Goal: Task Accomplishment & Management: Use online tool/utility

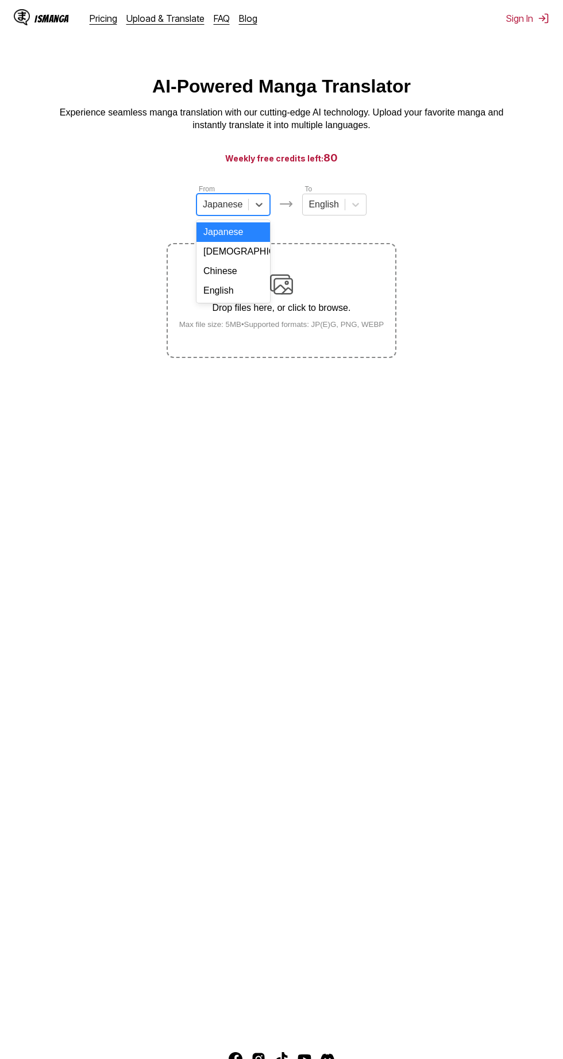
click at [262, 270] on div "Chinese" at bounding box center [233, 271] width 74 height 20
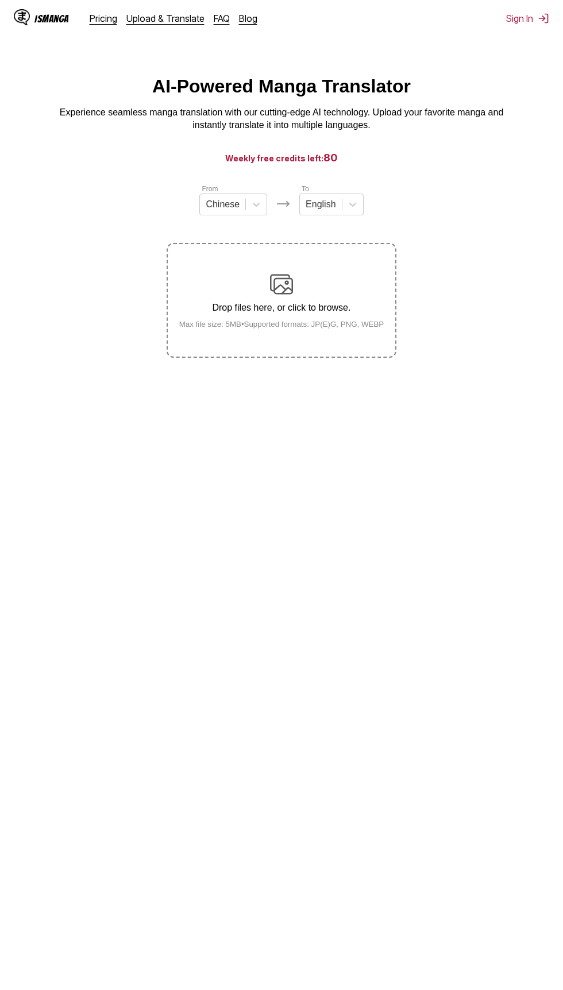
click at [311, 300] on div "Drop files here, or click to browse. Max file size: 5MB • Supported formats: JP…" at bounding box center [281, 301] width 223 height 56
click at [0, 0] on input "Drop files here, or click to browse. Max file size: 5MB • Supported formats: JP…" at bounding box center [0, 0] width 0 height 0
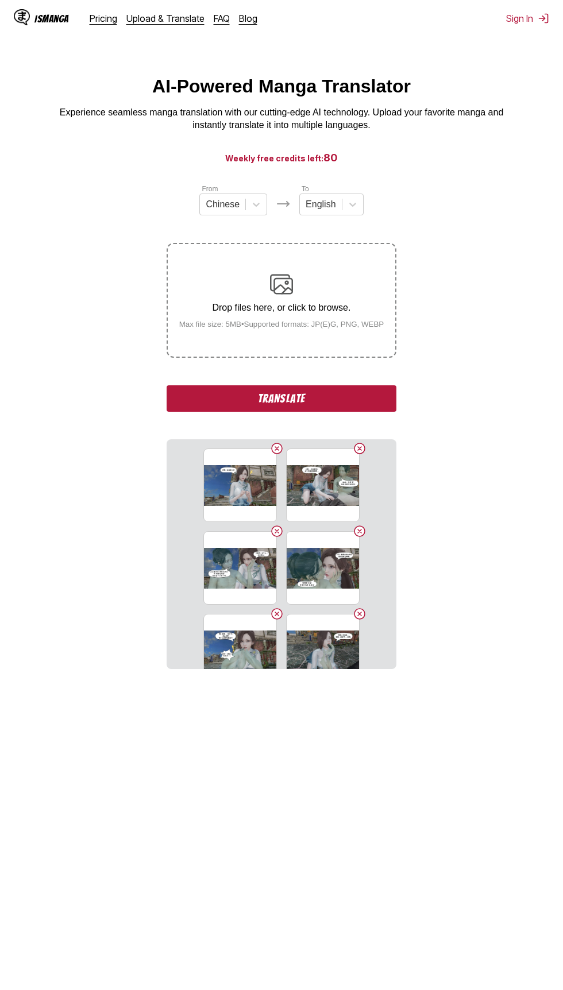
click at [392, 392] on button "Translate" at bounding box center [282, 398] width 230 height 26
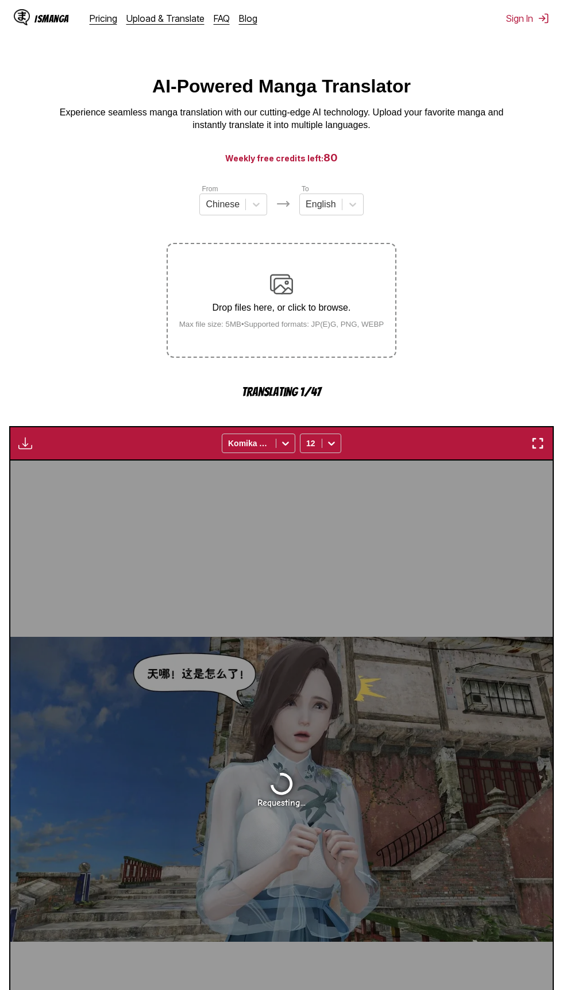
scroll to position [129, 0]
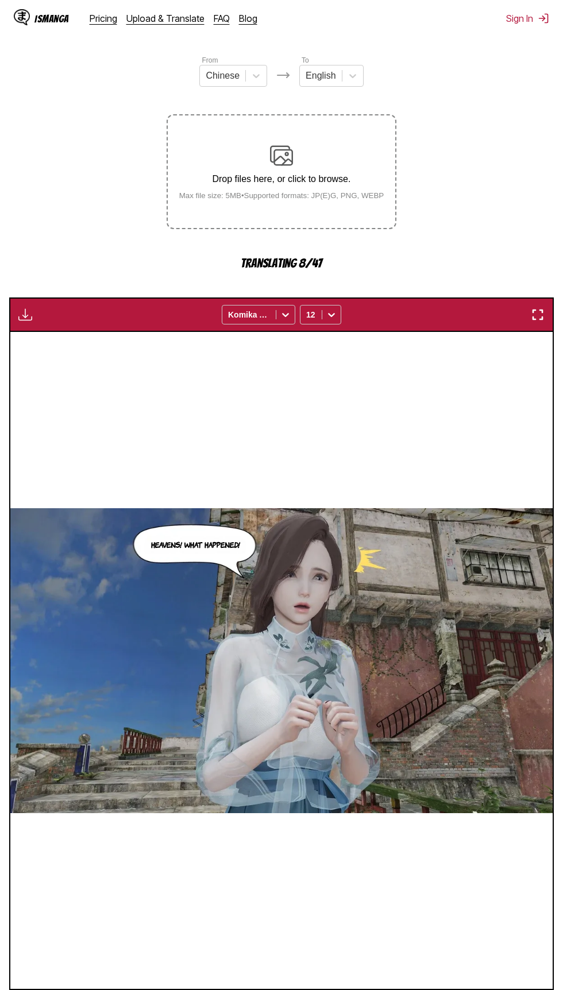
click at [364, 187] on div "Drop files here, or click to browse. Max file size: 5MB • Supported formats: JP…" at bounding box center [281, 172] width 223 height 56
click at [301, 187] on div "Drop files here, or click to browse. Max file size: 5MB • Supported formats: JP…" at bounding box center [281, 172] width 223 height 56
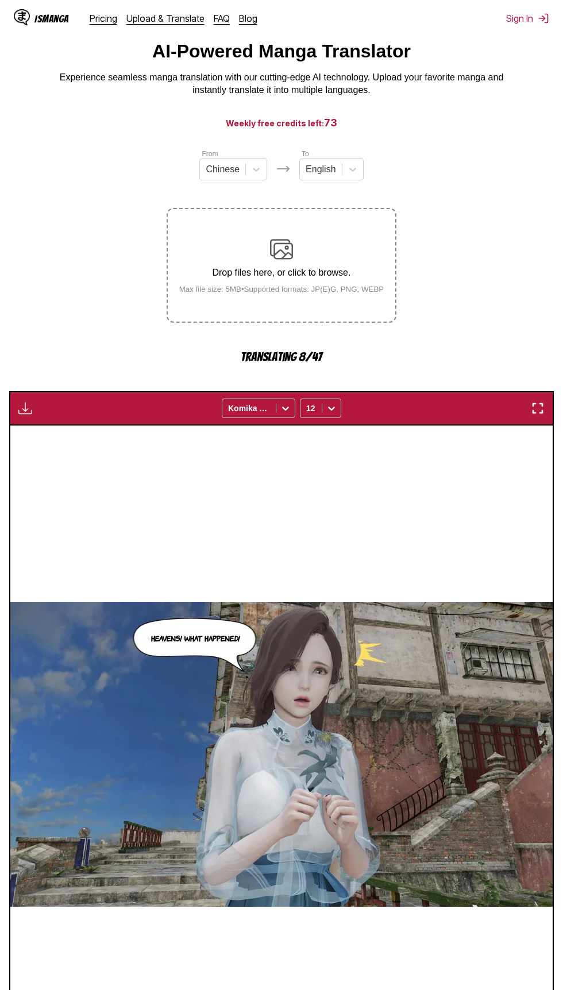
click at [271, 258] on img at bounding box center [281, 249] width 23 height 23
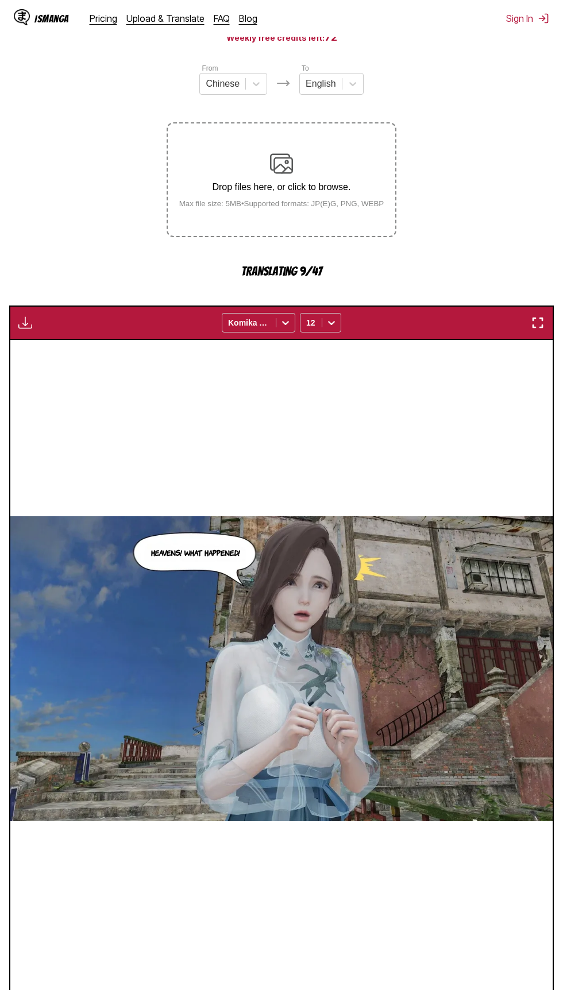
scroll to position [121, 0]
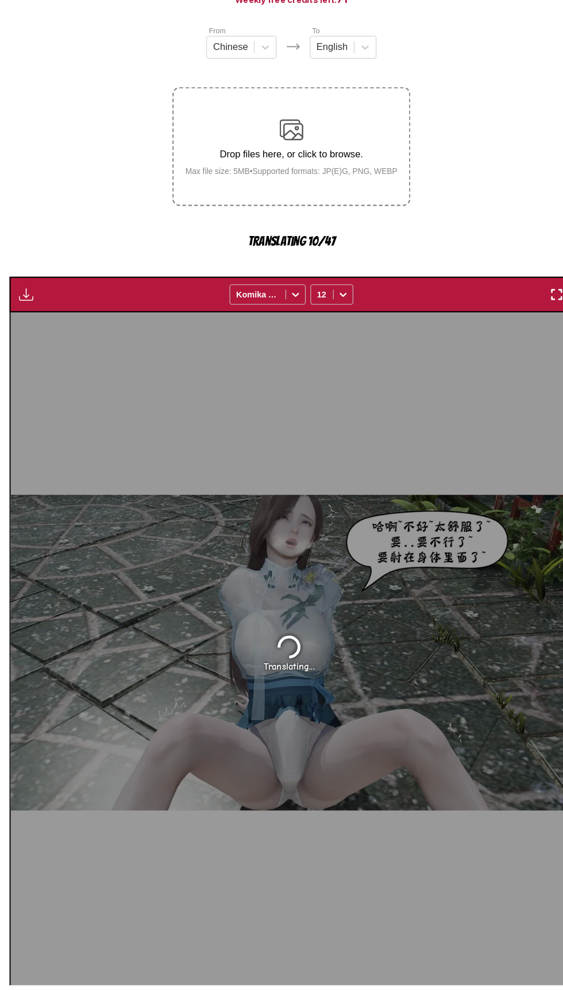
scroll to position [119, 0]
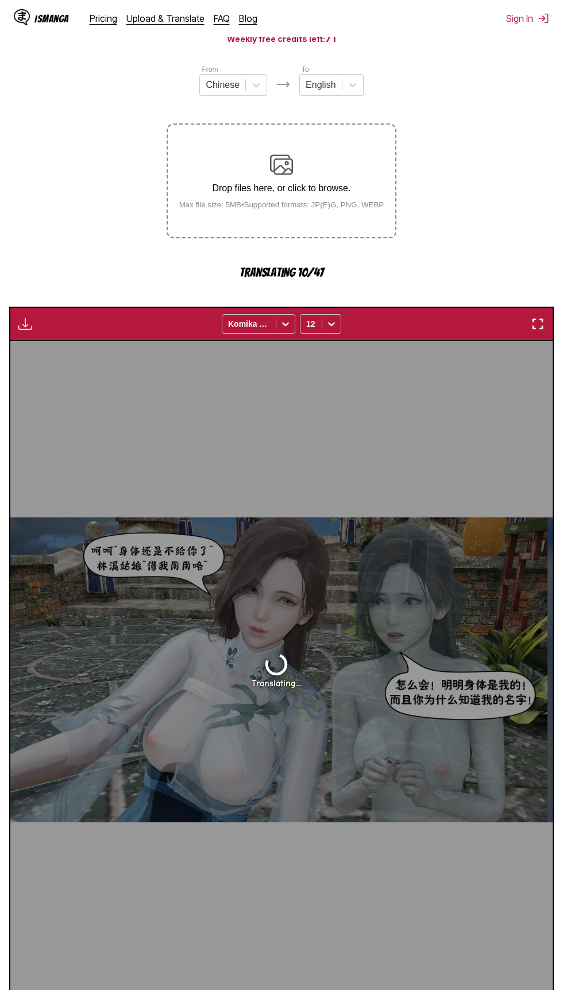
scroll to position [121, 0]
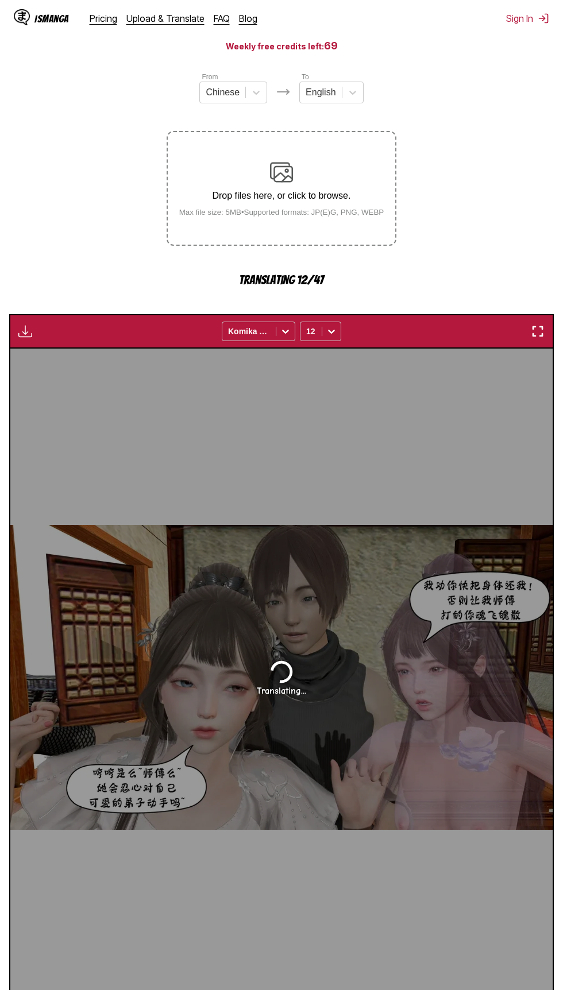
scroll to position [97, 0]
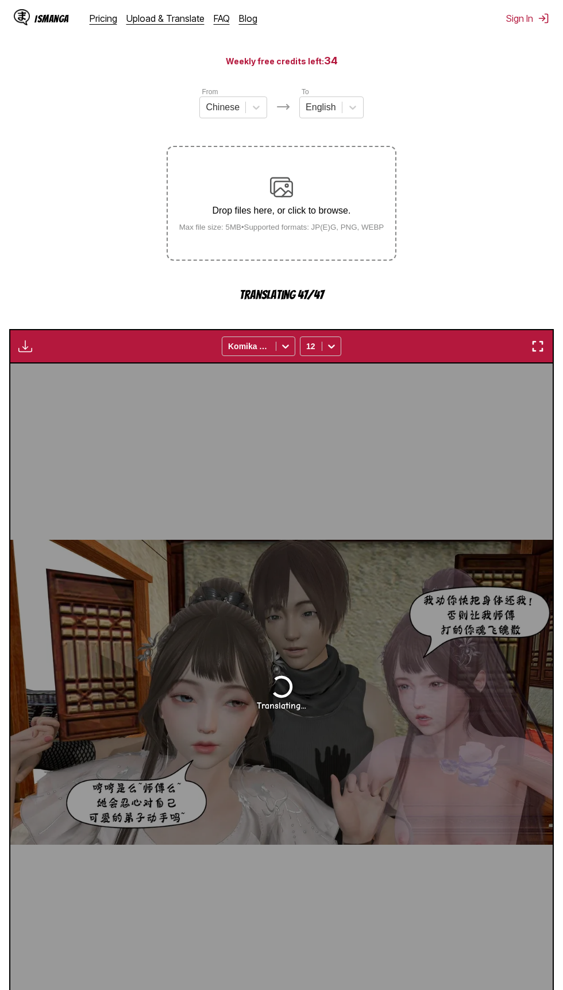
click at [287, 192] on img at bounding box center [281, 187] width 23 height 23
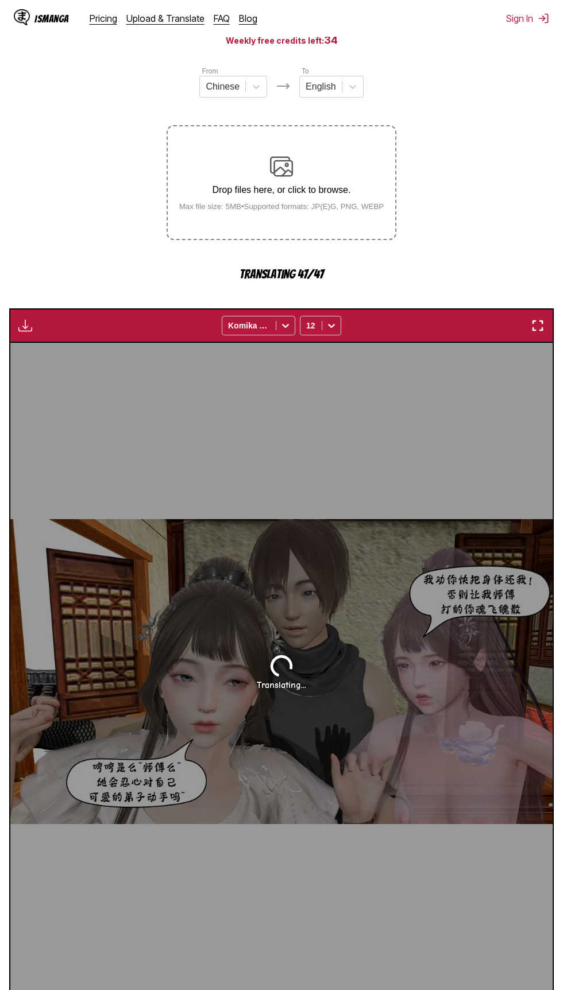
scroll to position [121, 0]
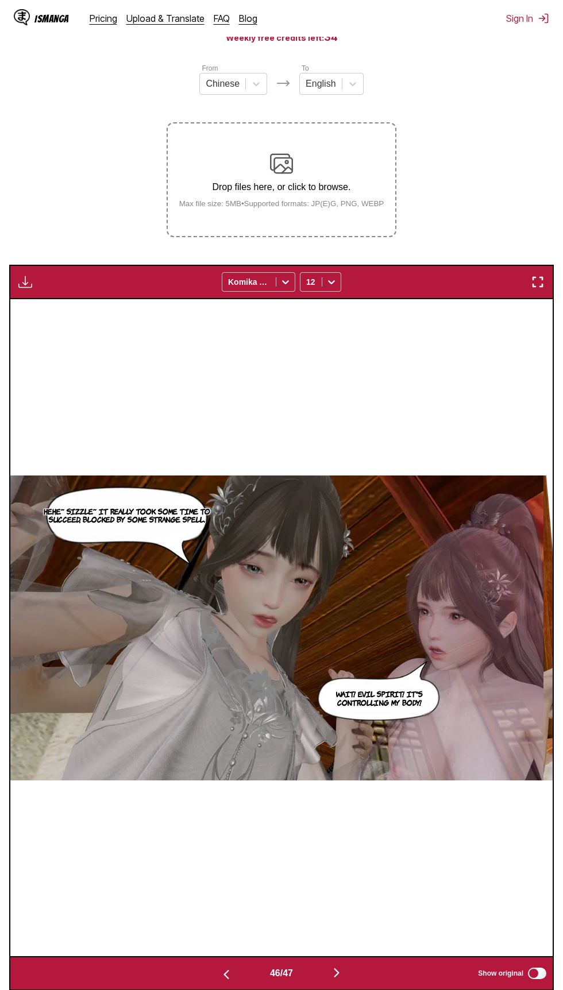
scroll to position [80, 0]
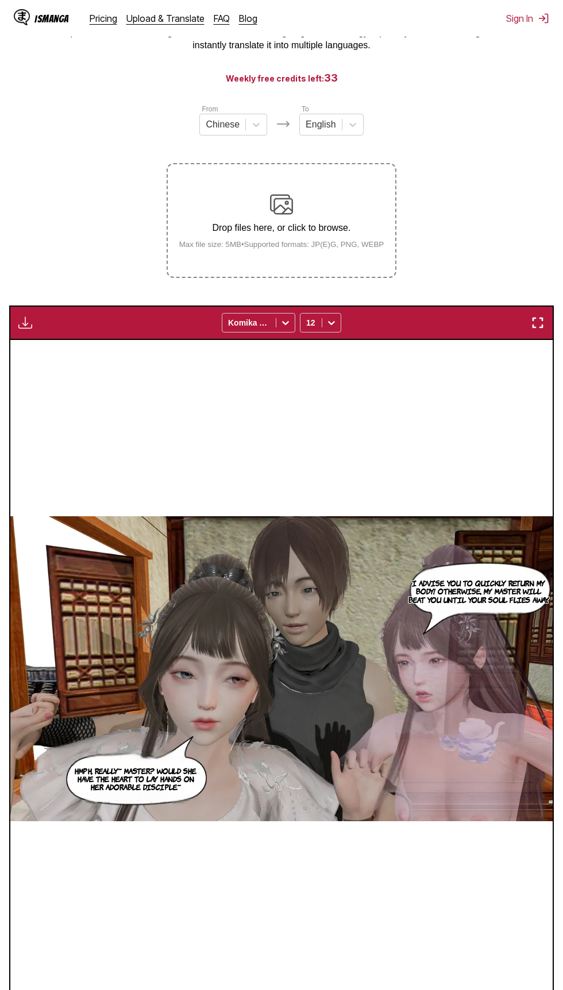
click at [308, 217] on div "Drop files here, or click to browse. Max file size: 5MB • Supported formats: JP…" at bounding box center [281, 221] width 223 height 56
click at [0, 0] on input "Drop files here, or click to browse. Max file size: 5MB • Supported formats: JP…" at bounding box center [0, 0] width 0 height 0
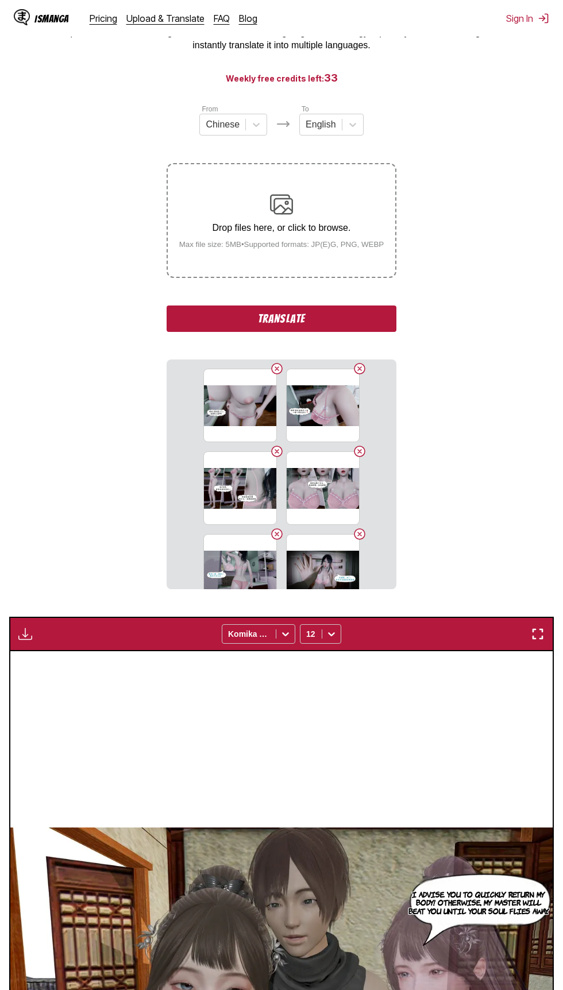
click at [334, 313] on button "Translate" at bounding box center [282, 319] width 230 height 26
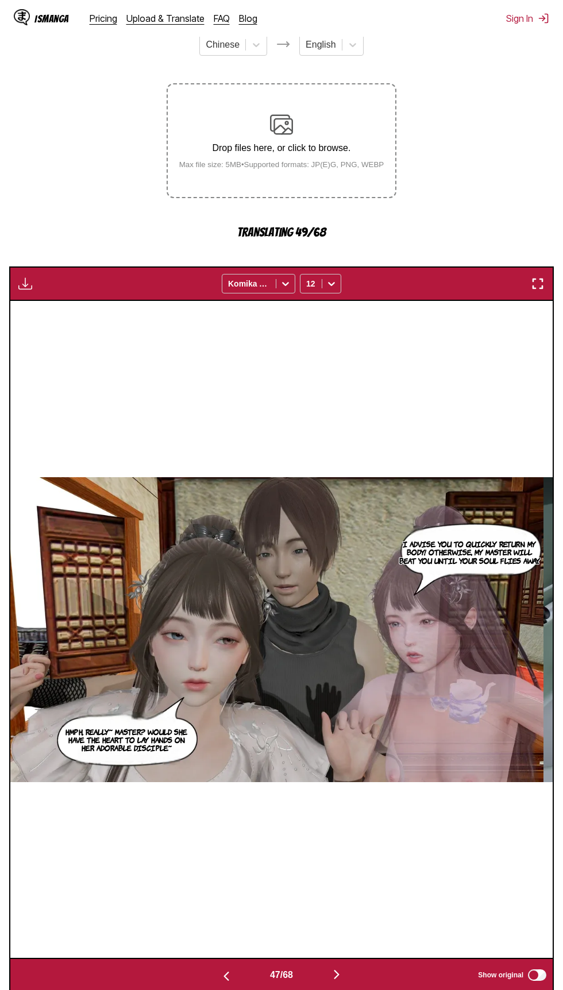
scroll to position [269, 0]
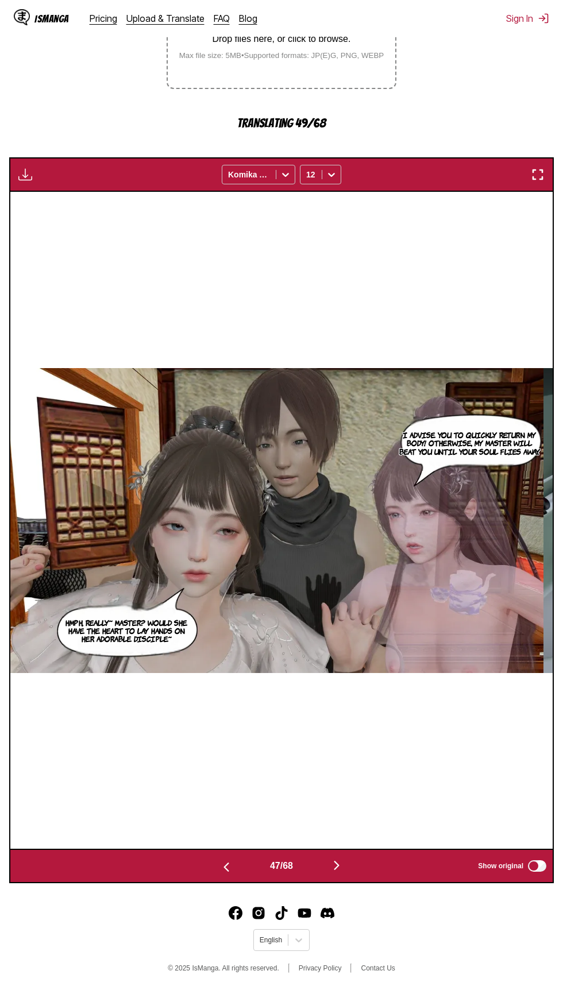
click at [234, 872] on button "button" at bounding box center [226, 866] width 69 height 17
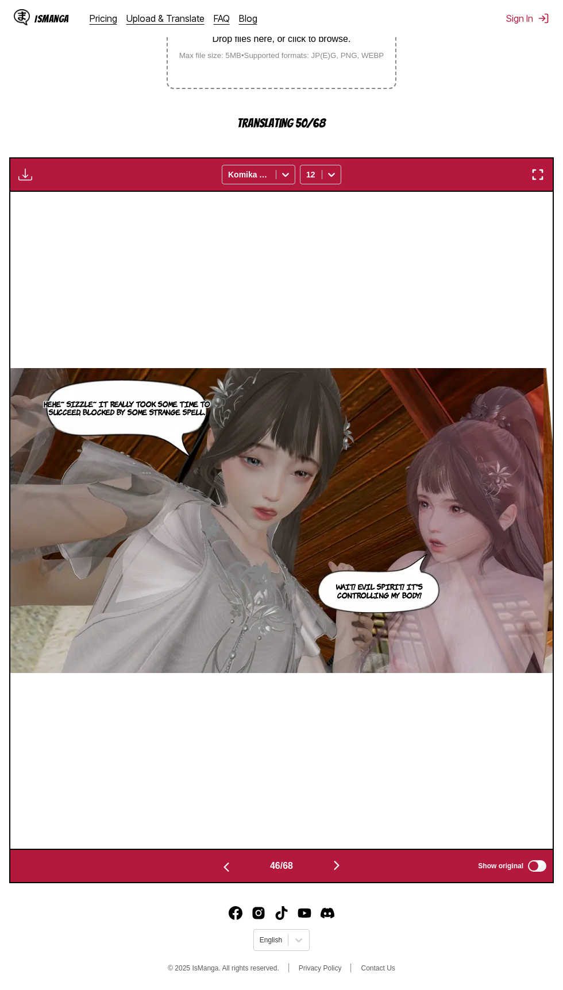
click at [227, 872] on img "button" at bounding box center [226, 868] width 14 height 14
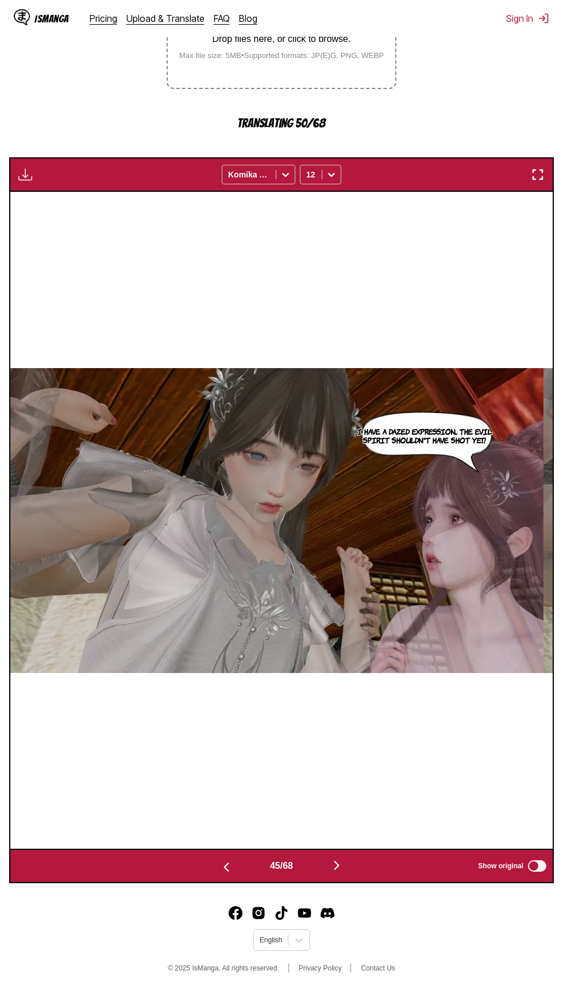
click at [223, 868] on img "button" at bounding box center [226, 868] width 14 height 14
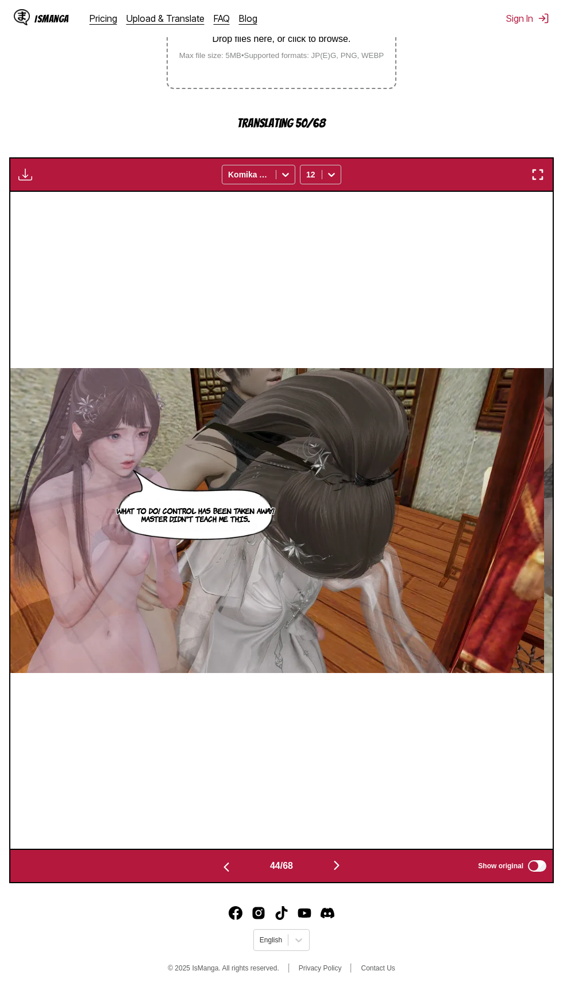
click at [234, 872] on button "button" at bounding box center [226, 866] width 69 height 17
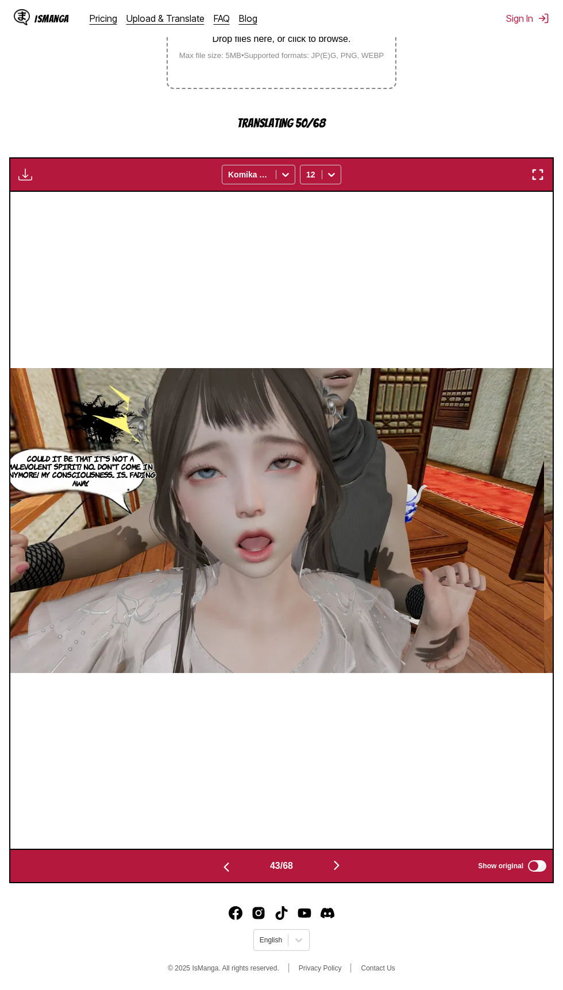
click at [223, 867] on img "button" at bounding box center [226, 868] width 14 height 14
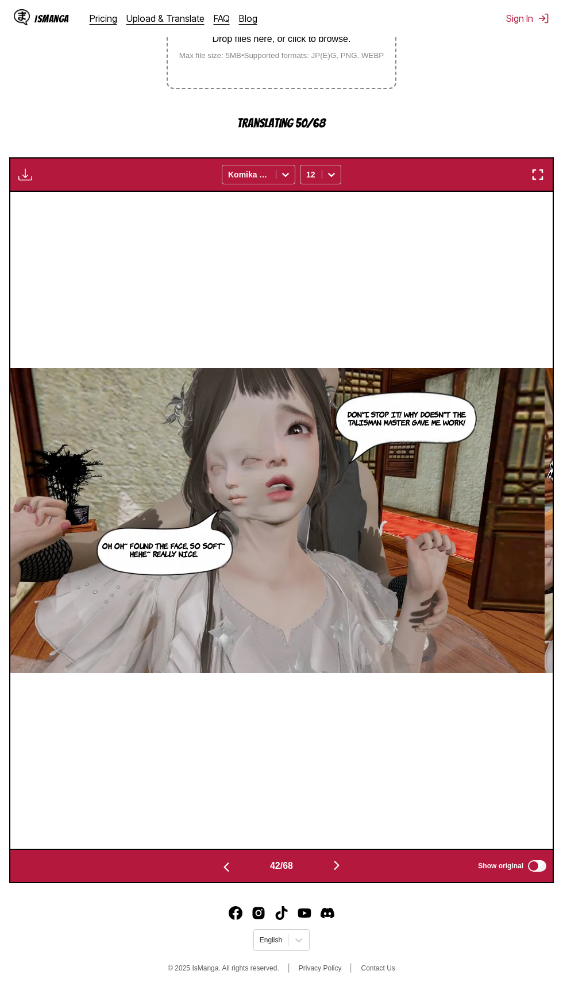
click at [229, 865] on img "button" at bounding box center [226, 868] width 14 height 14
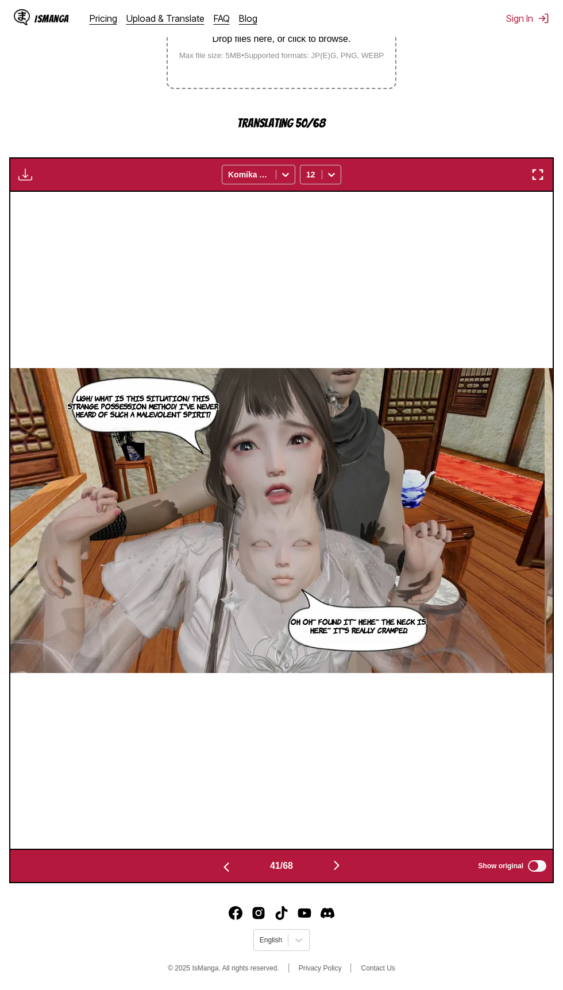
click at [228, 861] on img "button" at bounding box center [226, 868] width 14 height 14
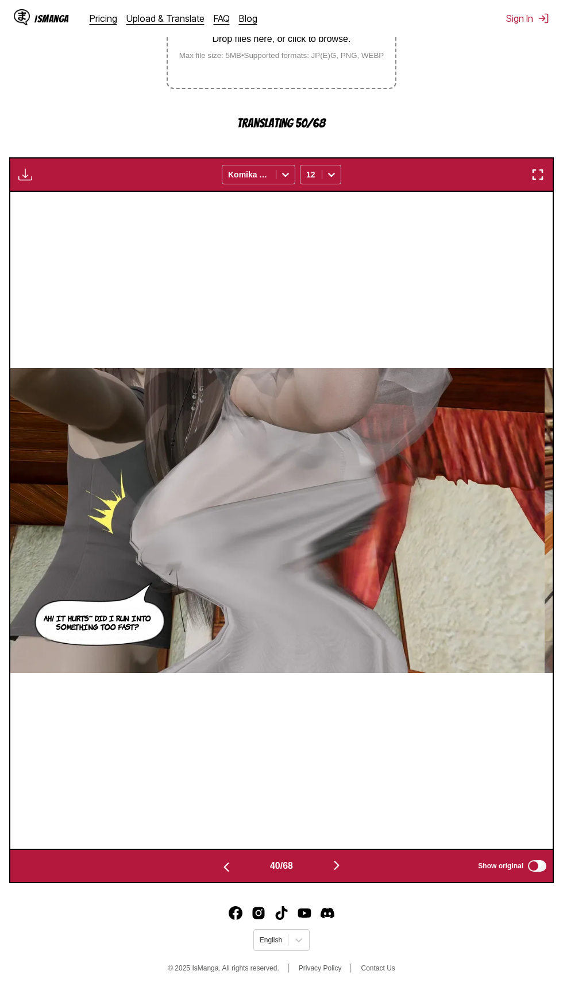
click at [223, 866] on img "button" at bounding box center [226, 868] width 14 height 14
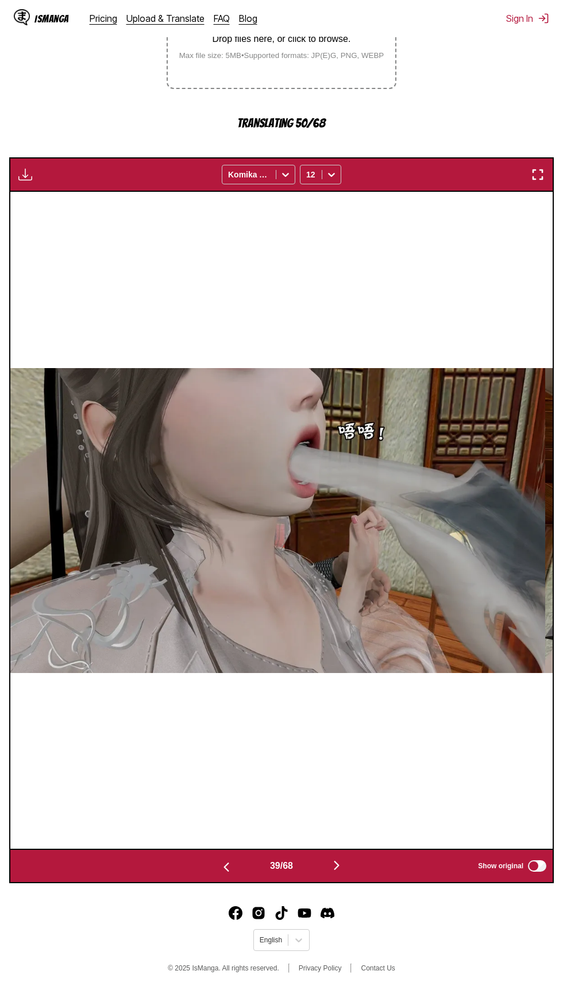
click at [222, 862] on img "button" at bounding box center [226, 868] width 14 height 14
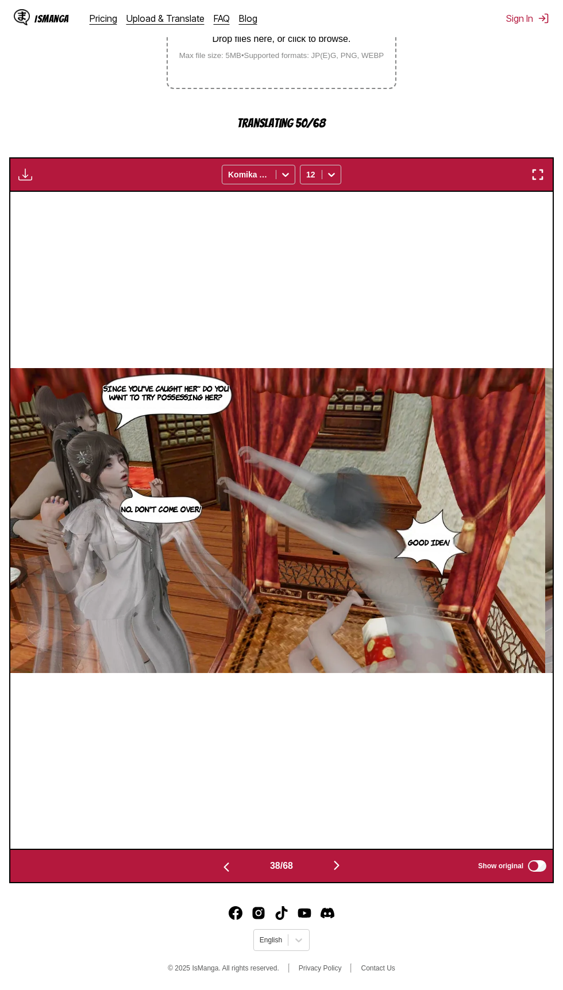
click at [225, 862] on img "button" at bounding box center [226, 868] width 14 height 14
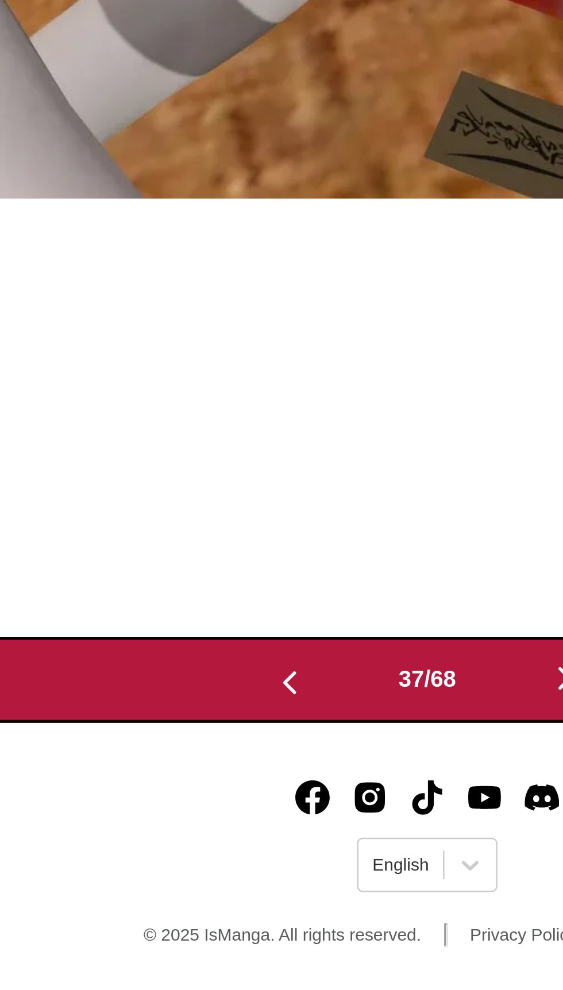
click at [200, 937] on footer "English © 2025 IsManga. All rights reserved. Privacy Policy Contact Us" at bounding box center [281, 942] width 563 height 98
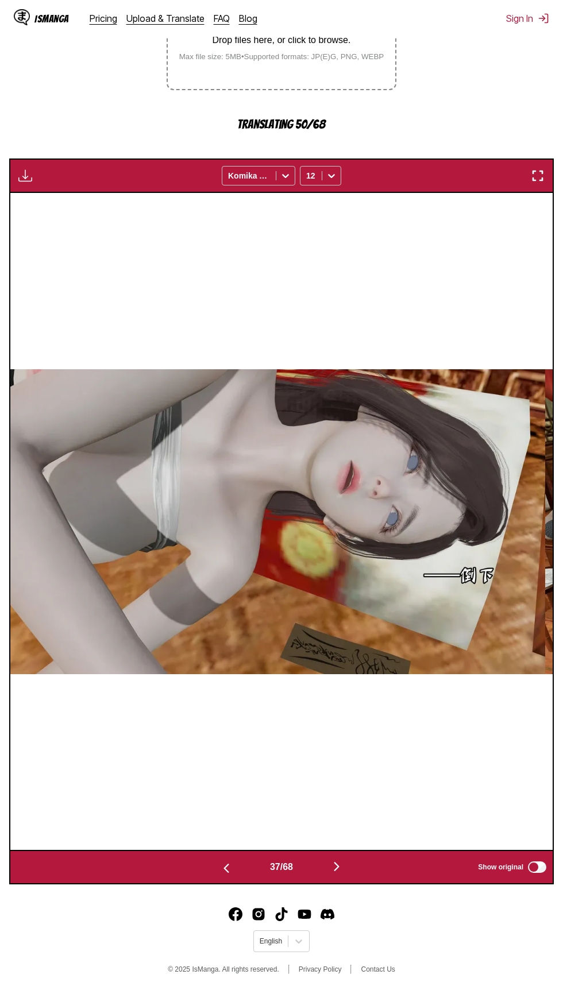
scroll to position [253, 0]
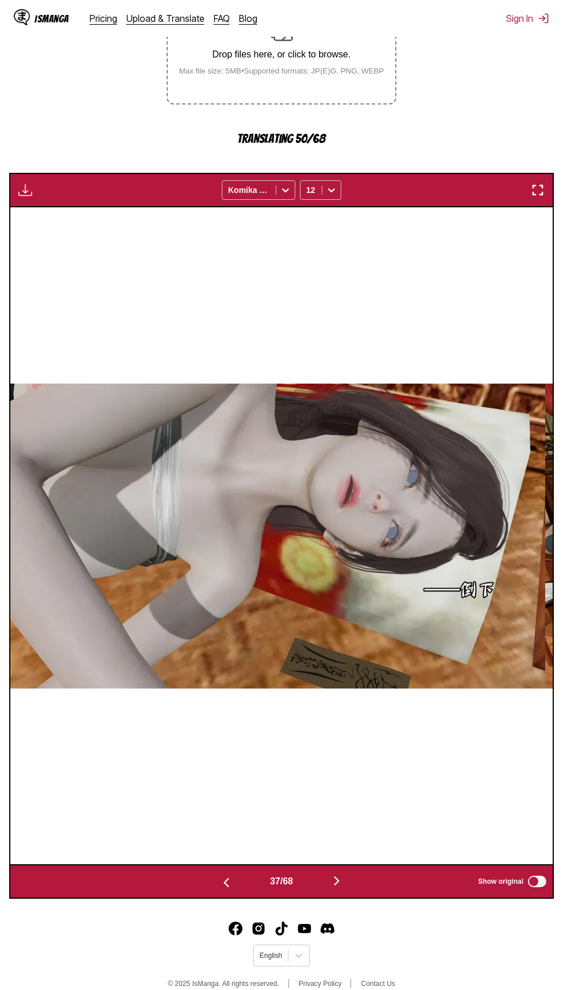
click at [223, 883] on img "button" at bounding box center [226, 883] width 14 height 14
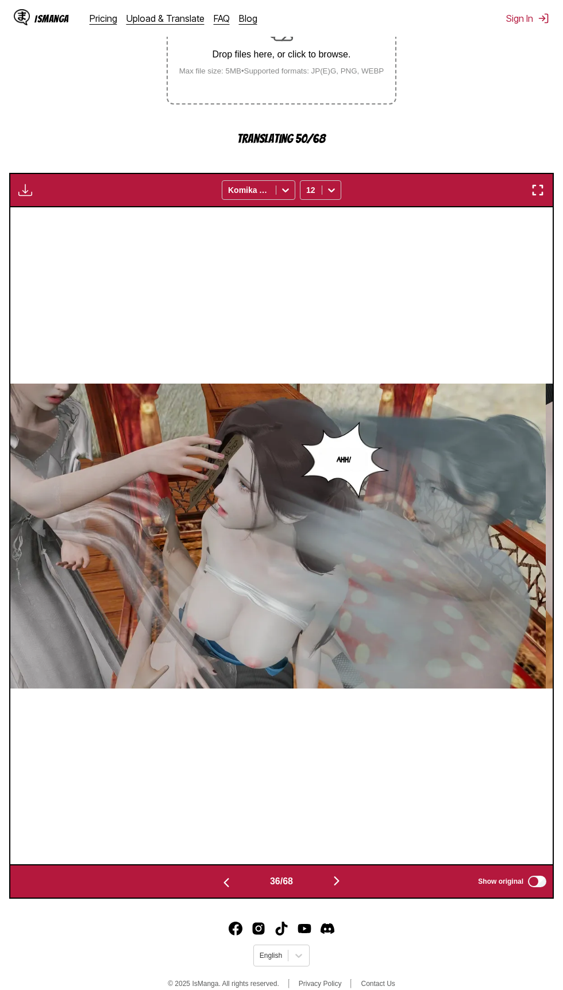
click at [232, 886] on button "button" at bounding box center [226, 882] width 69 height 17
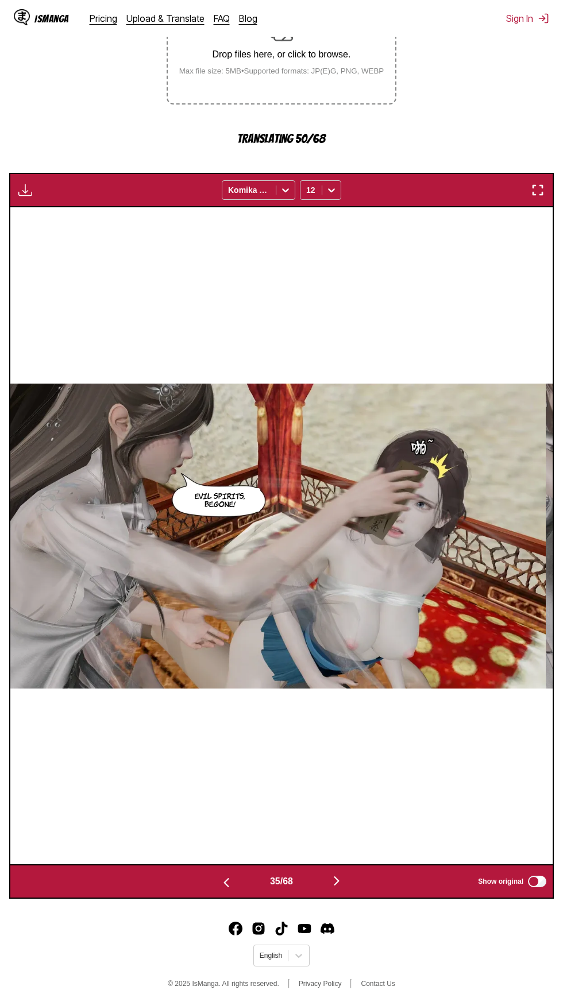
click at [228, 885] on img "button" at bounding box center [226, 883] width 14 height 14
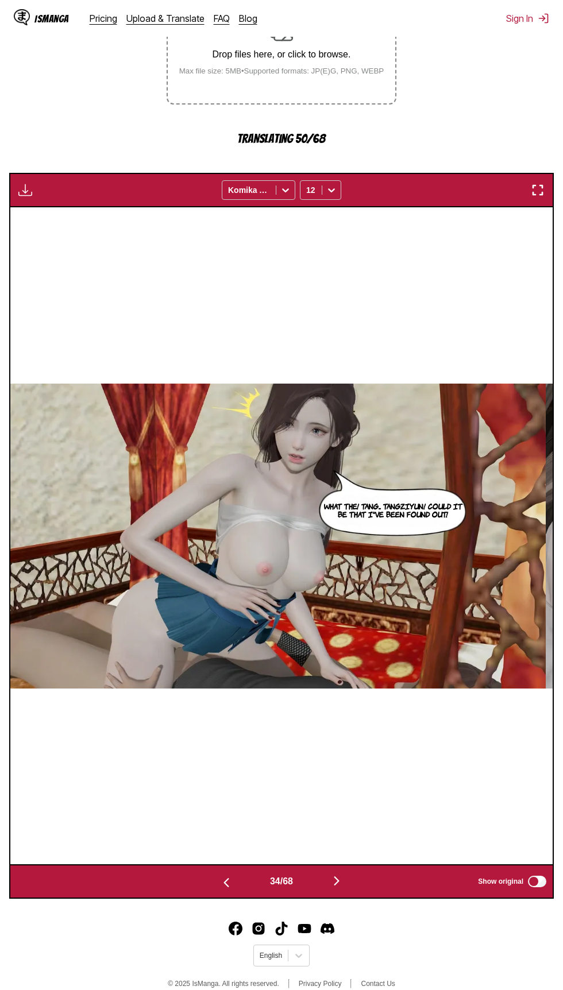
click at [222, 880] on img "button" at bounding box center [226, 883] width 14 height 14
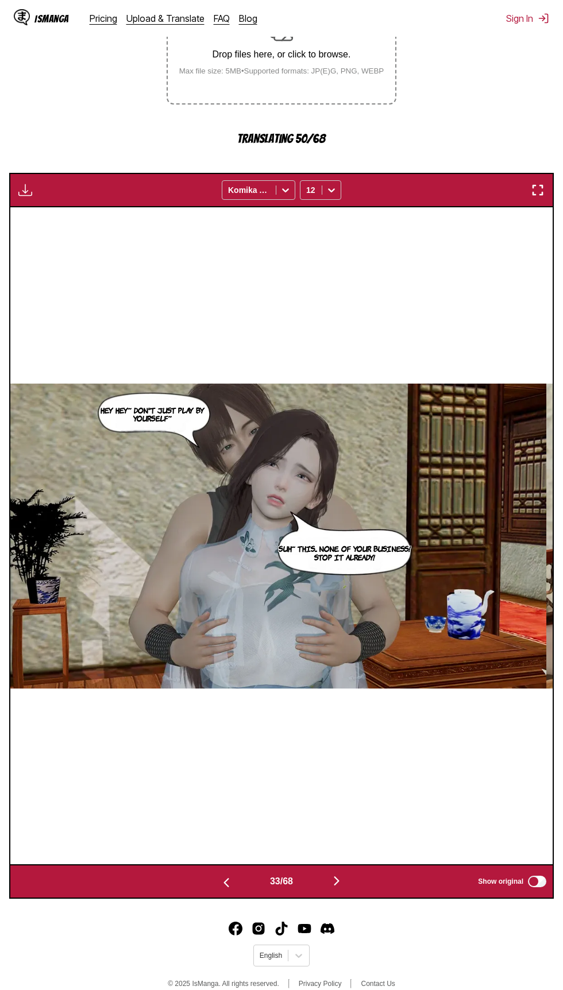
scroll to position [269, 0]
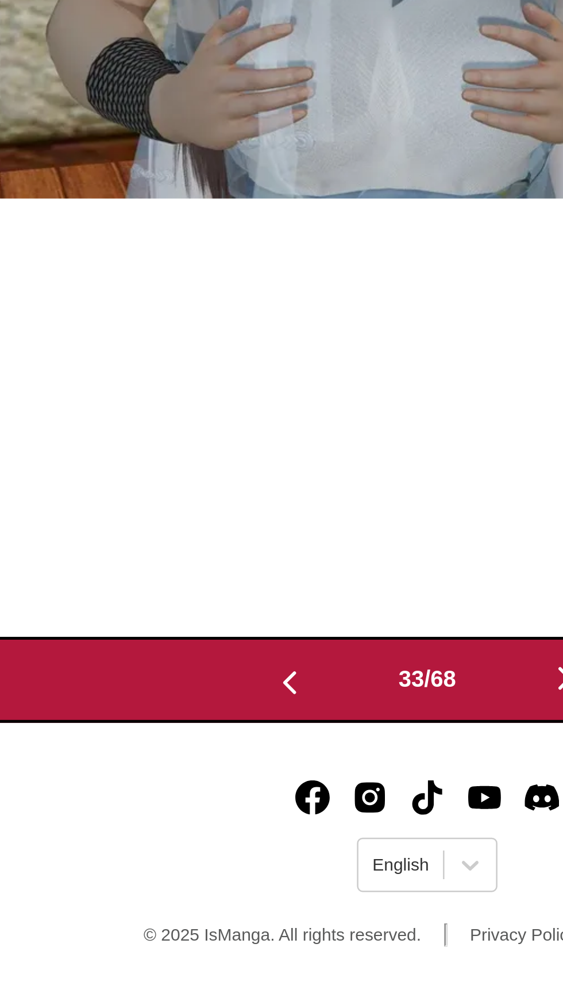
click at [223, 874] on img "button" at bounding box center [226, 868] width 14 height 14
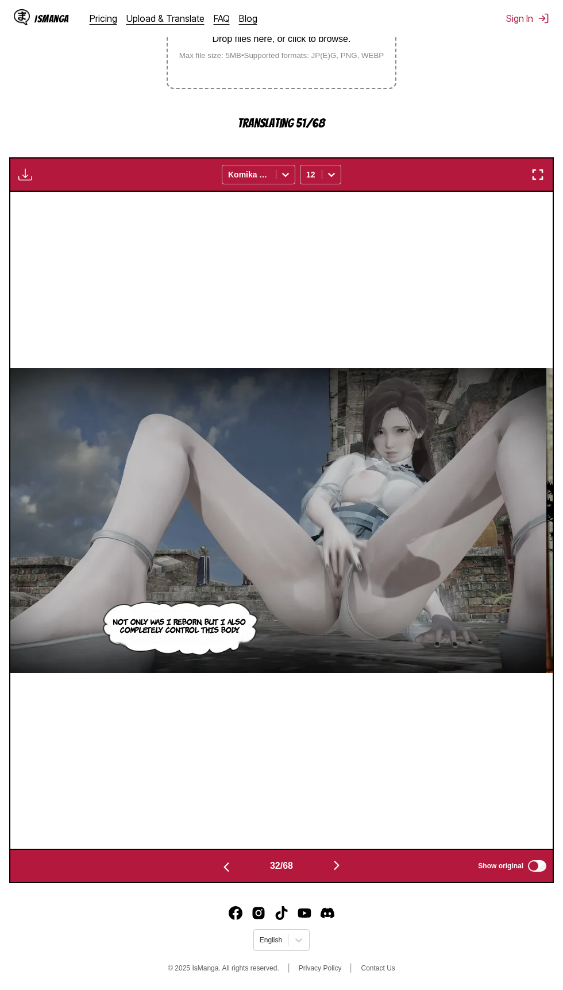
click at [223, 869] on img "button" at bounding box center [226, 868] width 14 height 14
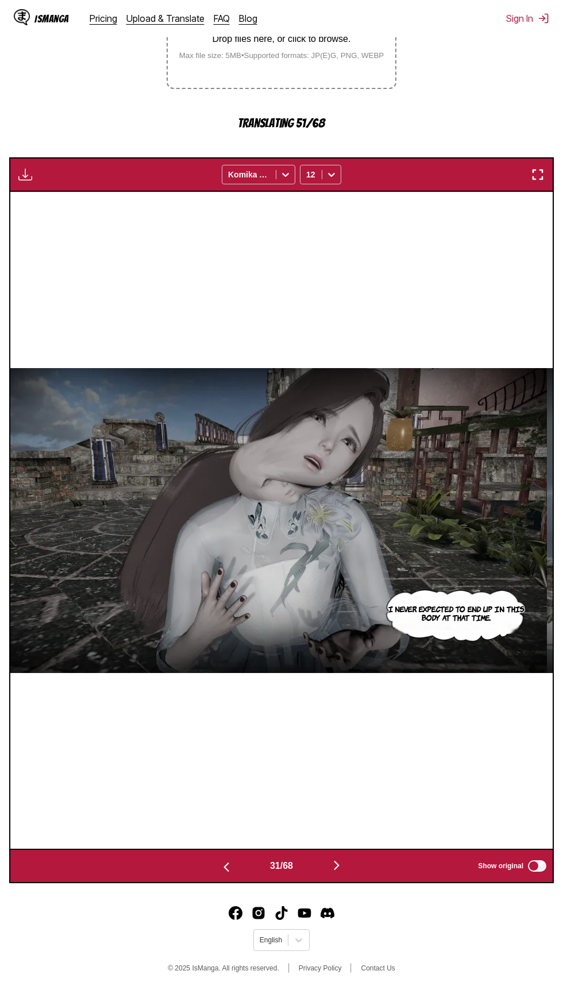
click at [228, 869] on img "button" at bounding box center [226, 868] width 14 height 14
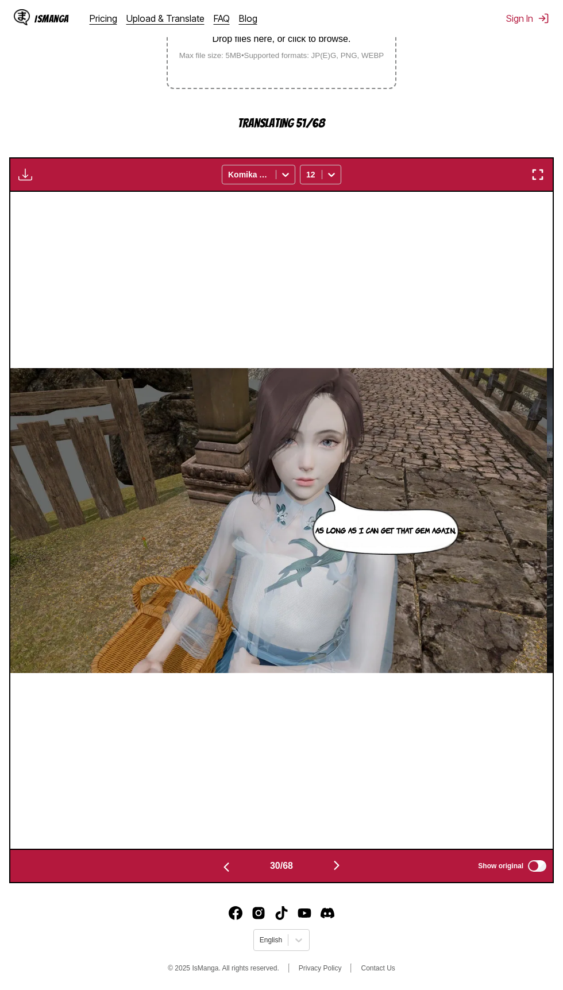
click at [220, 866] on img "button" at bounding box center [226, 868] width 14 height 14
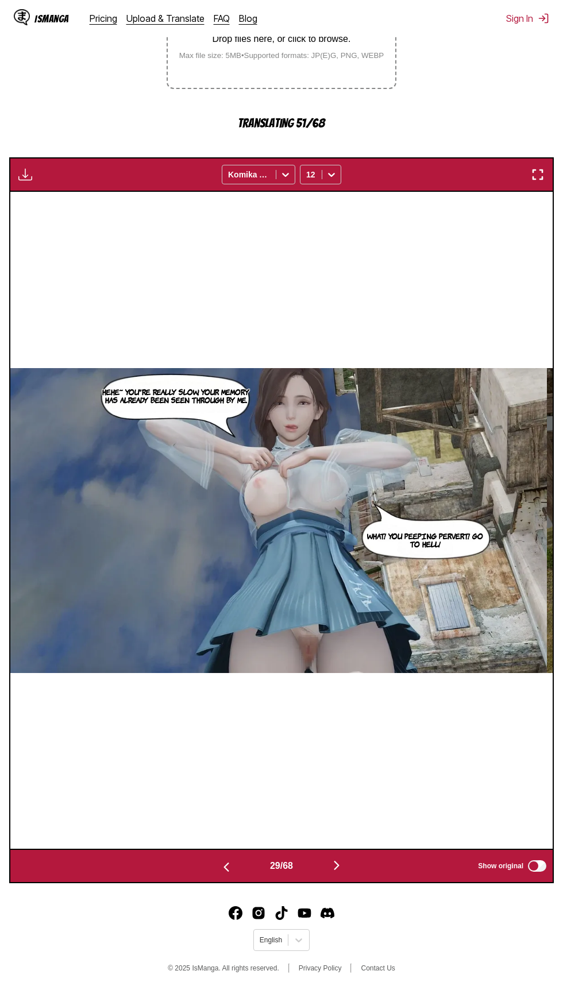
click at [210, 865] on button "button" at bounding box center [226, 866] width 69 height 17
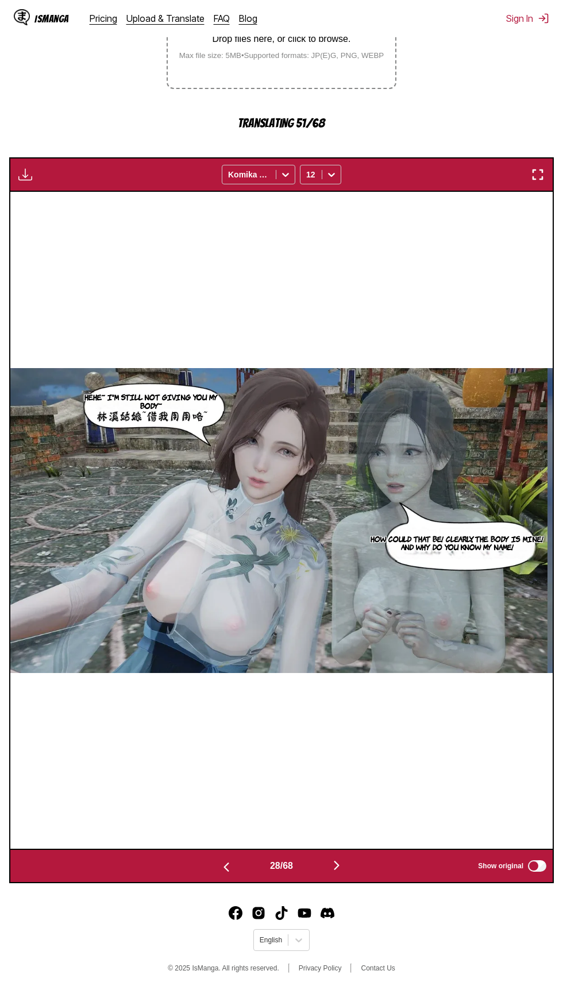
click at [225, 870] on img "button" at bounding box center [226, 868] width 14 height 14
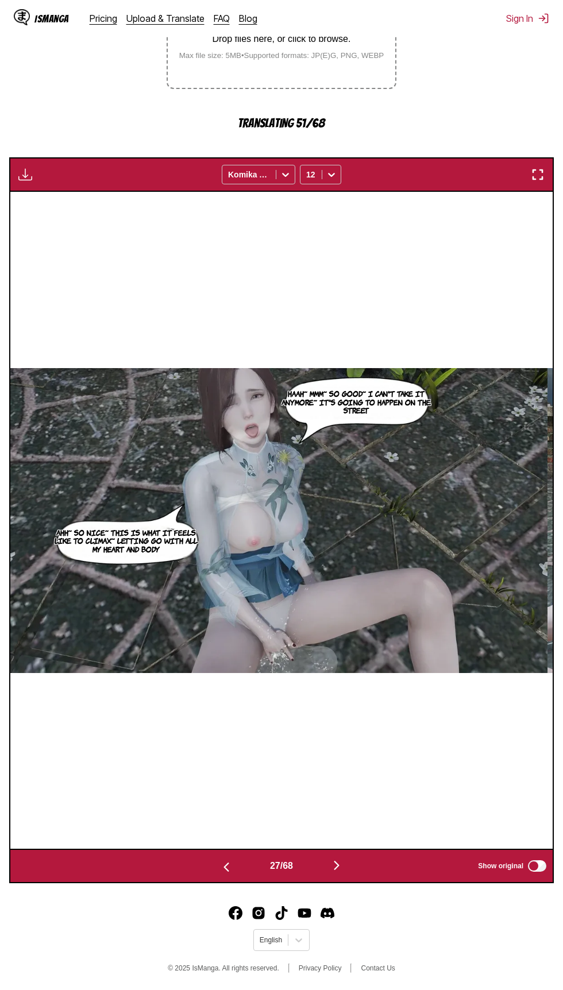
click at [223, 871] on img "button" at bounding box center [226, 868] width 14 height 14
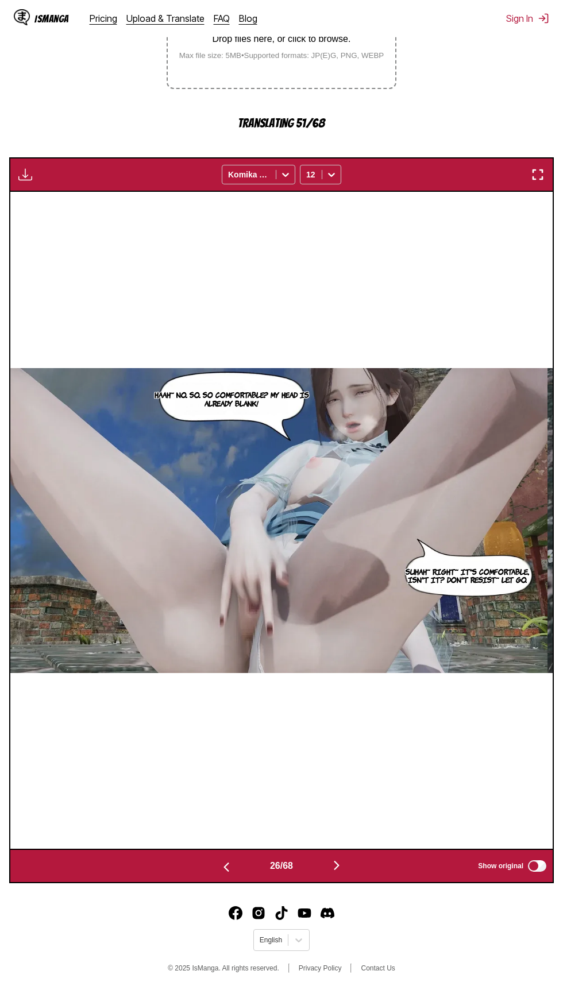
click at [223, 869] on img "button" at bounding box center [226, 868] width 14 height 14
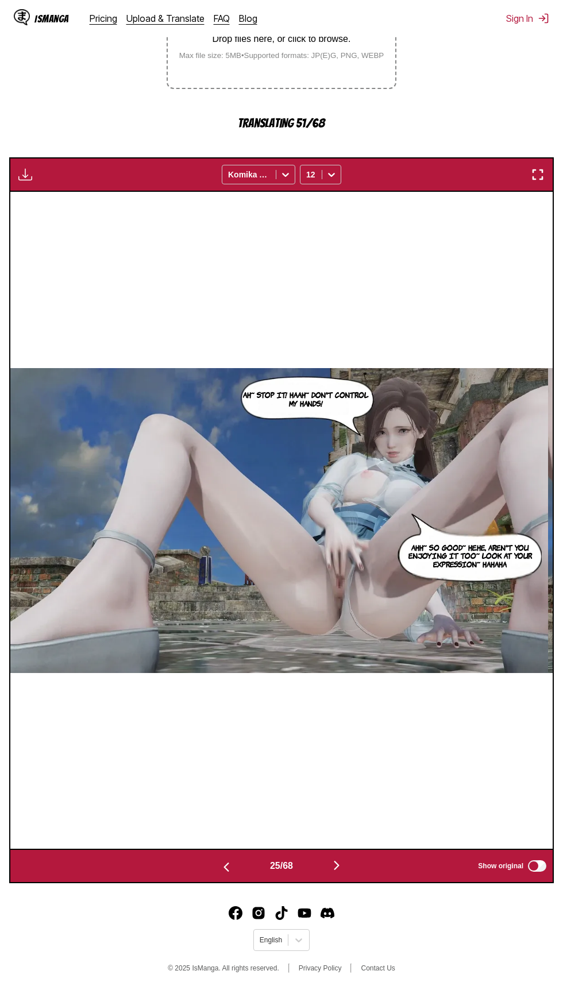
click at [220, 873] on img "button" at bounding box center [226, 868] width 14 height 14
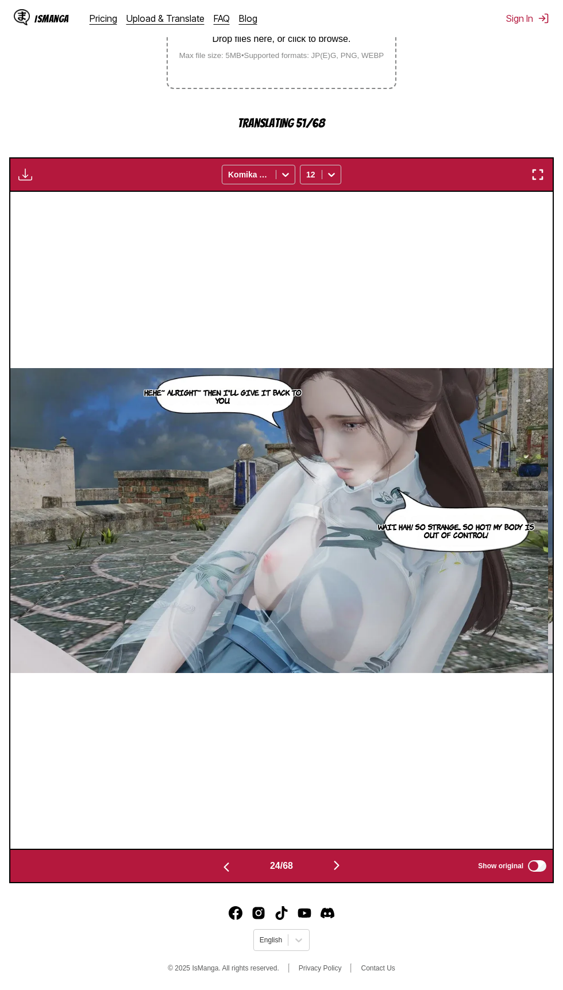
click at [210, 872] on button "button" at bounding box center [226, 866] width 69 height 17
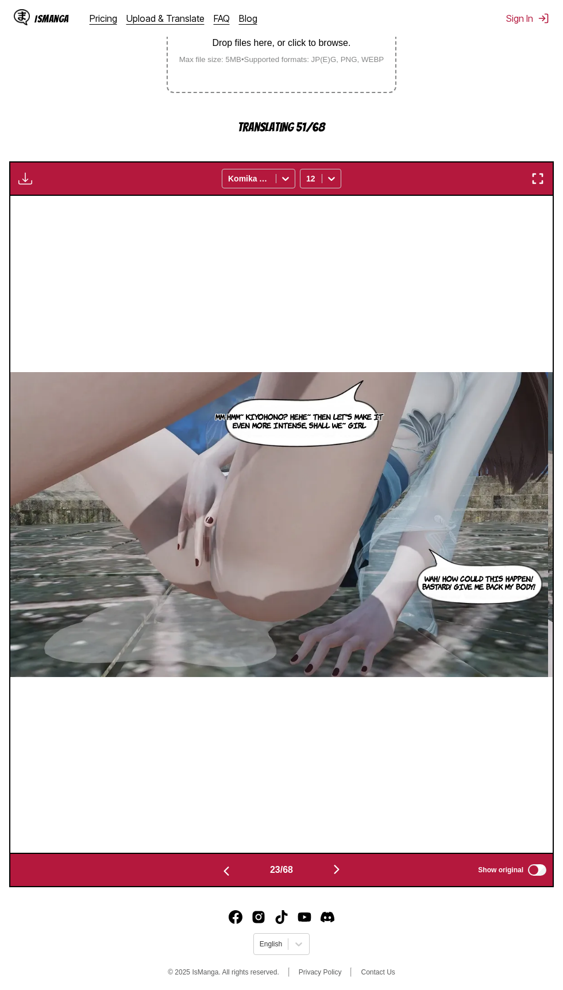
scroll to position [264, 0]
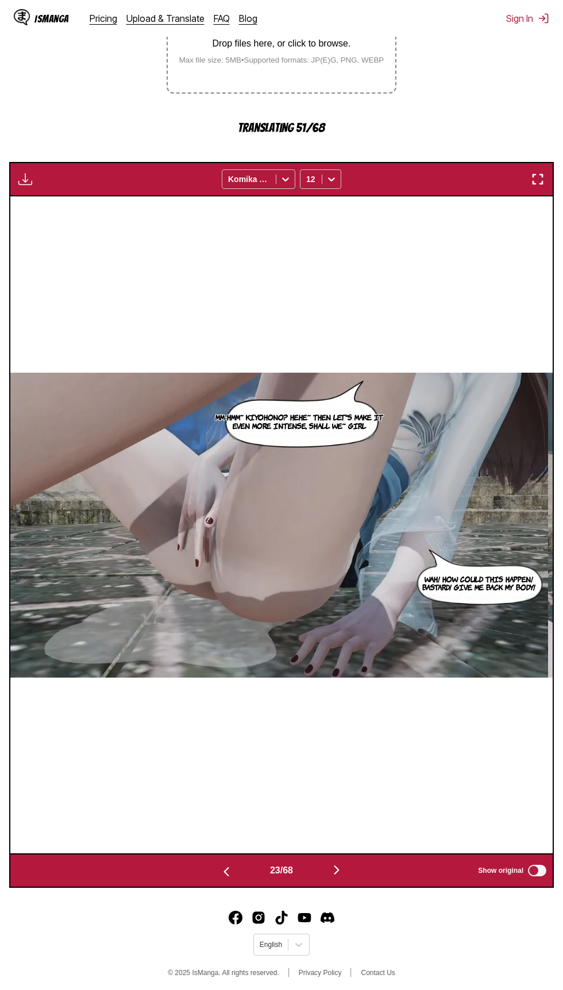
click at [240, 874] on button "button" at bounding box center [226, 871] width 69 height 17
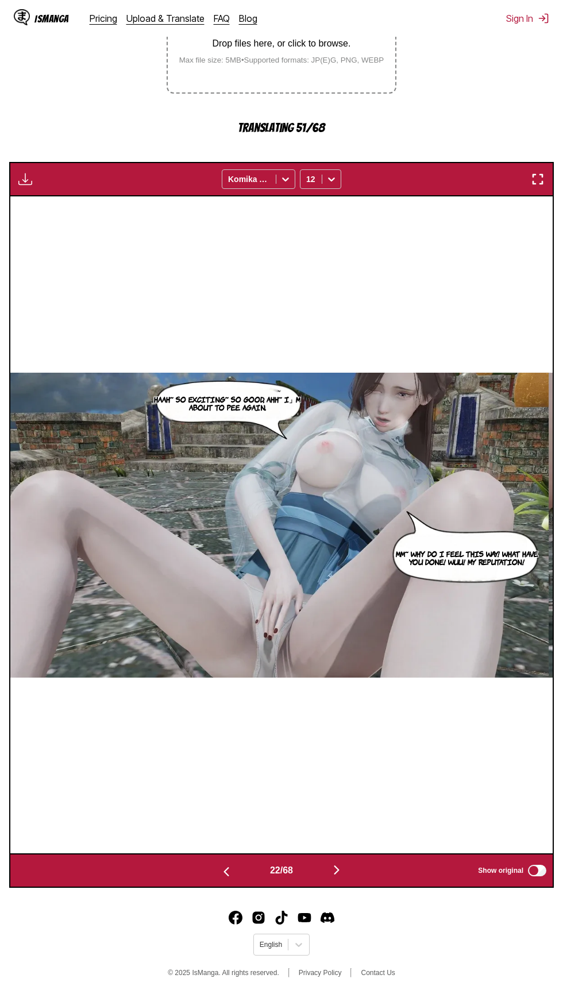
click at [233, 873] on button "button" at bounding box center [226, 871] width 69 height 17
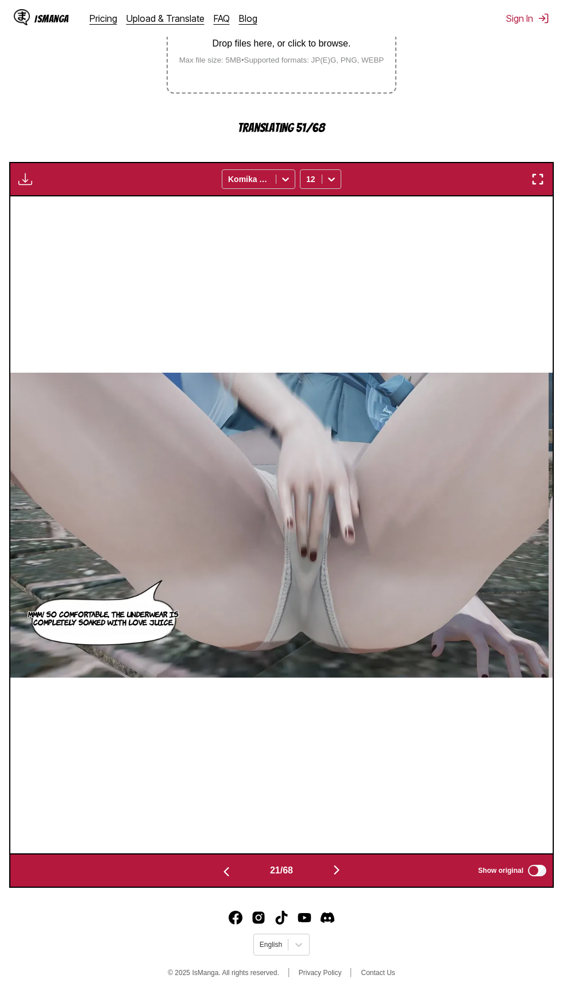
click at [223, 873] on img "button" at bounding box center [226, 872] width 14 height 14
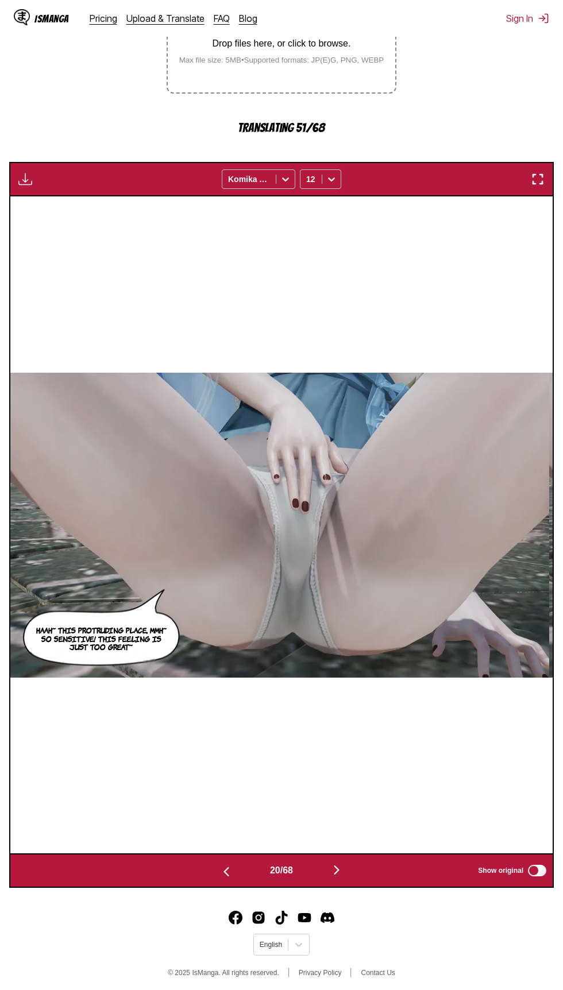
click at [236, 879] on button "button" at bounding box center [226, 871] width 69 height 17
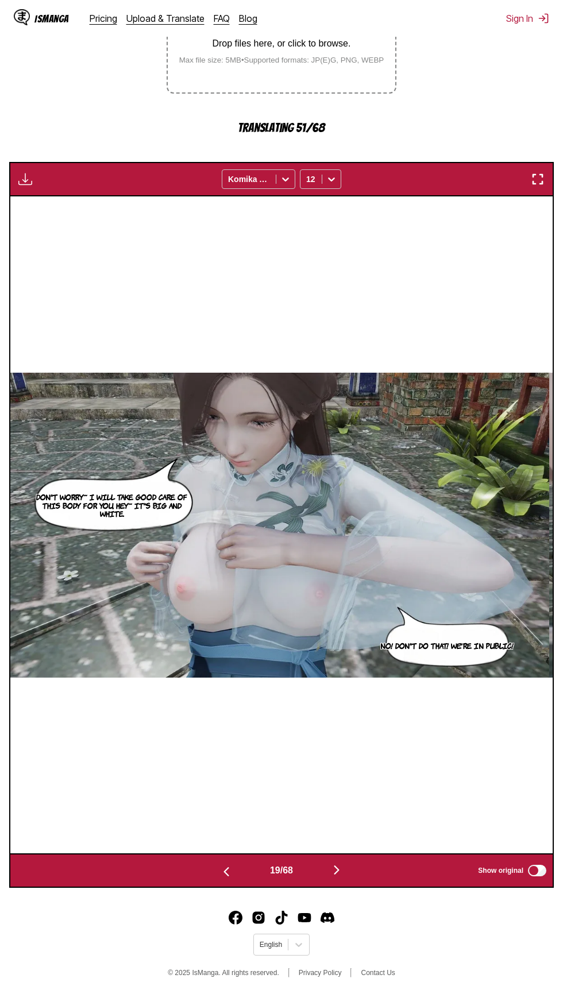
click at [234, 877] on button "button" at bounding box center [226, 871] width 69 height 17
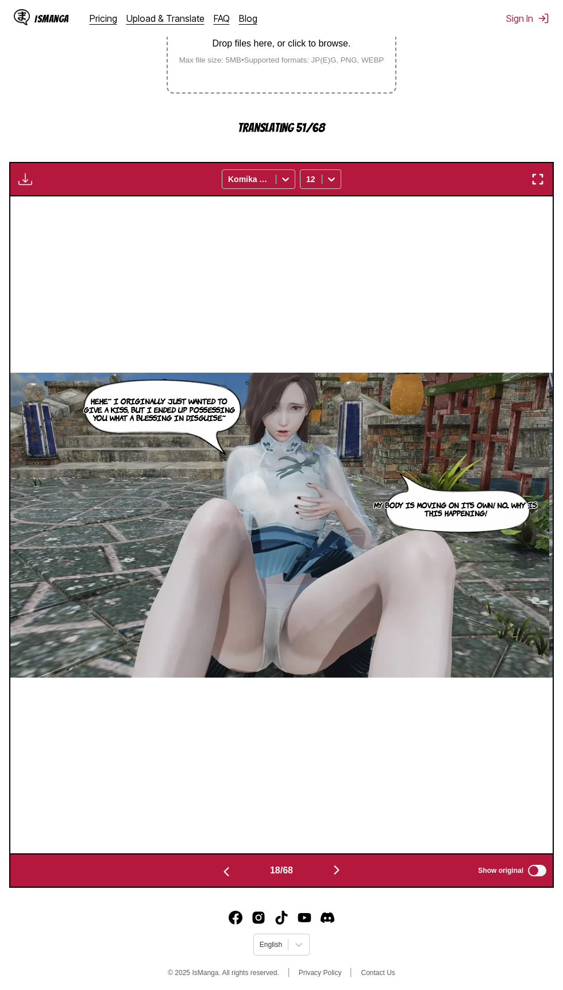
click at [223, 873] on img "button" at bounding box center [226, 872] width 14 height 14
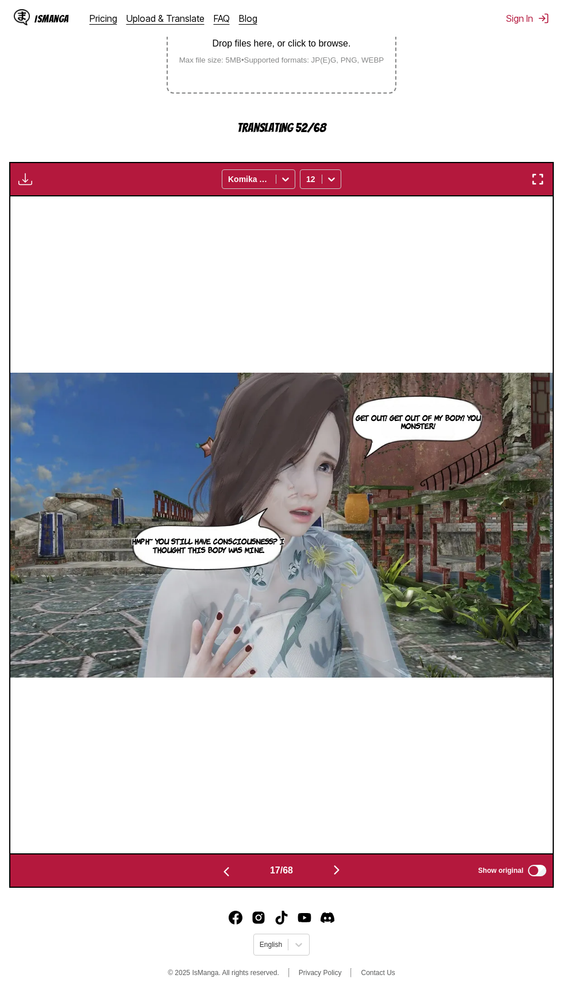
click at [230, 878] on button "button" at bounding box center [226, 871] width 69 height 17
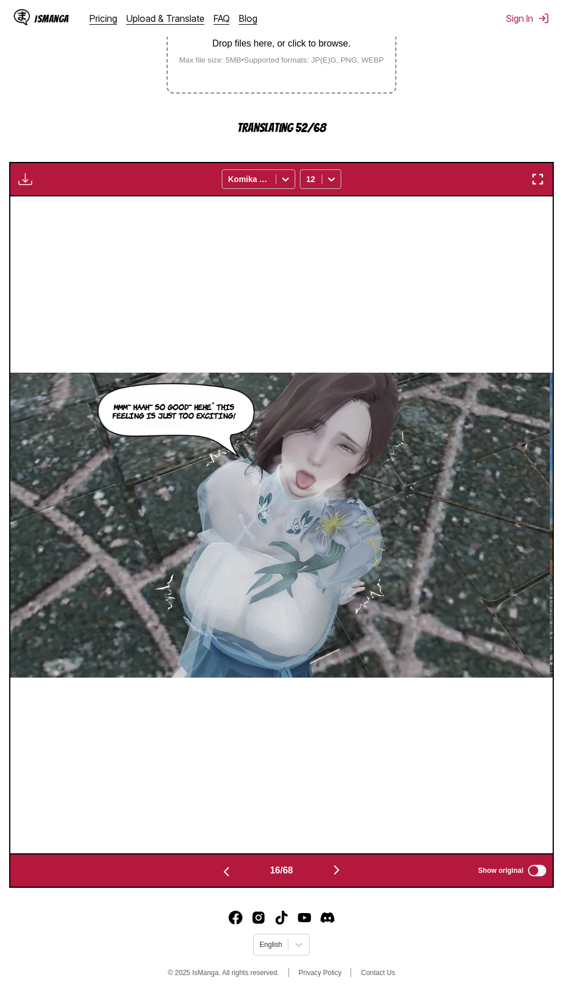
click at [223, 873] on img "button" at bounding box center [226, 872] width 14 height 14
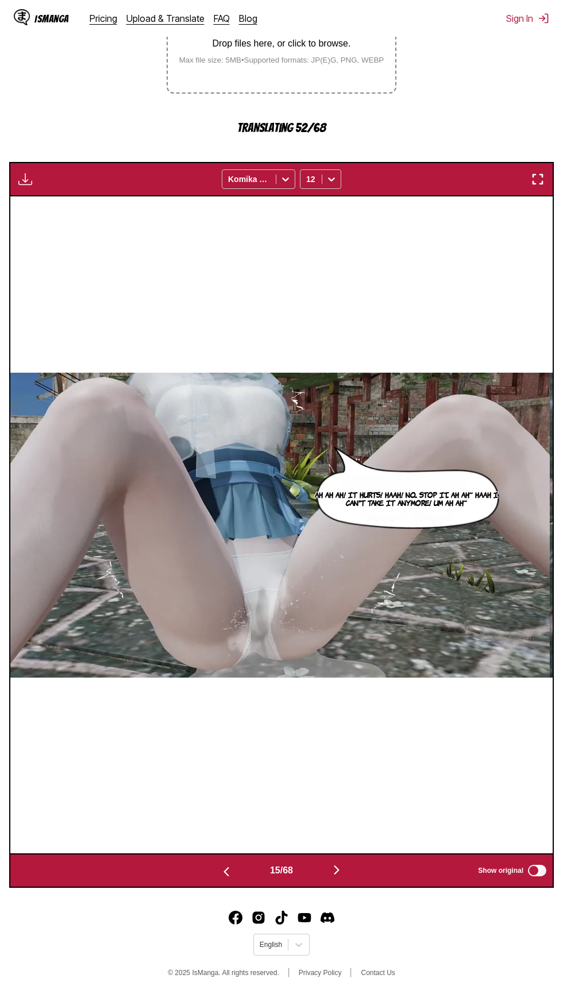
click at [223, 873] on img "button" at bounding box center [226, 872] width 14 height 14
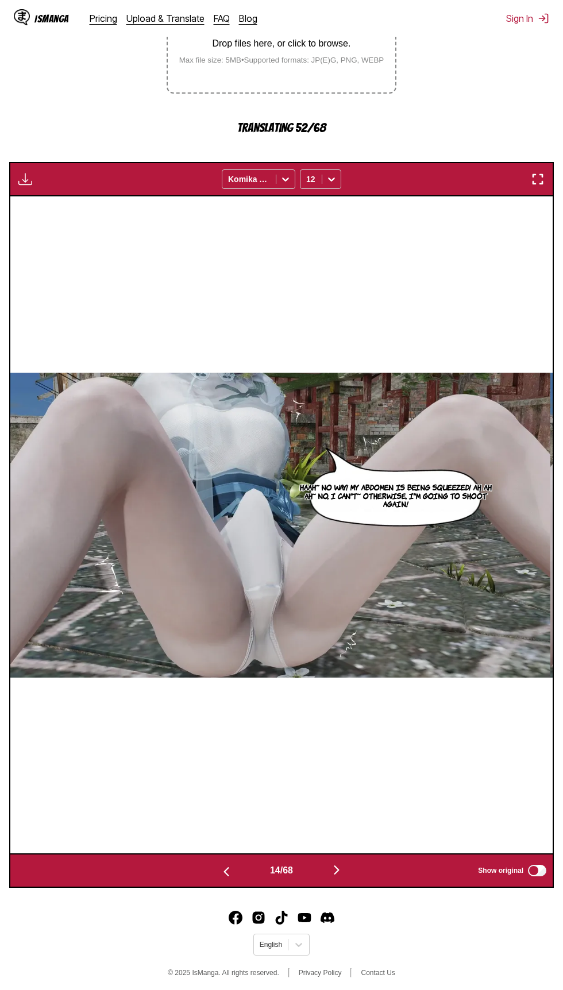
click at [223, 874] on img "button" at bounding box center [226, 872] width 14 height 14
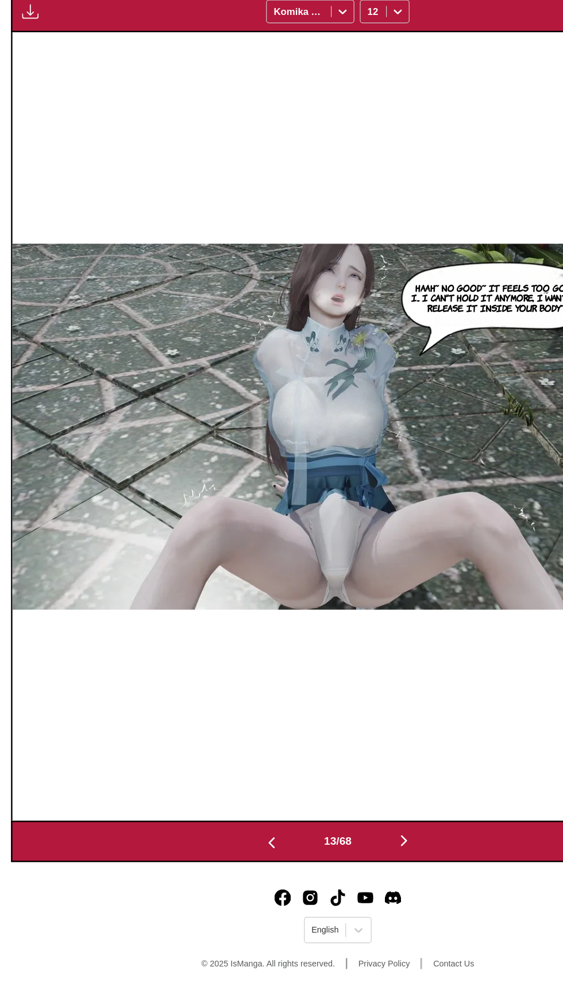
click at [192, 898] on footer "English © 2025 IsManga. All rights reserved. Privacy Policy Contact Us" at bounding box center [281, 942] width 563 height 98
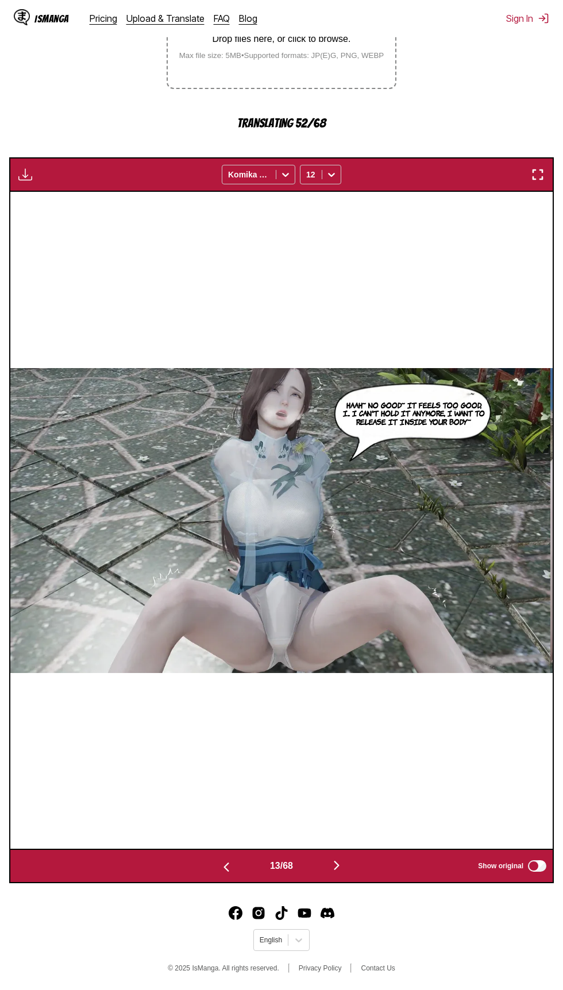
scroll to position [269, 0]
click at [230, 869] on button "button" at bounding box center [226, 866] width 69 height 17
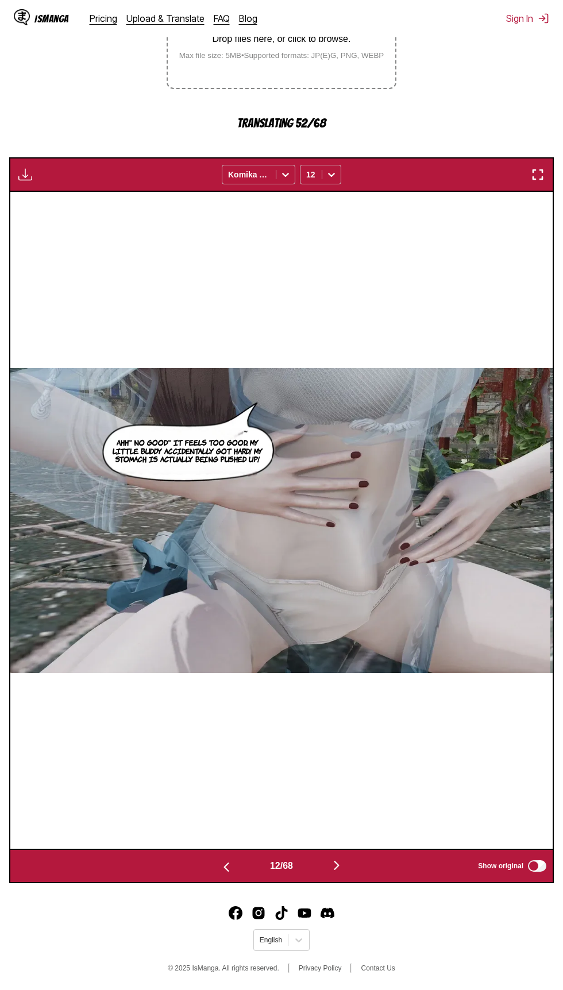
click at [233, 872] on button "button" at bounding box center [226, 866] width 69 height 17
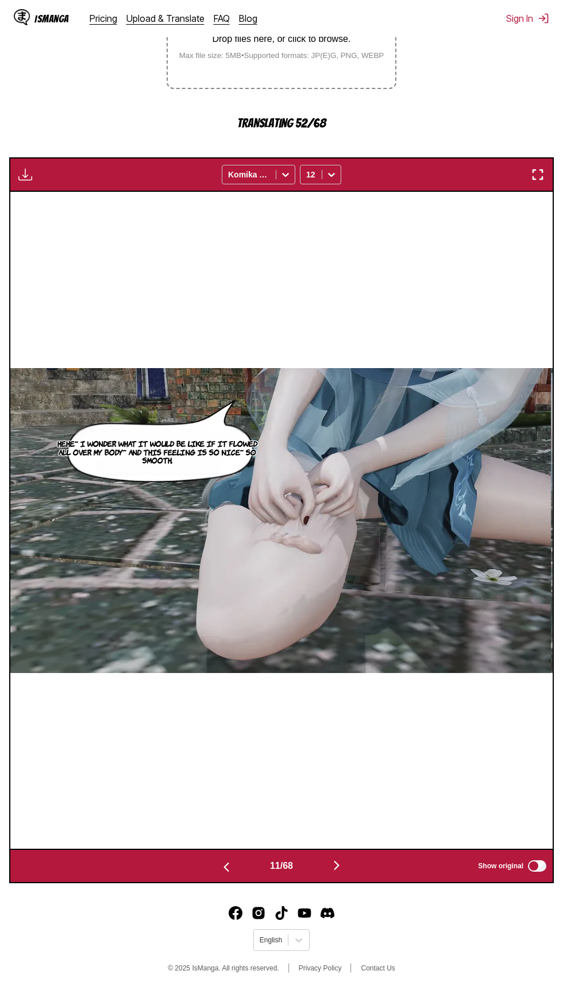
click at [226, 869] on img "button" at bounding box center [226, 868] width 14 height 14
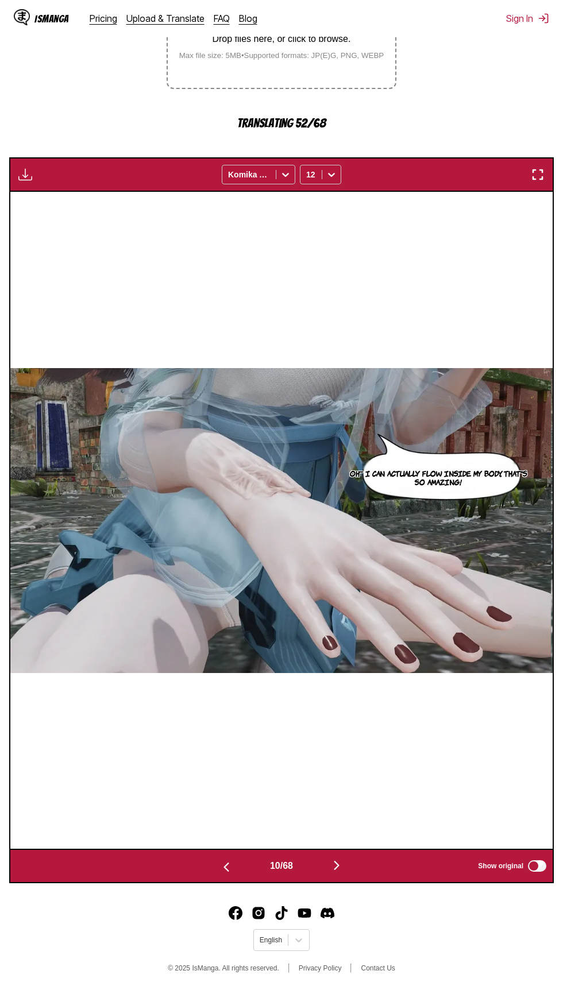
click at [226, 872] on img "button" at bounding box center [226, 868] width 14 height 14
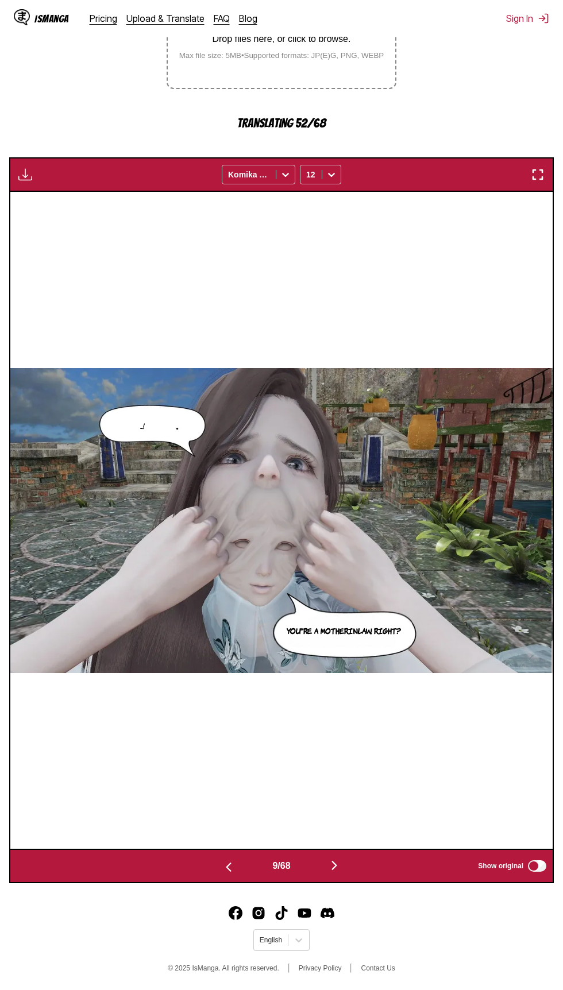
click at [226, 868] on img "button" at bounding box center [229, 868] width 14 height 14
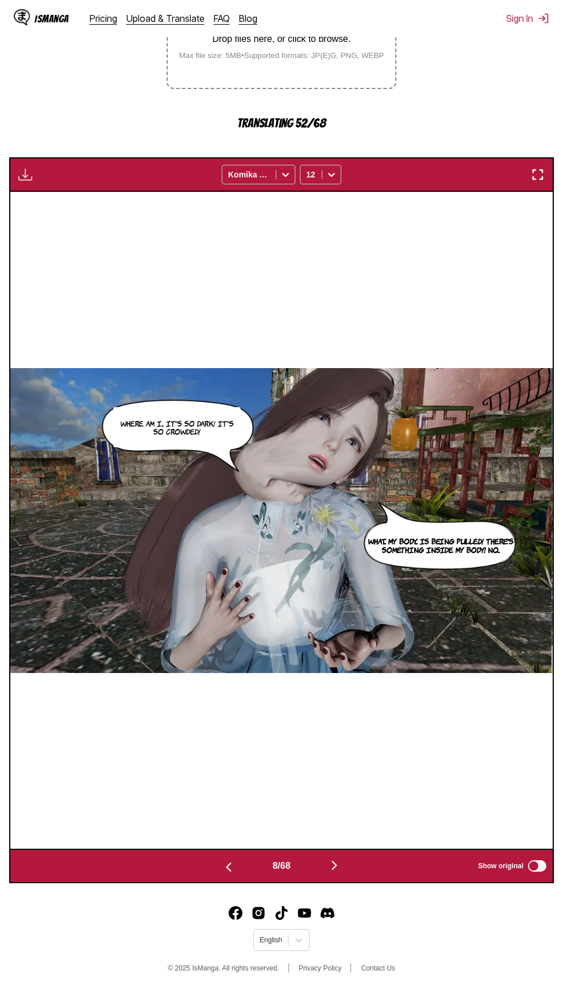
click at [236, 874] on button "button" at bounding box center [228, 866] width 69 height 17
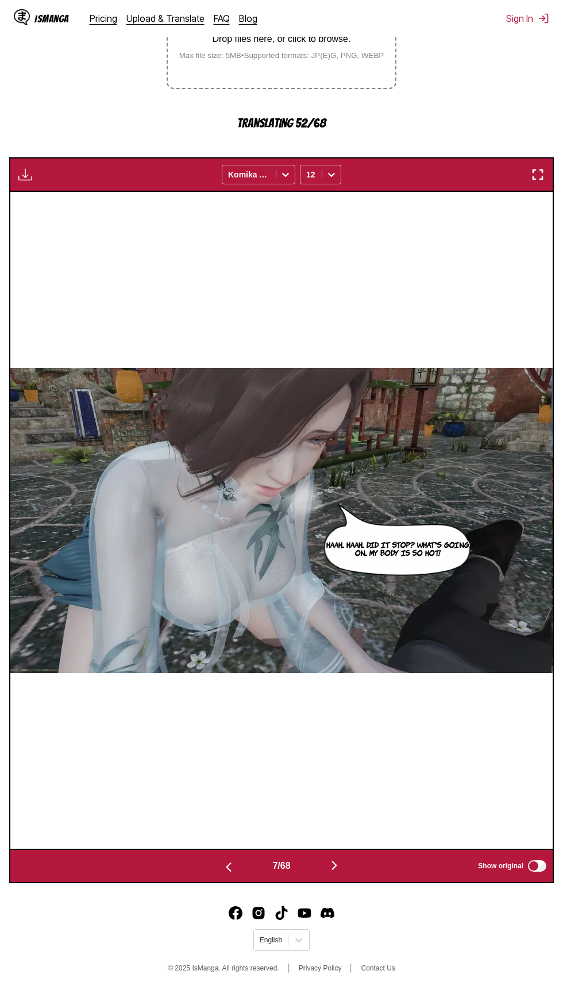
click at [234, 874] on button "button" at bounding box center [228, 866] width 69 height 17
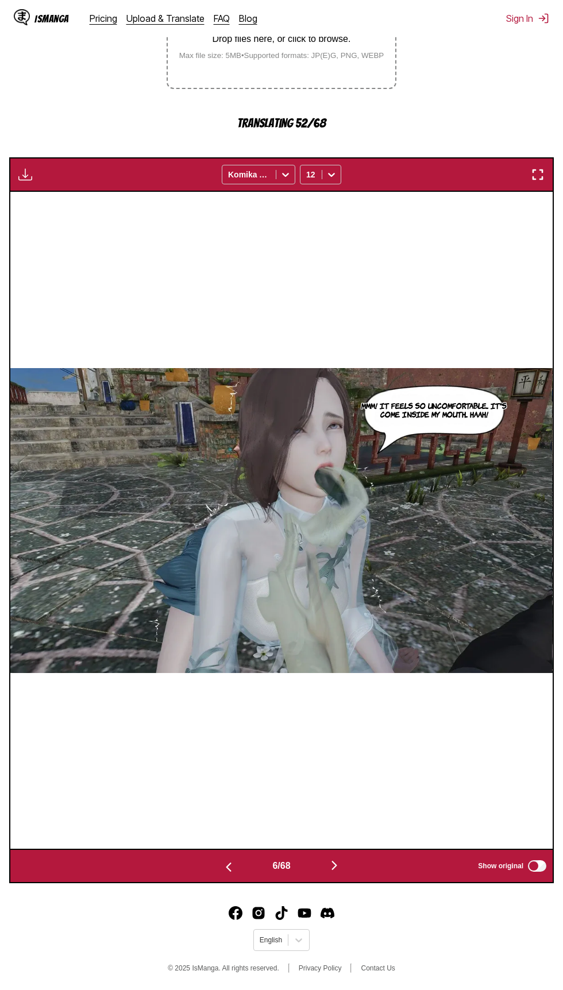
click at [226, 870] on img "button" at bounding box center [229, 868] width 14 height 14
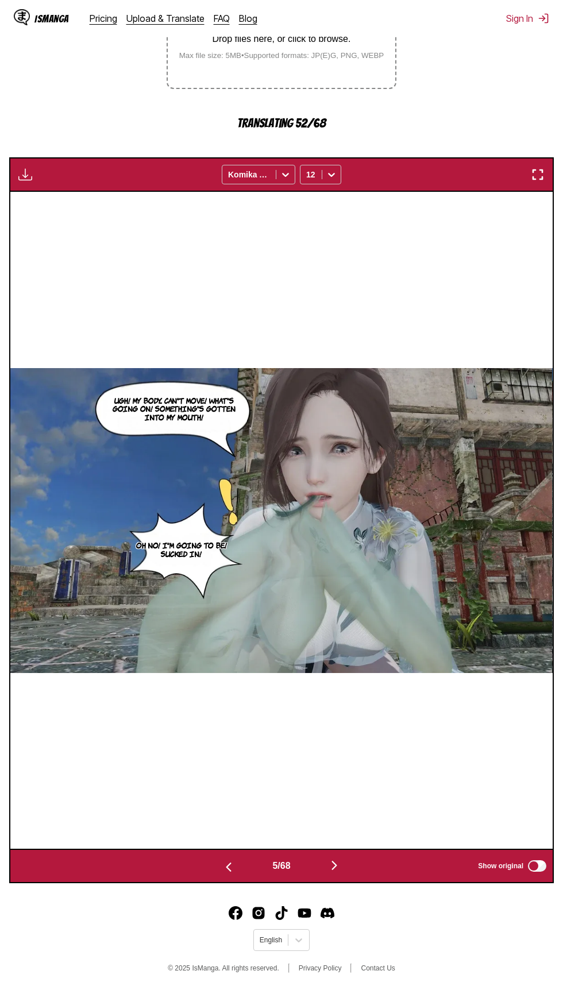
click at [240, 871] on button "button" at bounding box center [228, 866] width 69 height 17
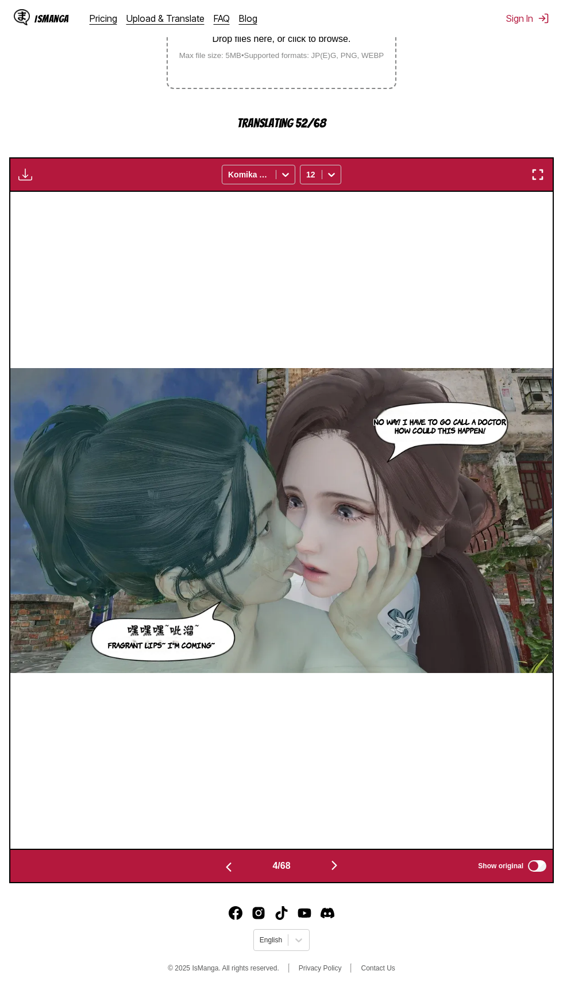
click at [226, 869] on img "button" at bounding box center [229, 868] width 14 height 14
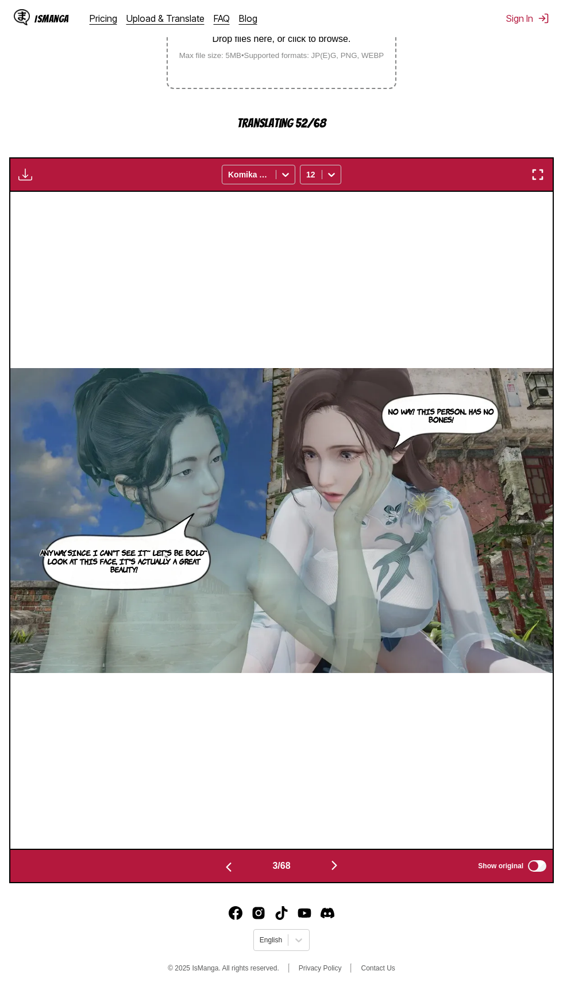
click at [235, 869] on button "button" at bounding box center [228, 866] width 69 height 17
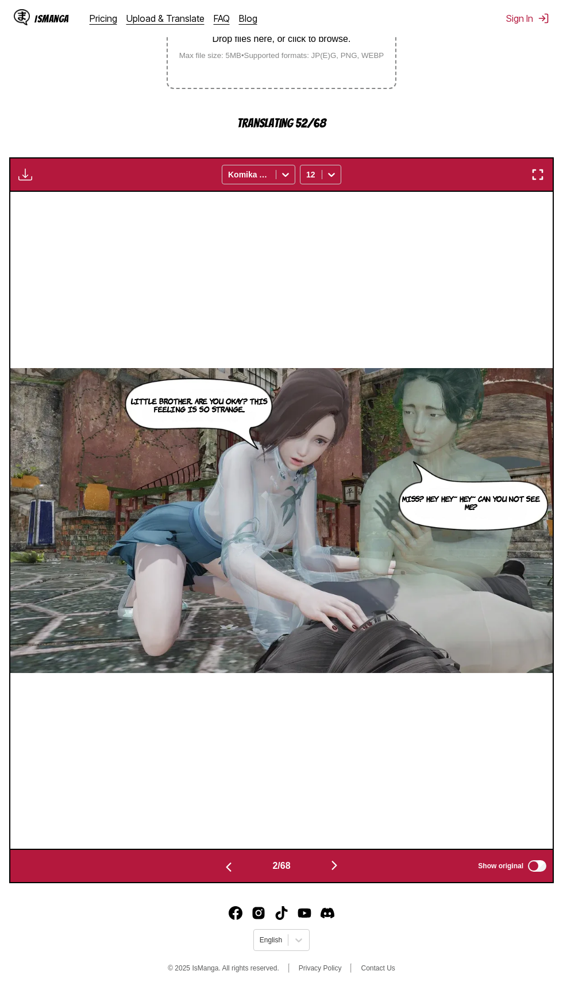
click at [236, 870] on button "button" at bounding box center [228, 866] width 69 height 17
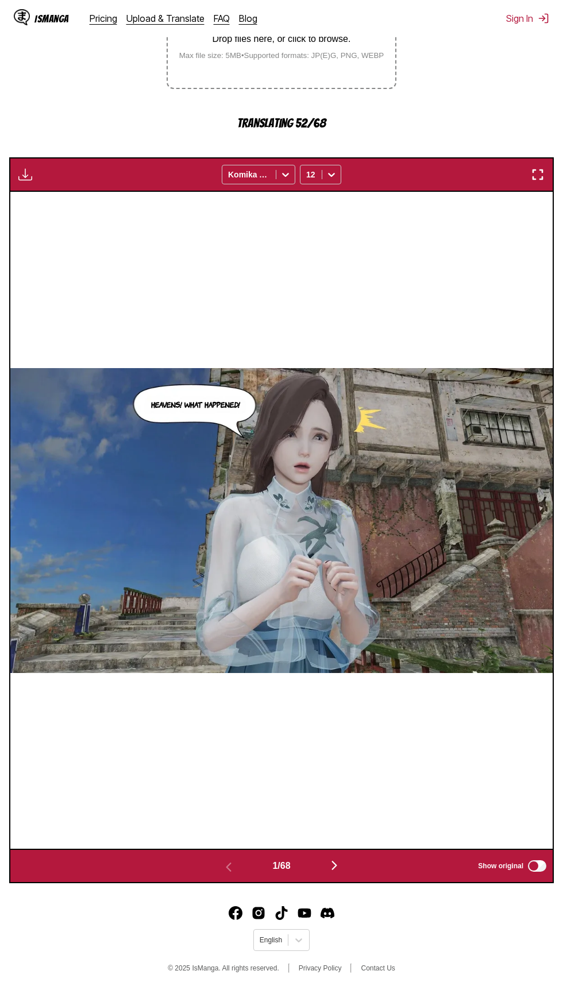
scroll to position [256, 0]
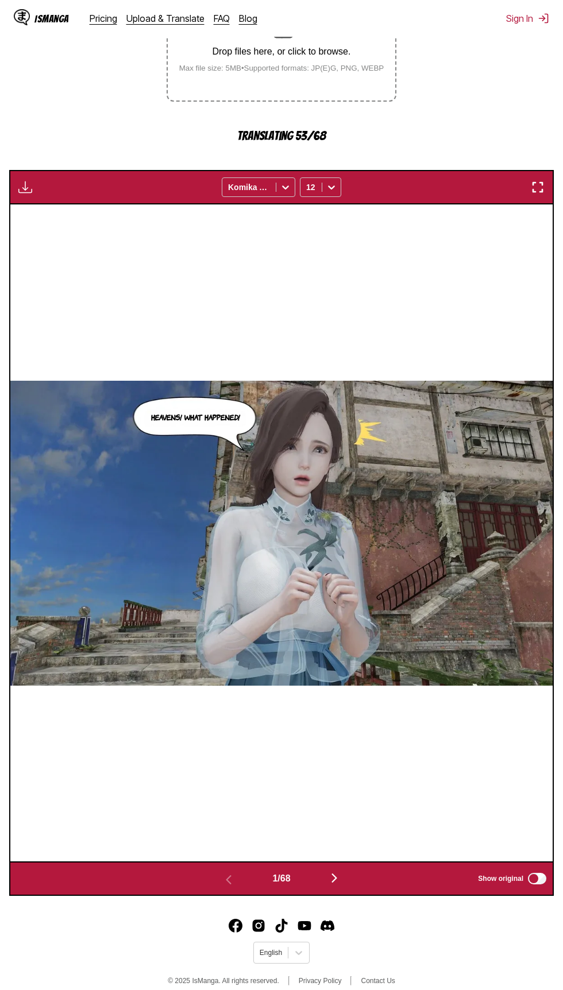
click at [536, 186] on img "button" at bounding box center [538, 187] width 14 height 14
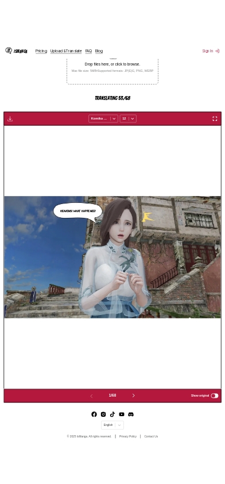
scroll to position [121, 0]
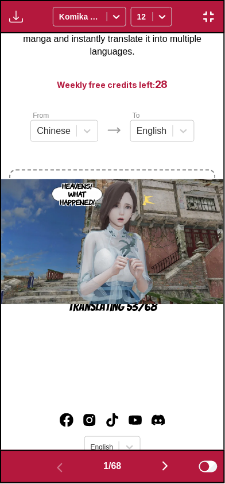
click at [165, 466] on img "button" at bounding box center [166, 467] width 14 height 14
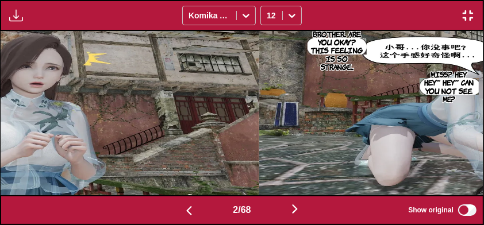
scroll to position [0, 481]
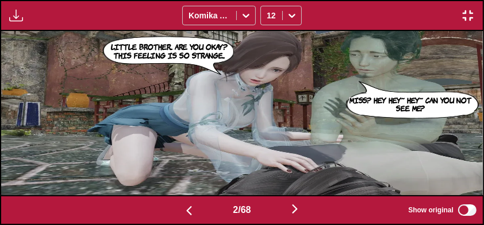
click at [300, 209] on img "button" at bounding box center [295, 209] width 14 height 14
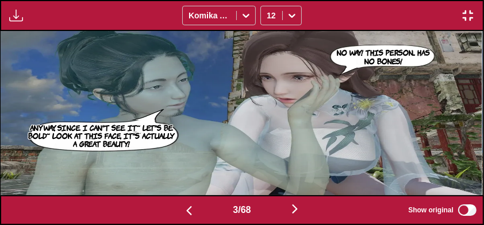
click at [290, 210] on button "button" at bounding box center [294, 210] width 69 height 17
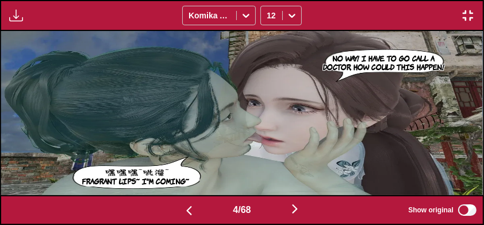
click at [295, 215] on img "button" at bounding box center [295, 209] width 14 height 14
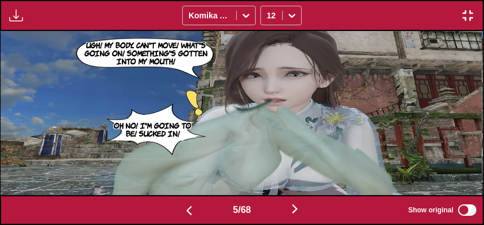
click at [299, 211] on img "button" at bounding box center [295, 209] width 14 height 14
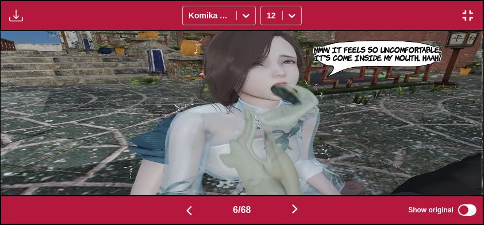
click at [305, 210] on button "button" at bounding box center [294, 210] width 69 height 17
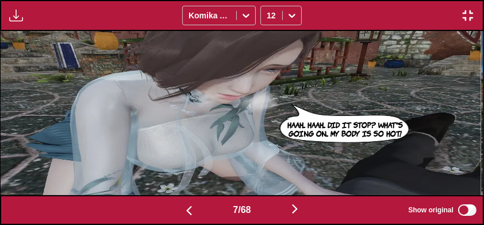
click at [296, 215] on img "button" at bounding box center [295, 209] width 14 height 14
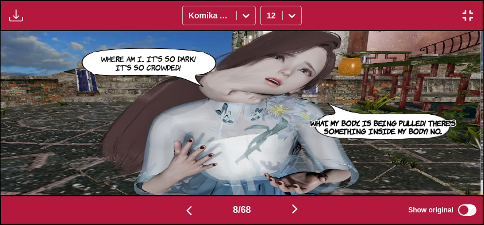
click at [299, 214] on img "button" at bounding box center [295, 209] width 14 height 14
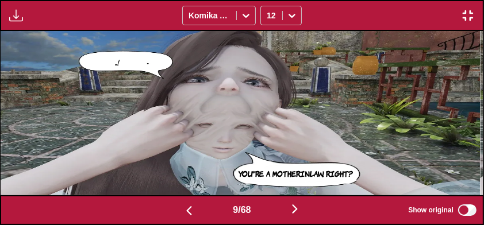
click at [297, 214] on img "button" at bounding box center [295, 209] width 14 height 14
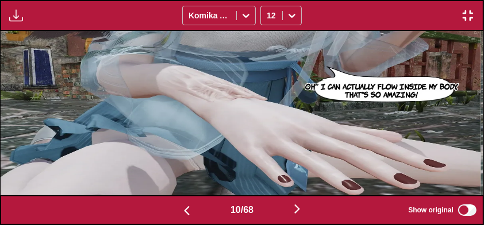
click at [304, 214] on img "button" at bounding box center [297, 209] width 14 height 14
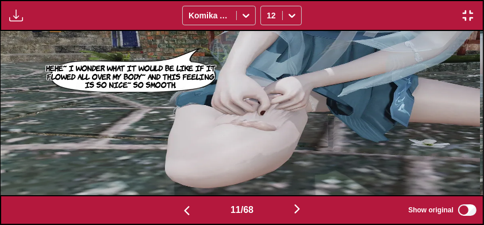
click at [296, 213] on img "button" at bounding box center [297, 209] width 14 height 14
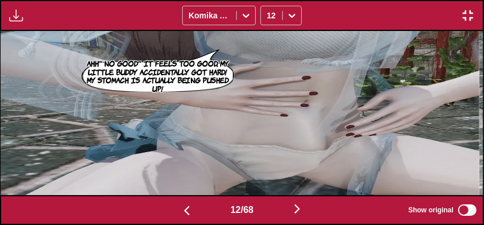
click at [299, 216] on img "button" at bounding box center [297, 209] width 14 height 14
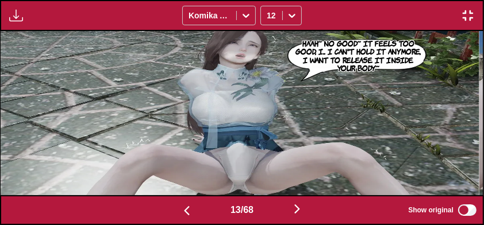
click at [300, 218] on button "button" at bounding box center [297, 210] width 69 height 17
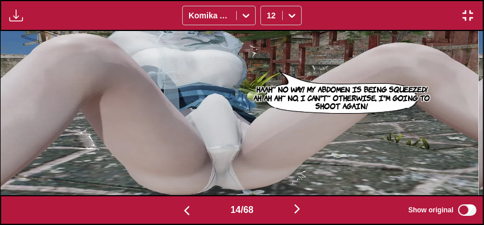
click at [306, 217] on button "button" at bounding box center [297, 210] width 69 height 17
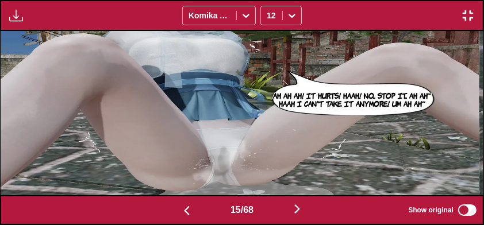
click at [300, 218] on button "button" at bounding box center [297, 210] width 69 height 17
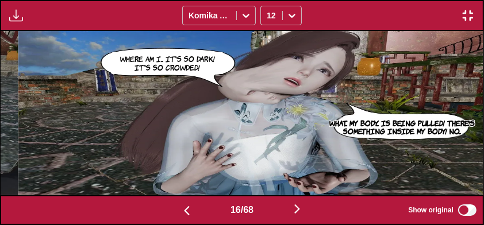
scroll to position [0, 7226]
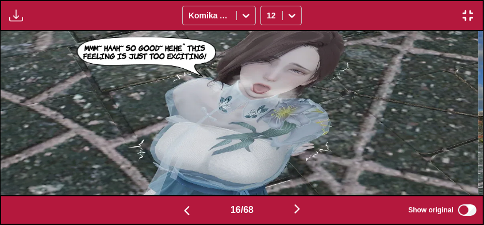
click at [300, 210] on img "button" at bounding box center [297, 209] width 14 height 14
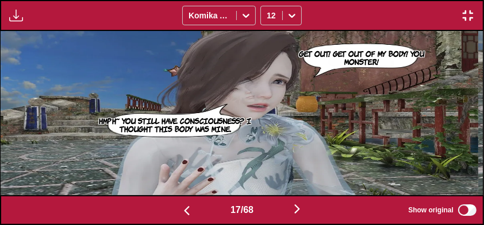
click at [297, 212] on img "button" at bounding box center [297, 209] width 14 height 14
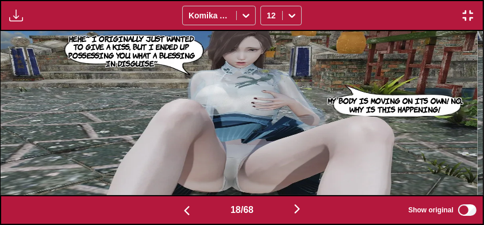
click at [309, 210] on button "button" at bounding box center [297, 210] width 69 height 17
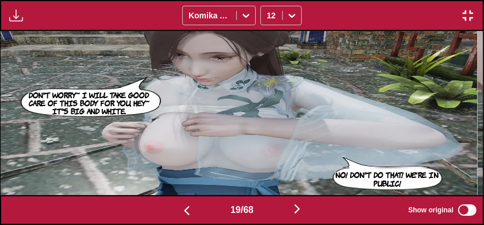
click at [302, 213] on img "button" at bounding box center [297, 209] width 14 height 14
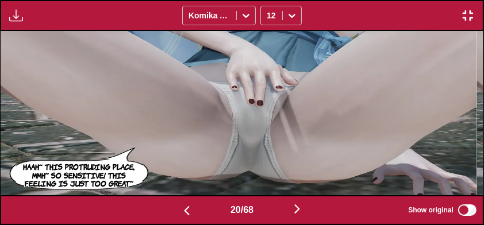
click at [304, 214] on img "button" at bounding box center [297, 209] width 14 height 14
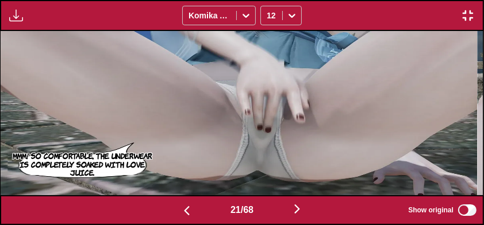
click at [308, 218] on button "button" at bounding box center [297, 210] width 69 height 17
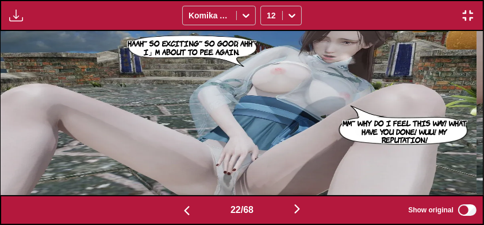
click at [298, 216] on img "button" at bounding box center [297, 209] width 14 height 14
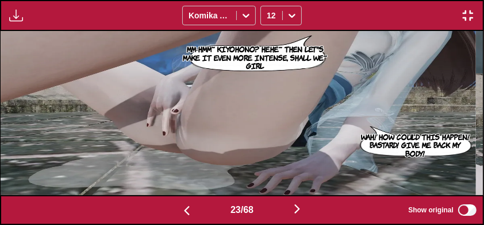
click at [307, 213] on button "button" at bounding box center [297, 210] width 69 height 17
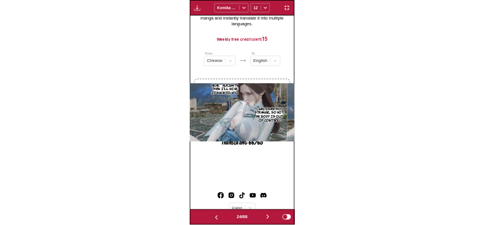
scroll to position [0, 11079]
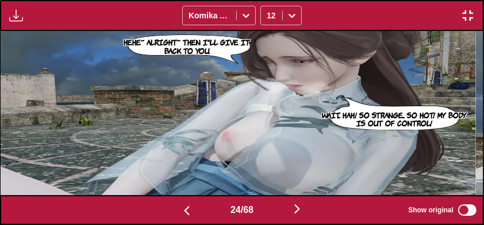
click at [299, 211] on img "button" at bounding box center [297, 209] width 14 height 14
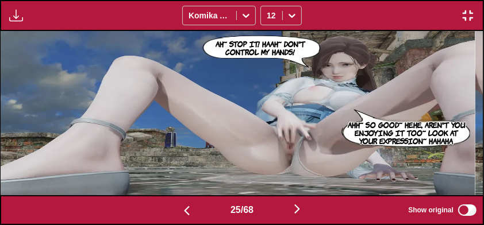
click at [309, 212] on button "button" at bounding box center [297, 210] width 69 height 17
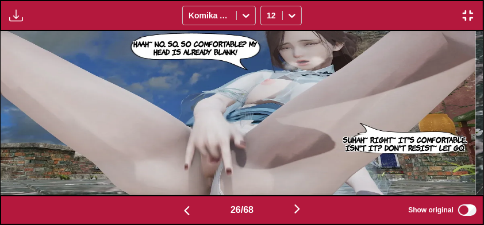
click at [308, 210] on button "button" at bounding box center [297, 210] width 69 height 17
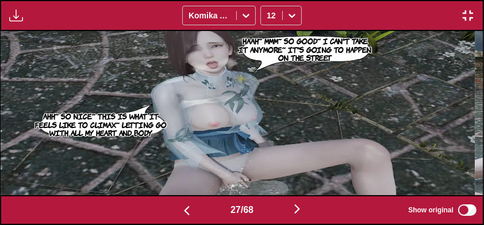
click at [298, 210] on img "button" at bounding box center [297, 209] width 14 height 14
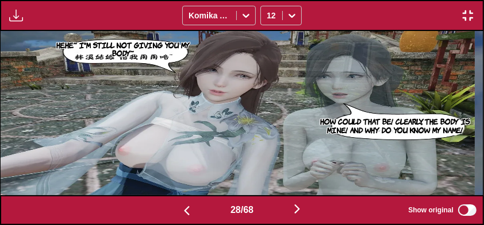
click at [187, 218] on img "button" at bounding box center [187, 211] width 14 height 14
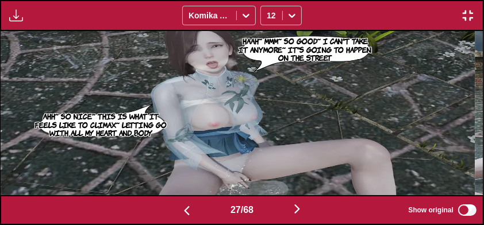
click at [297, 212] on img "button" at bounding box center [297, 209] width 14 height 14
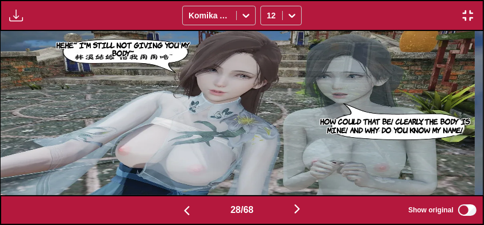
click at [302, 212] on img "button" at bounding box center [297, 209] width 14 height 14
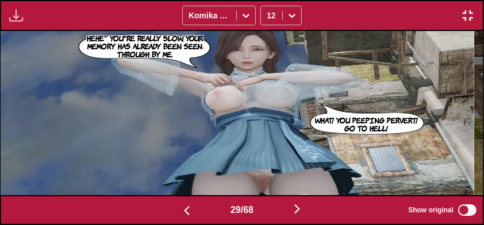
click at [296, 215] on img "button" at bounding box center [297, 209] width 14 height 14
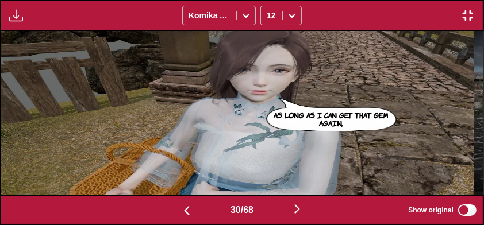
click at [294, 216] on img "button" at bounding box center [297, 209] width 14 height 14
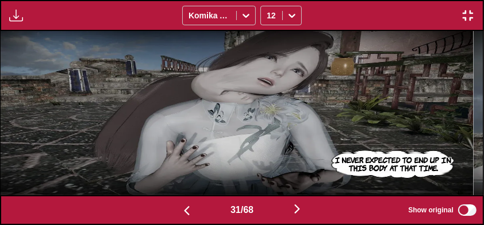
click at [300, 216] on img "button" at bounding box center [297, 209] width 14 height 14
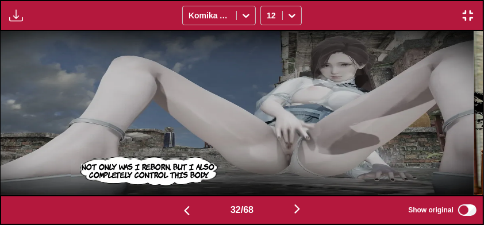
click at [288, 208] on button "button" at bounding box center [297, 210] width 69 height 17
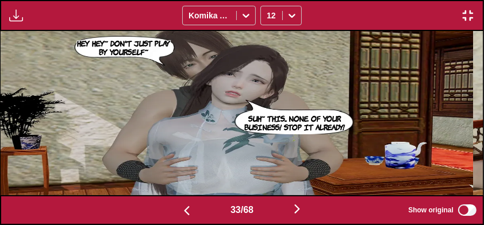
click at [294, 214] on img "button" at bounding box center [297, 209] width 14 height 14
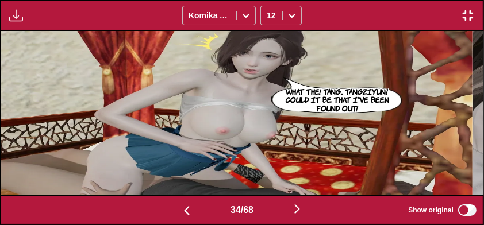
click at [297, 215] on img "button" at bounding box center [297, 209] width 14 height 14
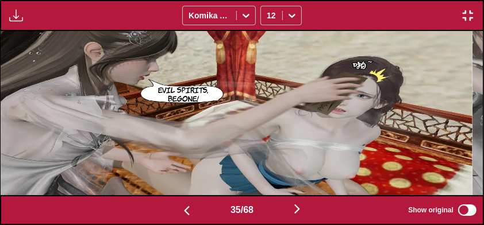
click at [297, 218] on button "button" at bounding box center [297, 210] width 69 height 17
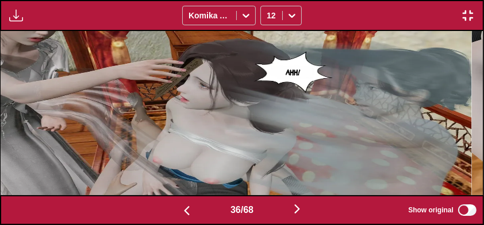
click at [298, 217] on button "button" at bounding box center [297, 210] width 69 height 17
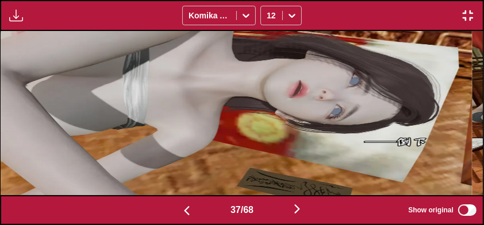
click at [300, 218] on button "button" at bounding box center [297, 210] width 69 height 17
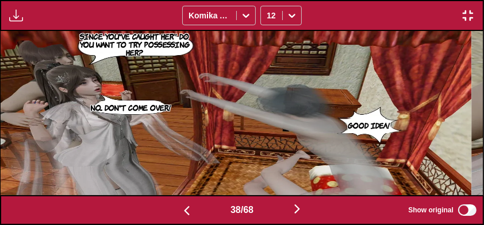
click at [298, 218] on button "button" at bounding box center [297, 210] width 69 height 17
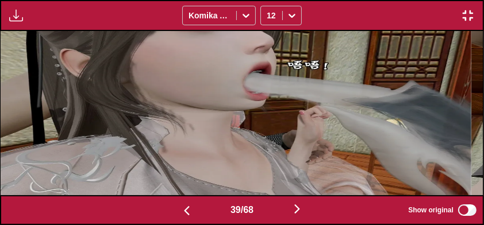
click at [296, 218] on button "button" at bounding box center [297, 210] width 69 height 17
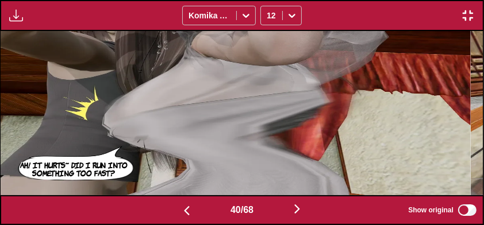
click at [292, 218] on button "button" at bounding box center [297, 210] width 69 height 17
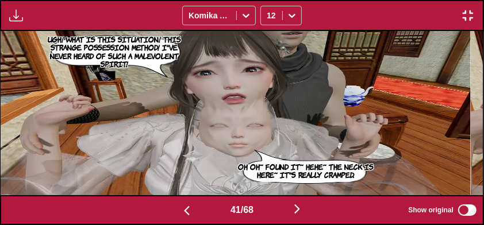
click at [298, 214] on img "button" at bounding box center [297, 209] width 14 height 14
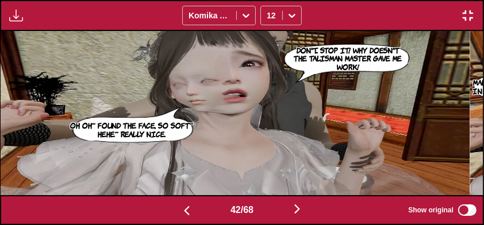
click at [302, 213] on img "button" at bounding box center [297, 209] width 14 height 14
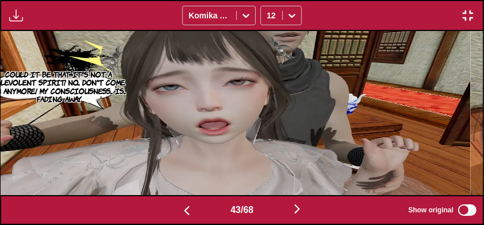
click at [302, 218] on button "button" at bounding box center [297, 210] width 69 height 17
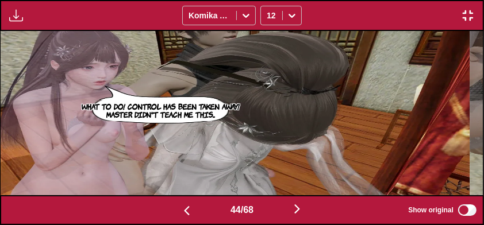
click at [300, 218] on button "button" at bounding box center [297, 210] width 69 height 17
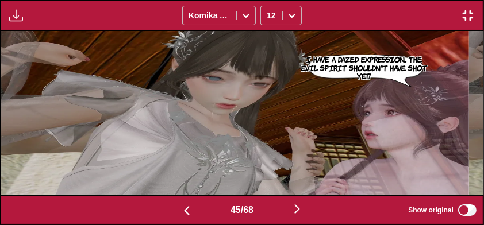
click at [300, 218] on button "button" at bounding box center [297, 210] width 69 height 17
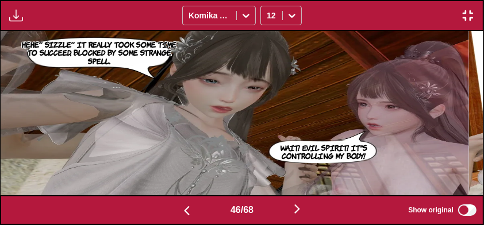
click at [186, 214] on img "button" at bounding box center [187, 211] width 14 height 14
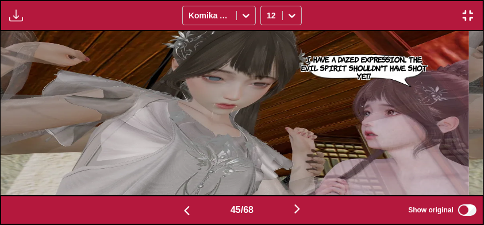
click at [300, 218] on button "button" at bounding box center [297, 210] width 69 height 17
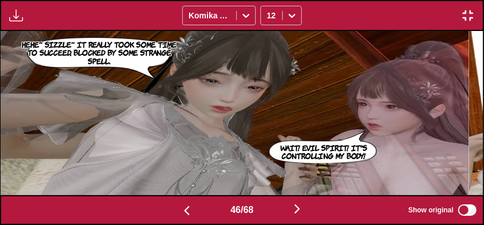
click at [299, 218] on button "button" at bounding box center [297, 210] width 69 height 17
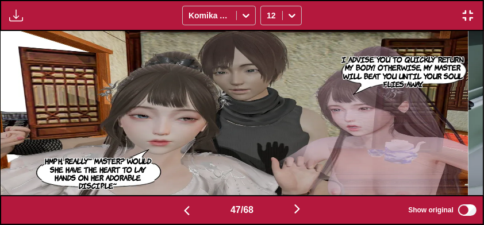
click at [298, 218] on button "button" at bounding box center [297, 210] width 69 height 17
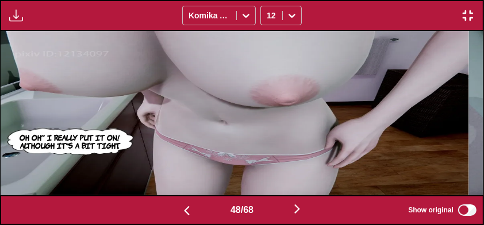
click at [299, 218] on button "button" at bounding box center [297, 210] width 69 height 17
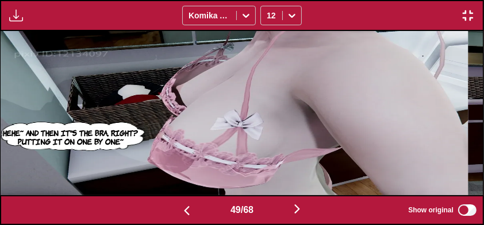
click at [301, 225] on div "49 / 68 Show original" at bounding box center [242, 210] width 484 height 30
click at [297, 216] on img "button" at bounding box center [297, 209] width 14 height 14
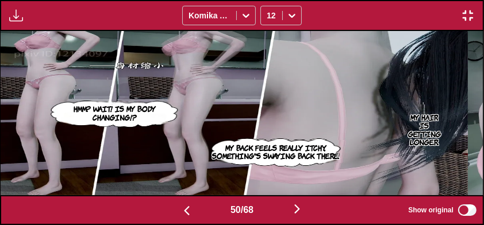
click at [296, 218] on button "button" at bounding box center [297, 210] width 69 height 17
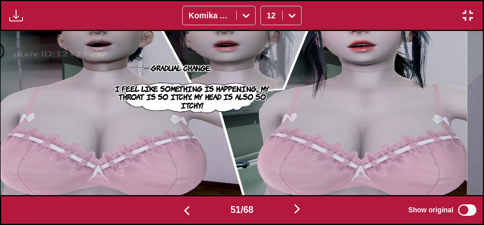
click at [296, 218] on button "button" at bounding box center [297, 210] width 69 height 17
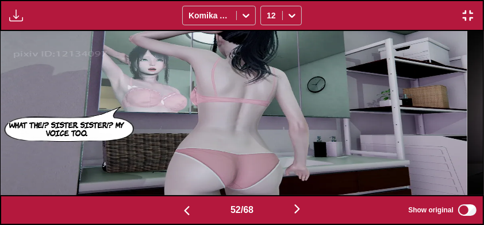
click at [295, 218] on button "button" at bounding box center [297, 210] width 69 height 17
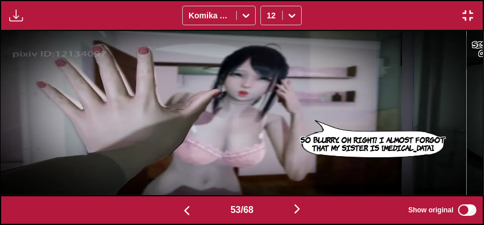
click at [295, 218] on button "button" at bounding box center [297, 210] width 69 height 17
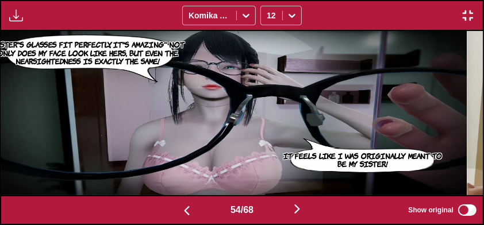
click at [296, 218] on button "button" at bounding box center [297, 210] width 69 height 17
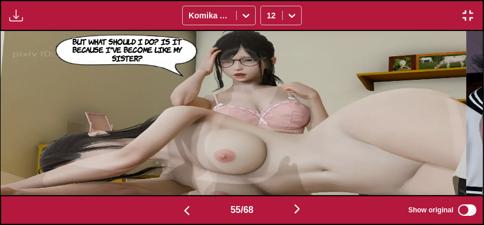
click at [296, 218] on button "button" at bounding box center [297, 210] width 69 height 17
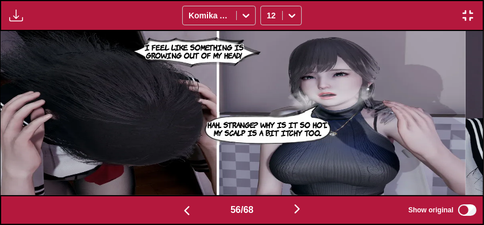
click at [297, 217] on button "button" at bounding box center [297, 210] width 69 height 17
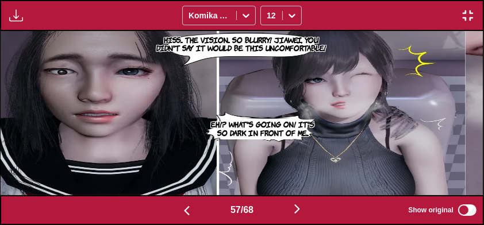
click at [296, 218] on button "button" at bounding box center [297, 210] width 69 height 17
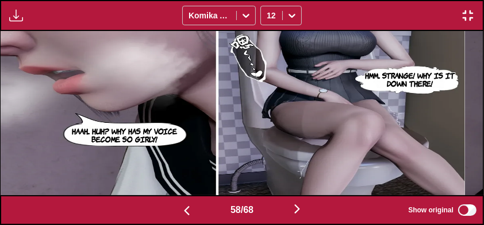
click at [295, 218] on button "button" at bounding box center [297, 210] width 69 height 17
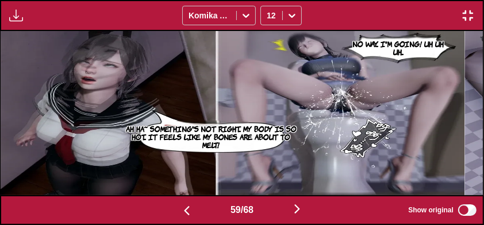
click at [298, 218] on button "button" at bounding box center [297, 210] width 69 height 17
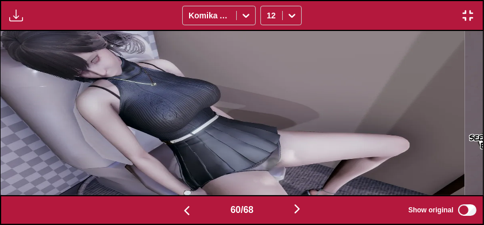
click at [298, 218] on button "button" at bounding box center [297, 210] width 69 height 17
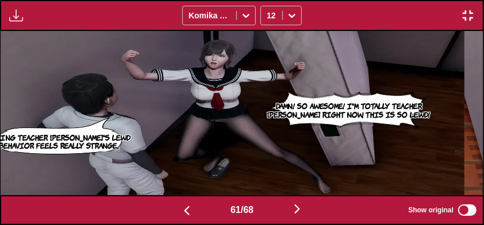
click at [298, 218] on button "button" at bounding box center [297, 210] width 69 height 17
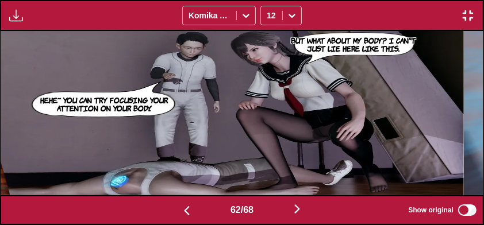
click at [298, 216] on img "button" at bounding box center [297, 209] width 14 height 14
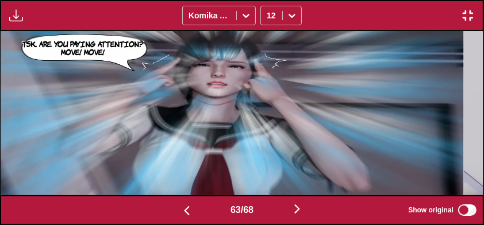
click at [290, 212] on button "button" at bounding box center [297, 210] width 69 height 17
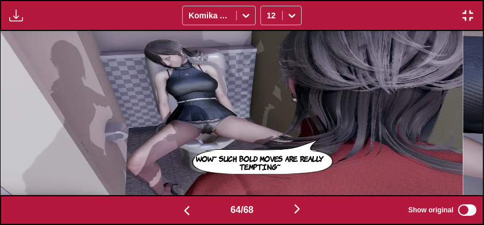
click at [299, 218] on button "button" at bounding box center [297, 210] width 69 height 17
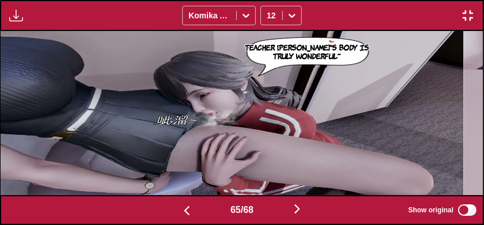
click at [295, 217] on button "button" at bounding box center [297, 210] width 69 height 17
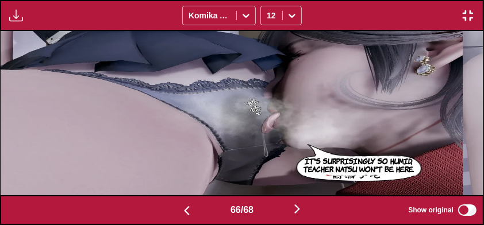
click at [295, 218] on button "button" at bounding box center [297, 210] width 69 height 17
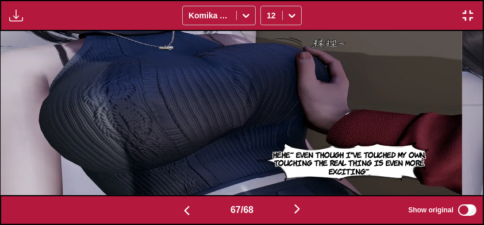
click at [295, 216] on img "button" at bounding box center [297, 209] width 14 height 14
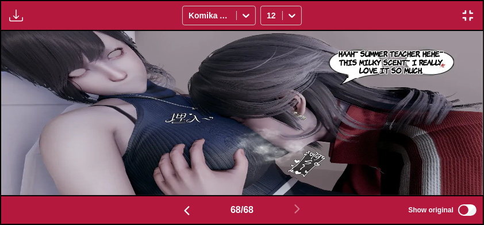
click at [190, 216] on button "button" at bounding box center [186, 210] width 69 height 17
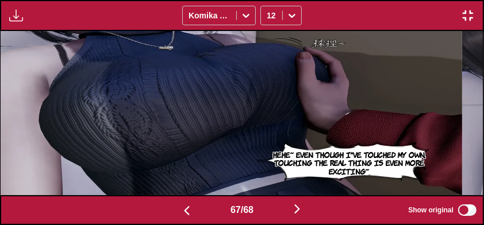
click at [192, 213] on button "button" at bounding box center [186, 210] width 69 height 17
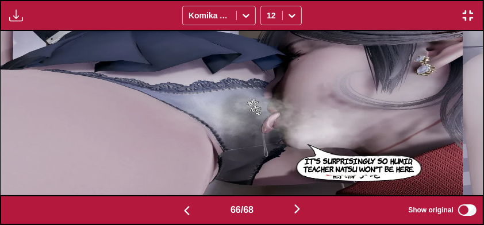
click at [195, 213] on button "button" at bounding box center [186, 210] width 69 height 17
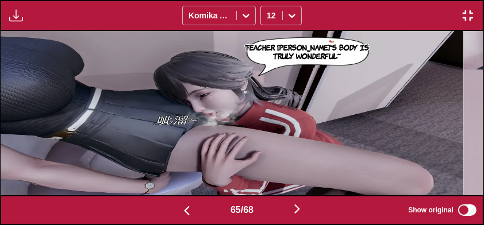
click at [184, 213] on img "button" at bounding box center [187, 211] width 14 height 14
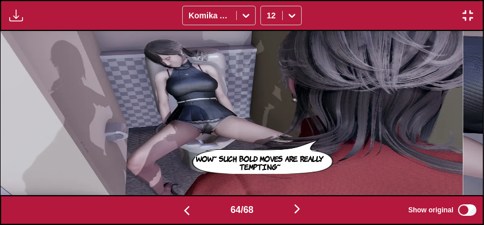
click at [186, 211] on img "button" at bounding box center [187, 211] width 14 height 14
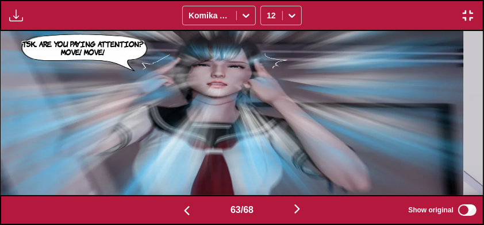
click at [302, 214] on img "button" at bounding box center [297, 209] width 14 height 14
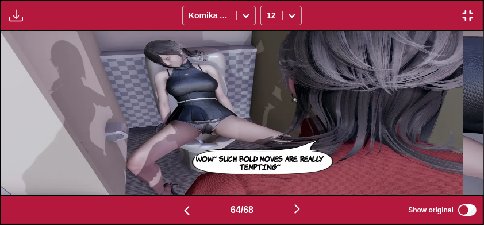
click at [308, 218] on button "button" at bounding box center [297, 210] width 69 height 17
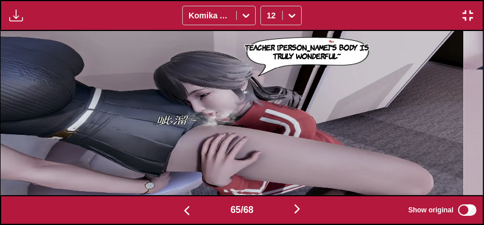
click at [176, 217] on button "button" at bounding box center [186, 210] width 69 height 17
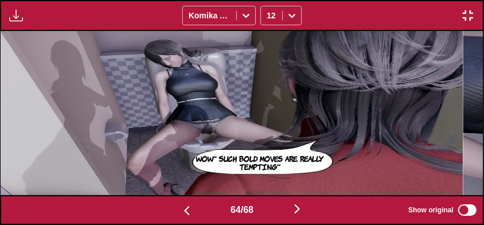
click at [299, 218] on button "button" at bounding box center [297, 210] width 69 height 17
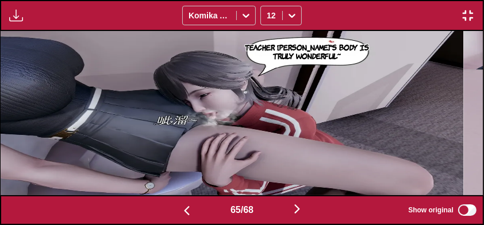
click at [298, 217] on button "button" at bounding box center [297, 210] width 69 height 17
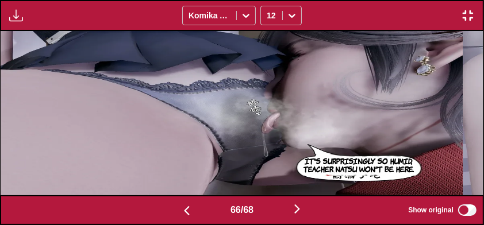
click at [300, 218] on button "button" at bounding box center [297, 210] width 69 height 17
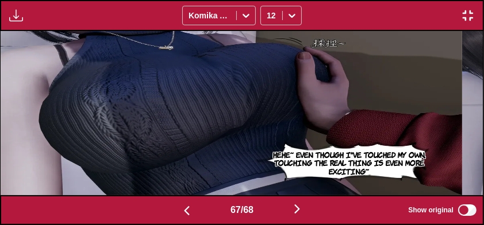
click at [300, 218] on button "button" at bounding box center [297, 210] width 69 height 17
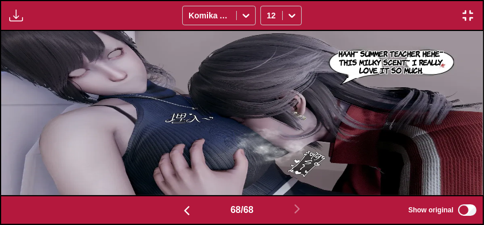
click at [175, 214] on button "button" at bounding box center [186, 210] width 69 height 17
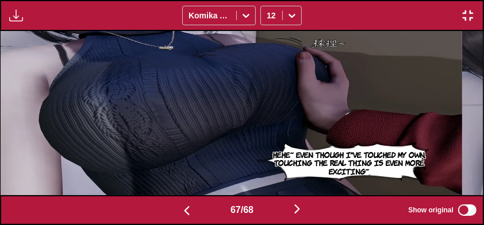
click at [185, 209] on img "button" at bounding box center [187, 211] width 14 height 14
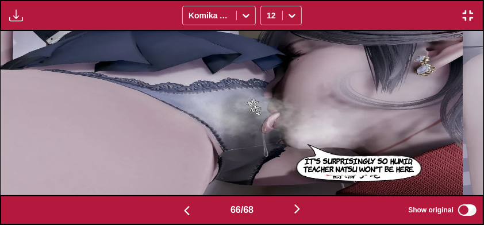
click at [182, 209] on img "button" at bounding box center [187, 211] width 14 height 14
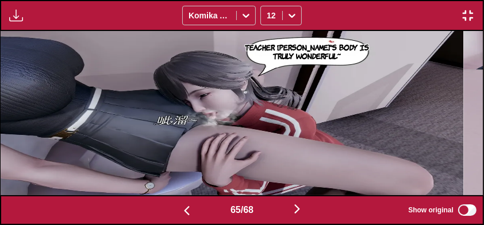
click at [182, 209] on img "button" at bounding box center [187, 211] width 14 height 14
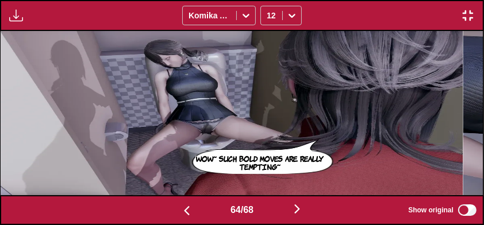
click at [182, 209] on img "button" at bounding box center [187, 211] width 14 height 14
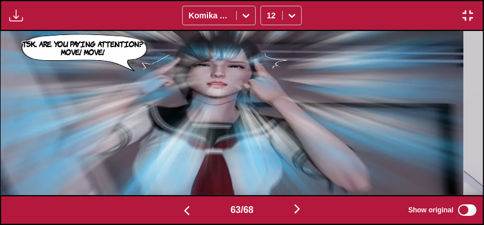
click at [182, 210] on img "button" at bounding box center [187, 211] width 14 height 14
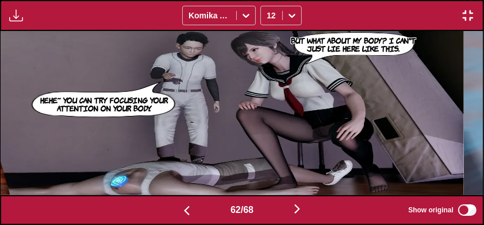
click at [175, 210] on button "button" at bounding box center [186, 210] width 69 height 17
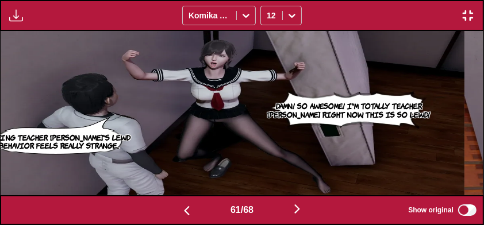
click at [173, 210] on button "button" at bounding box center [186, 210] width 69 height 17
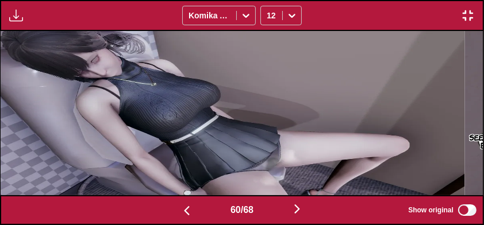
click at [174, 210] on button "button" at bounding box center [186, 210] width 69 height 17
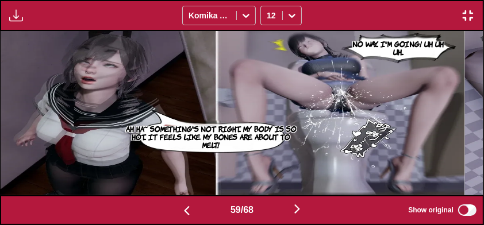
click at [173, 210] on button "button" at bounding box center [186, 210] width 69 height 17
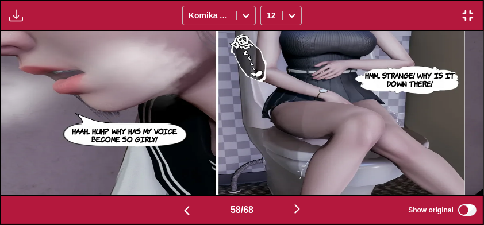
click at [171, 210] on button "button" at bounding box center [186, 210] width 69 height 17
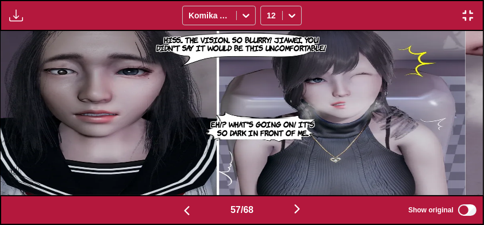
click at [171, 210] on button "button" at bounding box center [186, 210] width 69 height 17
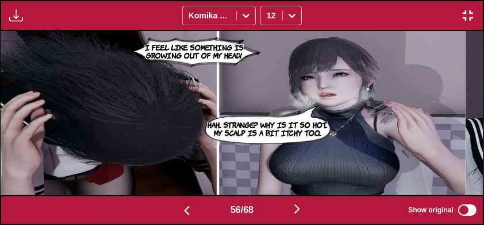
click at [168, 210] on button "button" at bounding box center [186, 210] width 69 height 17
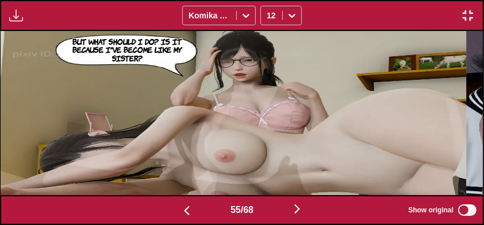
click at [167, 210] on button "button" at bounding box center [186, 210] width 69 height 17
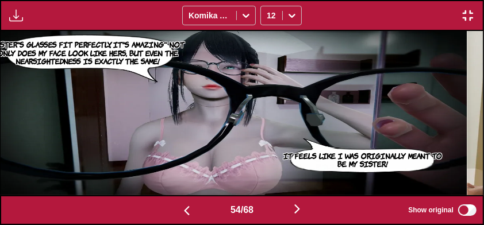
click at [166, 210] on button "button" at bounding box center [186, 210] width 69 height 17
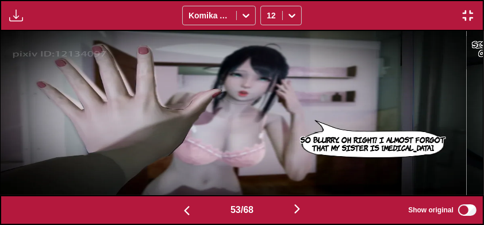
click at [164, 209] on button "button" at bounding box center [186, 210] width 69 height 17
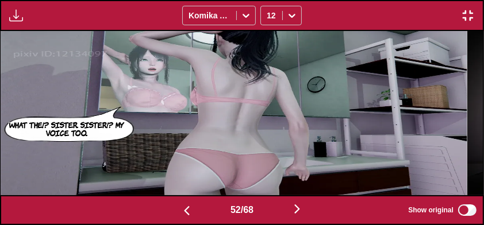
click at [164, 209] on button "button" at bounding box center [186, 210] width 69 height 17
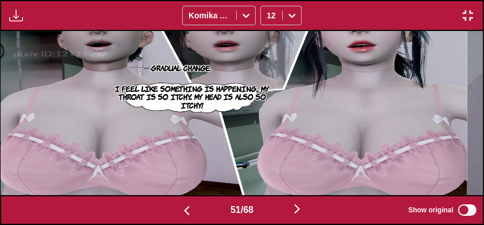
click at [164, 209] on button "button" at bounding box center [186, 210] width 69 height 17
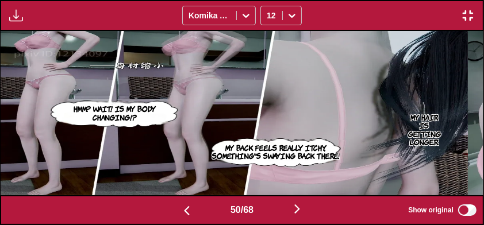
click at [164, 210] on button "button" at bounding box center [186, 210] width 69 height 17
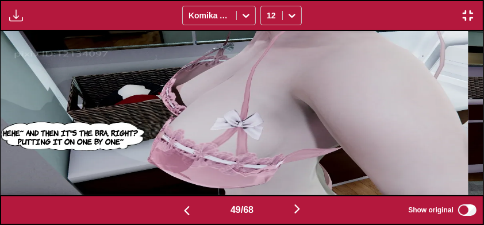
click at [164, 210] on button "button" at bounding box center [186, 210] width 69 height 17
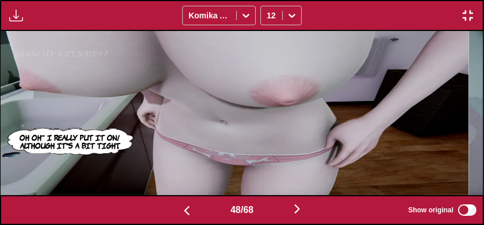
click at [163, 209] on button "button" at bounding box center [186, 210] width 69 height 17
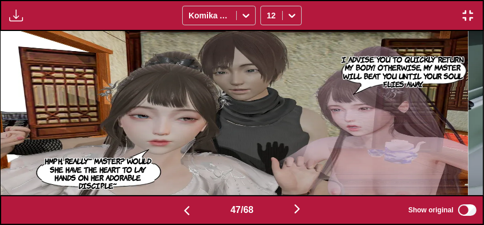
click at [298, 214] on img "button" at bounding box center [297, 209] width 14 height 14
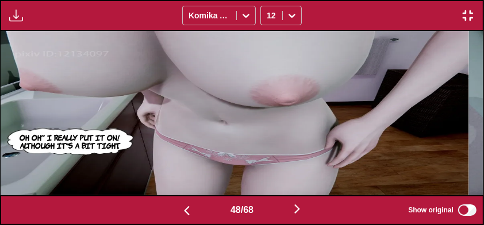
click at [299, 216] on img "button" at bounding box center [297, 209] width 14 height 14
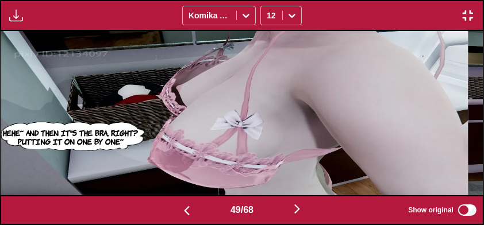
click at [300, 218] on button "button" at bounding box center [297, 210] width 69 height 17
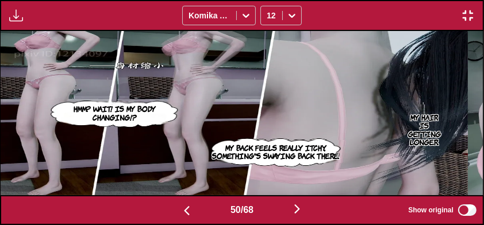
click at [300, 218] on button "button" at bounding box center [297, 210] width 69 height 17
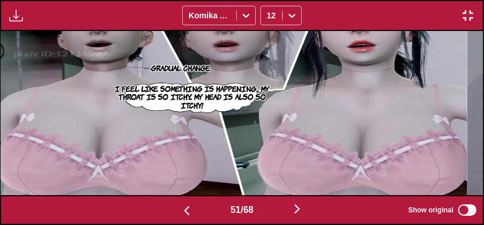
click at [299, 216] on img "button" at bounding box center [297, 209] width 14 height 14
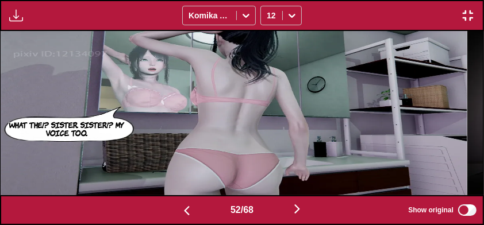
click at [299, 218] on button "button" at bounding box center [297, 210] width 69 height 17
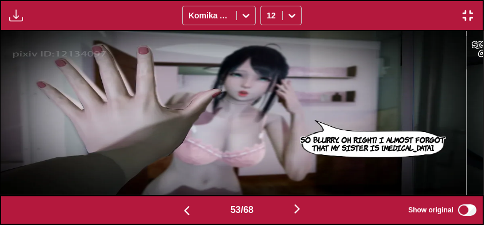
click at [299, 216] on img "button" at bounding box center [297, 209] width 14 height 14
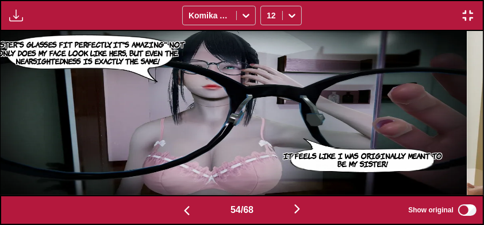
click at [300, 218] on button "button" at bounding box center [297, 210] width 69 height 17
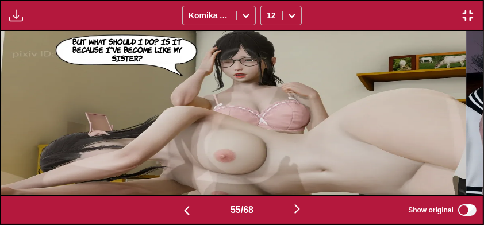
click at [303, 218] on button "button" at bounding box center [297, 210] width 69 height 17
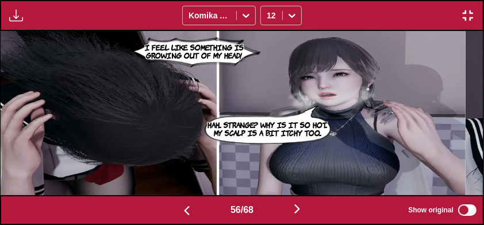
click at [175, 215] on button "button" at bounding box center [186, 210] width 69 height 17
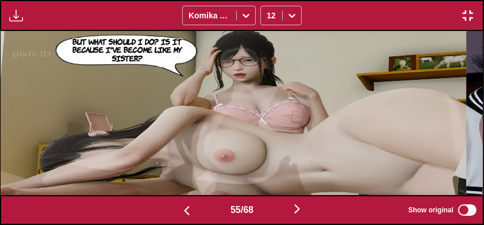
click at [175, 216] on button "button" at bounding box center [186, 210] width 69 height 17
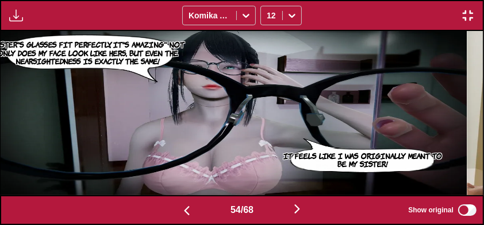
click at [176, 216] on button "button" at bounding box center [186, 210] width 69 height 17
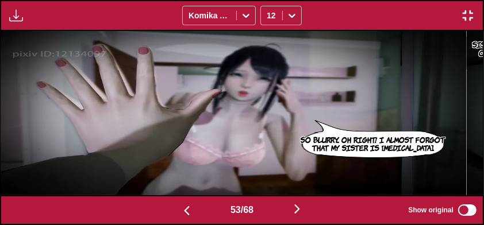
click at [174, 216] on button "button" at bounding box center [186, 210] width 69 height 17
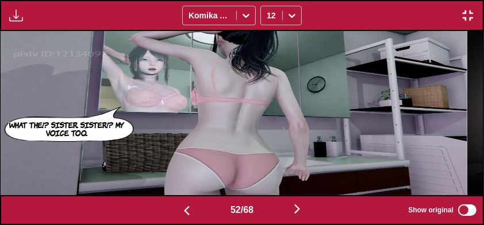
click at [173, 217] on button "button" at bounding box center [186, 210] width 69 height 17
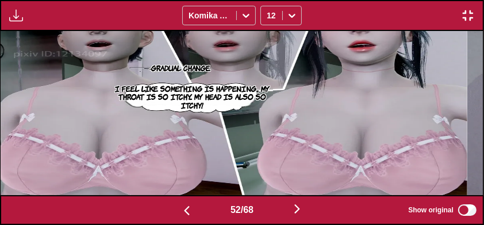
click at [172, 216] on button "button" at bounding box center [186, 210] width 69 height 17
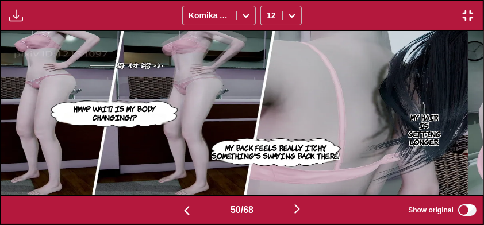
click at [168, 216] on button "button" at bounding box center [186, 210] width 69 height 17
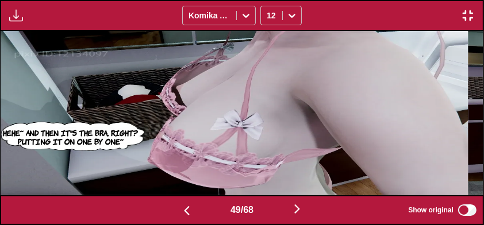
click at [168, 215] on button "button" at bounding box center [186, 210] width 69 height 17
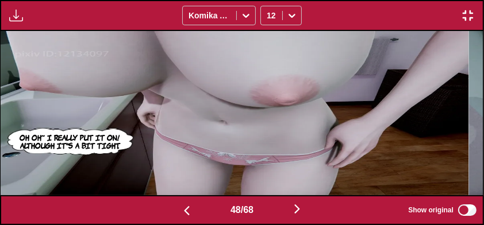
click at [165, 214] on button "button" at bounding box center [186, 210] width 69 height 17
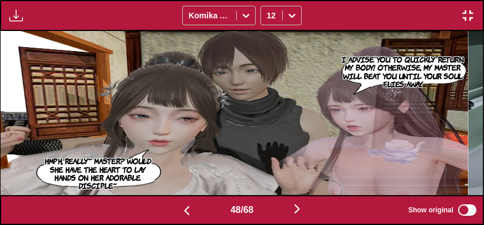
click at [167, 214] on button "button" at bounding box center [186, 210] width 69 height 17
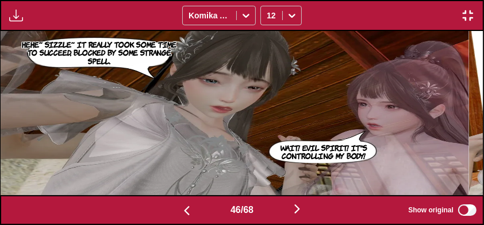
click at [167, 214] on button "button" at bounding box center [186, 210] width 69 height 17
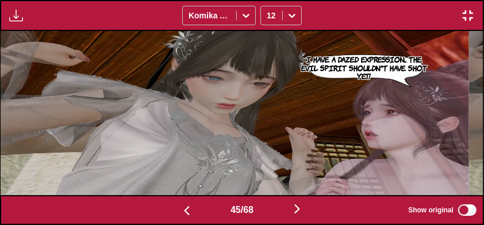
click at [165, 214] on button "button" at bounding box center [186, 210] width 69 height 17
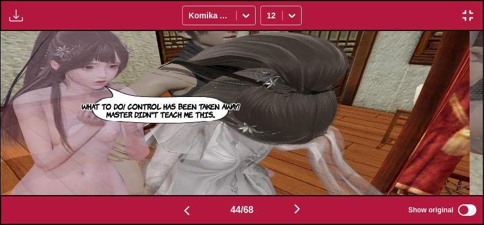
click at [167, 214] on button "button" at bounding box center [186, 210] width 69 height 17
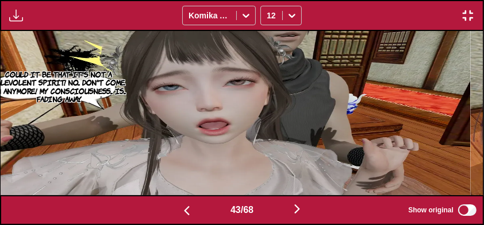
click at [167, 215] on button "button" at bounding box center [186, 210] width 69 height 17
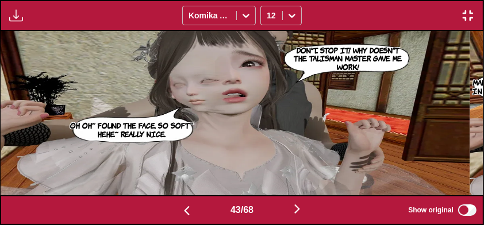
click at [166, 215] on button "button" at bounding box center [186, 210] width 69 height 17
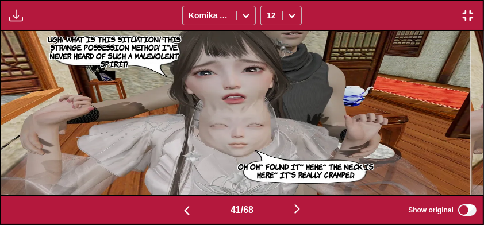
click at [165, 215] on button "button" at bounding box center [186, 210] width 69 height 17
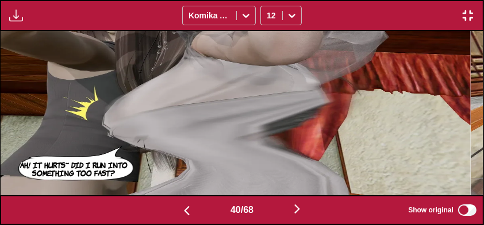
click at [165, 215] on button "button" at bounding box center [186, 210] width 69 height 17
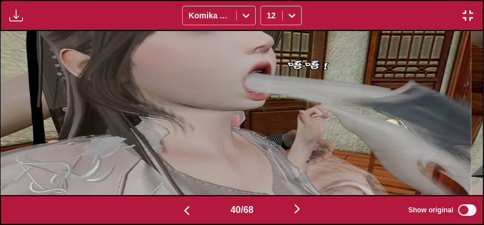
click at [164, 215] on button "button" at bounding box center [186, 210] width 69 height 17
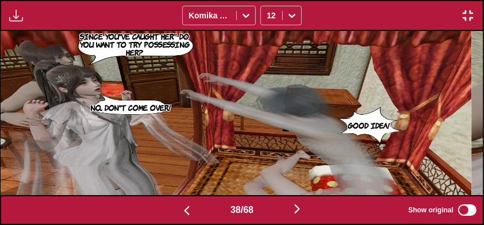
click at [165, 214] on button "button" at bounding box center [186, 210] width 69 height 17
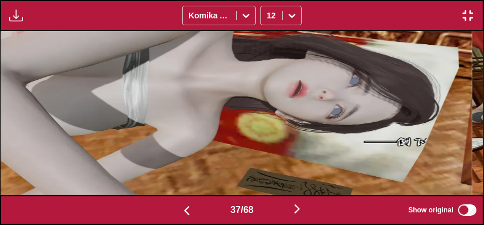
click at [165, 214] on button "button" at bounding box center [186, 210] width 69 height 17
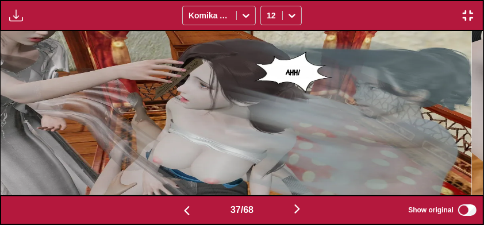
click at [164, 214] on button "button" at bounding box center [186, 210] width 69 height 17
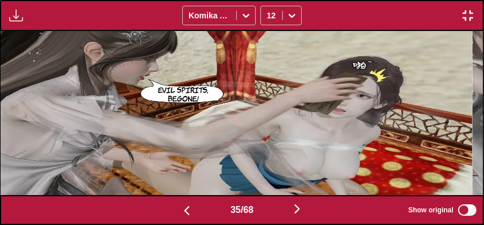
click at [164, 214] on button "button" at bounding box center [186, 210] width 69 height 17
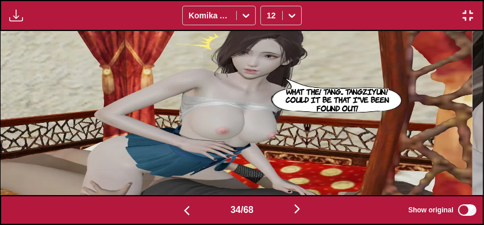
click at [163, 214] on button "button" at bounding box center [186, 210] width 69 height 17
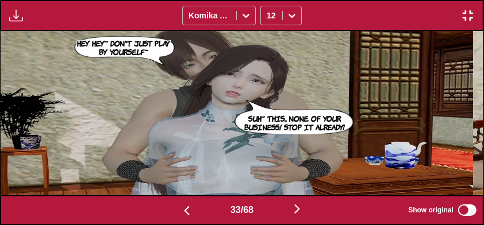
click at [161, 215] on button "button" at bounding box center [186, 210] width 69 height 17
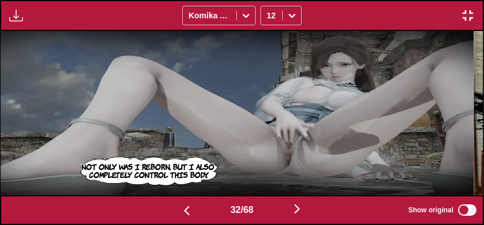
click at [304, 216] on img "button" at bounding box center [297, 209] width 14 height 14
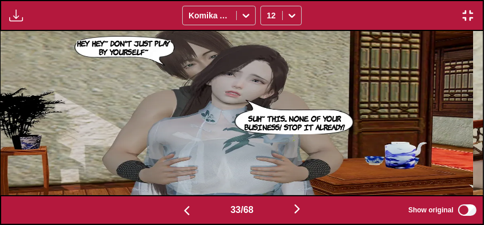
click at [167, 217] on button "button" at bounding box center [186, 210] width 69 height 17
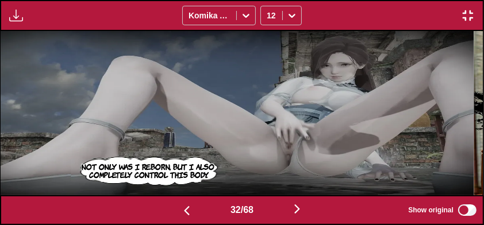
click at [168, 217] on button "button" at bounding box center [186, 210] width 69 height 17
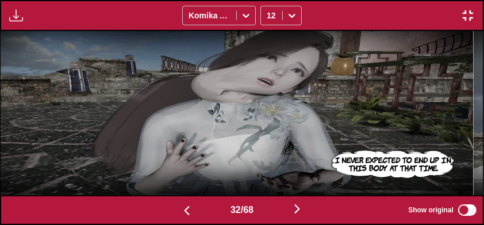
click at [163, 216] on button "button" at bounding box center [186, 210] width 69 height 17
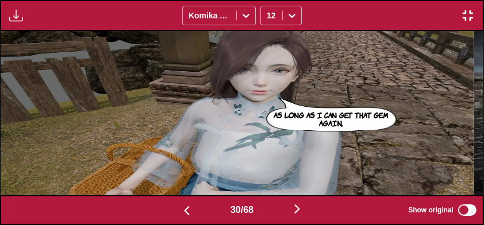
click at [166, 217] on button "button" at bounding box center [186, 210] width 69 height 17
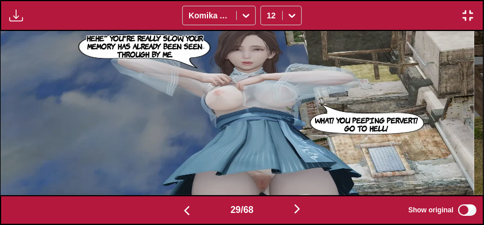
click at [304, 216] on img "button" at bounding box center [297, 209] width 14 height 14
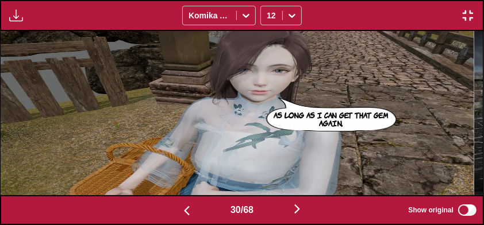
click at [301, 214] on img "button" at bounding box center [297, 209] width 14 height 14
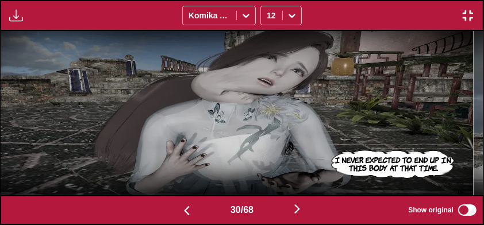
click at [303, 214] on img "button" at bounding box center [297, 209] width 14 height 14
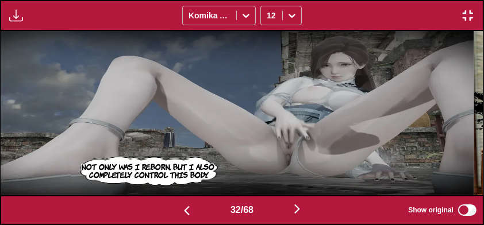
click at [304, 215] on img "button" at bounding box center [297, 209] width 14 height 14
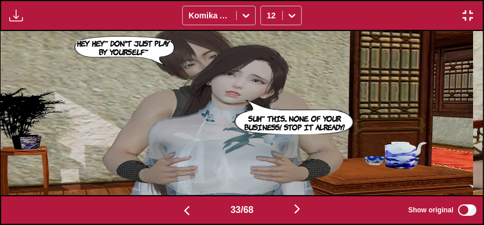
click at [304, 215] on img "button" at bounding box center [297, 209] width 14 height 14
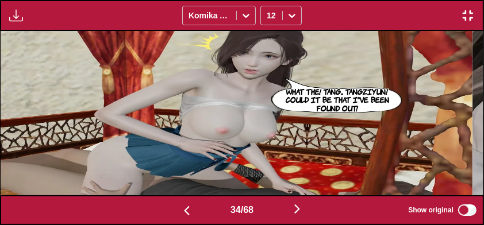
click at [304, 218] on button "button" at bounding box center [297, 210] width 69 height 17
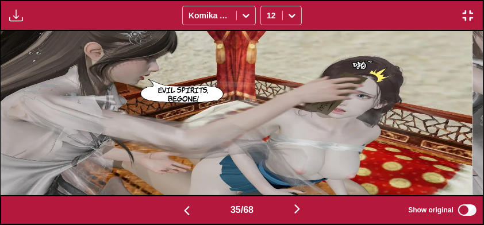
click at [303, 216] on img "button" at bounding box center [297, 209] width 14 height 14
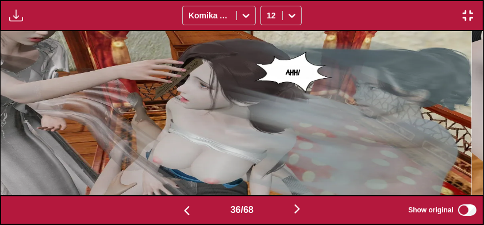
click at [302, 218] on button "button" at bounding box center [297, 210] width 69 height 17
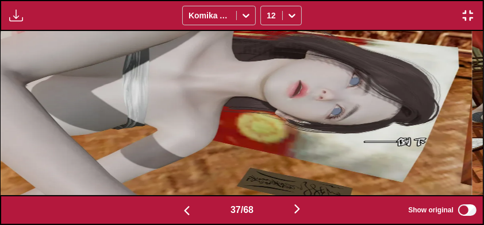
click at [302, 218] on button "button" at bounding box center [297, 210] width 69 height 17
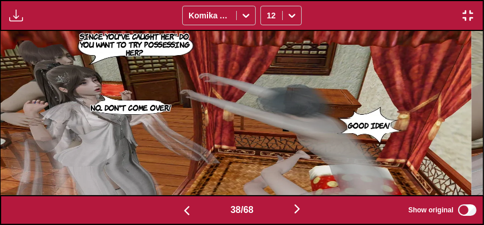
click at [300, 217] on button "button" at bounding box center [297, 210] width 69 height 17
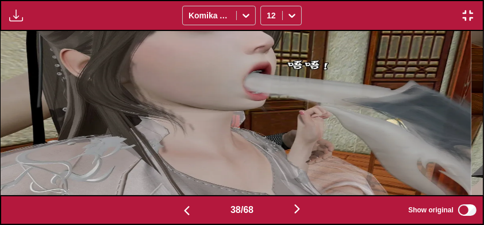
click at [301, 215] on img "button" at bounding box center [297, 209] width 14 height 14
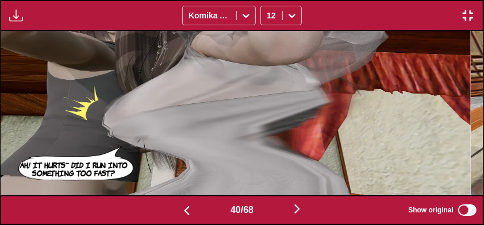
click at [300, 218] on button "button" at bounding box center [297, 210] width 69 height 17
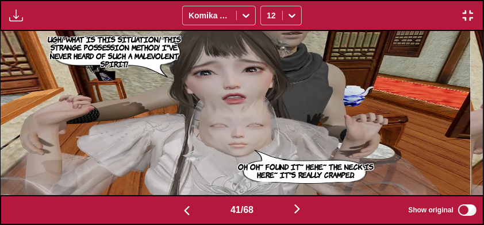
click at [299, 218] on button "button" at bounding box center [297, 210] width 69 height 17
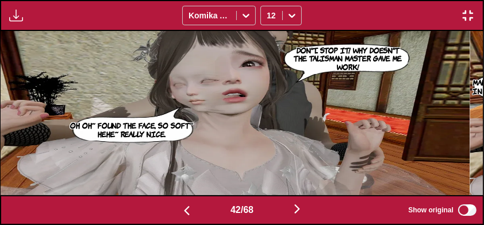
click at [303, 218] on button "button" at bounding box center [297, 210] width 69 height 17
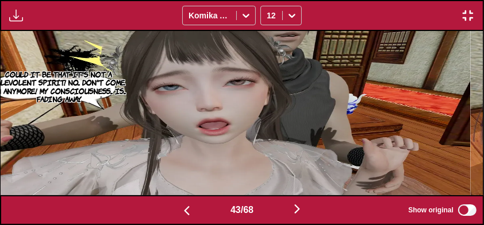
click at [302, 218] on button "button" at bounding box center [297, 210] width 69 height 17
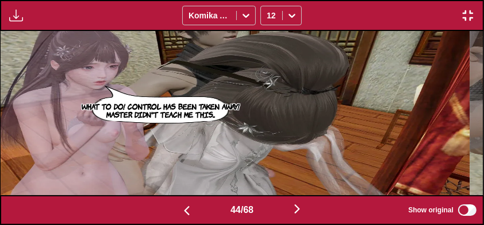
click at [299, 216] on img "button" at bounding box center [297, 209] width 14 height 14
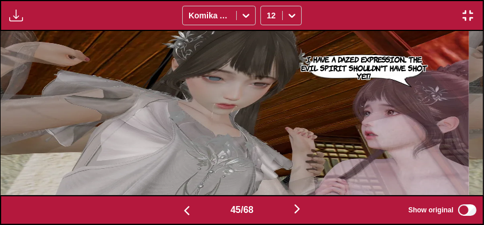
click at [301, 218] on button "button" at bounding box center [297, 210] width 69 height 17
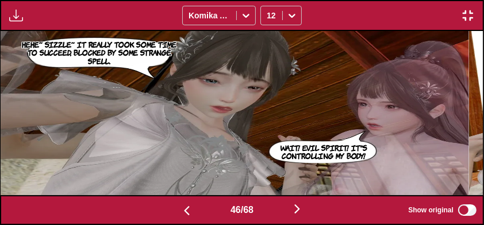
click at [298, 216] on img "button" at bounding box center [297, 209] width 14 height 14
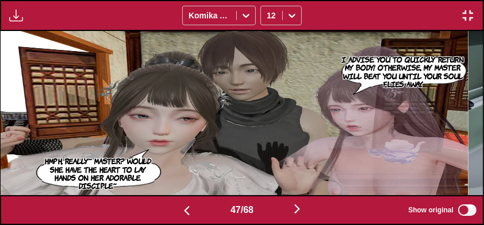
click at [173, 215] on button "button" at bounding box center [186, 210] width 69 height 17
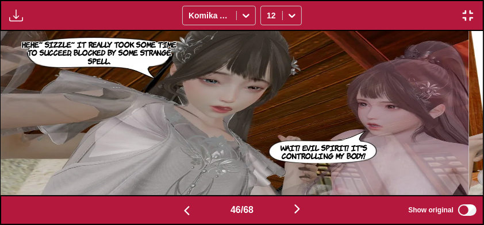
click at [172, 214] on button "button" at bounding box center [186, 210] width 69 height 17
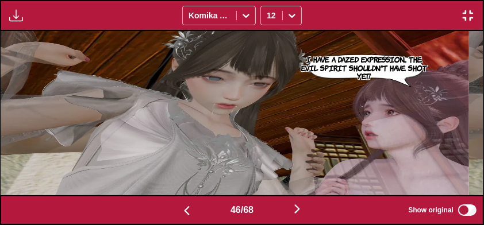
click at [169, 214] on button "button" at bounding box center [186, 210] width 69 height 17
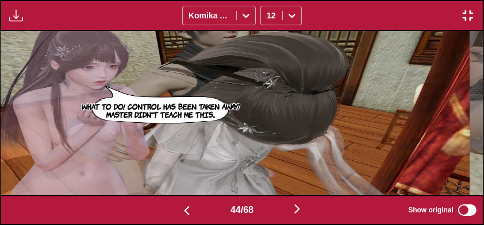
click at [170, 213] on button "button" at bounding box center [186, 210] width 69 height 17
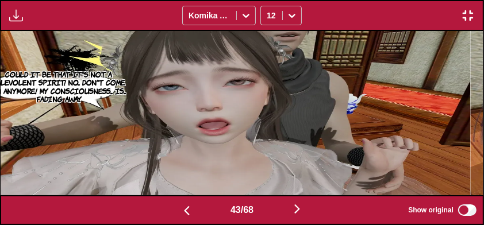
click at [171, 212] on button "button" at bounding box center [186, 210] width 69 height 17
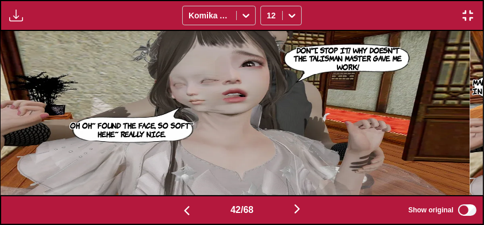
click at [168, 212] on button "button" at bounding box center [186, 210] width 69 height 17
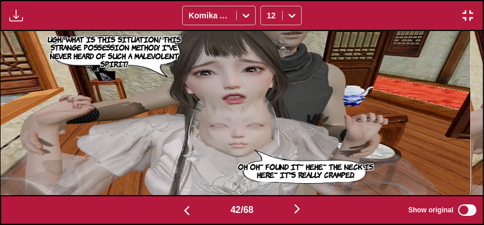
click at [168, 211] on button "button" at bounding box center [186, 210] width 69 height 17
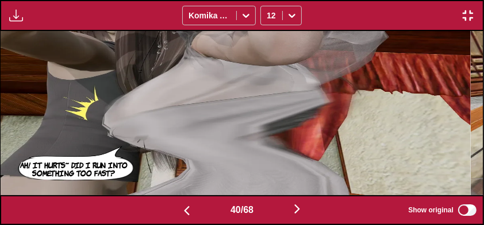
click at [168, 209] on button "button" at bounding box center [186, 210] width 69 height 17
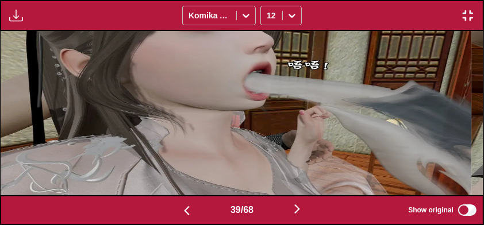
click at [167, 209] on button "button" at bounding box center [186, 210] width 69 height 17
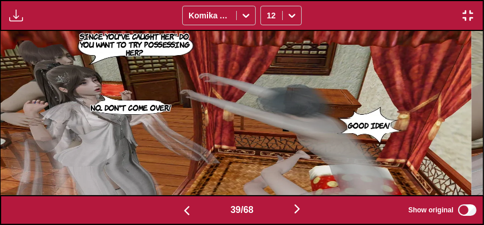
click at [165, 209] on button "button" at bounding box center [186, 210] width 69 height 17
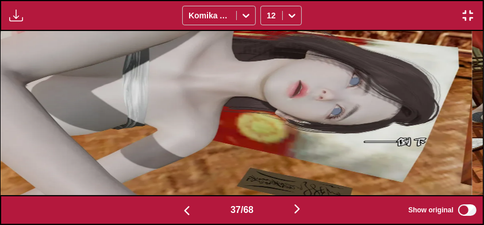
click at [164, 208] on button "button" at bounding box center [186, 210] width 69 height 17
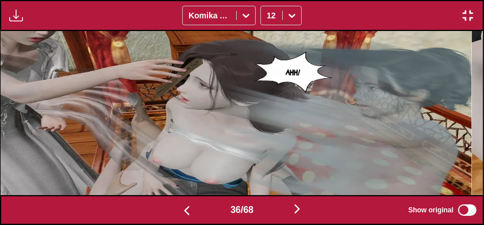
click at [164, 207] on button "button" at bounding box center [186, 210] width 69 height 17
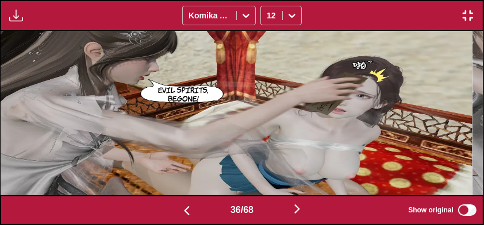
click at [163, 207] on button "button" at bounding box center [186, 210] width 69 height 17
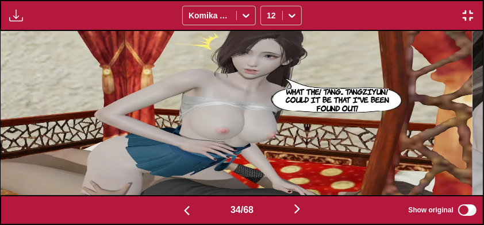
click at [162, 207] on button "button" at bounding box center [186, 210] width 69 height 17
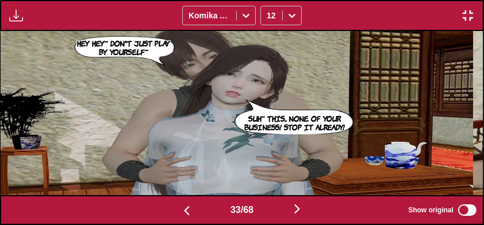
click at [162, 207] on button "button" at bounding box center [186, 210] width 69 height 17
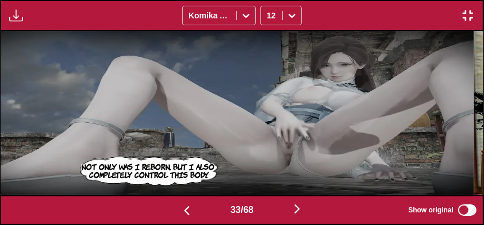
click at [161, 207] on button "button" at bounding box center [186, 210] width 69 height 17
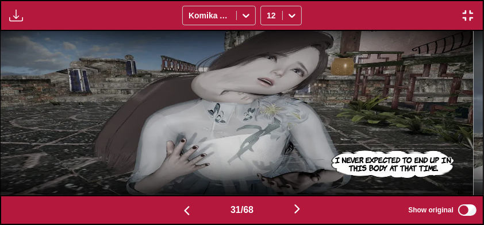
click at [161, 207] on button "button" at bounding box center [186, 210] width 69 height 17
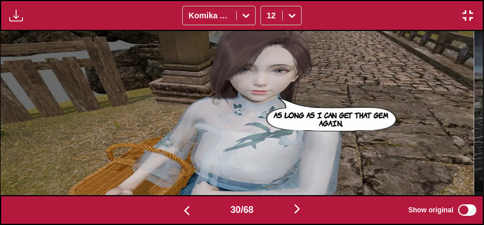
click at [161, 206] on button "button" at bounding box center [186, 210] width 69 height 17
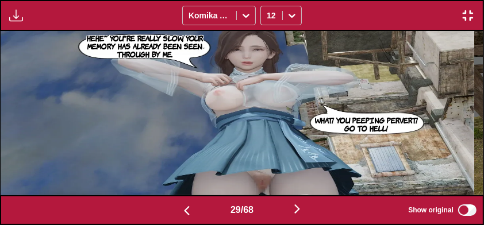
click at [161, 206] on button "button" at bounding box center [186, 210] width 69 height 17
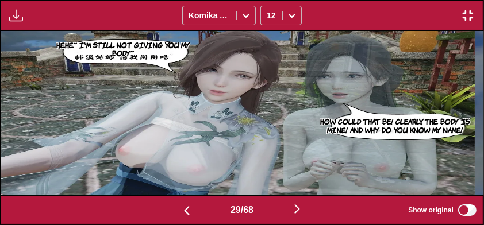
click at [161, 206] on button "button" at bounding box center [186, 210] width 69 height 17
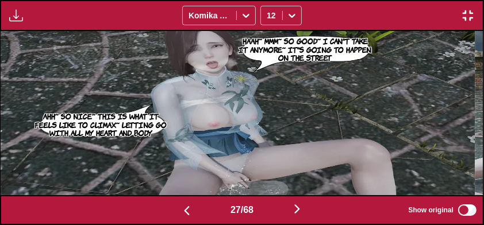
click at [161, 206] on button "button" at bounding box center [186, 210] width 69 height 17
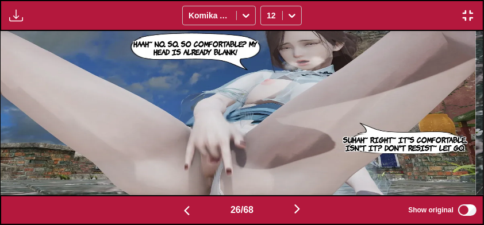
click at [159, 205] on button "button" at bounding box center [186, 210] width 69 height 17
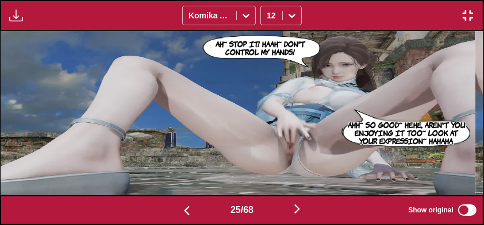
click at [159, 205] on button "button" at bounding box center [186, 210] width 69 height 17
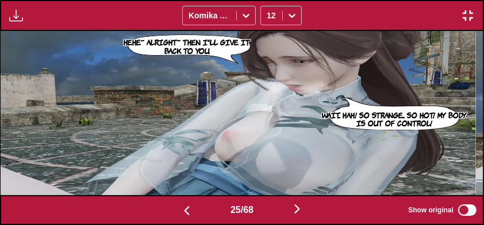
click at [159, 207] on button "button" at bounding box center [186, 210] width 69 height 17
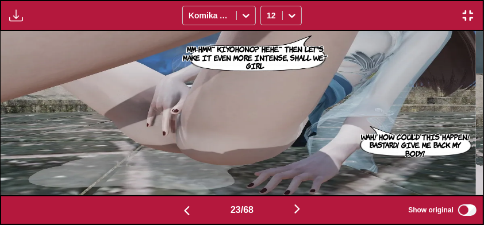
click at [159, 207] on button "button" at bounding box center [186, 210] width 69 height 17
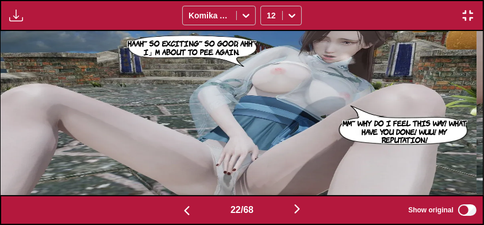
click at [158, 207] on button "button" at bounding box center [186, 210] width 69 height 17
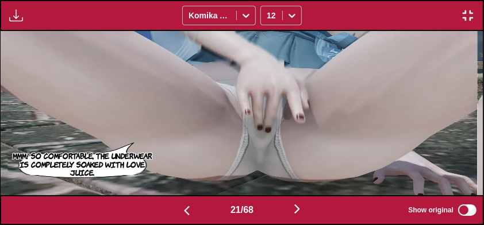
click at [156, 207] on button "button" at bounding box center [186, 210] width 69 height 17
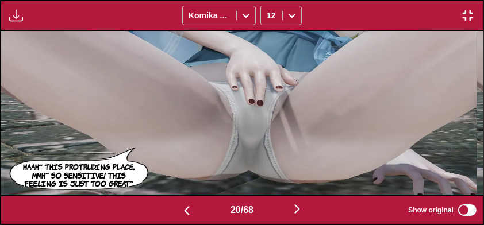
click at [155, 207] on button "button" at bounding box center [186, 210] width 69 height 17
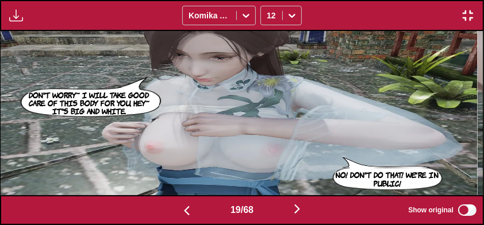
click at [153, 207] on button "button" at bounding box center [186, 210] width 69 height 17
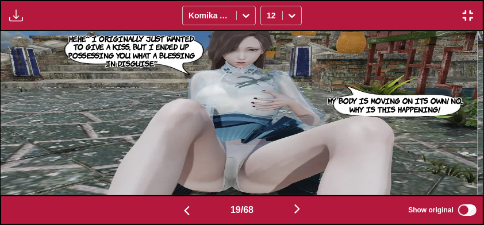
click at [153, 207] on button "button" at bounding box center [186, 210] width 69 height 17
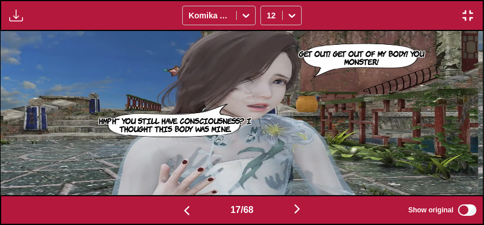
click at [153, 207] on button "button" at bounding box center [186, 210] width 69 height 17
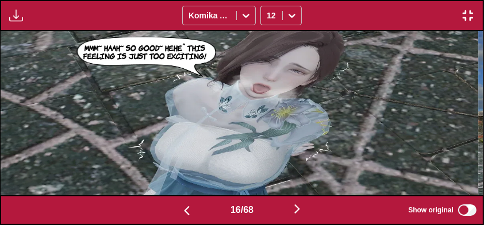
click at [153, 207] on button "button" at bounding box center [186, 210] width 69 height 17
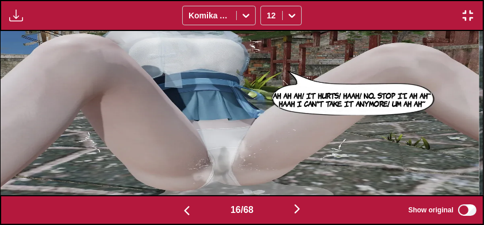
click at [152, 207] on button "button" at bounding box center [186, 210] width 69 height 17
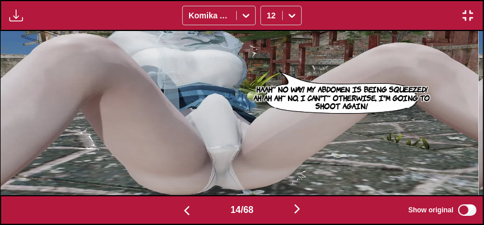
click at [152, 207] on button "button" at bounding box center [186, 210] width 69 height 17
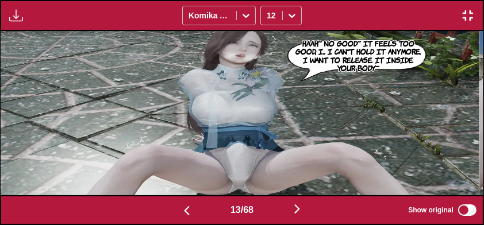
click at [152, 208] on button "button" at bounding box center [186, 210] width 69 height 17
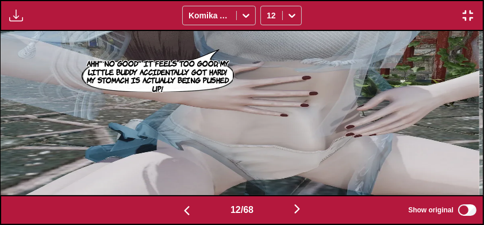
click at [152, 207] on button "button" at bounding box center [186, 210] width 69 height 17
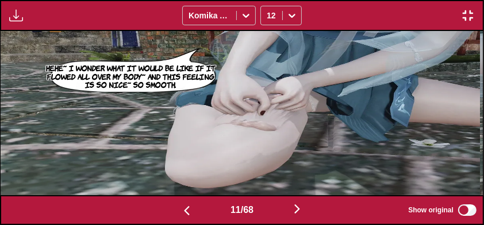
click at [152, 207] on button "button" at bounding box center [186, 210] width 69 height 17
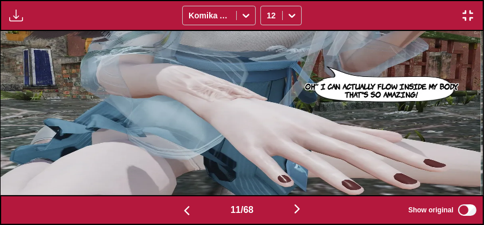
click at [152, 207] on button "button" at bounding box center [186, 210] width 69 height 17
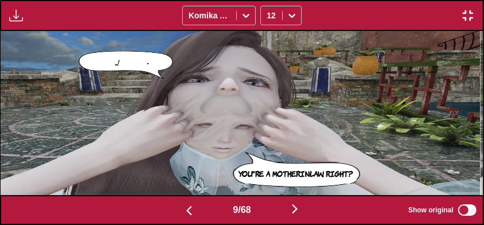
click at [155, 207] on button "button" at bounding box center [189, 210] width 69 height 17
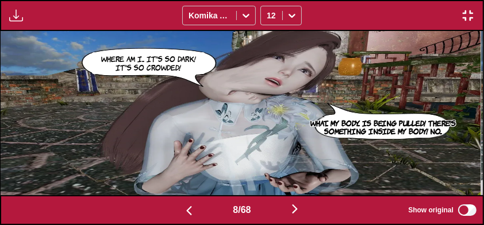
click at [155, 207] on button "button" at bounding box center [189, 210] width 69 height 17
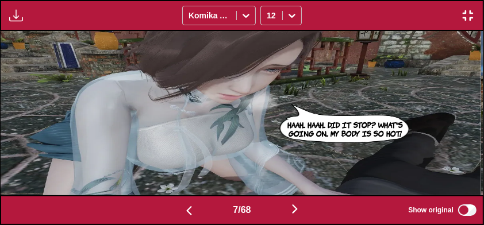
click at [155, 207] on button "button" at bounding box center [189, 210] width 69 height 17
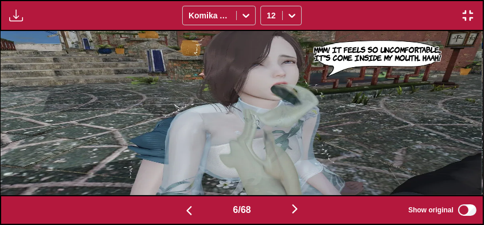
click at [155, 207] on button "button" at bounding box center [189, 210] width 69 height 17
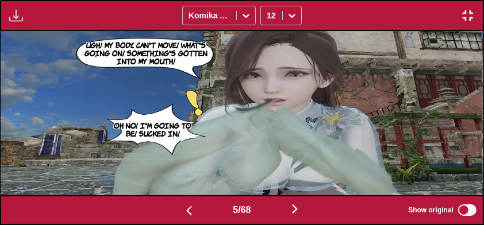
click at [155, 208] on button "button" at bounding box center [189, 210] width 69 height 17
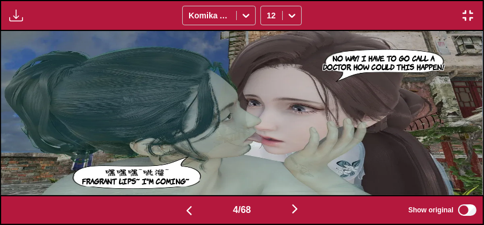
click at [155, 209] on button "button" at bounding box center [189, 210] width 69 height 17
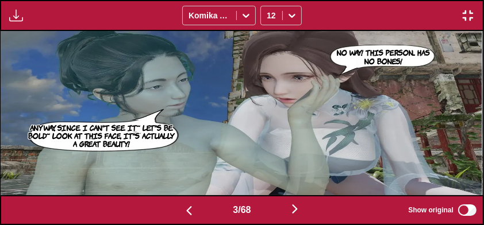
click at [296, 214] on img "button" at bounding box center [295, 209] width 14 height 14
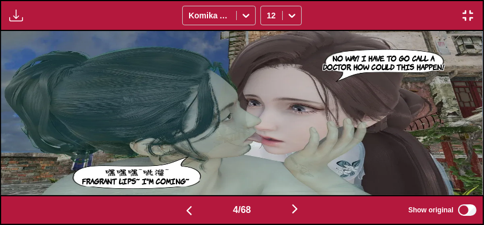
click at [171, 215] on button "button" at bounding box center [189, 210] width 69 height 17
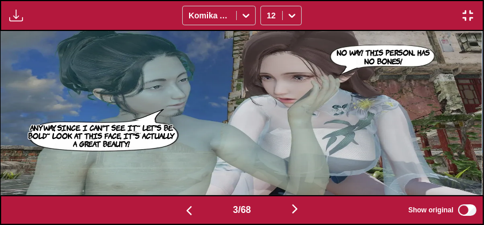
click at [169, 214] on button "button" at bounding box center [189, 210] width 69 height 17
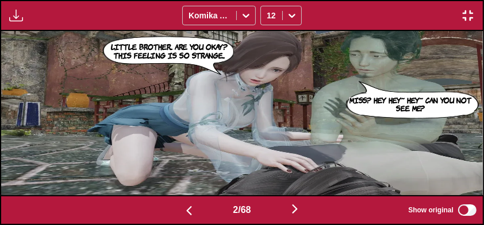
click at [172, 214] on button "button" at bounding box center [189, 210] width 69 height 17
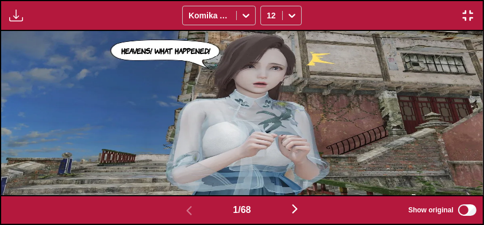
click at [474, 17] on img "button" at bounding box center [468, 16] width 14 height 14
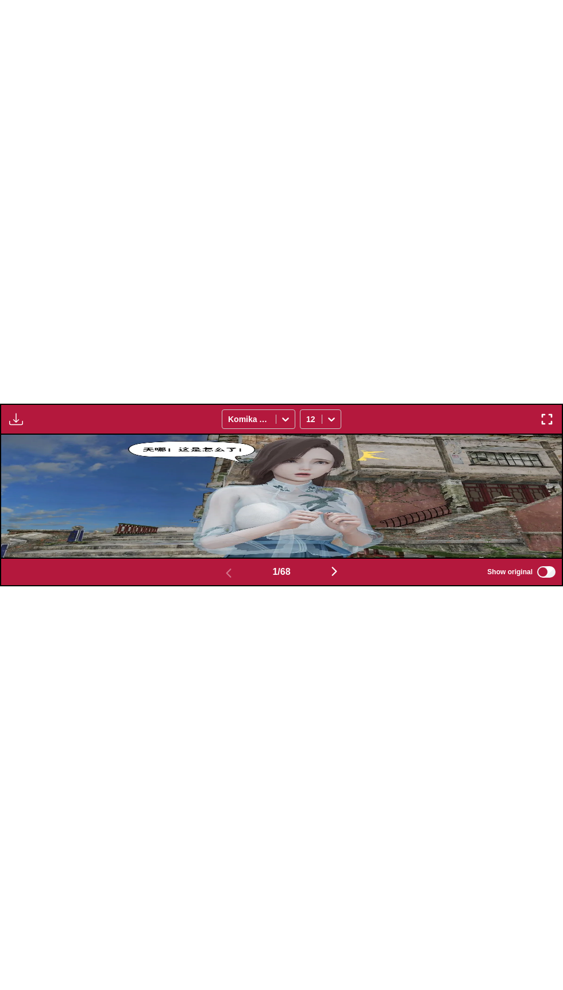
scroll to position [229, 0]
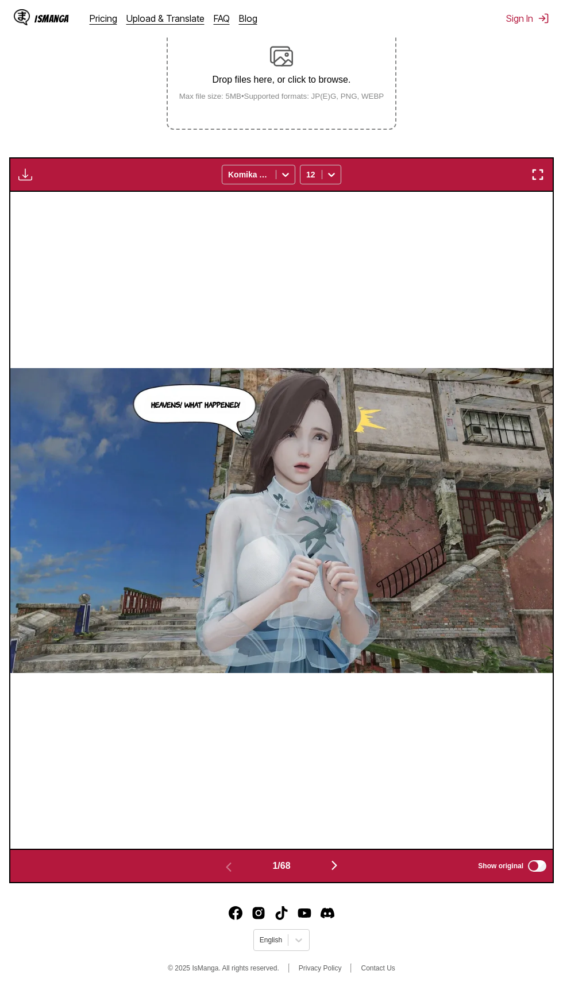
click at [538, 173] on img "button" at bounding box center [538, 175] width 14 height 14
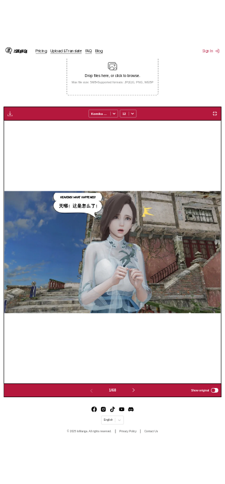
scroll to position [79, 0]
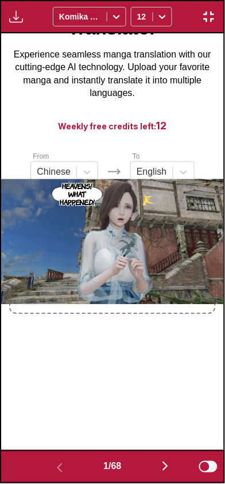
click at [159, 469] on button "button" at bounding box center [165, 467] width 69 height 17
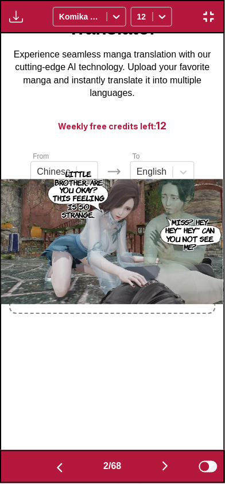
click at [156, 472] on button "button" at bounding box center [165, 467] width 69 height 17
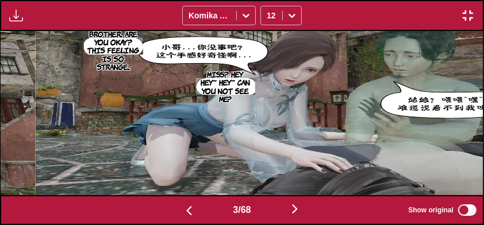
scroll to position [0, 963]
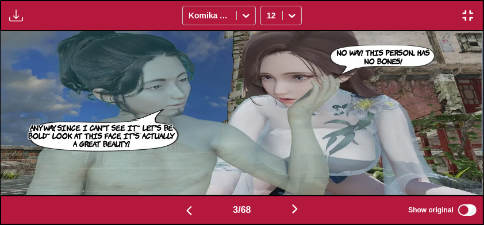
click at [465, 17] on img "button" at bounding box center [468, 16] width 14 height 14
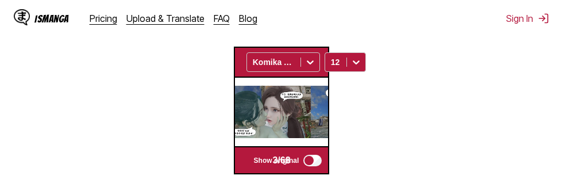
scroll to position [341, 0]
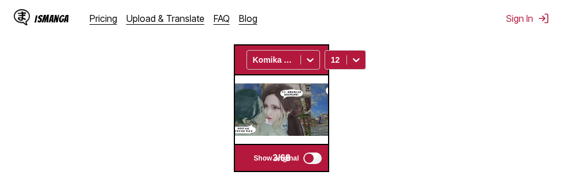
click at [366, 63] on button "button" at bounding box center [369, 59] width 7 height 15
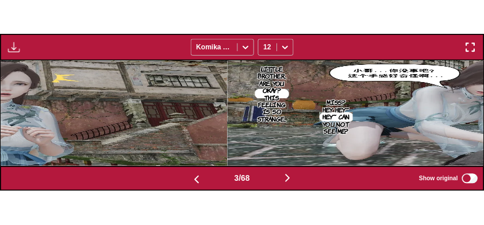
scroll to position [0, 963]
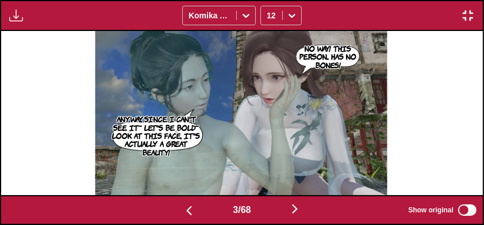
click at [402, 95] on div "No way! This person... has no bones! Anyway, since I can't see it~ let's be bol…" at bounding box center [241, 113] width 481 height 164
click at [182, 212] on img "button" at bounding box center [189, 211] width 14 height 14
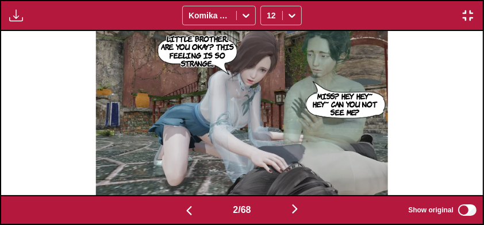
click at [172, 214] on button "button" at bounding box center [189, 210] width 69 height 17
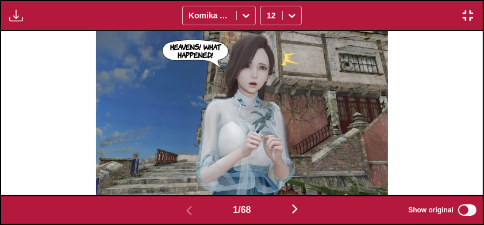
click at [295, 216] on img "button" at bounding box center [295, 209] width 14 height 14
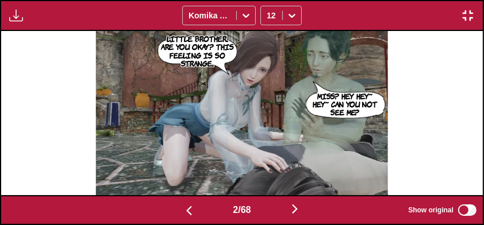
click at [295, 214] on img "button" at bounding box center [295, 209] width 14 height 14
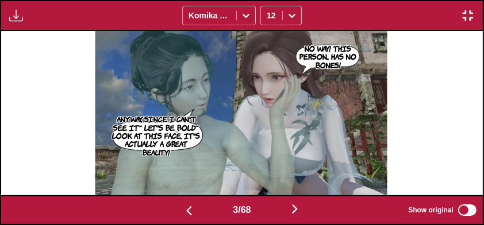
click at [286, 213] on button "button" at bounding box center [294, 210] width 69 height 17
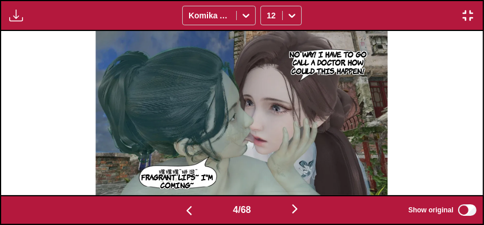
click at [288, 216] on button "button" at bounding box center [294, 210] width 69 height 17
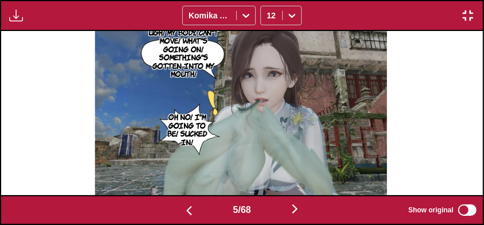
click at [300, 213] on img "button" at bounding box center [295, 209] width 14 height 14
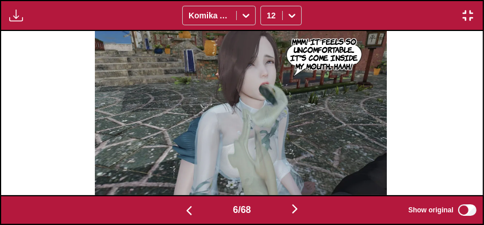
click at [298, 207] on img "button" at bounding box center [295, 209] width 14 height 14
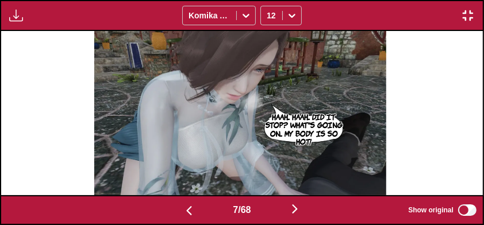
click at [298, 210] on img "button" at bounding box center [295, 209] width 14 height 14
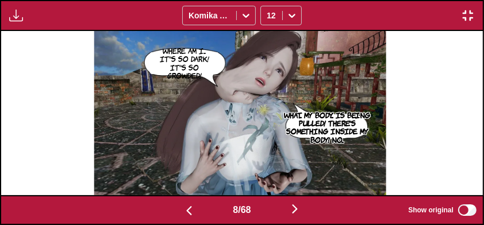
click at [299, 210] on img "button" at bounding box center [295, 209] width 14 height 14
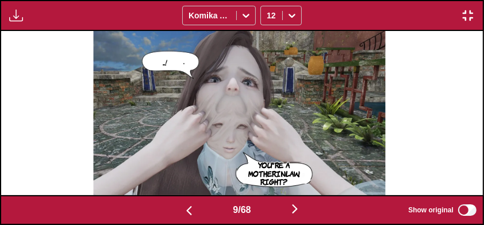
click at [296, 214] on img "button" at bounding box center [295, 209] width 14 height 14
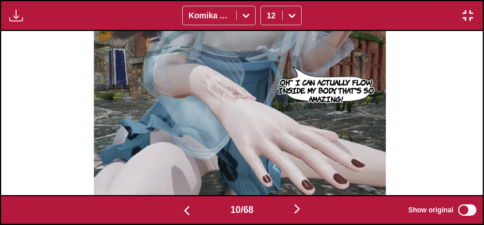
click at [300, 214] on img "button" at bounding box center [297, 209] width 14 height 14
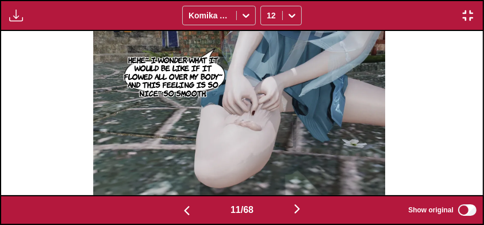
click at [303, 214] on img "button" at bounding box center [297, 209] width 14 height 14
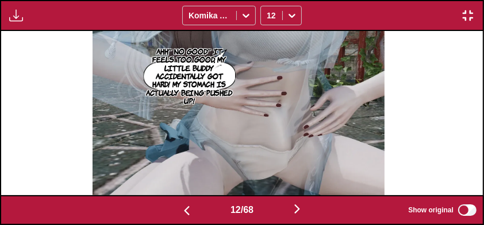
click at [299, 210] on img "button" at bounding box center [297, 209] width 14 height 14
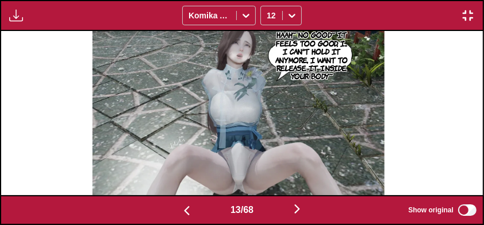
click at [296, 210] on img "button" at bounding box center [297, 209] width 14 height 14
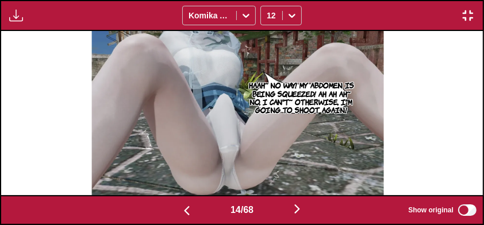
click at [302, 211] on img "button" at bounding box center [297, 209] width 14 height 14
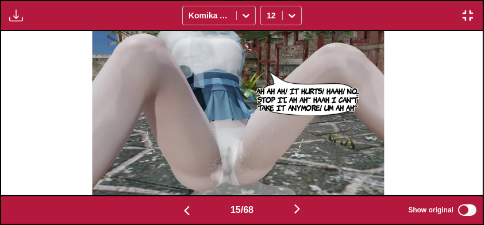
click at [299, 212] on img "button" at bounding box center [297, 209] width 14 height 14
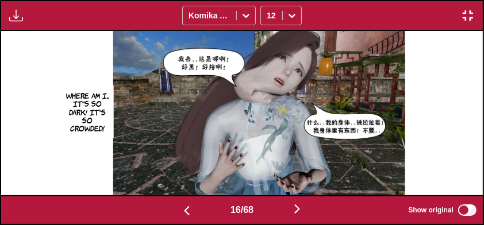
scroll to position [0, 7226]
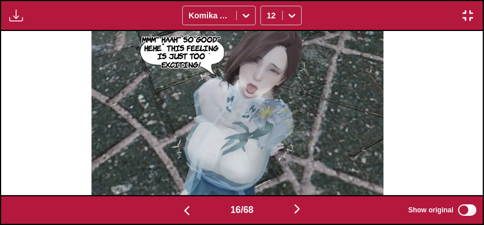
click at [295, 210] on img "button" at bounding box center [297, 209] width 14 height 14
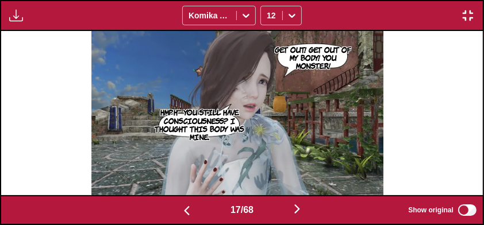
click at [285, 212] on button "button" at bounding box center [297, 210] width 69 height 17
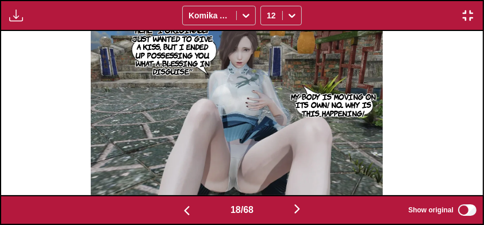
click at [286, 210] on button "button" at bounding box center [297, 210] width 69 height 17
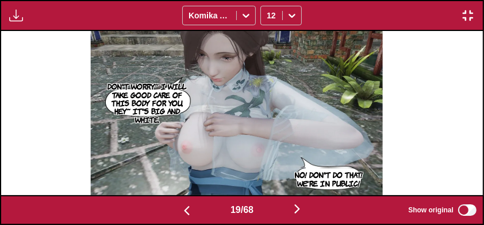
click at [286, 210] on button "button" at bounding box center [297, 210] width 69 height 17
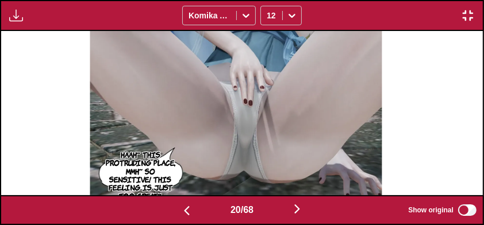
click at [286, 211] on button "button" at bounding box center [297, 210] width 69 height 17
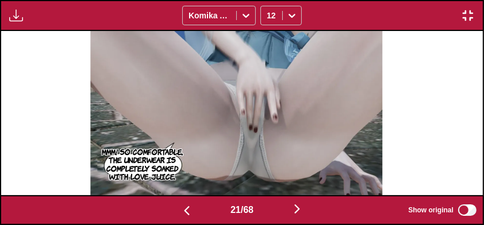
click at [285, 210] on button "button" at bounding box center [297, 210] width 69 height 17
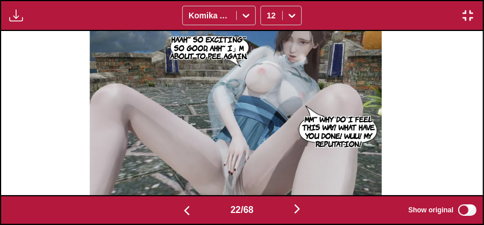
click at [283, 208] on button "button" at bounding box center [297, 210] width 69 height 17
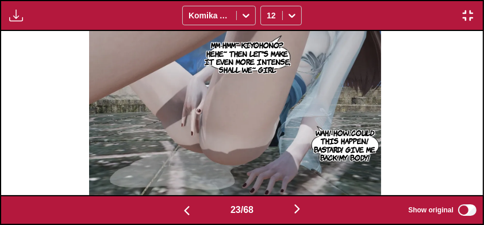
click at [284, 207] on button "button" at bounding box center [297, 210] width 69 height 17
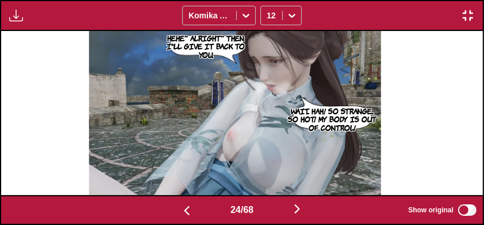
click at [281, 206] on button "button" at bounding box center [297, 210] width 69 height 17
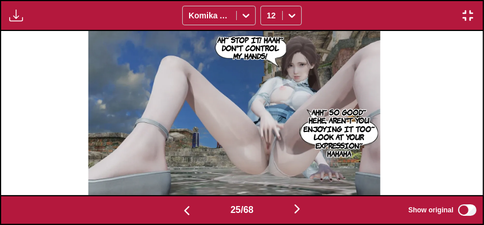
click at [281, 209] on button "button" at bounding box center [297, 210] width 69 height 17
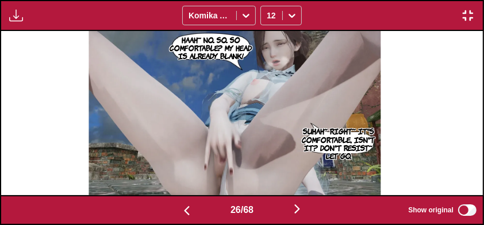
click at [280, 209] on button "button" at bounding box center [297, 210] width 69 height 17
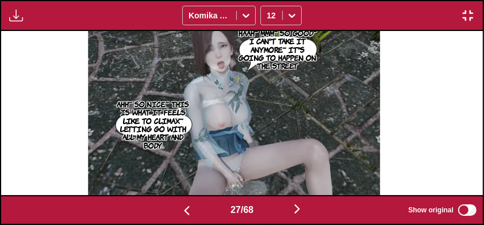
click at [278, 207] on button "button" at bounding box center [297, 210] width 69 height 17
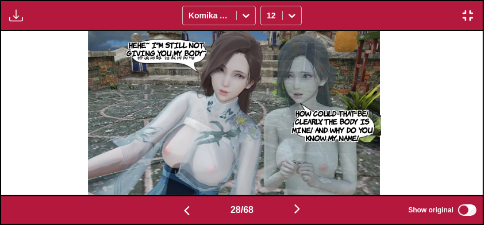
click at [279, 211] on button "button" at bounding box center [297, 210] width 69 height 17
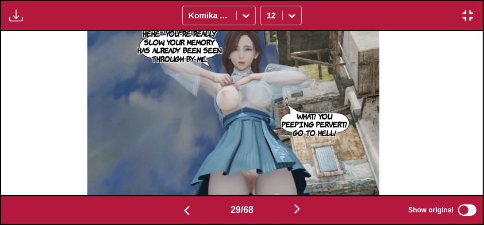
click at [279, 211] on button "button" at bounding box center [297, 210] width 69 height 17
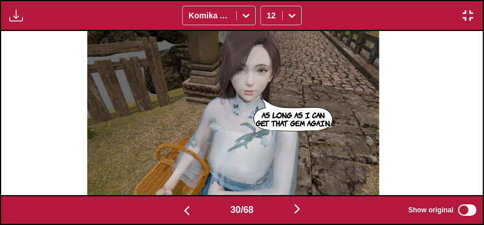
click at [280, 210] on button "button" at bounding box center [297, 210] width 69 height 17
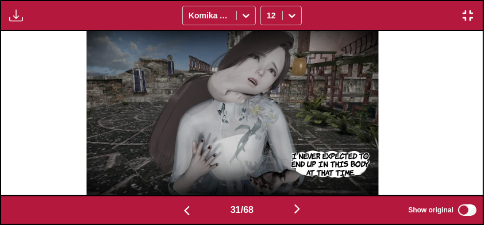
click at [282, 214] on button "button" at bounding box center [297, 210] width 69 height 17
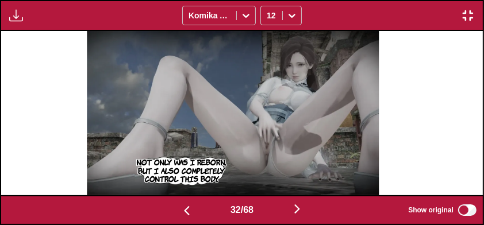
click at [282, 214] on button "button" at bounding box center [297, 210] width 69 height 17
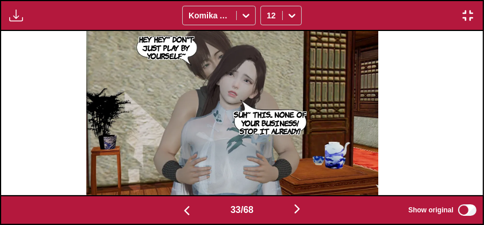
click at [281, 212] on button "button" at bounding box center [297, 210] width 69 height 17
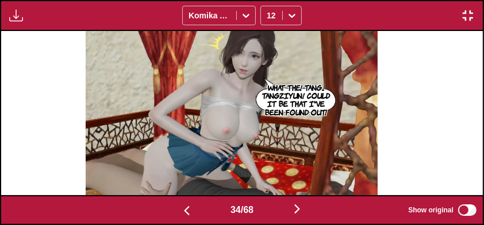
click at [281, 210] on button "button" at bounding box center [297, 210] width 69 height 17
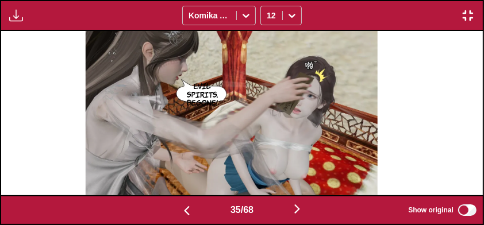
click at [280, 210] on button "button" at bounding box center [297, 210] width 69 height 17
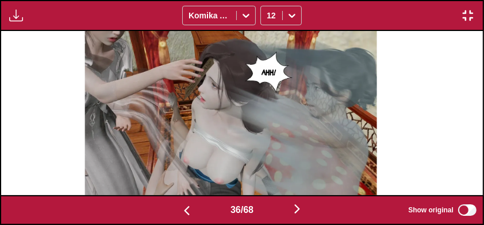
click at [281, 212] on button "button" at bounding box center [297, 210] width 69 height 17
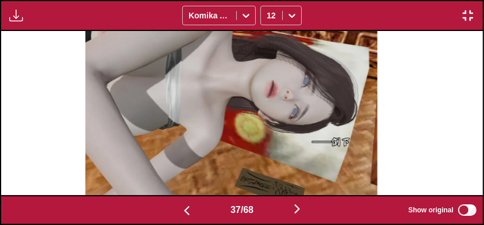
click at [281, 212] on button "button" at bounding box center [297, 210] width 69 height 17
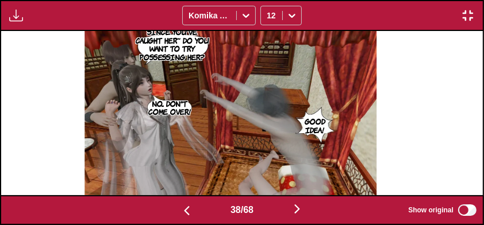
click at [174, 207] on button "button" at bounding box center [186, 210] width 69 height 17
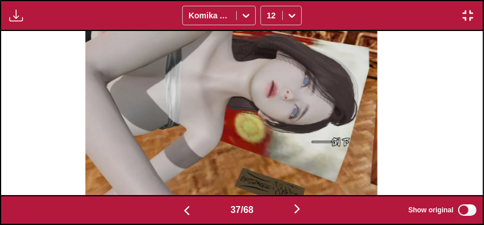
click at [283, 217] on button "button" at bounding box center [297, 210] width 69 height 17
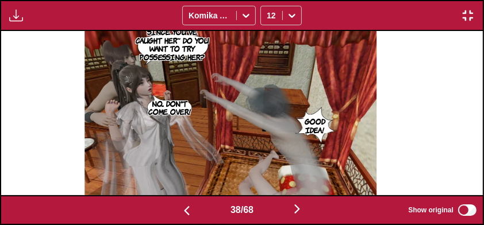
click at [284, 215] on button "button" at bounding box center [297, 210] width 69 height 17
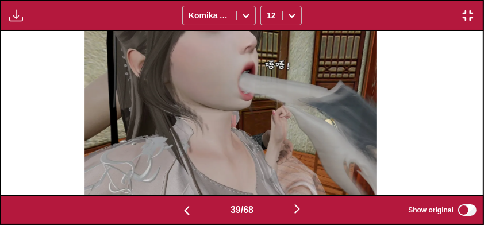
click at [286, 214] on button "button" at bounding box center [297, 210] width 69 height 17
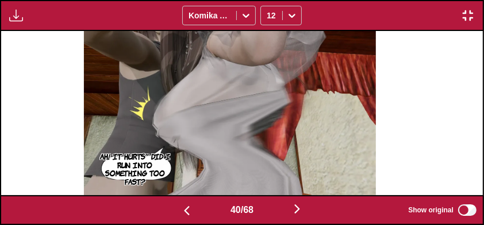
click at [284, 213] on button "button" at bounding box center [297, 210] width 69 height 17
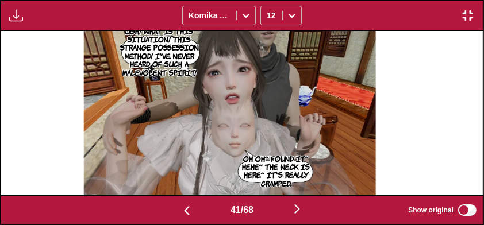
click at [283, 210] on button "button" at bounding box center [297, 210] width 69 height 17
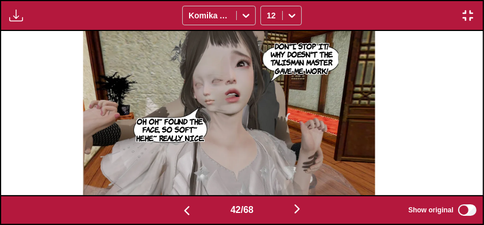
click at [283, 209] on button "button" at bounding box center [297, 210] width 69 height 17
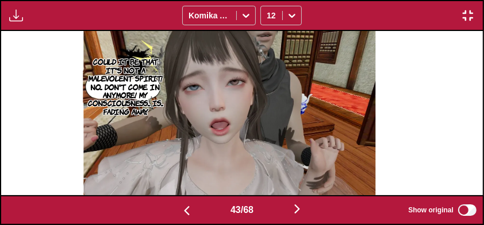
click at [284, 213] on button "button" at bounding box center [297, 210] width 69 height 17
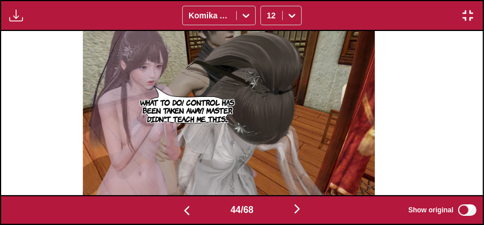
click at [284, 214] on button "button" at bounding box center [297, 210] width 69 height 17
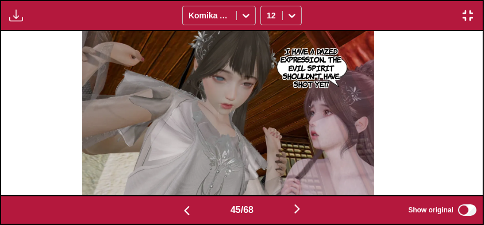
click at [281, 214] on button "button" at bounding box center [297, 210] width 69 height 17
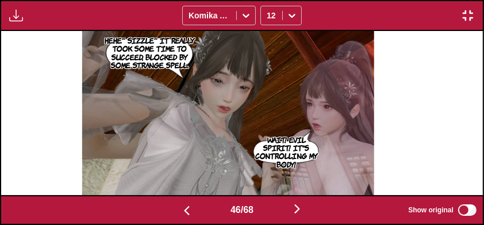
click at [280, 211] on button "button" at bounding box center [297, 210] width 69 height 17
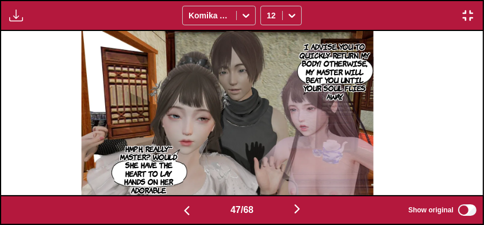
click at [280, 211] on button "button" at bounding box center [297, 210] width 69 height 17
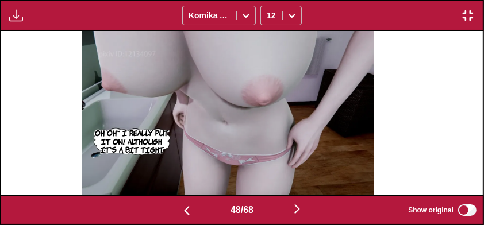
click at [280, 212] on button "button" at bounding box center [297, 210] width 69 height 17
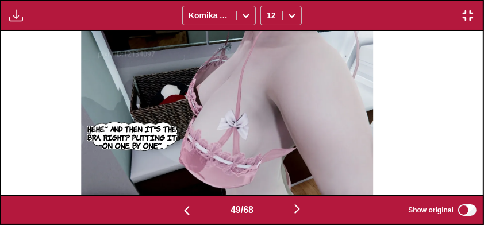
click at [279, 212] on button "button" at bounding box center [297, 210] width 69 height 17
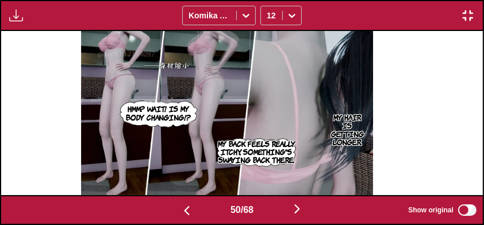
click at [279, 211] on button "button" at bounding box center [297, 210] width 69 height 17
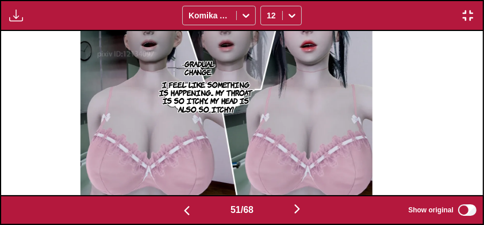
click at [279, 210] on button "button" at bounding box center [297, 210] width 69 height 17
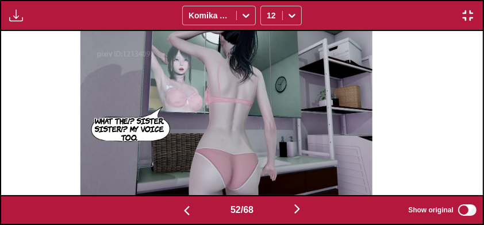
click at [279, 210] on button "button" at bounding box center [297, 210] width 69 height 17
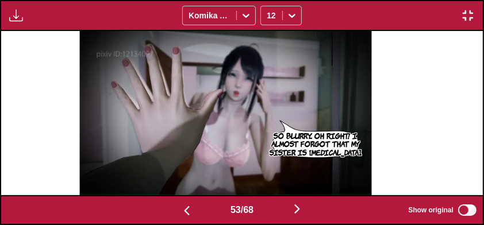
click at [279, 210] on button "button" at bounding box center [297, 210] width 69 height 17
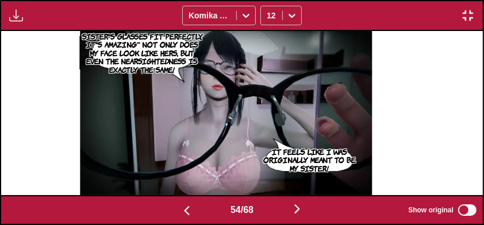
click at [277, 209] on button "button" at bounding box center [297, 210] width 69 height 17
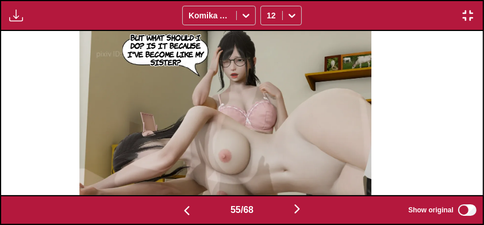
click at [276, 207] on button "button" at bounding box center [297, 210] width 69 height 17
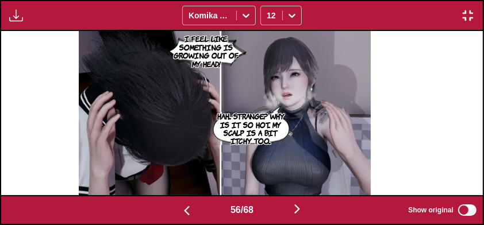
click at [476, 14] on button "button" at bounding box center [467, 15] width 21 height 15
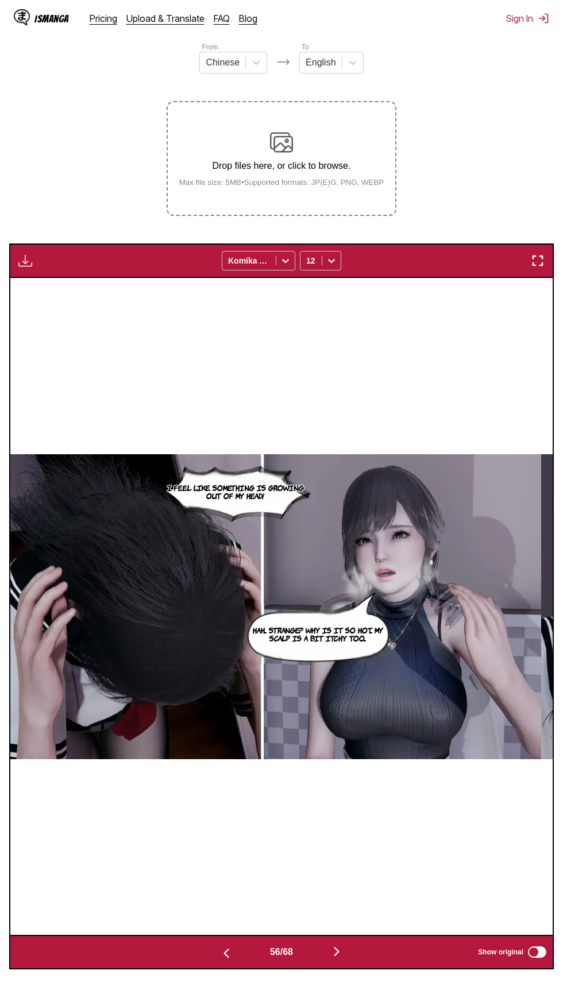
scroll to position [0, 9975]
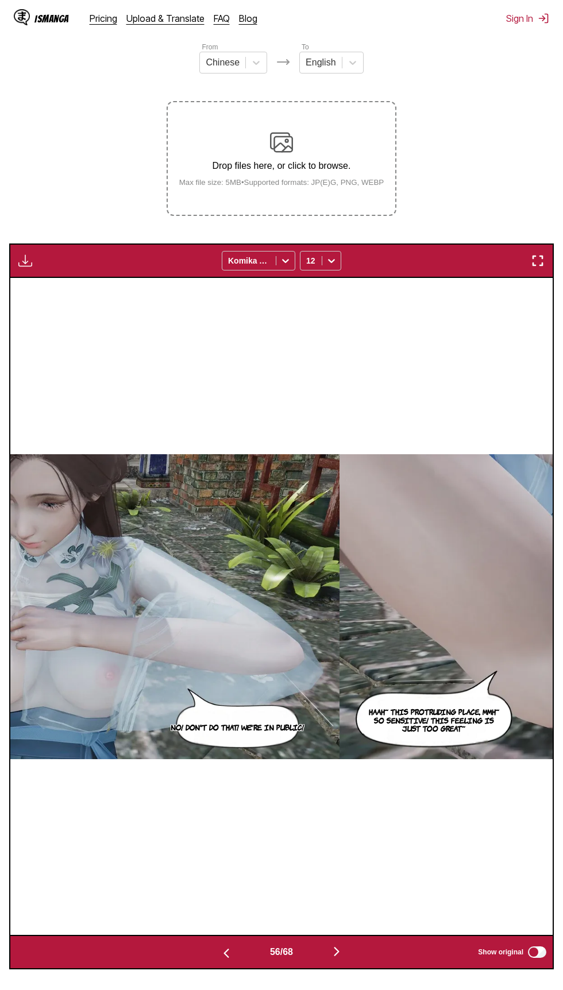
click at [267, 186] on small "Max file size: 5MB • Supported formats: JP(E)G, PNG, WEBP" at bounding box center [281, 182] width 223 height 9
click at [0, 0] on input "Drop files here, or click to browse. Max file size: 5MB • Supported formats: JP…" at bounding box center [0, 0] width 0 height 0
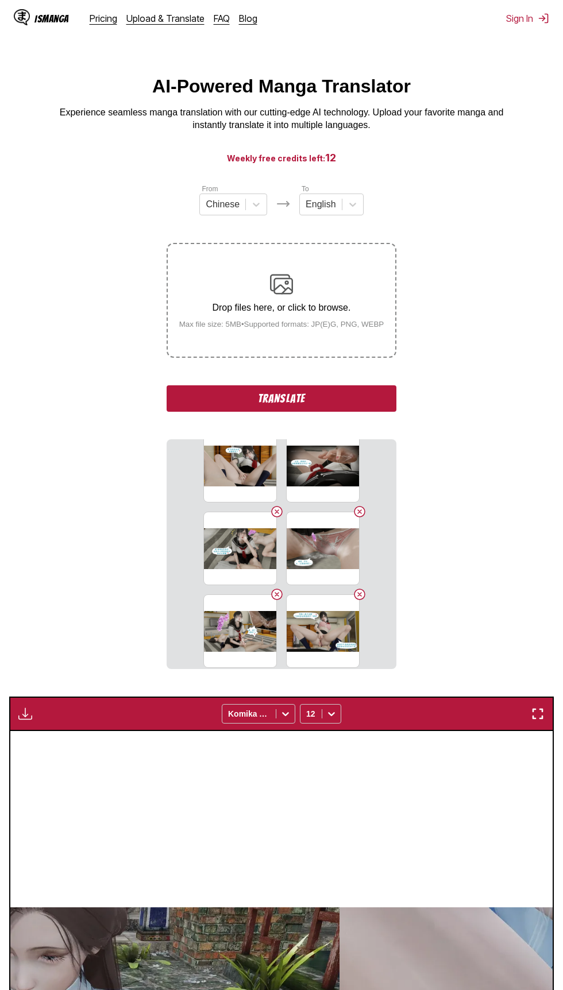
scroll to position [441, 0]
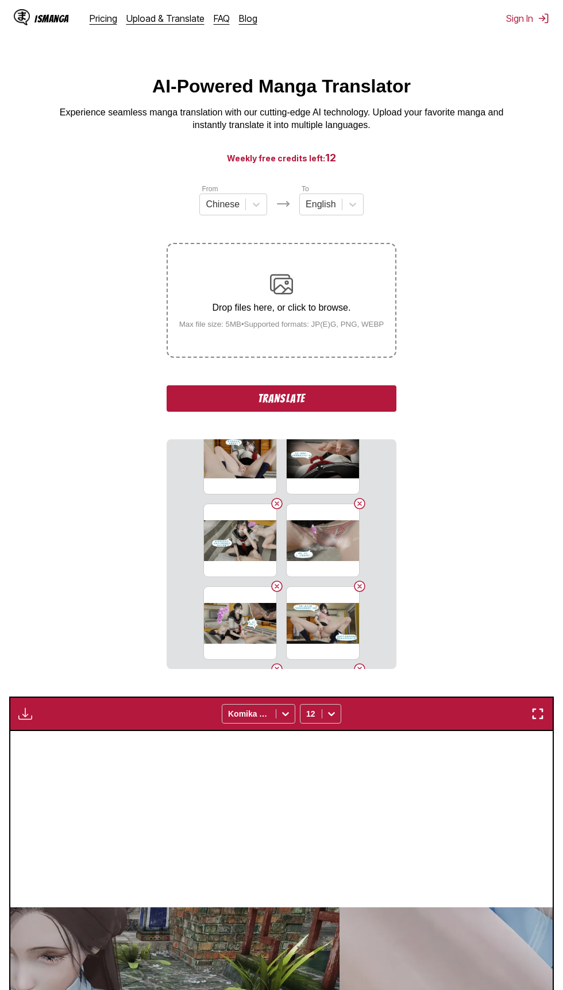
click at [369, 404] on button "Translate" at bounding box center [282, 398] width 230 height 26
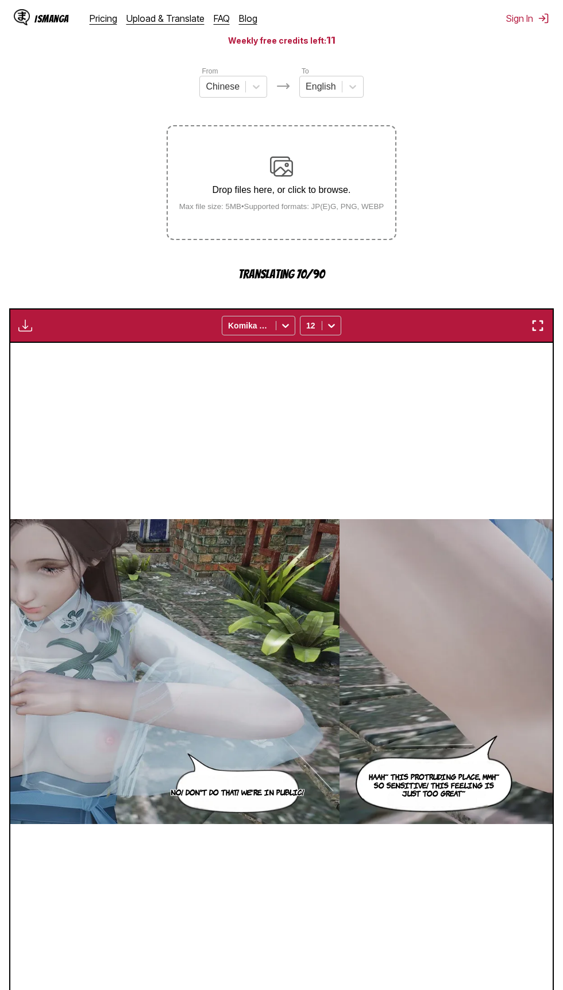
scroll to position [119, 0]
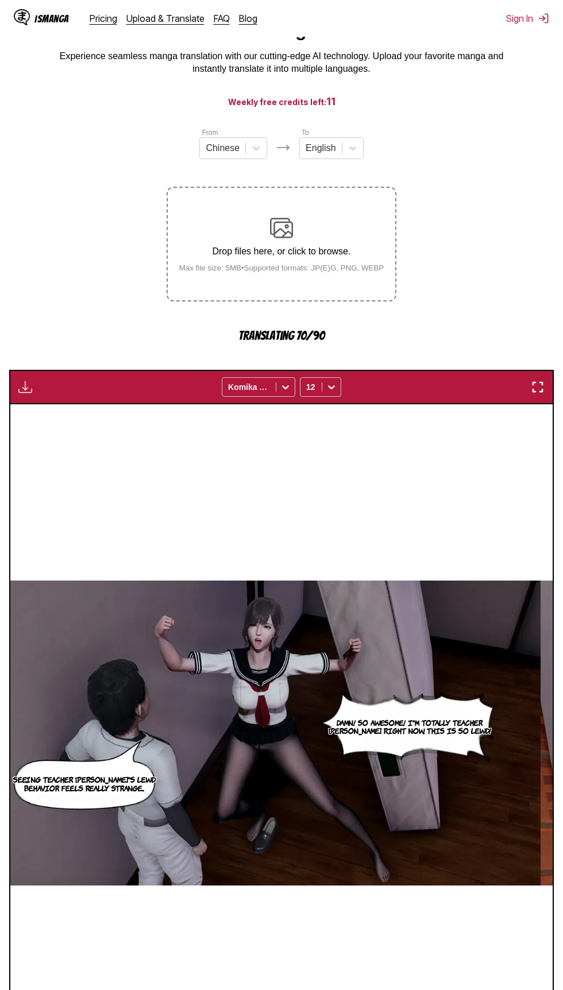
scroll to position [121, 0]
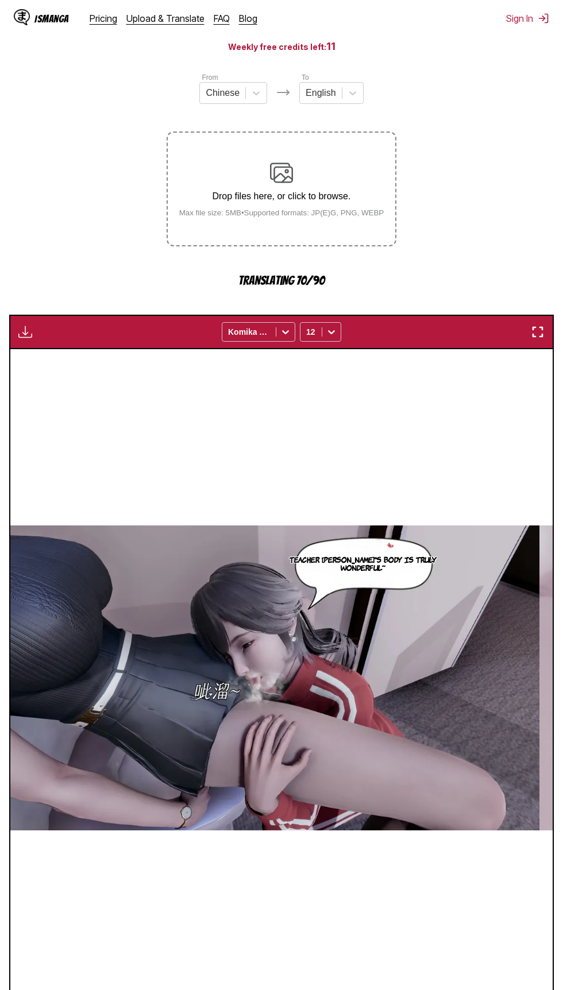
scroll to position [99, 0]
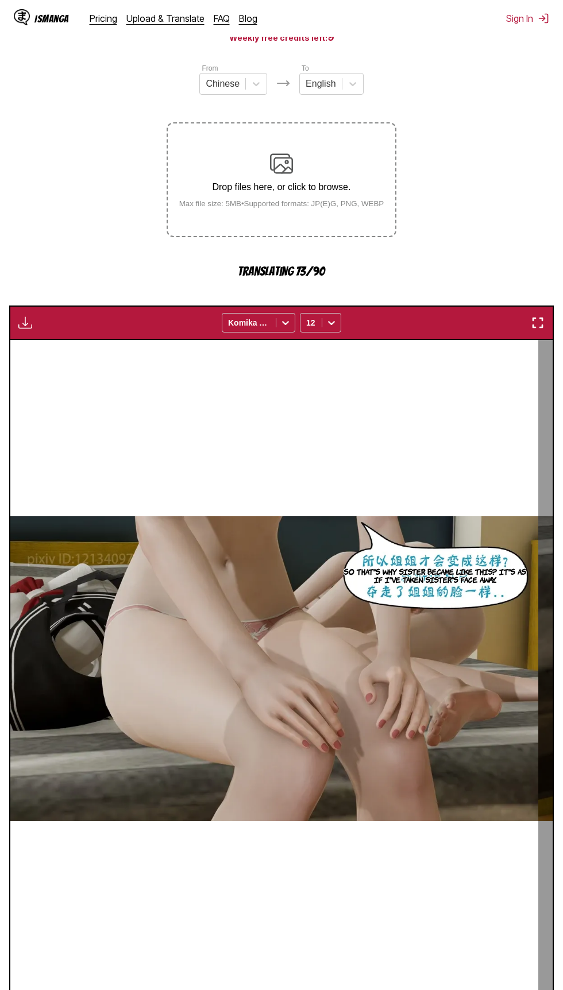
scroll to position [121, 0]
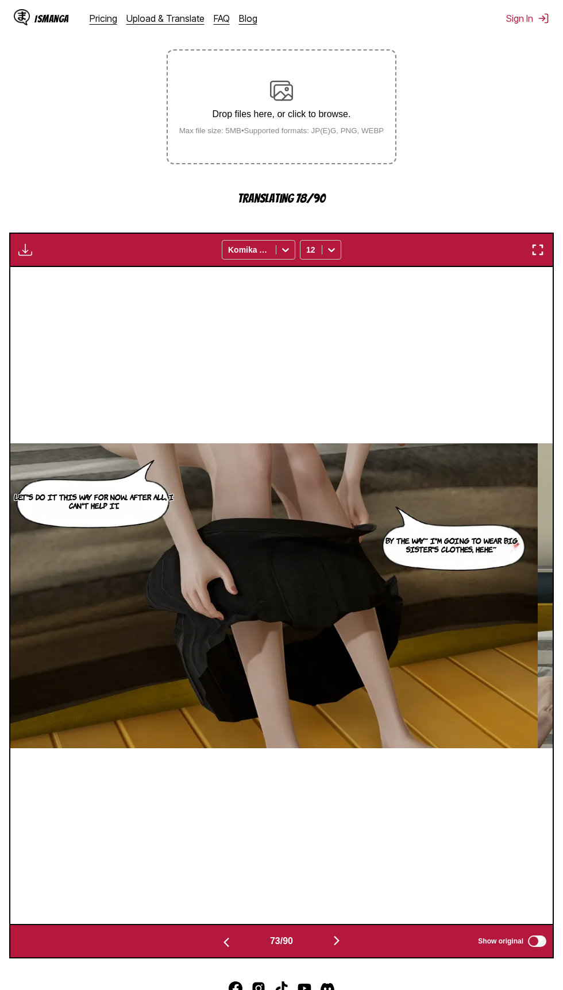
scroll to position [201, 0]
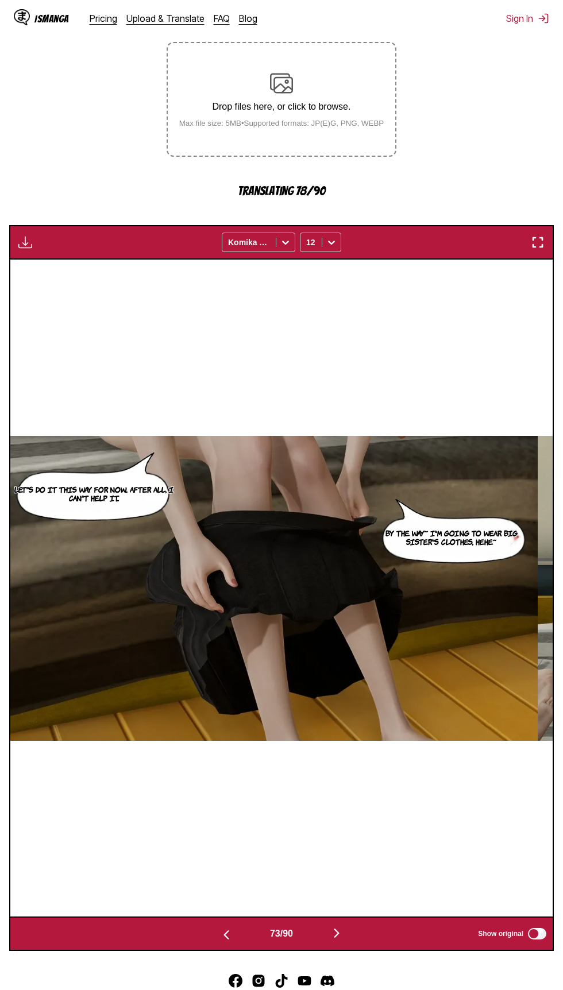
click at [540, 248] on img "button" at bounding box center [538, 243] width 14 height 14
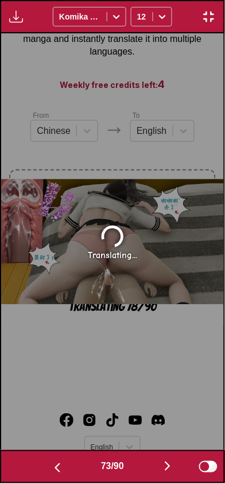
scroll to position [0, 16094]
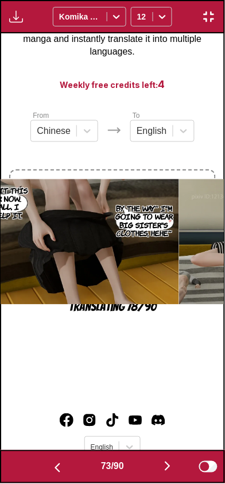
click at [165, 473] on button "button" at bounding box center [167, 467] width 69 height 17
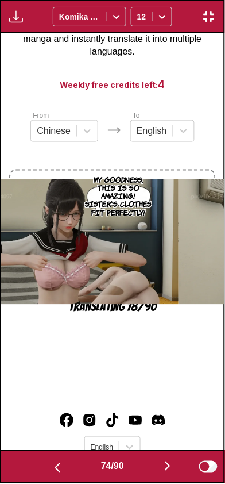
click at [168, 472] on img "button" at bounding box center [168, 467] width 14 height 14
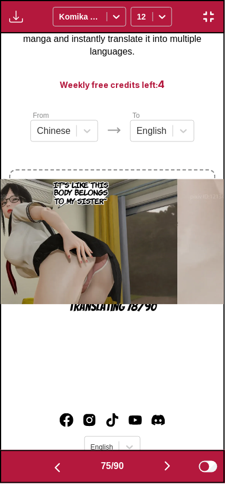
click at [167, 465] on img "button" at bounding box center [168, 467] width 14 height 14
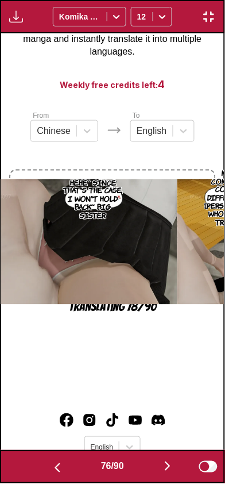
click at [164, 469] on img "button" at bounding box center [168, 467] width 14 height 14
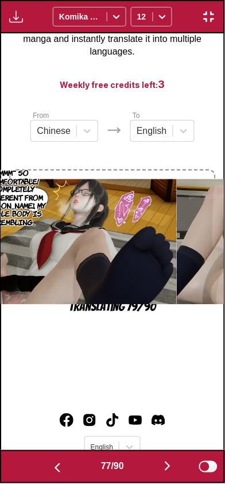
click at [164, 469] on img "button" at bounding box center [168, 467] width 14 height 14
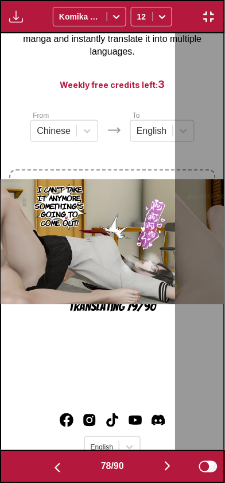
click at [161, 474] on button "button" at bounding box center [167, 467] width 69 height 17
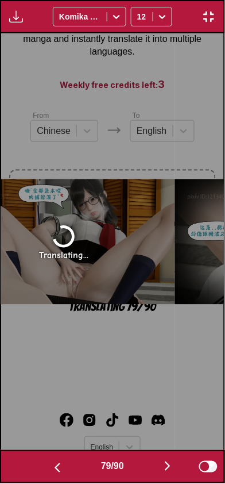
click at [60, 464] on img "button" at bounding box center [58, 468] width 14 height 14
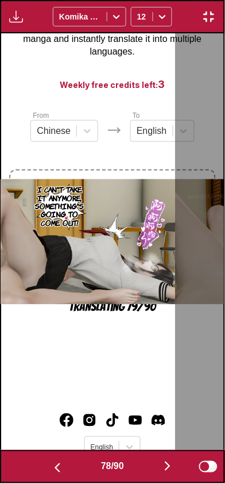
click at [167, 469] on img "button" at bounding box center [168, 467] width 14 height 14
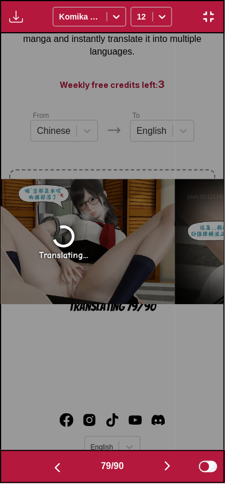
click at [63, 472] on button "button" at bounding box center [57, 467] width 69 height 17
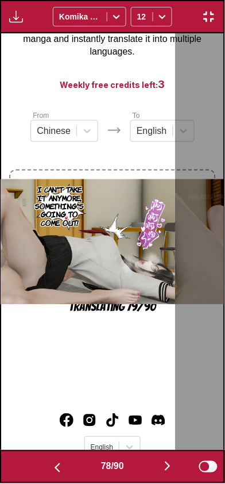
click at [61, 469] on img "button" at bounding box center [58, 468] width 14 height 14
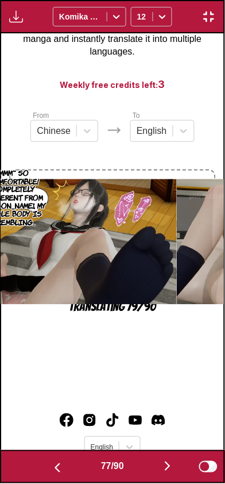
click at [62, 468] on button "button" at bounding box center [57, 467] width 69 height 17
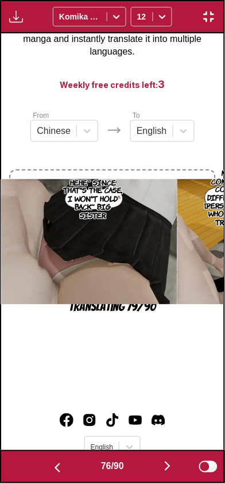
click at [64, 465] on button "button" at bounding box center [57, 467] width 69 height 17
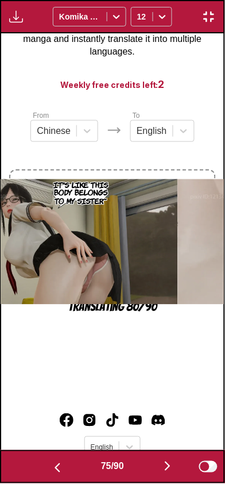
click at [64, 465] on button "button" at bounding box center [57, 467] width 69 height 17
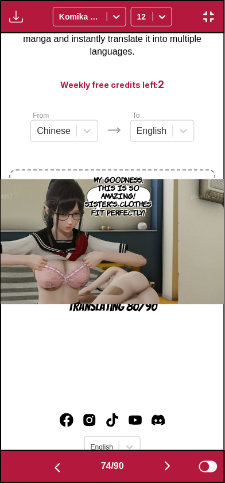
click at [65, 465] on button "button" at bounding box center [57, 467] width 69 height 17
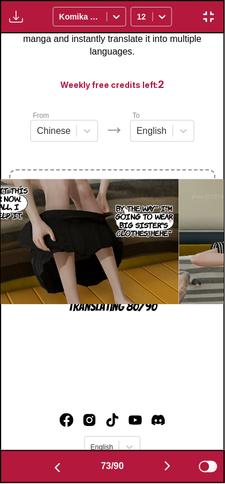
click at [64, 465] on button "button" at bounding box center [57, 467] width 69 height 17
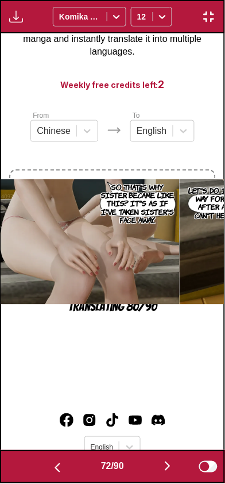
click at [65, 465] on button "button" at bounding box center [57, 467] width 69 height 17
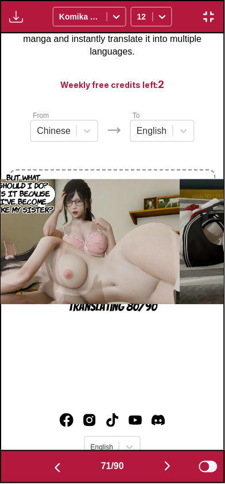
click at [65, 465] on button "button" at bounding box center [57, 467] width 69 height 17
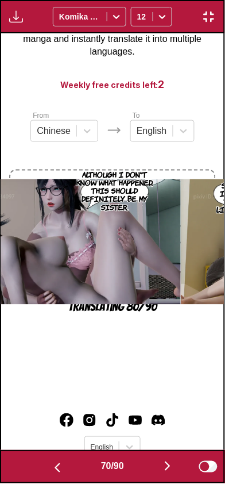
click at [65, 465] on button "button" at bounding box center [57, 467] width 69 height 17
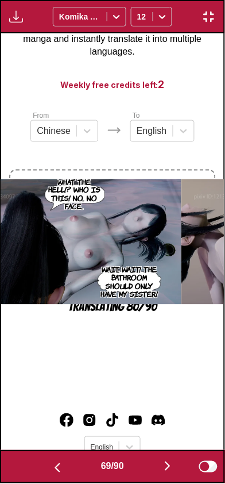
click at [65, 465] on button "button" at bounding box center [57, 467] width 69 height 17
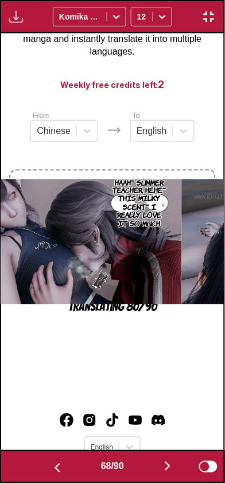
click at [65, 465] on button "button" at bounding box center [57, 467] width 69 height 17
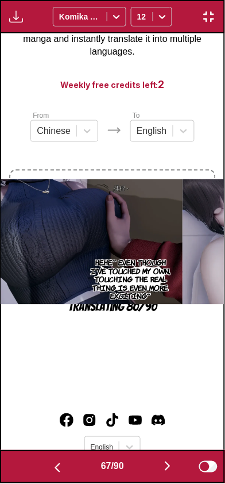
click at [65, 464] on button "button" at bounding box center [57, 467] width 69 height 17
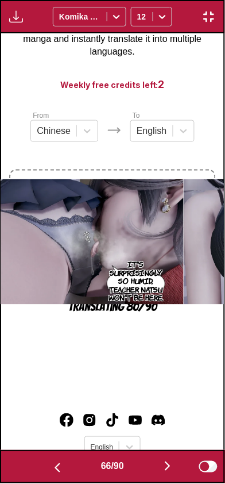
click at [65, 463] on button "button" at bounding box center [57, 467] width 69 height 17
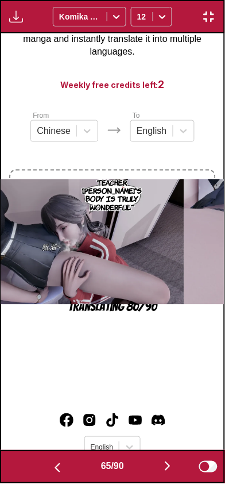
click at [65, 462] on button "button" at bounding box center [57, 467] width 69 height 17
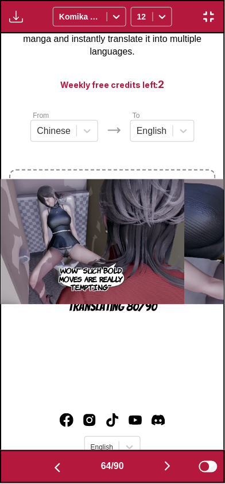
click at [65, 463] on button "button" at bounding box center [57, 467] width 69 height 17
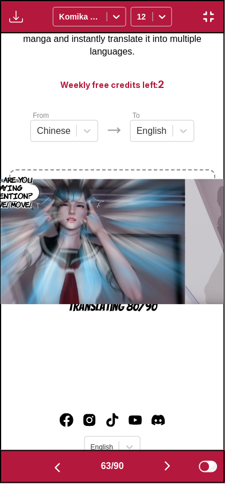
click at [65, 464] on button "button" at bounding box center [57, 467] width 69 height 17
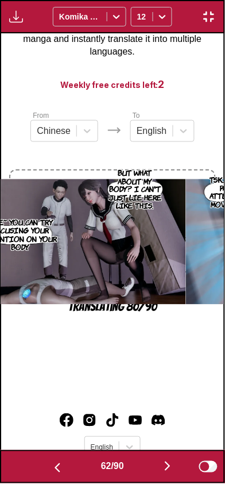
click at [65, 464] on button "button" at bounding box center [57, 467] width 69 height 17
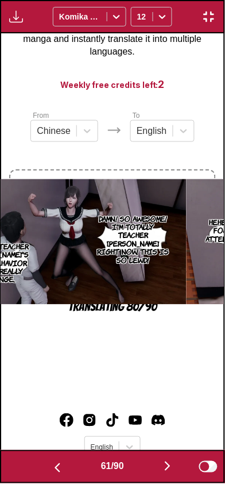
click at [65, 464] on button "button" at bounding box center [57, 467] width 69 height 17
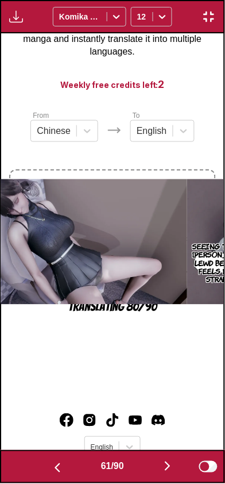
click at [65, 463] on button "button" at bounding box center [57, 467] width 69 height 17
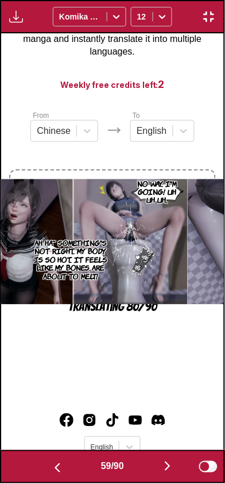
click at [65, 463] on button "button" at bounding box center [57, 467] width 69 height 17
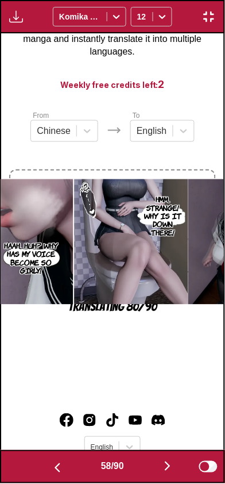
click at [65, 463] on button "button" at bounding box center [57, 467] width 69 height 17
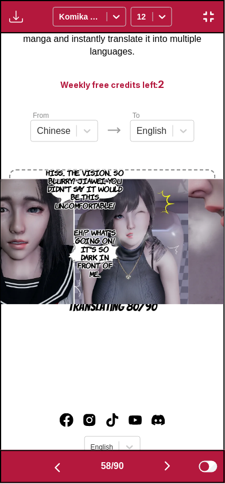
click at [65, 463] on button "button" at bounding box center [57, 467] width 69 height 17
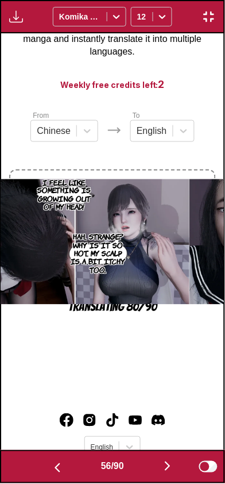
click at [65, 462] on button "button" at bounding box center [57, 467] width 69 height 17
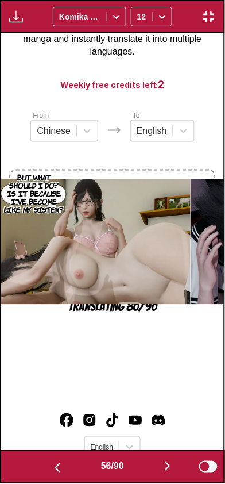
click at [65, 462] on button "button" at bounding box center [57, 467] width 69 height 17
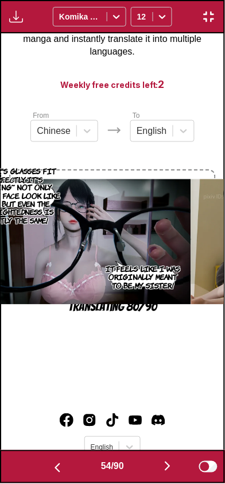
click at [66, 462] on button "button" at bounding box center [57, 467] width 69 height 17
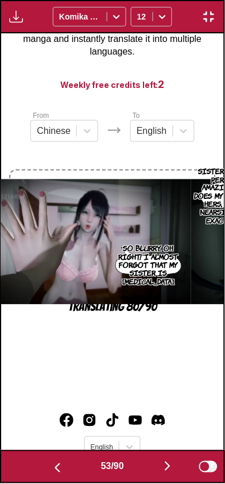
click at [65, 462] on button "button" at bounding box center [57, 467] width 69 height 17
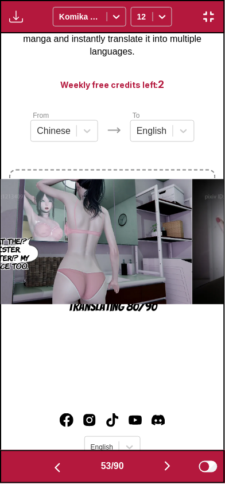
click at [66, 462] on button "button" at bounding box center [57, 467] width 69 height 17
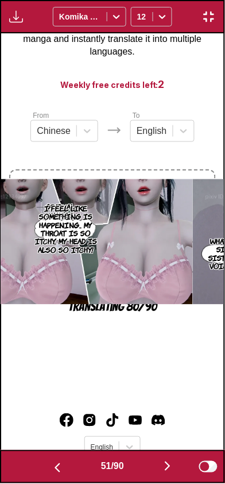
click at [65, 462] on button "button" at bounding box center [57, 467] width 69 height 17
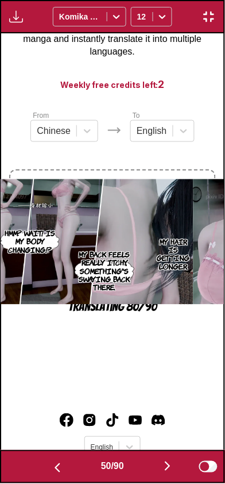
click at [65, 462] on button "button" at bounding box center [57, 467] width 69 height 17
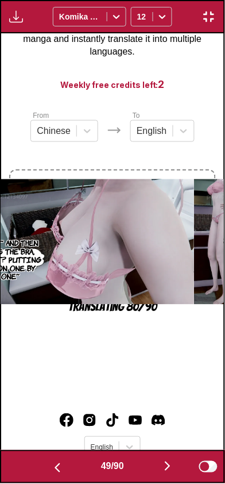
click at [65, 462] on button "button" at bounding box center [57, 467] width 69 height 17
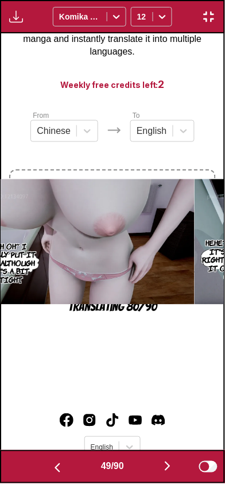
click at [67, 462] on button "button" at bounding box center [57, 467] width 69 height 17
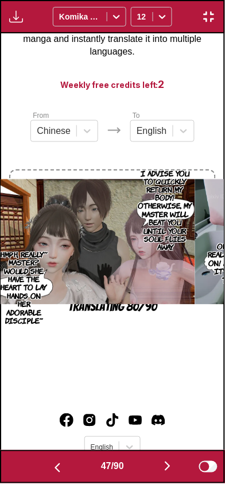
click at [67, 462] on button "button" at bounding box center [57, 467] width 69 height 17
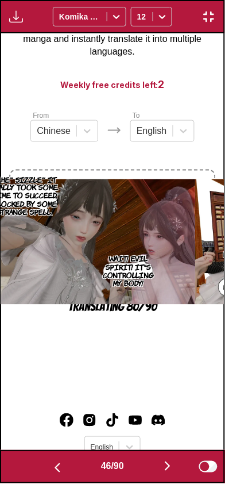
click at [68, 462] on button "button" at bounding box center [57, 467] width 69 height 17
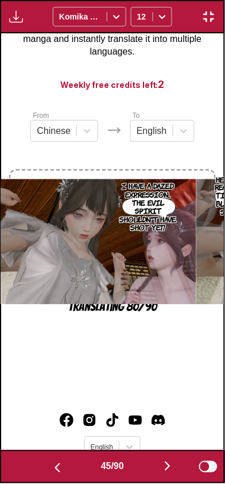
click at [68, 463] on button "button" at bounding box center [57, 467] width 69 height 17
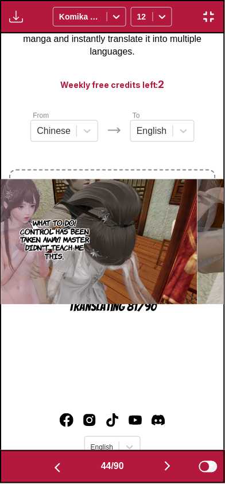
click at [67, 464] on button "button" at bounding box center [57, 467] width 69 height 17
click at [68, 463] on button "button" at bounding box center [57, 467] width 69 height 17
click at [67, 464] on button "button" at bounding box center [57, 467] width 69 height 17
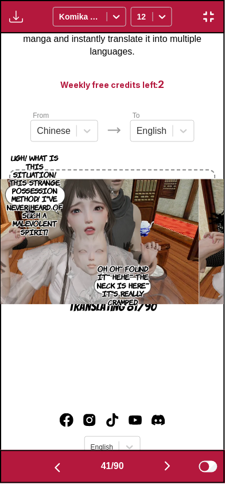
click at [65, 464] on button "button" at bounding box center [57, 467] width 69 height 17
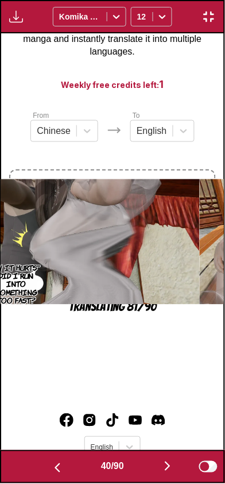
click at [63, 466] on button "button" at bounding box center [57, 467] width 69 height 17
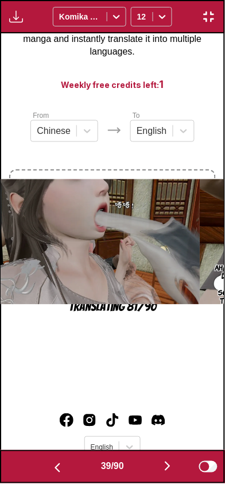
click at [63, 466] on button "button" at bounding box center [57, 467] width 69 height 17
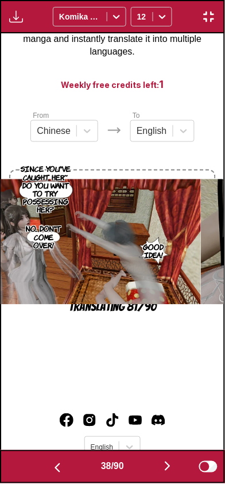
click at [63, 466] on button "button" at bounding box center [57, 467] width 69 height 17
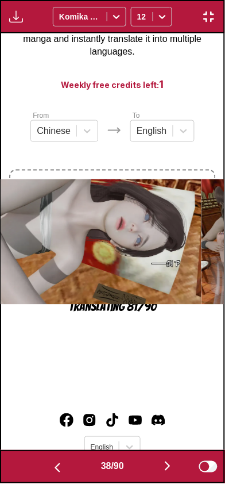
click at [61, 466] on button "button" at bounding box center [57, 467] width 69 height 17
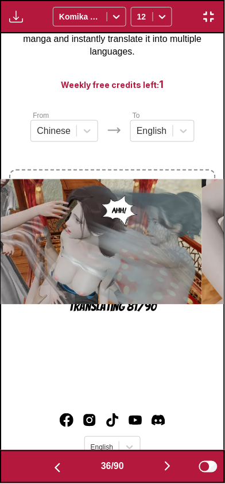
click at [63, 466] on button "button" at bounding box center [57, 467] width 69 height 17
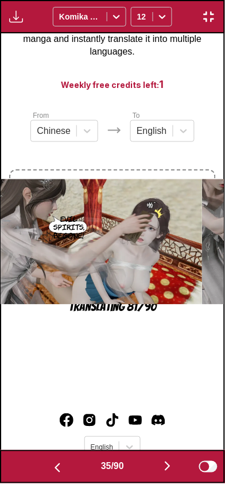
click at [62, 466] on button "button" at bounding box center [57, 467] width 69 height 17
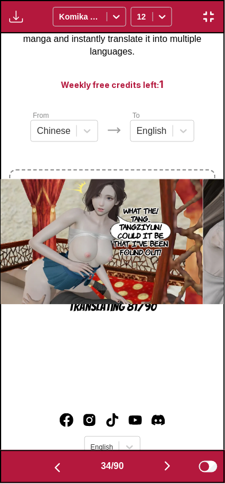
click at [62, 465] on button "button" at bounding box center [57, 467] width 69 height 17
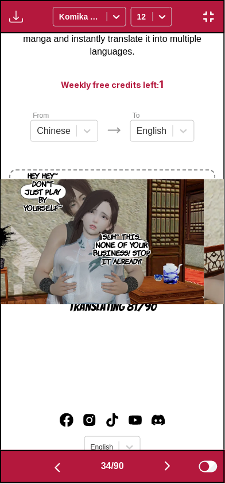
click at [63, 465] on button "button" at bounding box center [57, 467] width 69 height 17
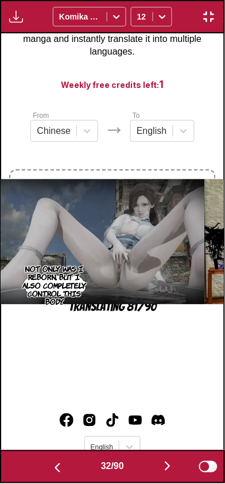
click at [63, 466] on button "button" at bounding box center [57, 467] width 69 height 17
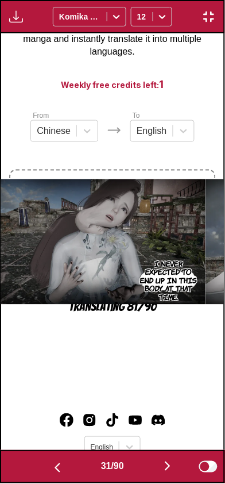
click at [63, 465] on button "button" at bounding box center [57, 467] width 69 height 17
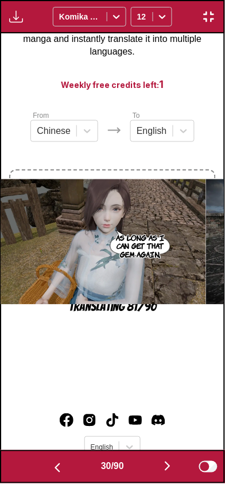
click at [62, 465] on button "button" at bounding box center [57, 467] width 69 height 17
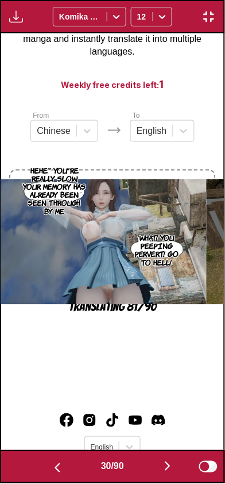
click at [63, 465] on button "button" at bounding box center [57, 467] width 69 height 17
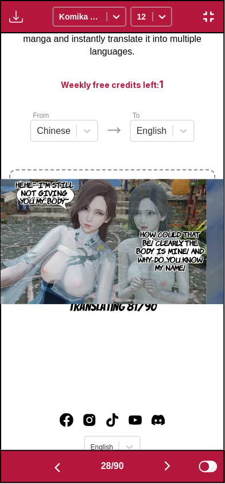
click at [63, 465] on button "button" at bounding box center [57, 467] width 69 height 17
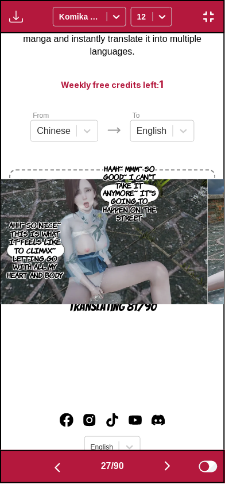
click at [63, 465] on button "button" at bounding box center [57, 467] width 69 height 17
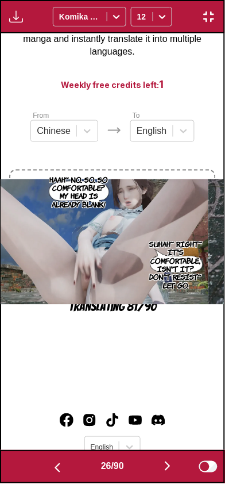
click at [63, 466] on button "button" at bounding box center [57, 467] width 69 height 17
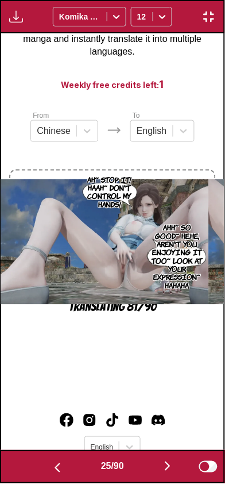
click at [63, 464] on button "button" at bounding box center [57, 467] width 69 height 17
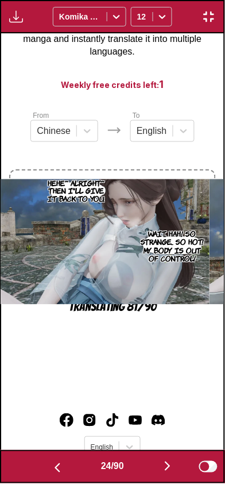
click at [63, 465] on button "button" at bounding box center [57, 467] width 69 height 17
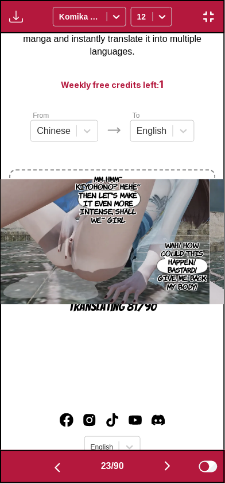
click at [64, 465] on button "button" at bounding box center [57, 467] width 69 height 17
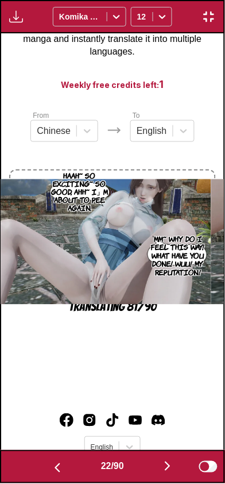
click at [64, 463] on button "button" at bounding box center [57, 467] width 69 height 17
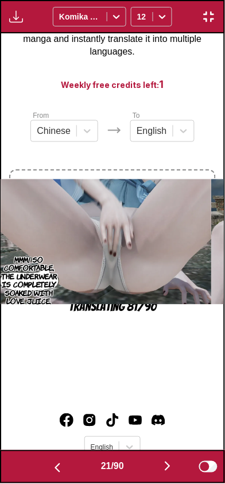
click at [64, 464] on button "button" at bounding box center [57, 467] width 69 height 17
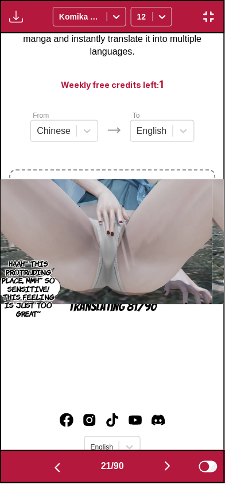
click at [63, 464] on button "button" at bounding box center [57, 467] width 69 height 17
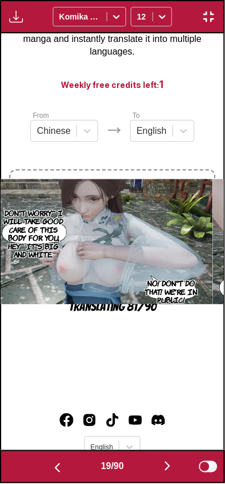
click at [63, 465] on button "button" at bounding box center [57, 467] width 69 height 17
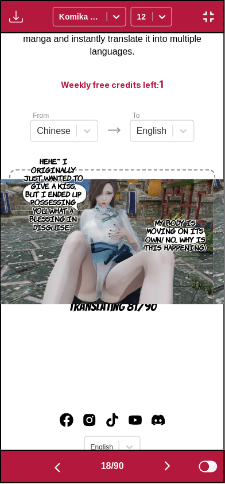
click at [64, 465] on button "button" at bounding box center [57, 467] width 69 height 17
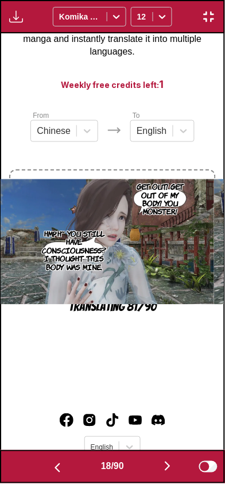
click at [63, 465] on button "button" at bounding box center [57, 467] width 69 height 17
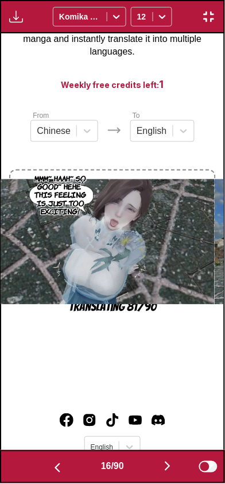
click at [63, 465] on button "button" at bounding box center [57, 467] width 69 height 17
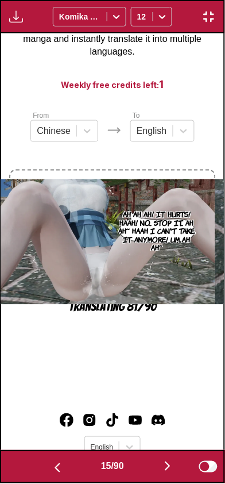
click at [63, 465] on button "button" at bounding box center [57, 467] width 69 height 17
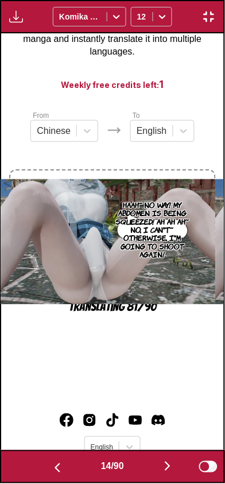
click at [63, 465] on button "button" at bounding box center [57, 467] width 69 height 17
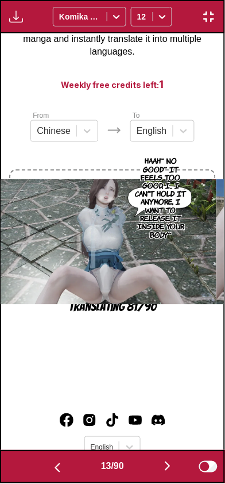
click at [64, 465] on button "button" at bounding box center [57, 467] width 69 height 17
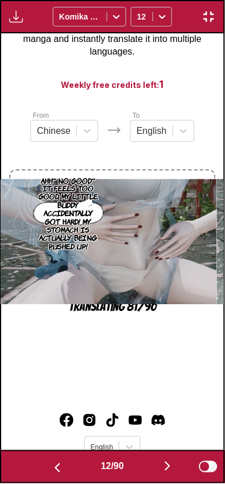
click at [64, 465] on button "button" at bounding box center [57, 467] width 69 height 17
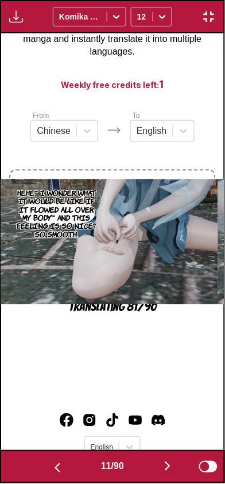
click at [63, 466] on button "button" at bounding box center [57, 467] width 69 height 17
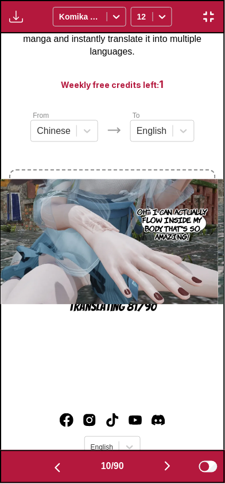
click at [64, 466] on button "button" at bounding box center [57, 467] width 69 height 17
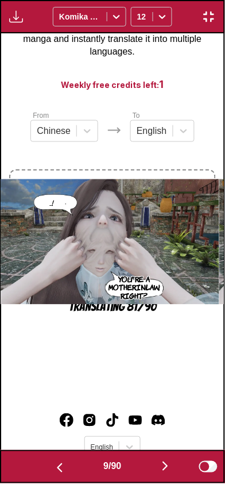
click at [64, 464] on button "button" at bounding box center [59, 467] width 69 height 17
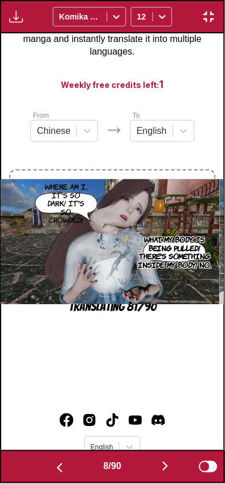
click at [64, 465] on button "button" at bounding box center [59, 467] width 69 height 17
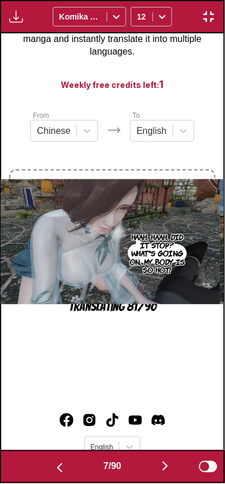
click at [64, 463] on button "button" at bounding box center [59, 467] width 69 height 17
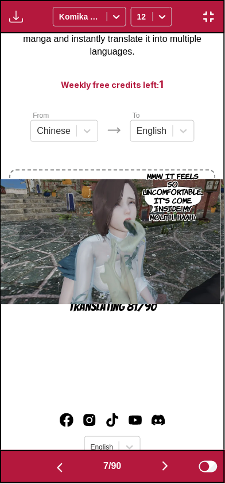
click at [64, 464] on button "button" at bounding box center [59, 467] width 69 height 17
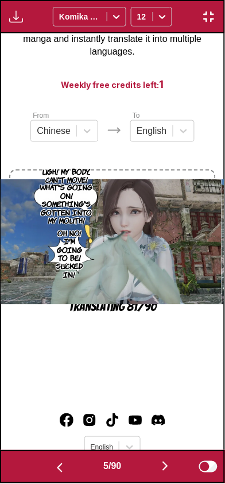
click at [64, 463] on button "button" at bounding box center [59, 467] width 69 height 17
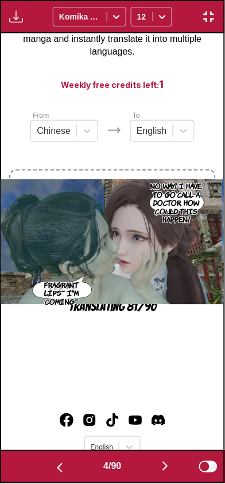
click at [64, 464] on img "button" at bounding box center [60, 468] width 14 height 14
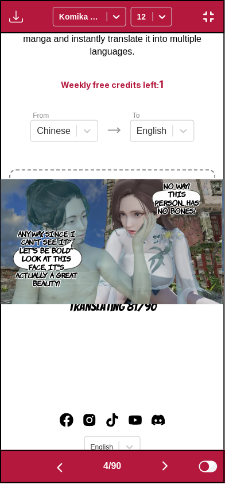
click at [64, 464] on button "button" at bounding box center [59, 467] width 69 height 17
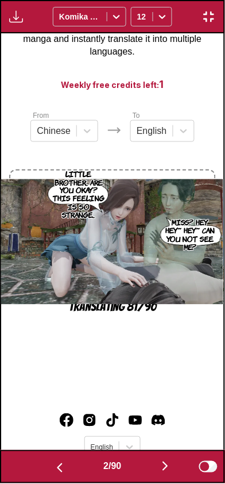
click at [65, 465] on button "button" at bounding box center [59, 467] width 69 height 17
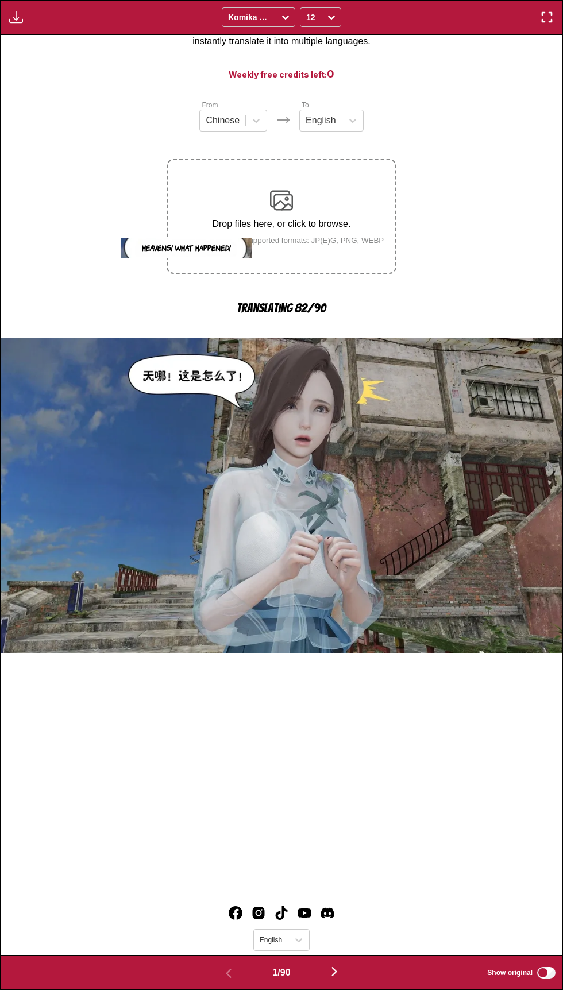
scroll to position [95, 0]
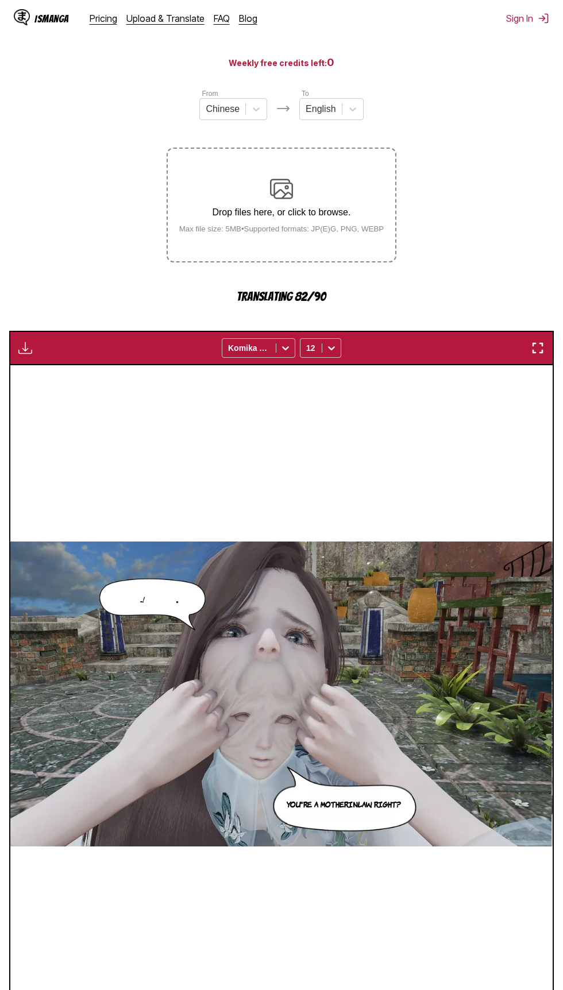
click at [330, 990] on div "IsManga Pricing Upload & Translate FAQ Blog Sign In Pricing Upload & Translate …" at bounding box center [281, 571] width 563 height 1183
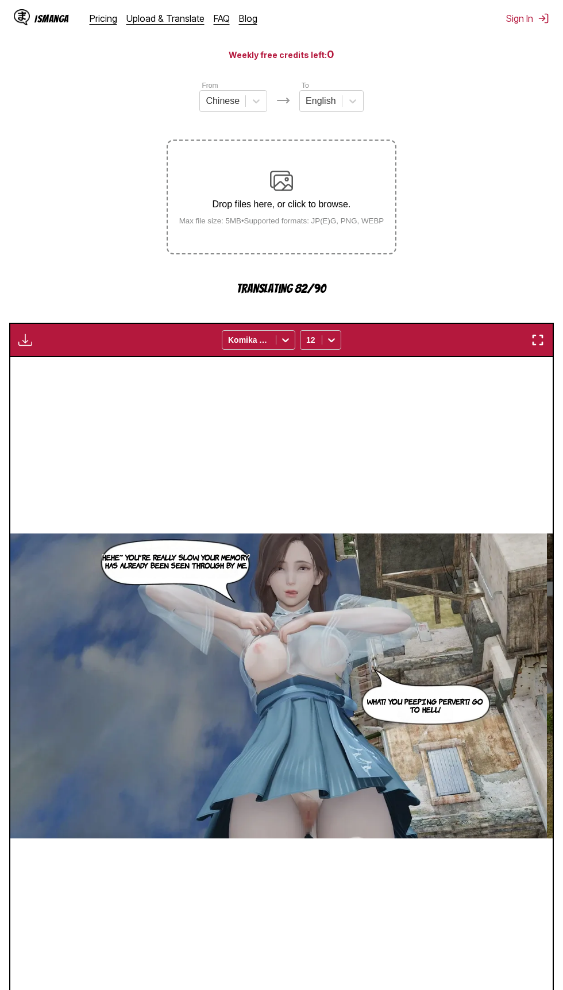
scroll to position [99, 0]
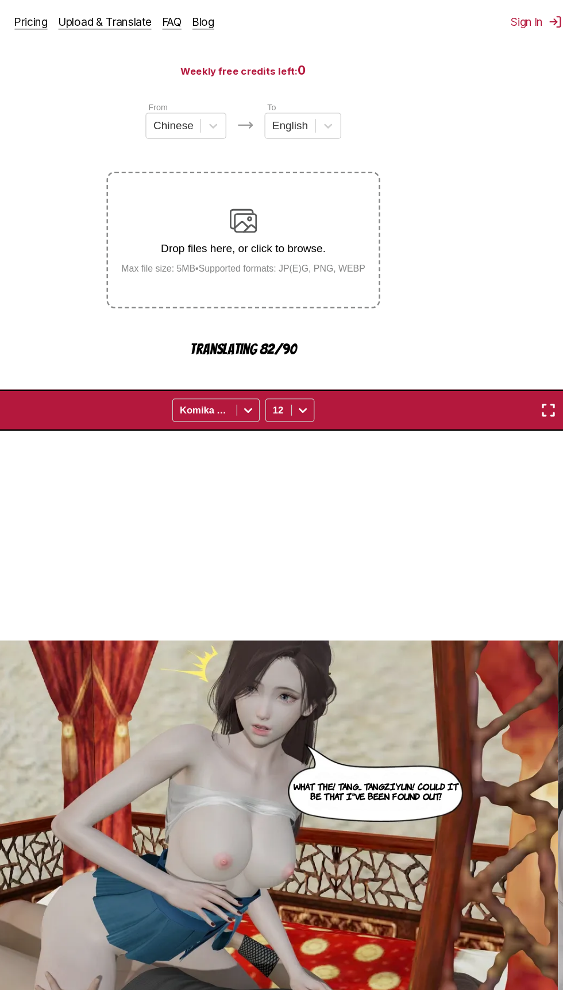
scroll to position [0, 0]
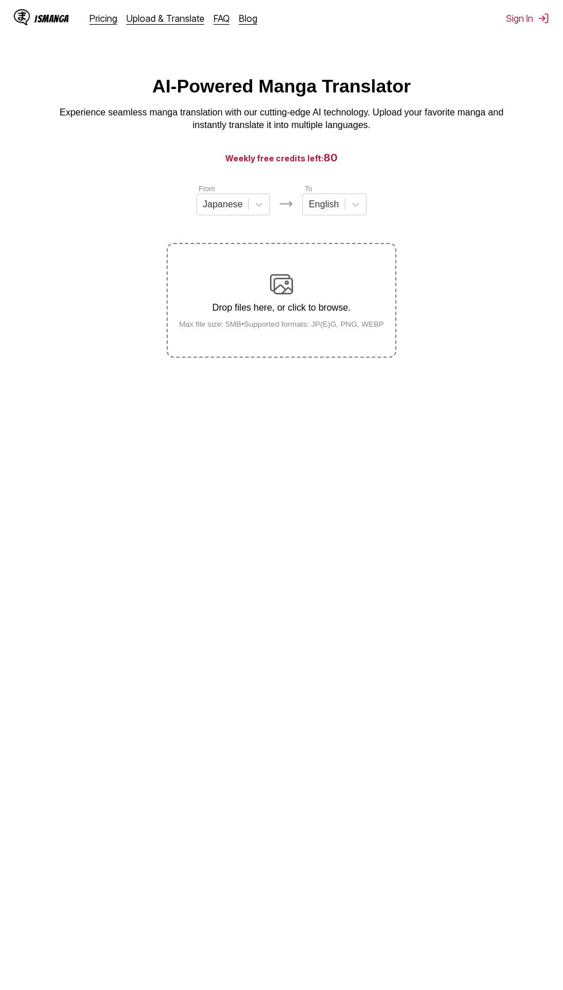
click at [302, 295] on div "Drop files here, or click to browse. Max file size: 5MB • Supported formats: JP…" at bounding box center [281, 301] width 223 height 56
click at [0, 0] on input "Drop files here, or click to browse. Max file size: 5MB • Supported formats: JP…" at bounding box center [0, 0] width 0 height 0
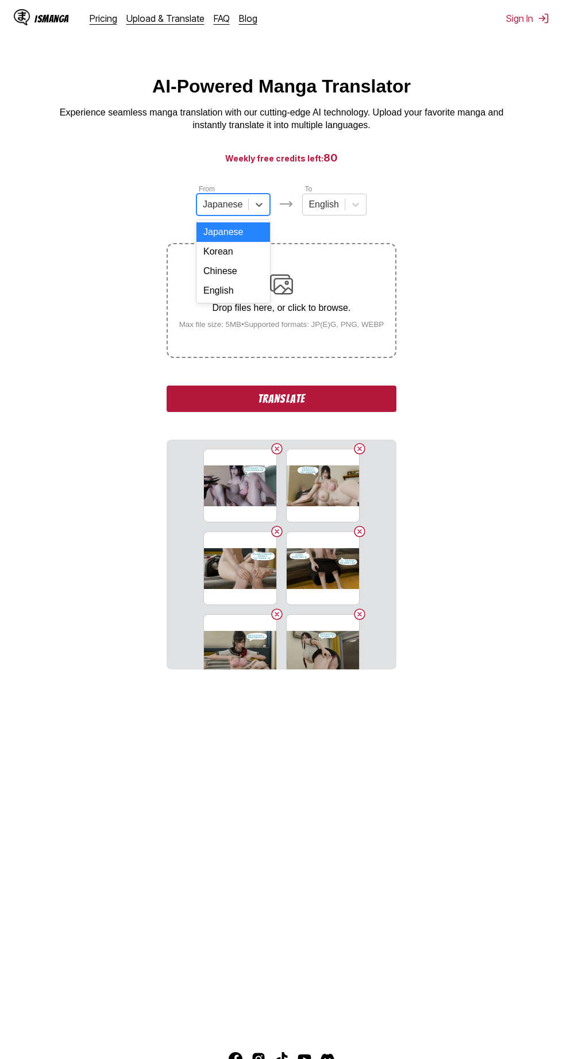
click at [261, 276] on div "Chinese" at bounding box center [233, 271] width 74 height 20
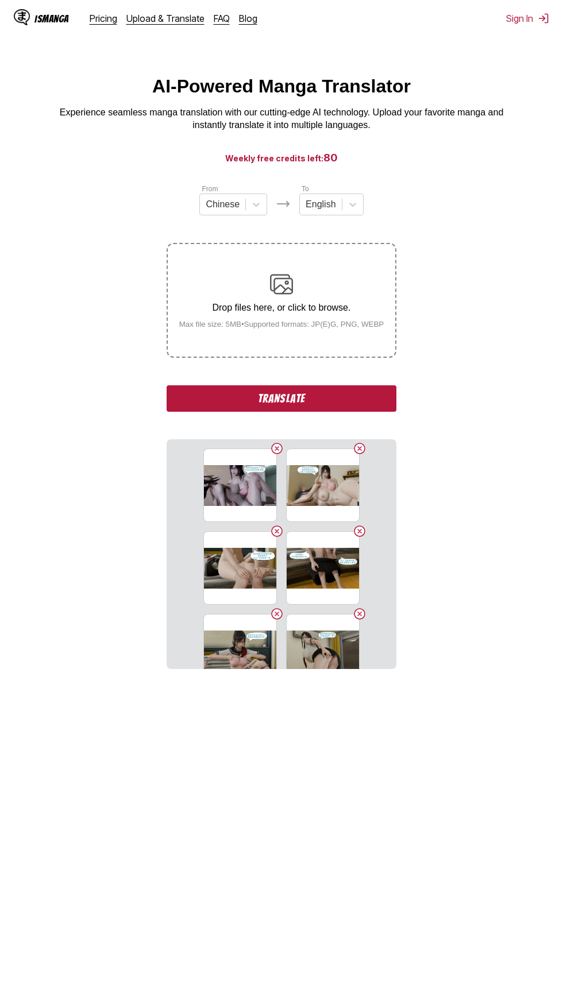
click at [329, 406] on button "Translate" at bounding box center [282, 398] width 230 height 26
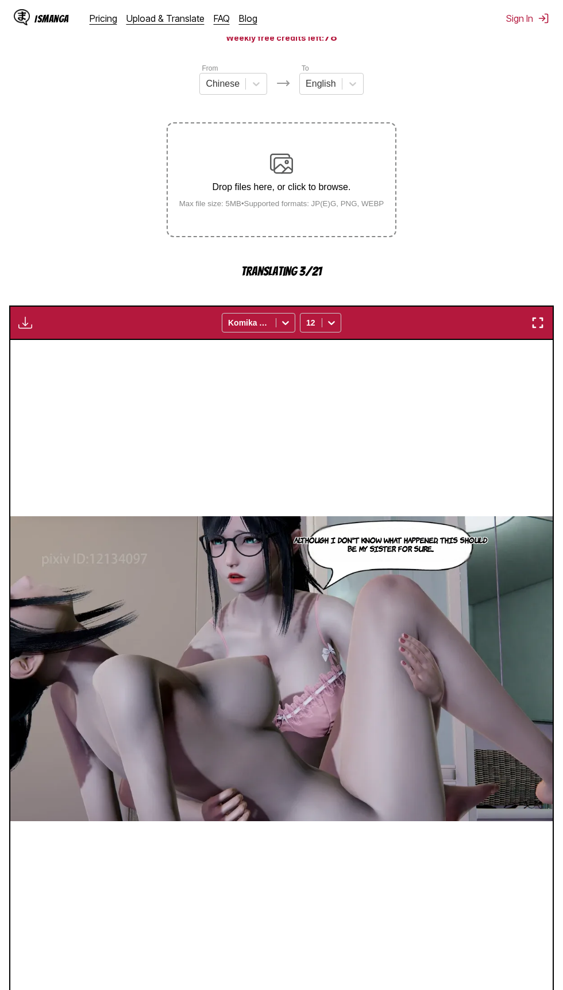
scroll to position [121, 0]
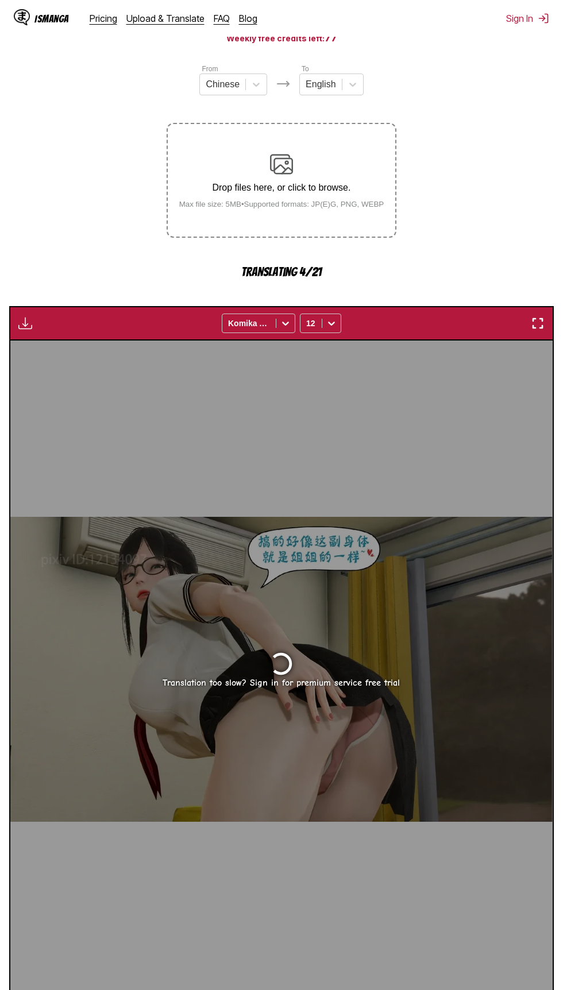
scroll to position [115, 0]
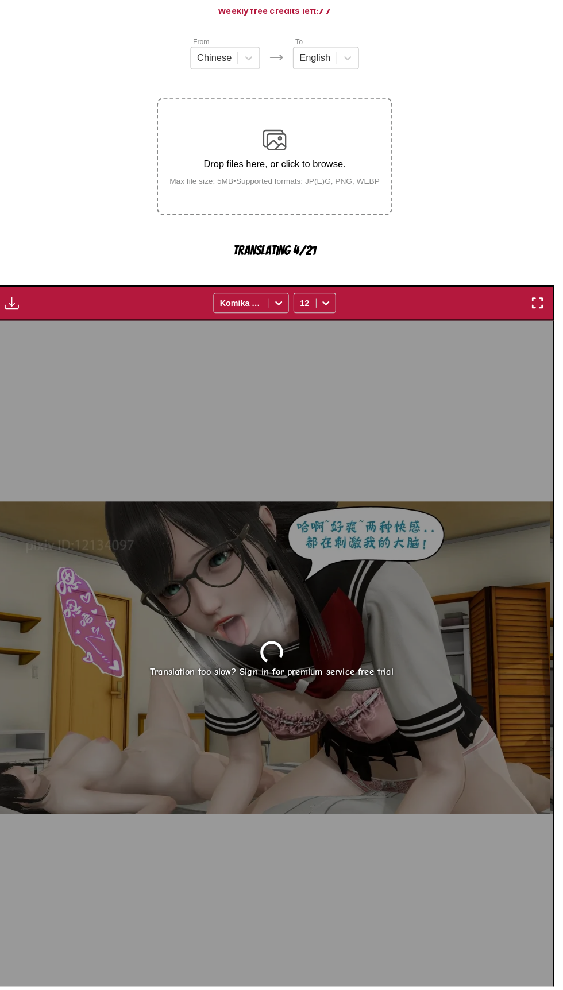
scroll to position [119, 0]
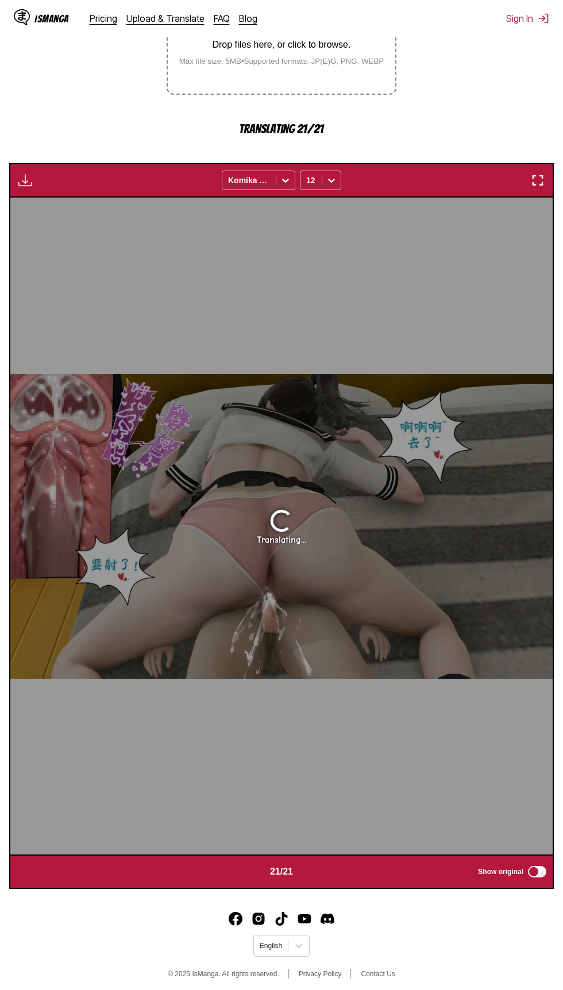
scroll to position [267, 0]
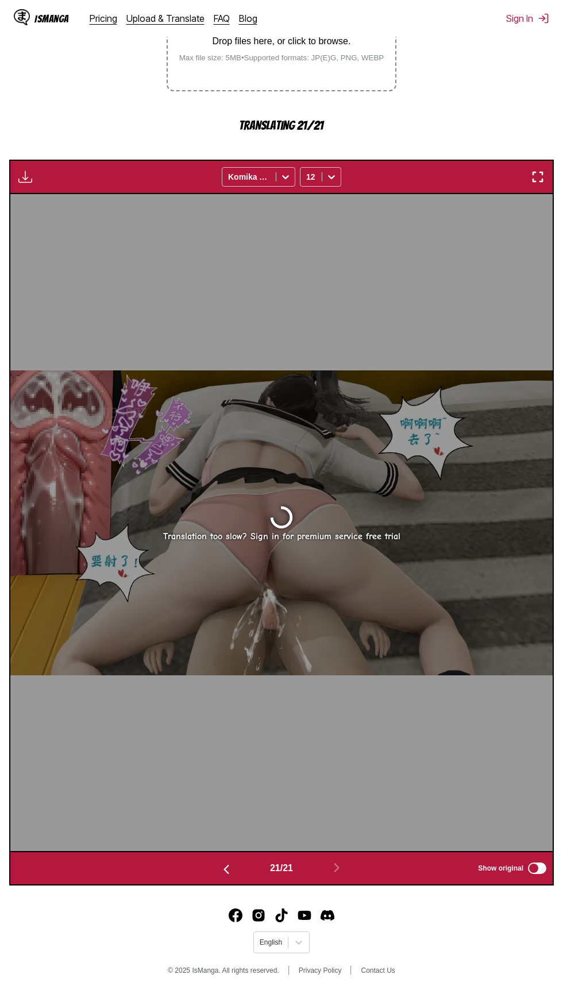
click at [216, 870] on button "button" at bounding box center [226, 869] width 69 height 17
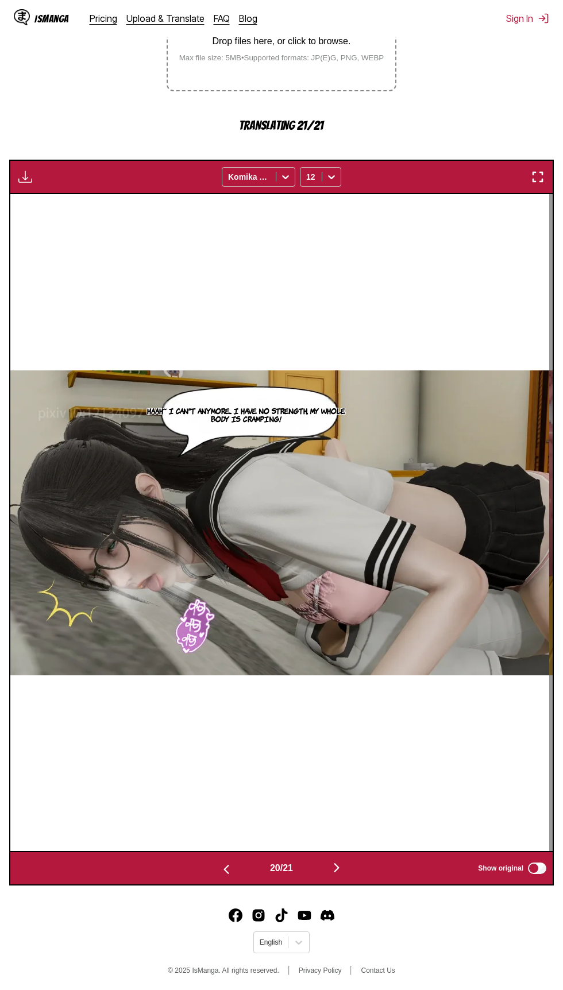
click at [223, 873] on img "button" at bounding box center [226, 870] width 14 height 14
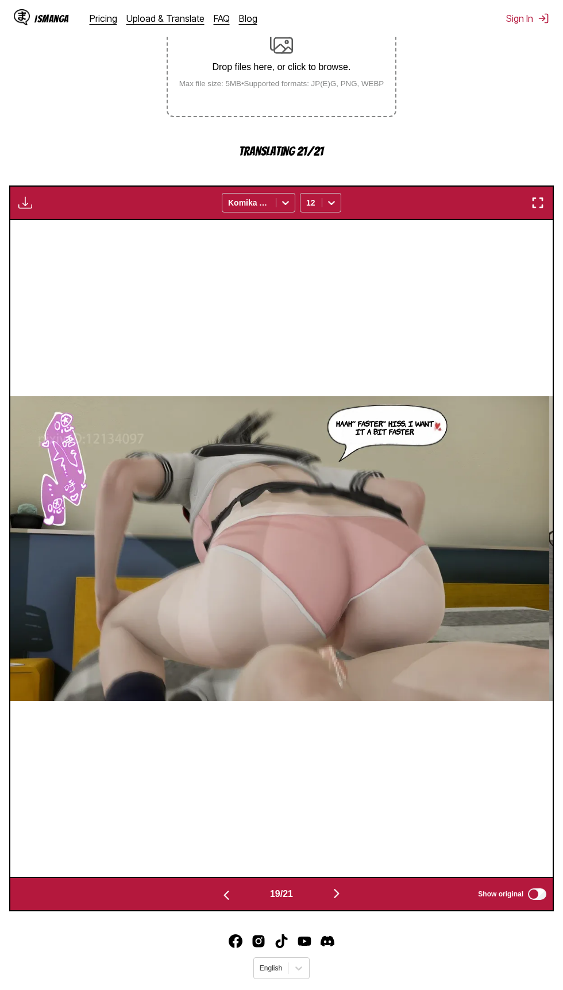
scroll to position [269, 0]
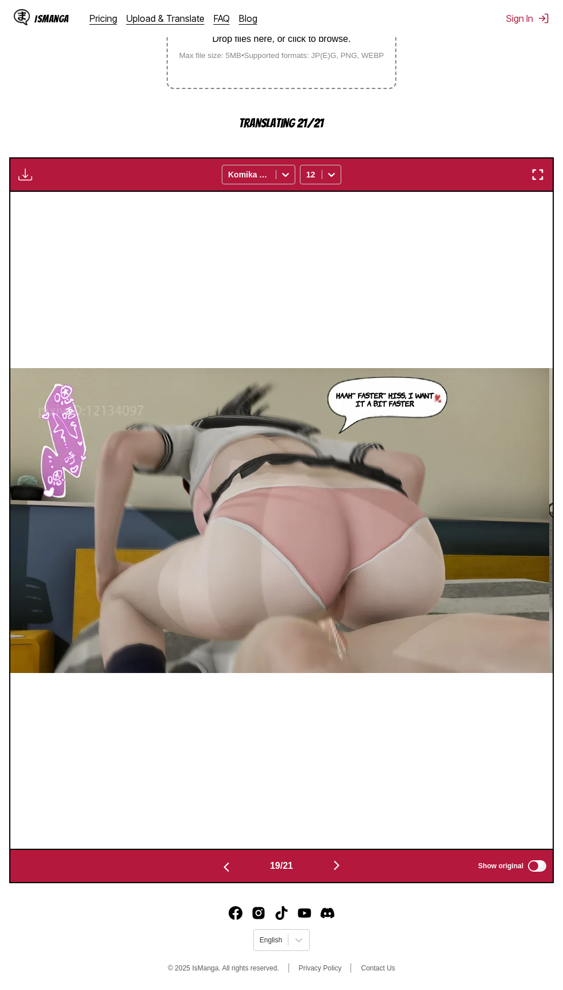
click at [223, 866] on img "button" at bounding box center [226, 868] width 14 height 14
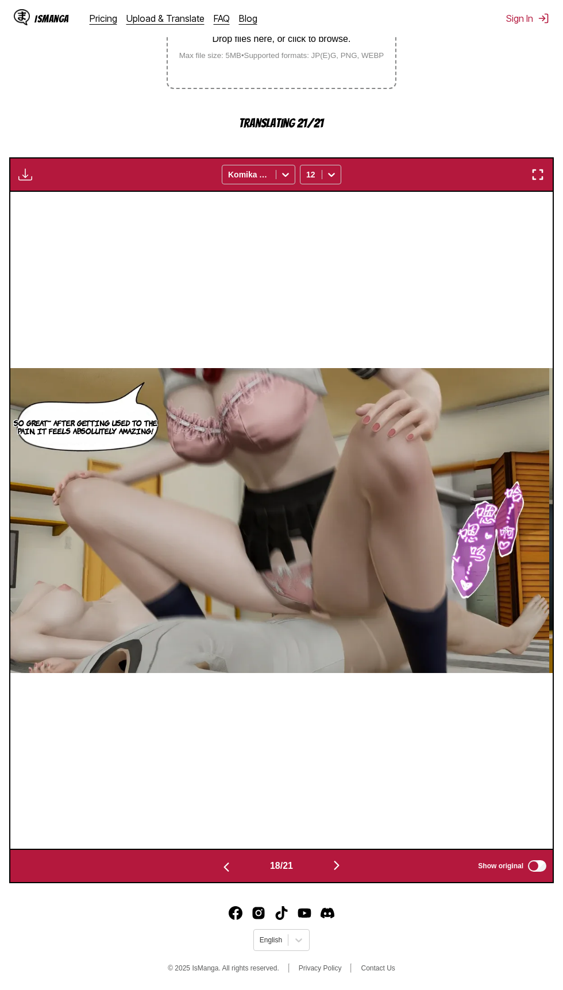
click at [223, 869] on img "button" at bounding box center [226, 868] width 14 height 14
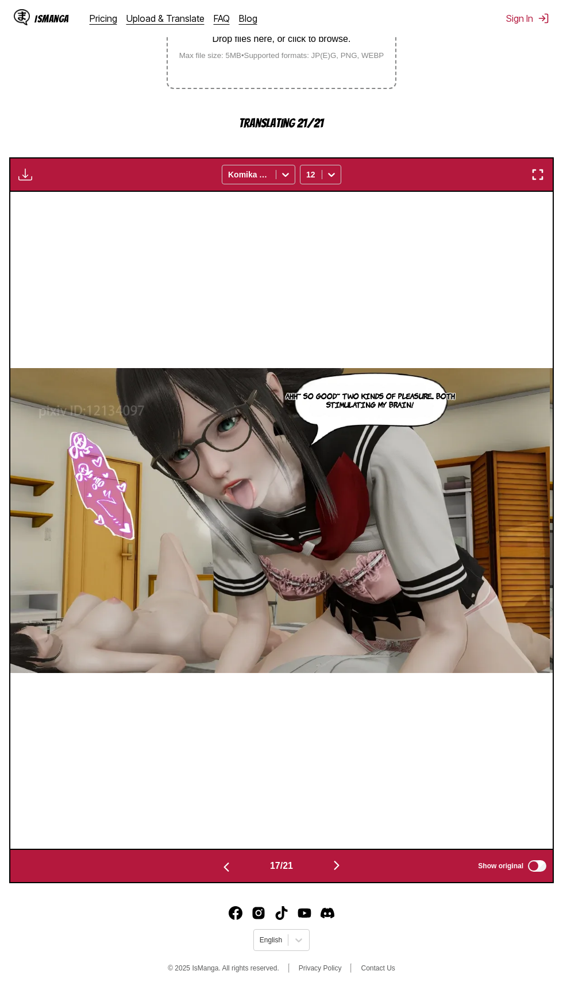
click at [223, 871] on img "button" at bounding box center [226, 868] width 14 height 14
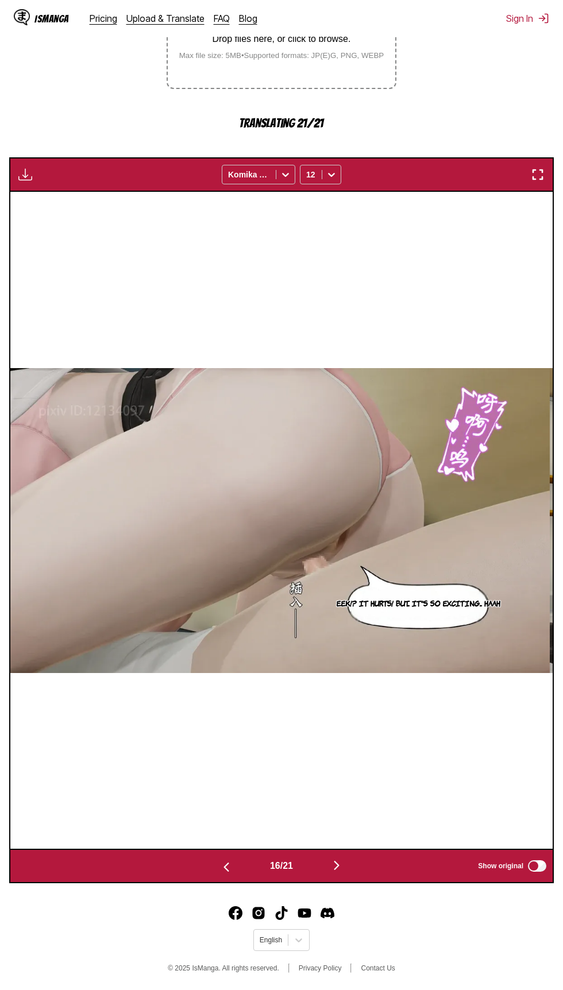
click at [541, 176] on img "button" at bounding box center [538, 175] width 14 height 14
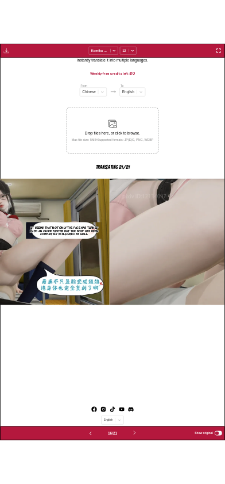
scroll to position [0, 3353]
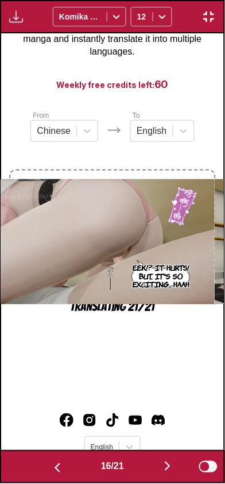
click at [59, 463] on img "button" at bounding box center [58, 468] width 14 height 14
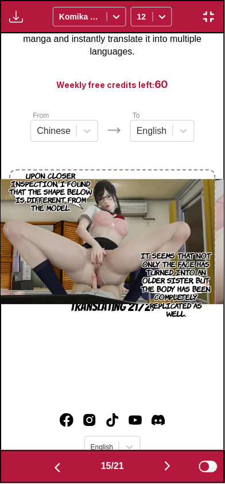
click at [60, 453] on div "15 / 21 Show original" at bounding box center [112, 466] width 225 height 33
click at [60, 448] on div "Upon closer inspection, I found that the shape below is different from the mode…" at bounding box center [104, 241] width 223 height 417
click at [52, 461] on img "button" at bounding box center [58, 468] width 14 height 14
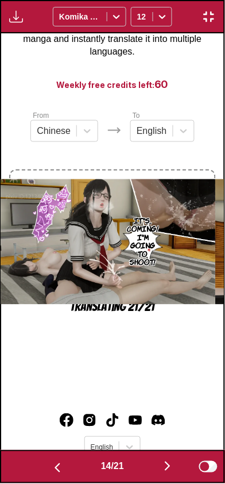
click at [52, 467] on img "button" at bounding box center [58, 468] width 14 height 14
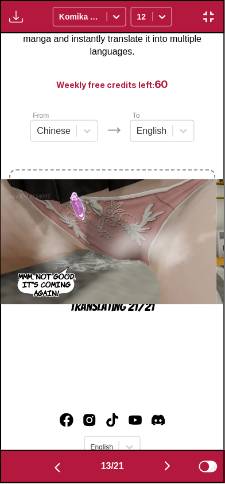
click at [53, 469] on img "button" at bounding box center [58, 468] width 14 height 14
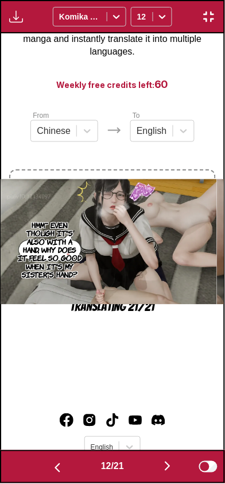
click at [53, 471] on img "button" at bounding box center [58, 468] width 14 height 14
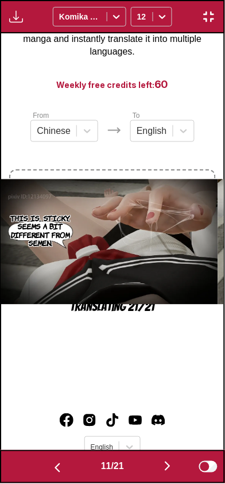
click at [53, 472] on img "button" at bounding box center [58, 468] width 14 height 14
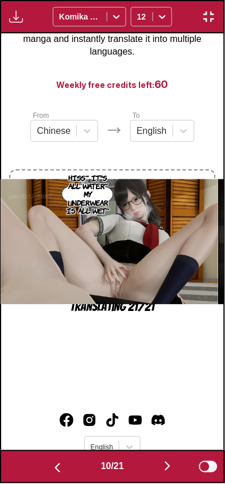
click at [53, 472] on img "button" at bounding box center [58, 468] width 14 height 14
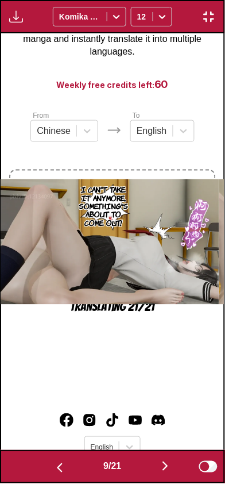
click at [53, 471] on img "button" at bounding box center [60, 468] width 14 height 14
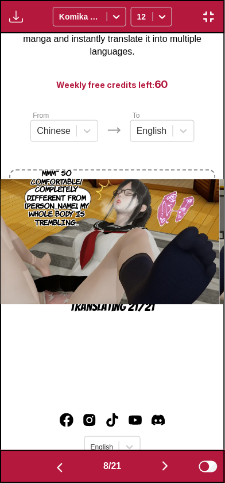
click at [54, 475] on button "button" at bounding box center [59, 467] width 69 height 17
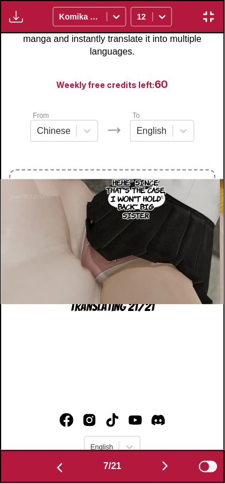
click at [54, 473] on img "button" at bounding box center [60, 468] width 14 height 14
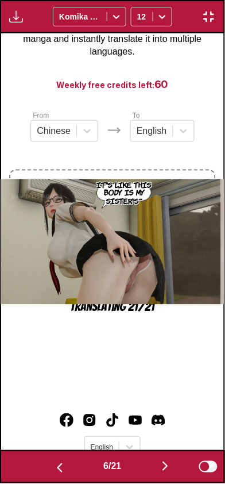
click at [54, 473] on img "button" at bounding box center [60, 468] width 14 height 14
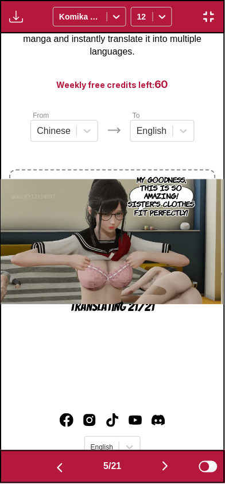
click at [54, 473] on img "button" at bounding box center [60, 468] width 14 height 14
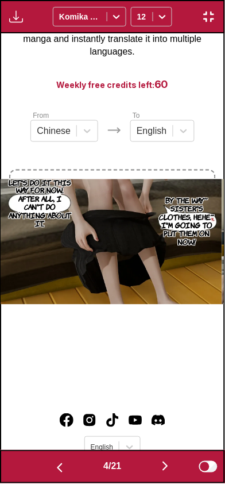
click at [55, 474] on img "button" at bounding box center [60, 468] width 14 height 14
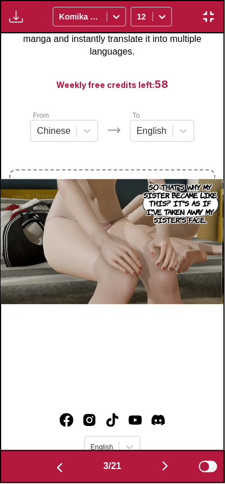
click at [55, 475] on button "button" at bounding box center [59, 467] width 69 height 17
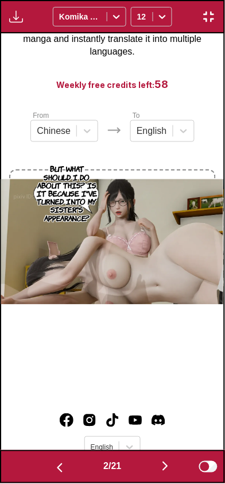
click at [55, 475] on img "button" at bounding box center [60, 468] width 14 height 14
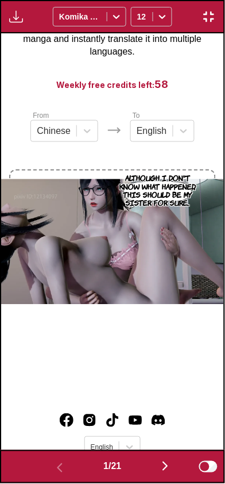
click at [216, 409] on div "Although I don't know what happened, this should be my sister for sure..." at bounding box center [112, 241] width 223 height 417
click at [165, 468] on img "button" at bounding box center [166, 467] width 14 height 14
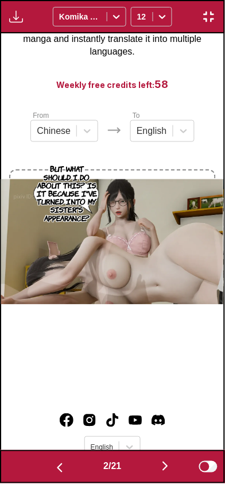
click at [168, 461] on img "button" at bounding box center [166, 467] width 14 height 14
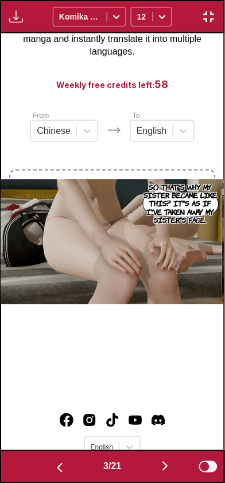
click at [65, 471] on button "button" at bounding box center [59, 467] width 69 height 17
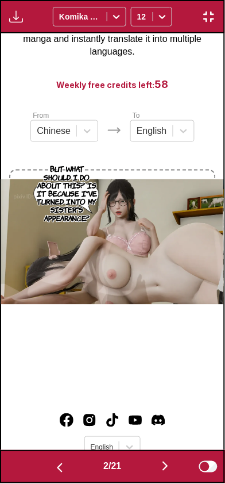
click at [164, 462] on img "button" at bounding box center [166, 467] width 14 height 14
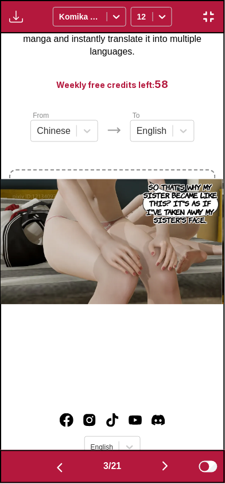
click at [69, 472] on button "button" at bounding box center [59, 467] width 69 height 17
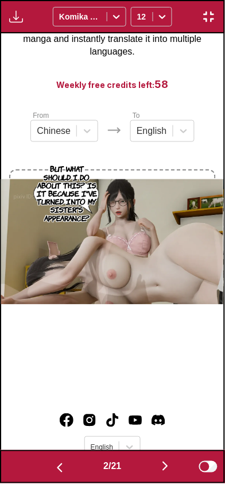
click at [161, 466] on button "button" at bounding box center [165, 467] width 69 height 17
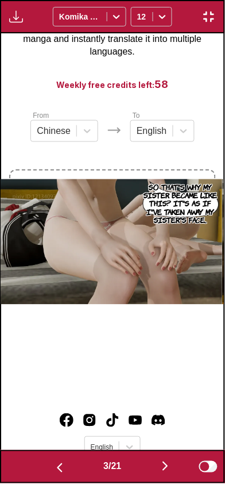
click at [167, 464] on img "button" at bounding box center [166, 467] width 14 height 14
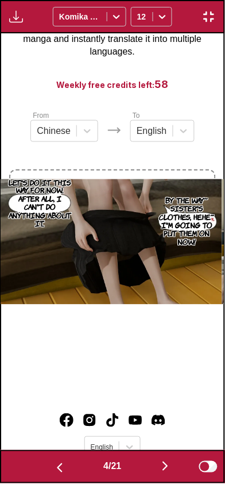
click at [166, 465] on img "button" at bounding box center [166, 467] width 14 height 14
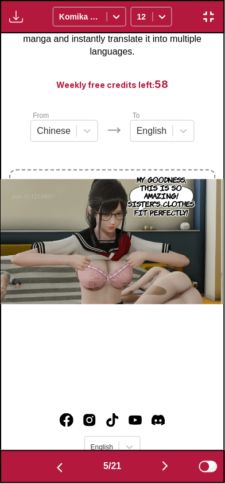
click at [165, 468] on img "button" at bounding box center [166, 467] width 14 height 14
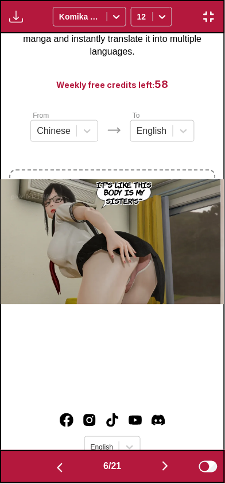
click at [165, 465] on img "button" at bounding box center [166, 467] width 14 height 14
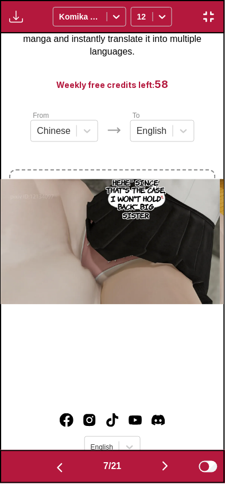
click at [165, 466] on img "button" at bounding box center [166, 467] width 14 height 14
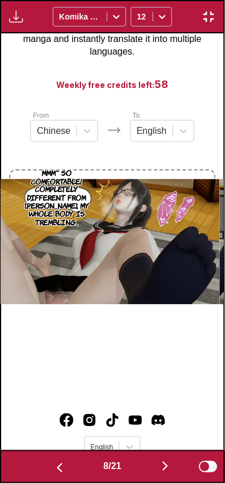
click at [165, 468] on img "button" at bounding box center [166, 467] width 14 height 14
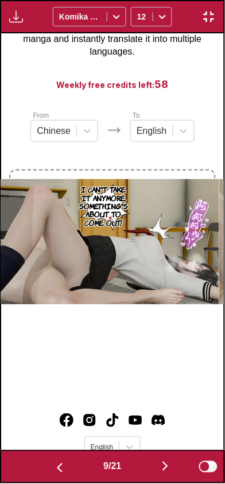
click at [138, 472] on button "button" at bounding box center [165, 467] width 69 height 17
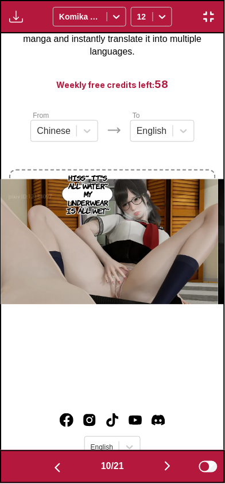
click at [164, 468] on button "button" at bounding box center [167, 467] width 69 height 17
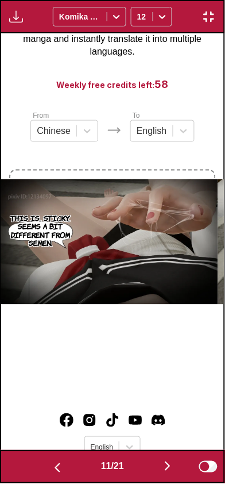
click at [163, 468] on button "button" at bounding box center [167, 467] width 69 height 17
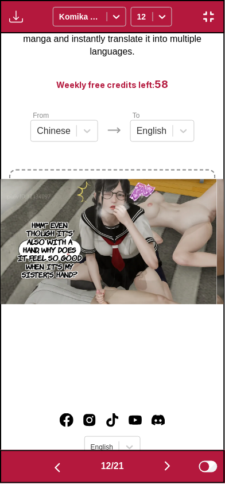
click at [64, 461] on button "button" at bounding box center [57, 467] width 69 height 17
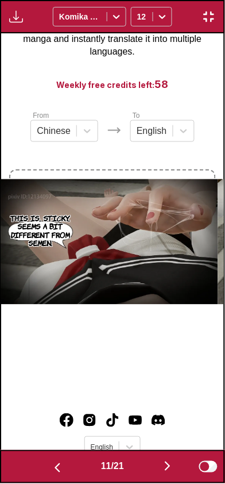
click at [167, 462] on img "button" at bounding box center [168, 467] width 14 height 14
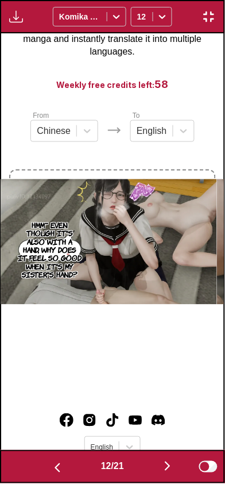
click at [163, 463] on button "button" at bounding box center [167, 467] width 69 height 17
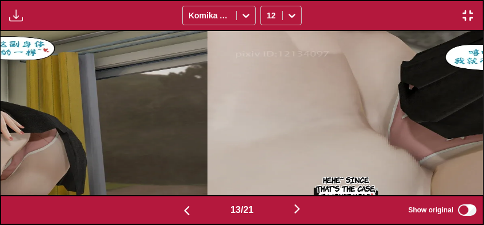
scroll to position [0, 5780]
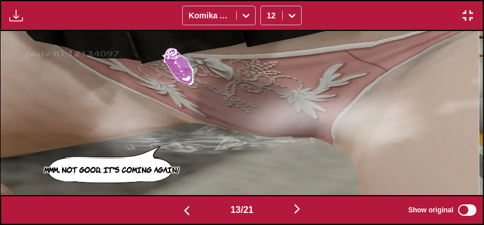
click at [348, 111] on img at bounding box center [238, 113] width 481 height 164
click at [386, 91] on img at bounding box center [238, 113] width 481 height 164
click at [138, 214] on div "13 / 21 Show original" at bounding box center [242, 210] width 484 height 30
click at [296, 217] on button "button" at bounding box center [297, 210] width 69 height 17
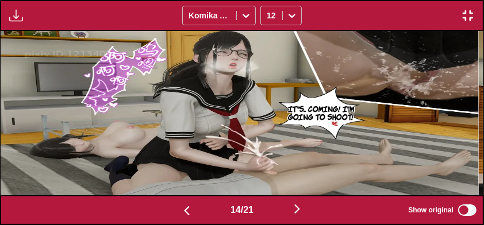
click at [291, 217] on button "button" at bounding box center [297, 210] width 69 height 17
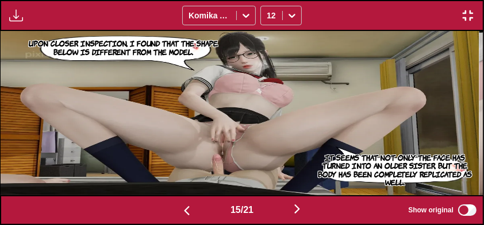
click at [292, 216] on button "button" at bounding box center [297, 210] width 69 height 17
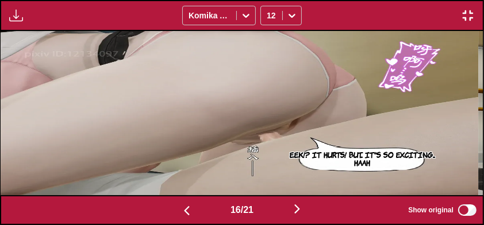
click at [184, 210] on img "button" at bounding box center [187, 211] width 14 height 14
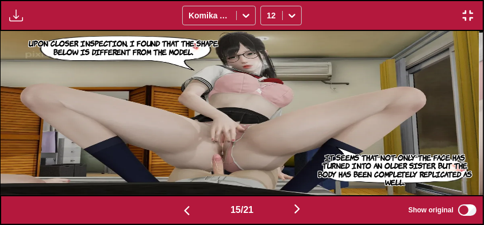
click at [291, 215] on button "button" at bounding box center [297, 210] width 69 height 17
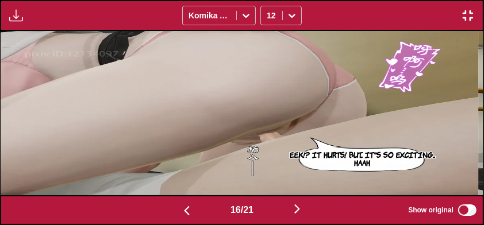
click at [292, 214] on button "button" at bounding box center [297, 210] width 69 height 17
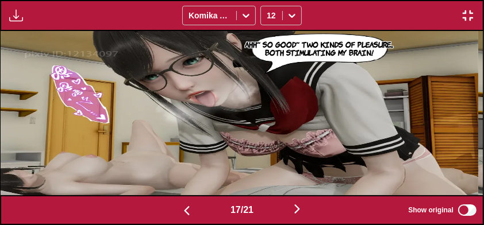
click at [308, 213] on button "button" at bounding box center [297, 210] width 69 height 17
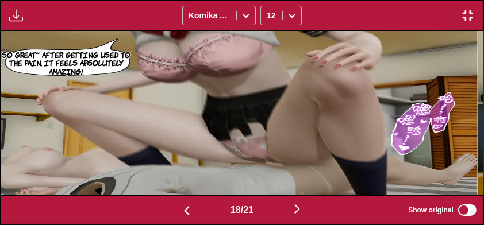
click at [311, 210] on button "button" at bounding box center [297, 210] width 69 height 17
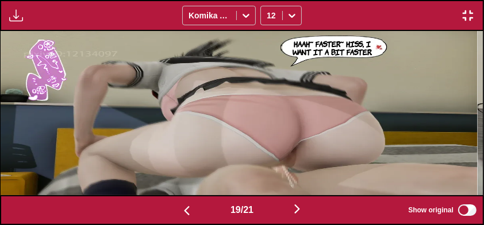
click at [308, 210] on button "button" at bounding box center [297, 210] width 69 height 17
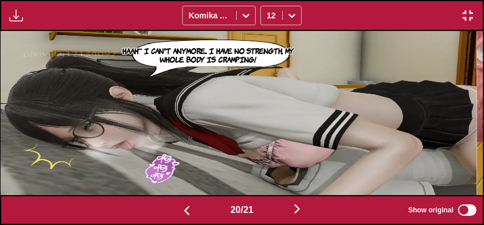
click at [300, 212] on img "button" at bounding box center [297, 209] width 14 height 14
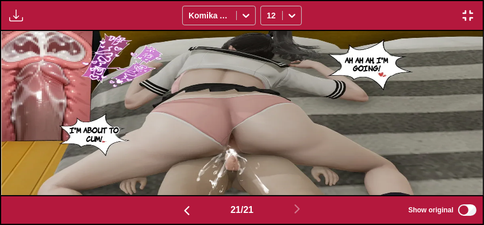
click at [466, 17] on img "button" at bounding box center [468, 16] width 14 height 14
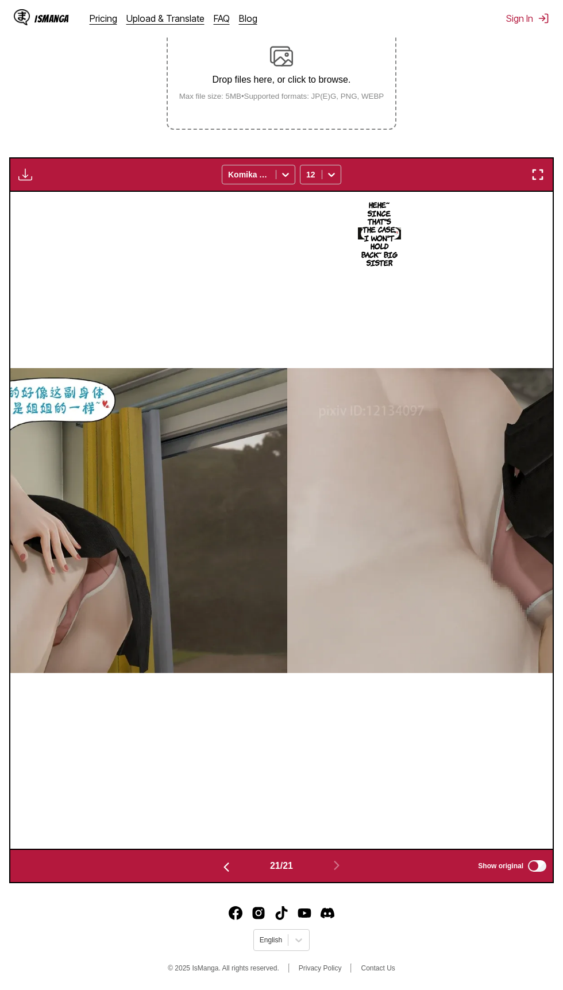
scroll to position [0, 10850]
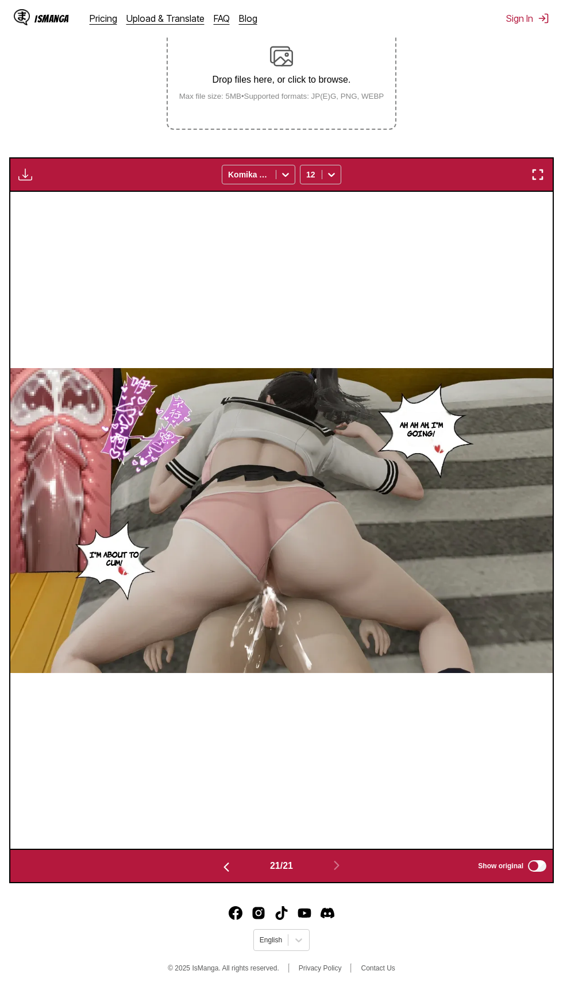
click at [220, 865] on img "button" at bounding box center [226, 868] width 14 height 14
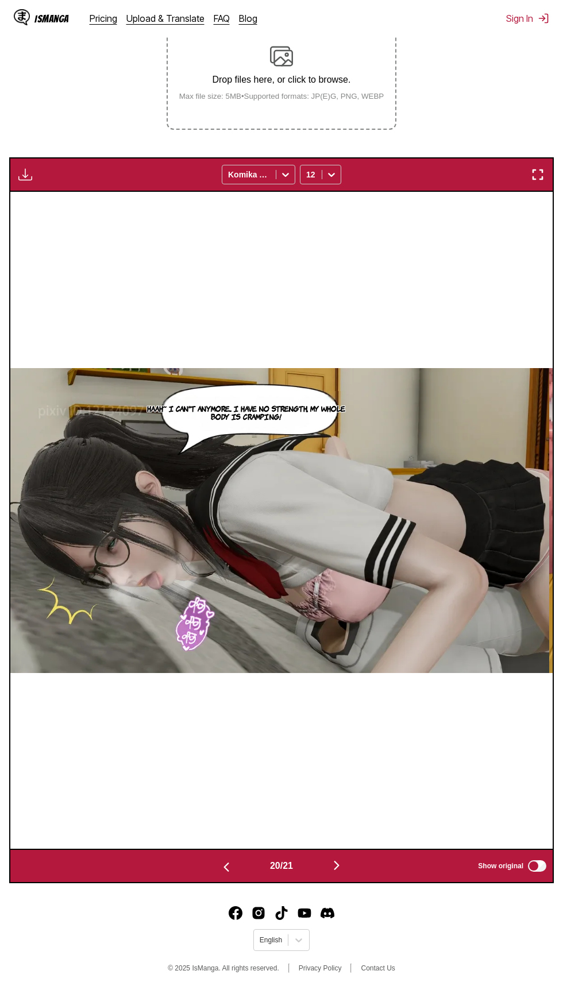
click at [221, 867] on img "button" at bounding box center [226, 868] width 14 height 14
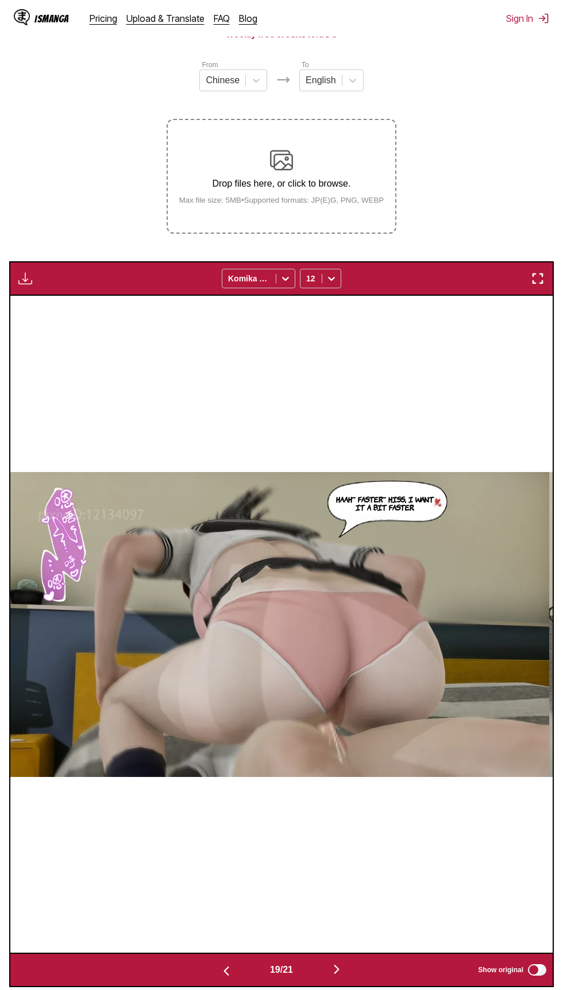
scroll to position [121, 0]
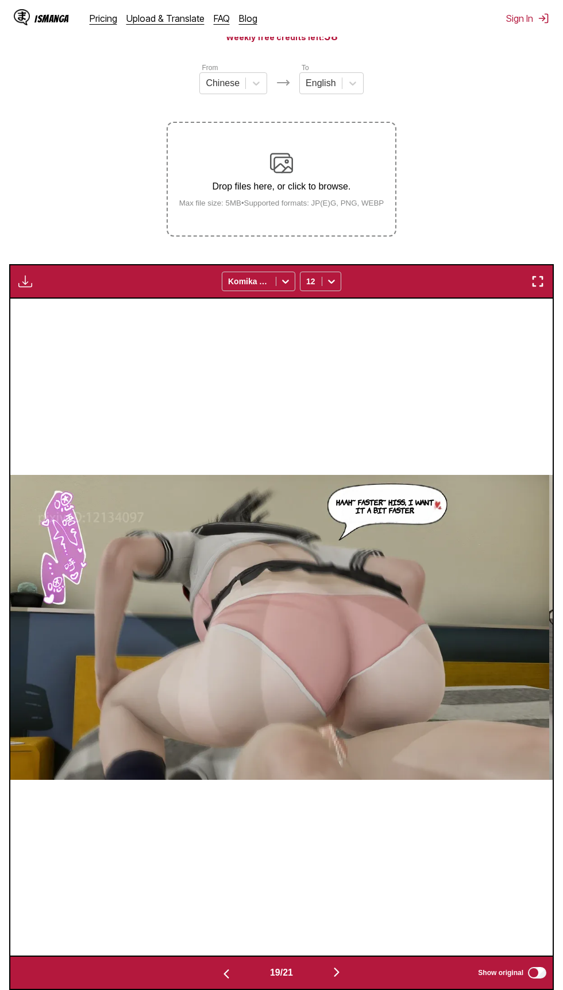
click at [344, 179] on div "Drop files here, or click to browse. Max file size: 5MB • Supported formats: JP…" at bounding box center [281, 180] width 223 height 56
click at [0, 0] on input "Drop files here, or click to browse. Max file size: 5MB • Supported formats: JP…" at bounding box center [0, 0] width 0 height 0
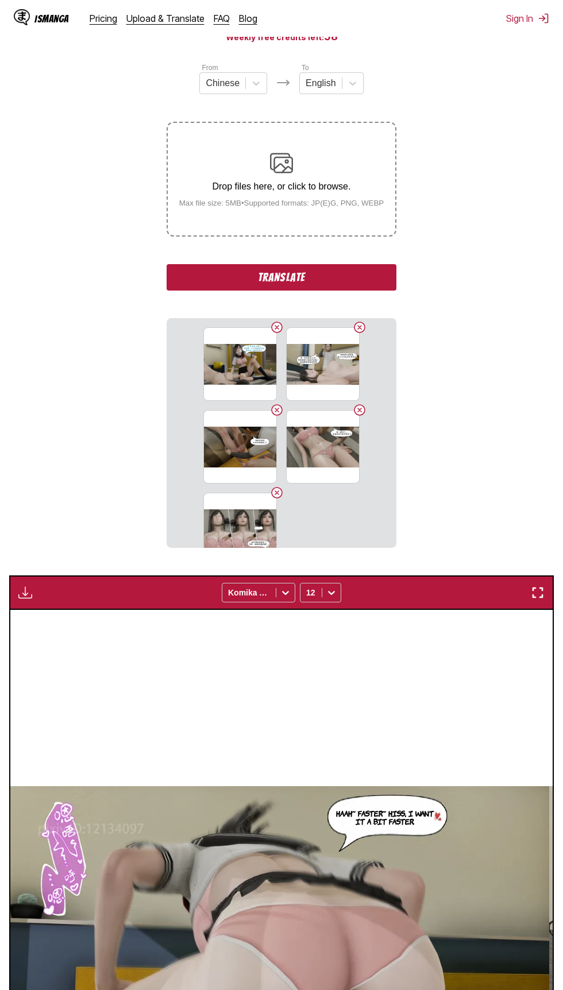
click at [341, 201] on small "Max file size: 5MB • Supported formats: JP(E)G, PNG, WEBP" at bounding box center [281, 203] width 223 height 9
click at [0, 0] on input "Drop files here, or click to browse. Max file size: 5MB • Supported formats: JP…" at bounding box center [0, 0] width 0 height 0
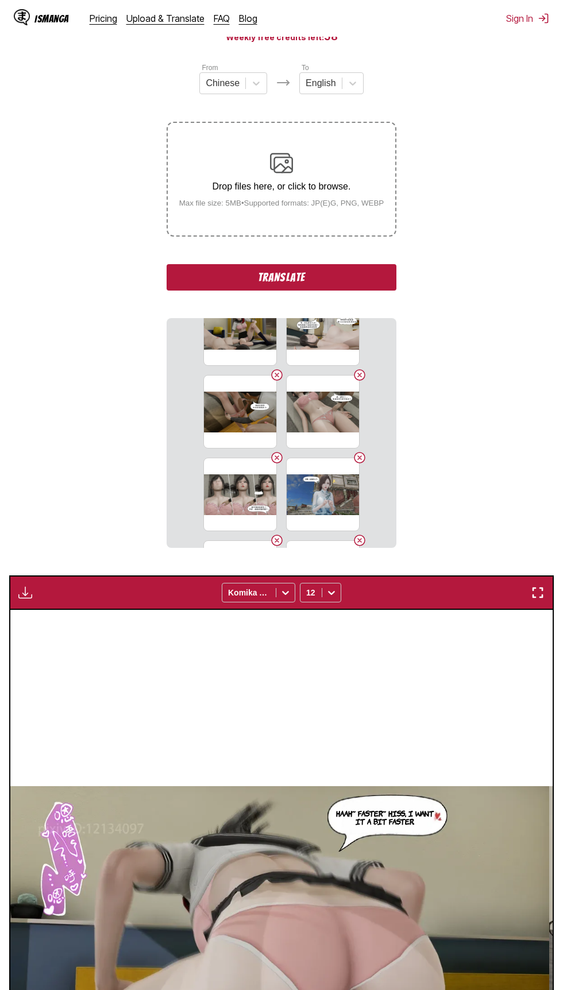
scroll to position [33, 0]
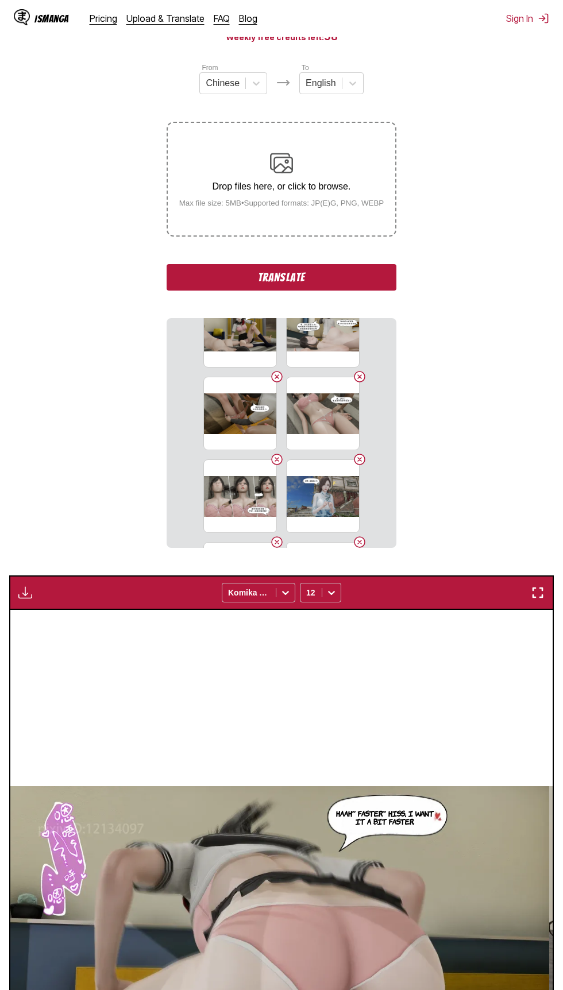
click at [361, 270] on button "Translate" at bounding box center [282, 277] width 230 height 26
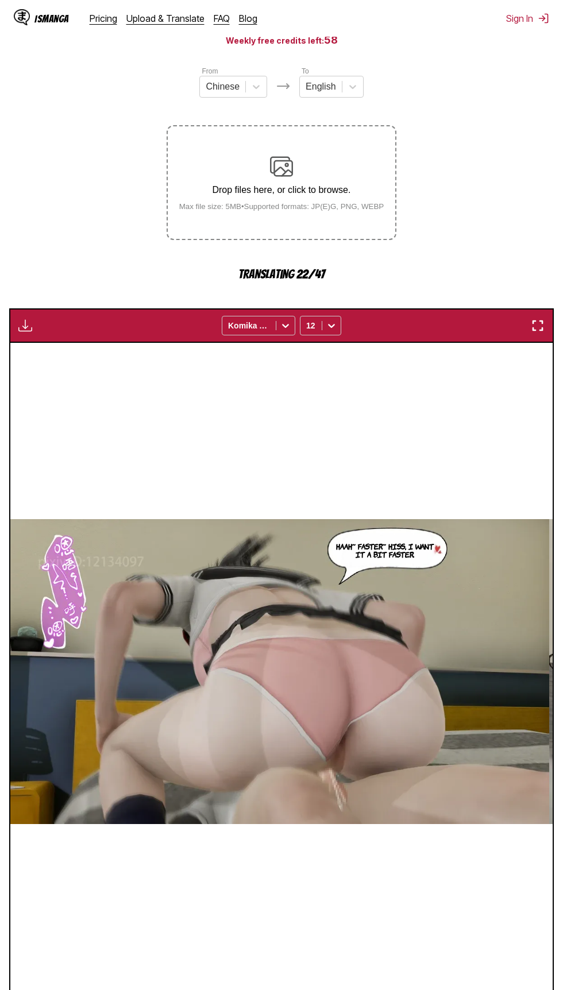
scroll to position [119, 0]
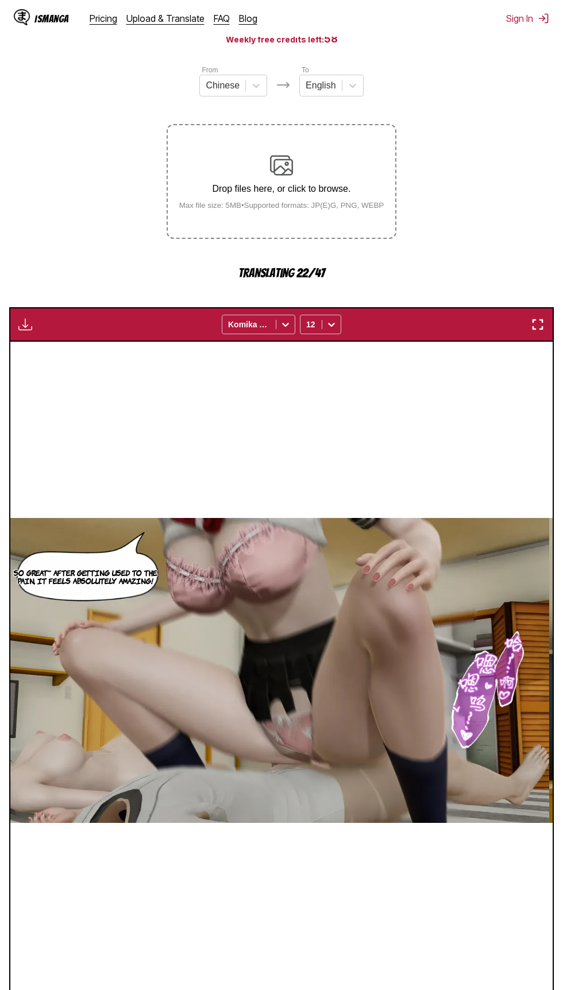
click at [206, 990] on div "IsManga Pricing Upload & Translate FAQ Blog Sign In Pricing Upload & Translate …" at bounding box center [281, 548] width 563 height 1183
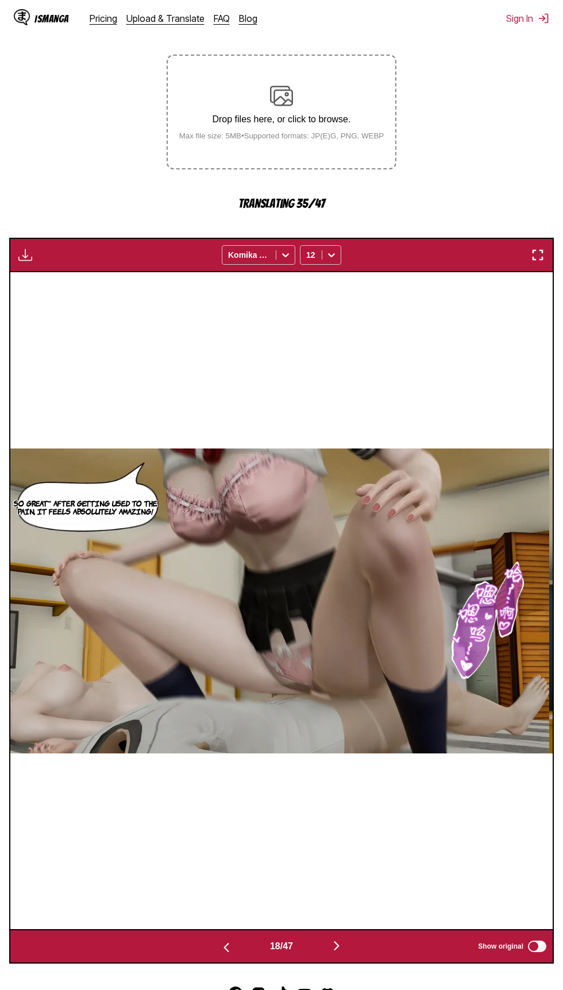
scroll to position [199, 0]
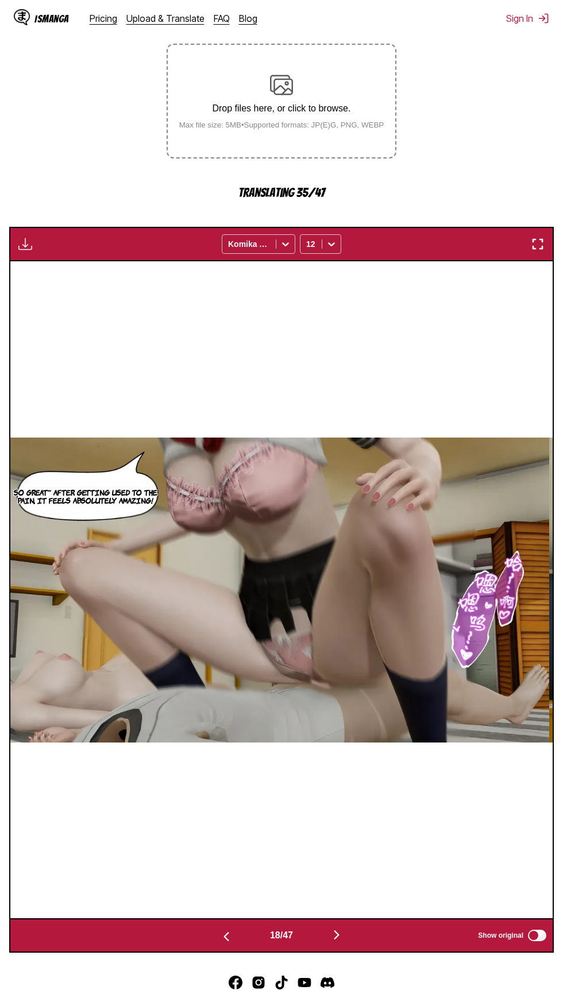
click at [340, 942] on img "button" at bounding box center [337, 935] width 14 height 14
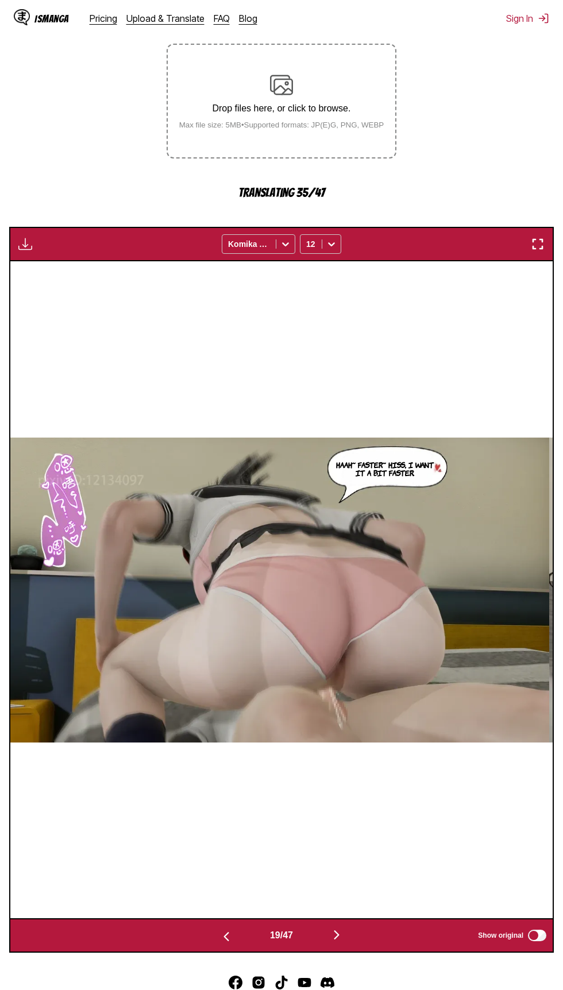
click at [342, 940] on img "button" at bounding box center [337, 935] width 14 height 14
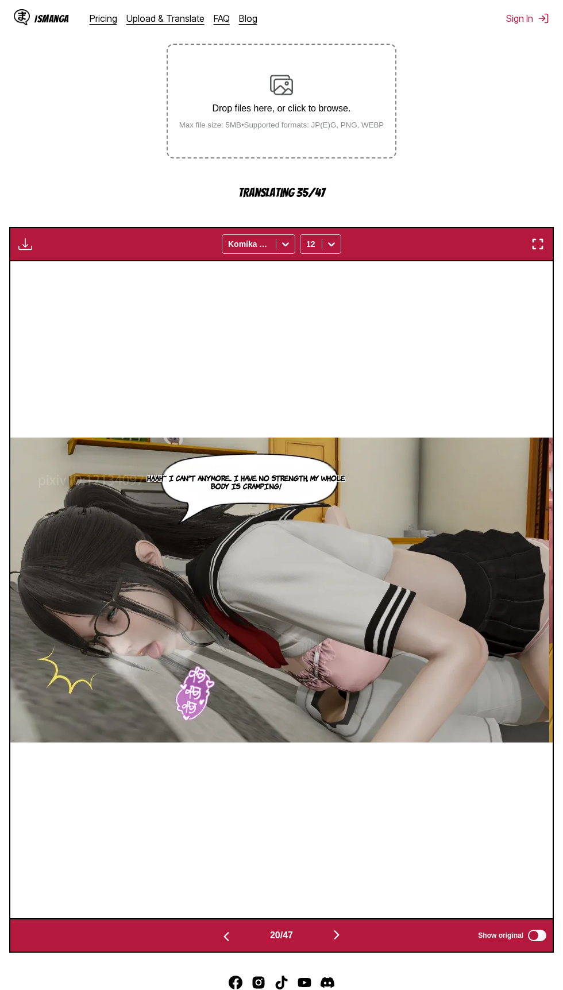
click at [340, 944] on button "button" at bounding box center [336, 936] width 69 height 17
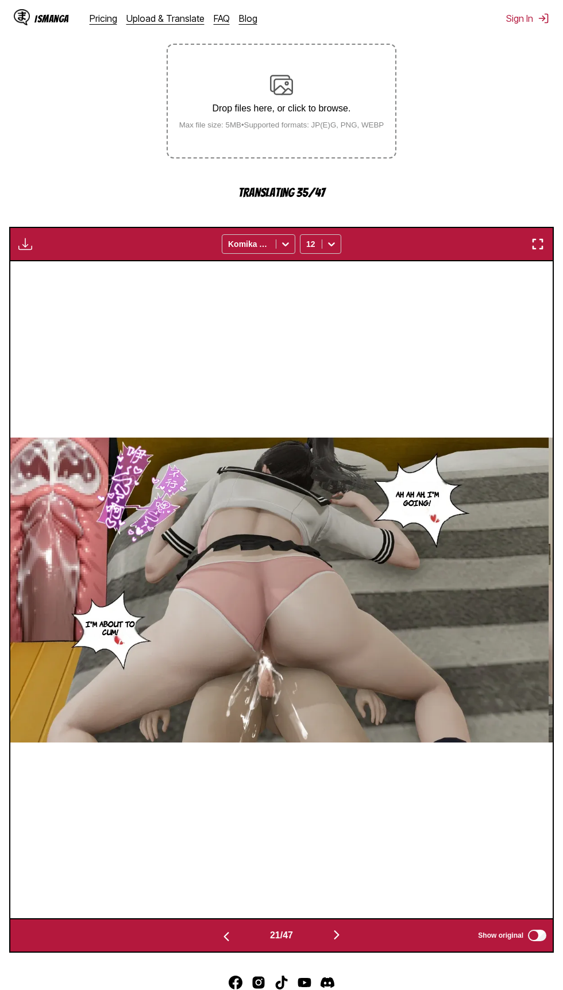
click at [223, 942] on img "button" at bounding box center [226, 937] width 14 height 14
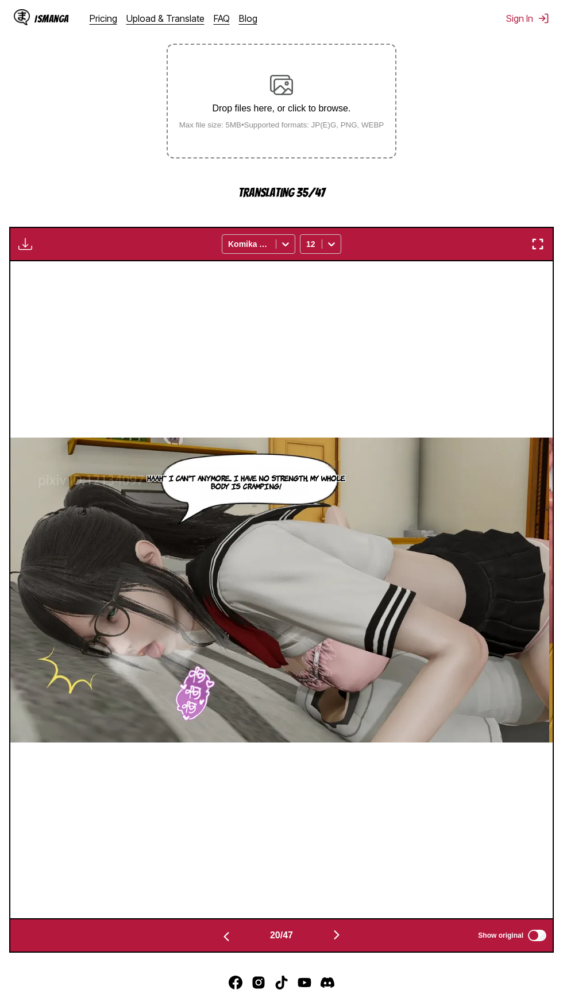
click at [549, 199] on section "From Chinese To English Drop files here, or click to browse. Max file size: 5MB…" at bounding box center [281, 468] width 545 height 969
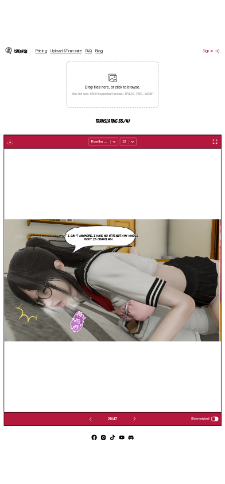
scroll to position [32, 0]
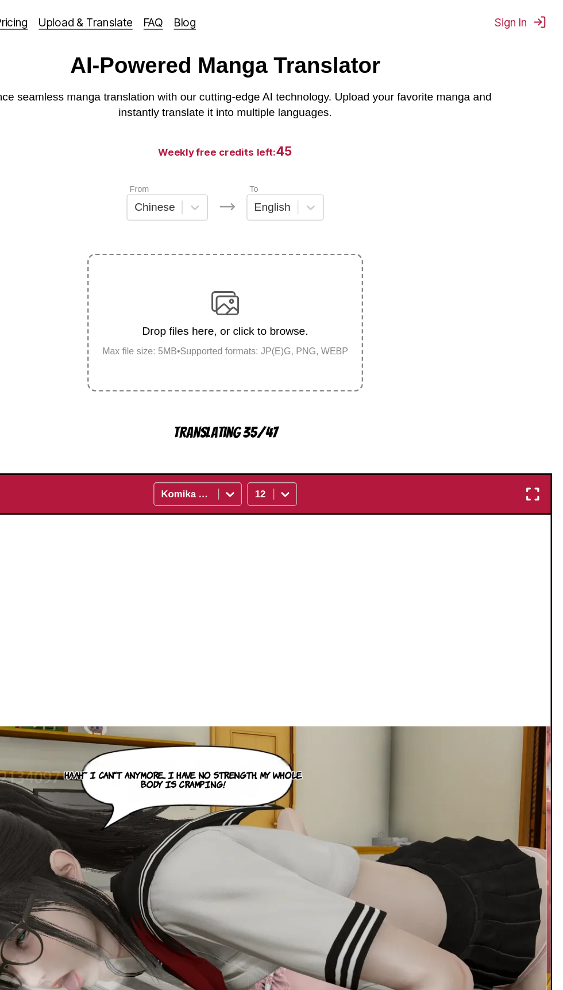
click at [538, 417] on img "button" at bounding box center [538, 412] width 14 height 14
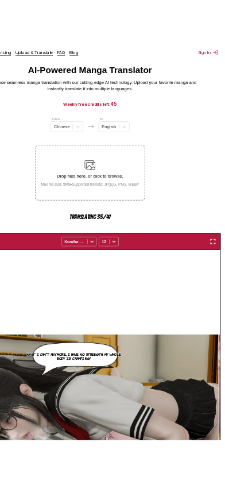
scroll to position [0, 4247]
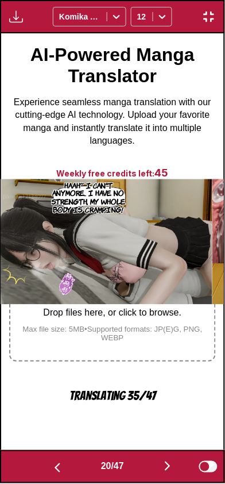
click at [153, 472] on button "button" at bounding box center [167, 467] width 69 height 17
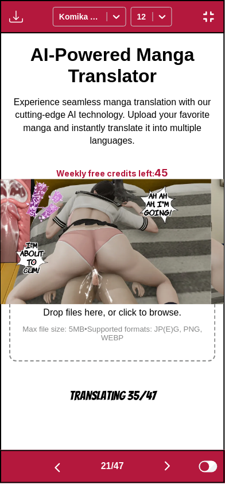
click at [163, 473] on button "button" at bounding box center [167, 467] width 69 height 17
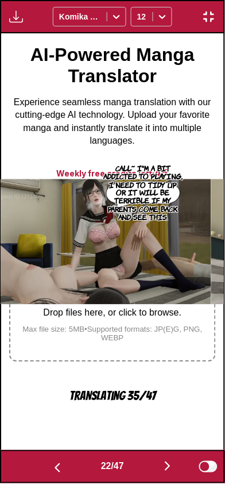
click at [161, 474] on button "button" at bounding box center [167, 467] width 69 height 17
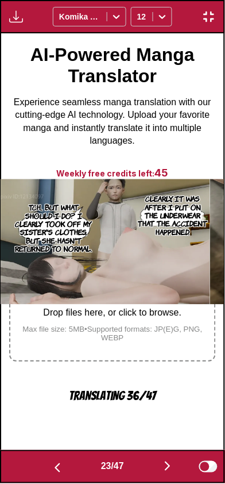
click at [161, 475] on button "button" at bounding box center [167, 467] width 69 height 17
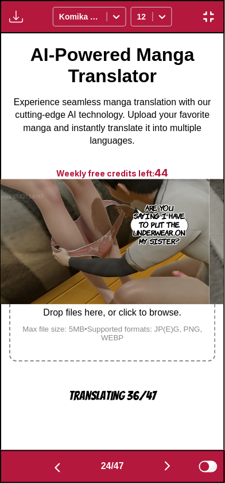
click at [162, 474] on button "button" at bounding box center [167, 467] width 69 height 17
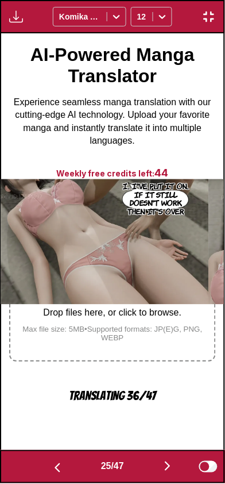
click at [160, 472] on button "button" at bounding box center [167, 467] width 69 height 17
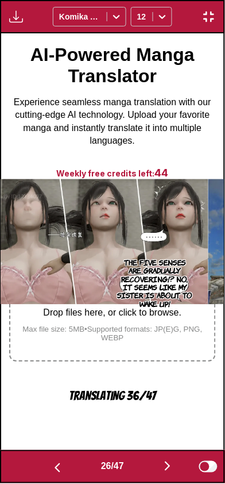
click at [167, 475] on button "button" at bounding box center [167, 467] width 69 height 17
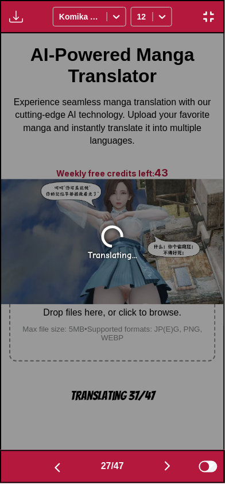
scroll to position [0, 5811]
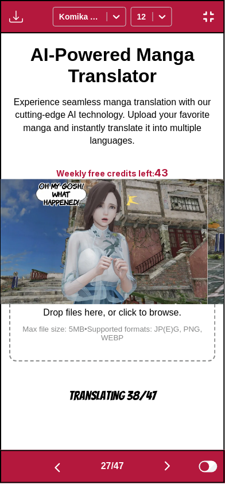
click at [167, 474] on button "button" at bounding box center [167, 467] width 69 height 17
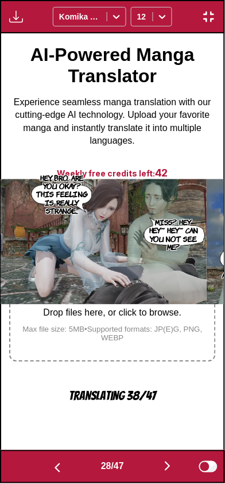
click at [169, 469] on img "button" at bounding box center [168, 467] width 14 height 14
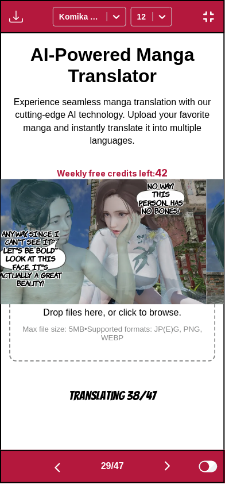
click at [168, 469] on img "button" at bounding box center [168, 467] width 14 height 14
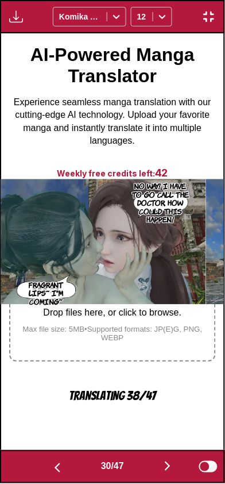
click at [168, 470] on img "button" at bounding box center [168, 467] width 14 height 14
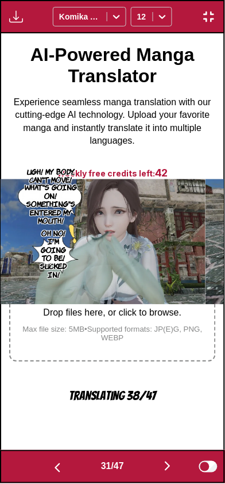
click at [57, 461] on img "button" at bounding box center [58, 468] width 14 height 14
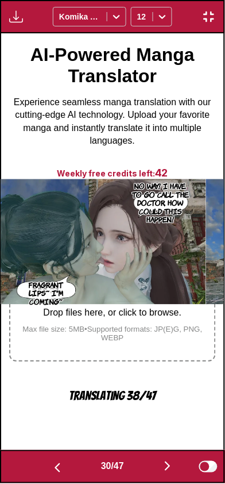
click at [169, 466] on img "button" at bounding box center [168, 467] width 14 height 14
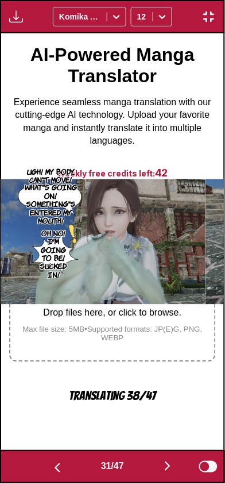
click at [167, 466] on img "button" at bounding box center [168, 467] width 14 height 14
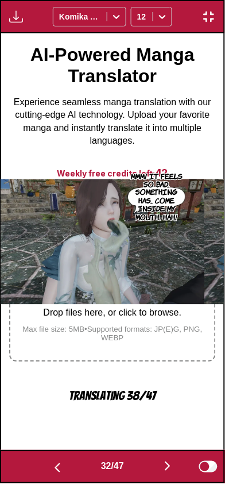
click at [163, 466] on button "button" at bounding box center [167, 467] width 69 height 17
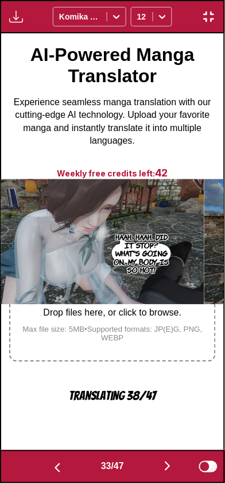
click at [159, 468] on button "button" at bounding box center [167, 467] width 69 height 17
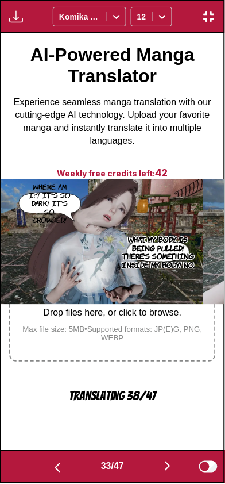
click at [159, 468] on button "button" at bounding box center [167, 467] width 69 height 17
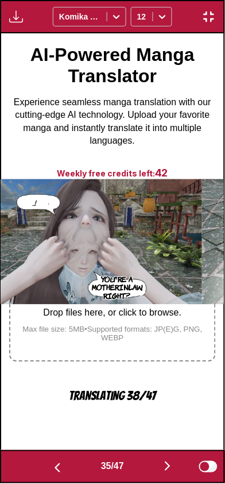
click at [157, 468] on button "button" at bounding box center [167, 467] width 69 height 17
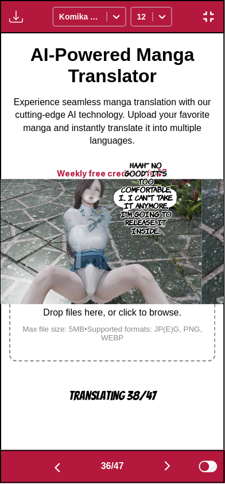
click at [158, 466] on button "button" at bounding box center [167, 467] width 69 height 17
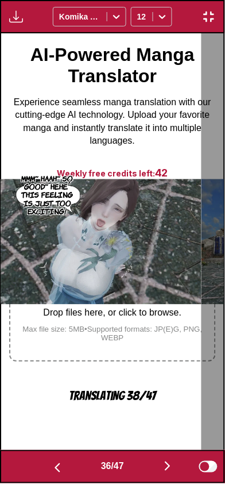
click at [156, 466] on button "button" at bounding box center [167, 467] width 69 height 17
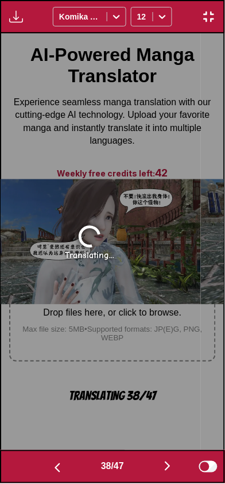
click at [156, 468] on button "button" at bounding box center [167, 467] width 69 height 17
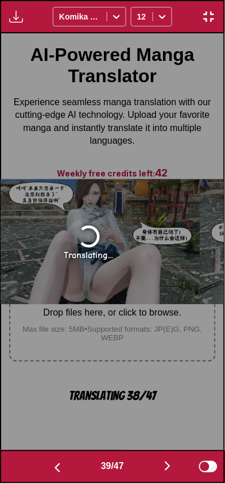
click at [156, 468] on button "button" at bounding box center [167, 467] width 69 height 17
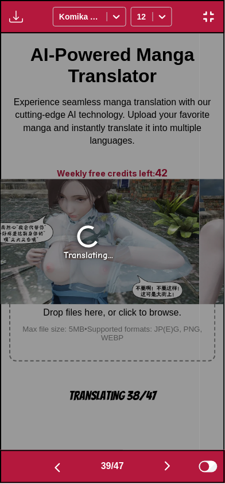
click at [157, 469] on button "button" at bounding box center [167, 467] width 69 height 17
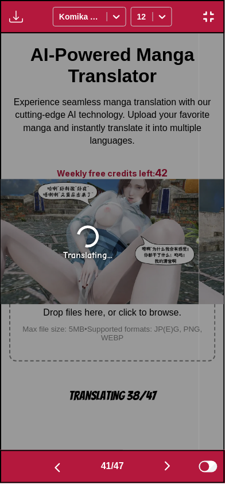
click at [157, 466] on button "button" at bounding box center [167, 467] width 69 height 17
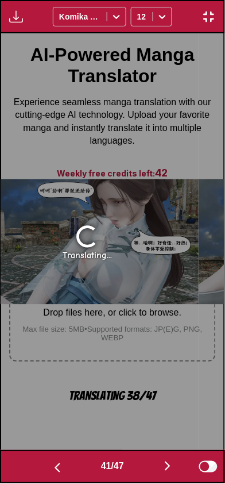
click at [157, 467] on button "button" at bounding box center [167, 467] width 69 height 17
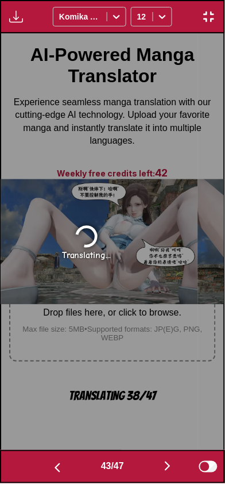
click at [157, 466] on button "button" at bounding box center [167, 467] width 69 height 17
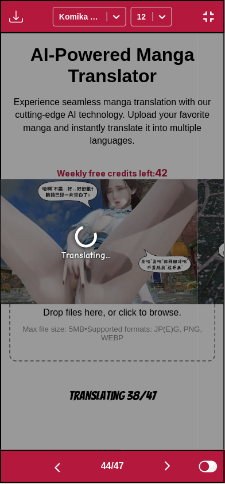
click at [156, 466] on button "button" at bounding box center [167, 467] width 69 height 17
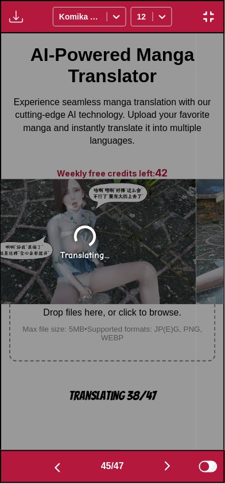
click at [157, 465] on button "button" at bounding box center [167, 467] width 69 height 17
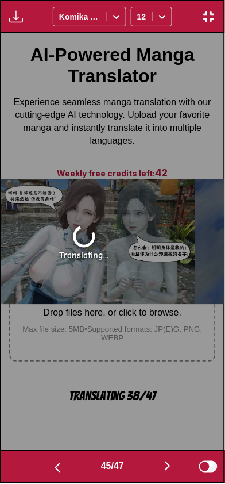
click at [155, 464] on button "button" at bounding box center [167, 467] width 69 height 17
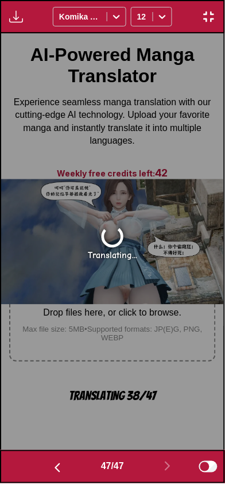
click at [57, 462] on img "button" at bounding box center [58, 468] width 14 height 14
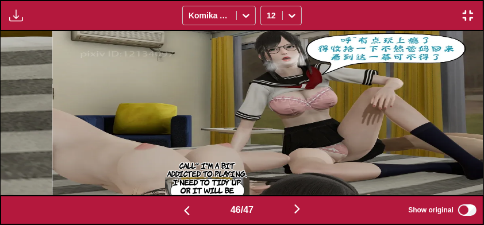
scroll to position [0, 21678]
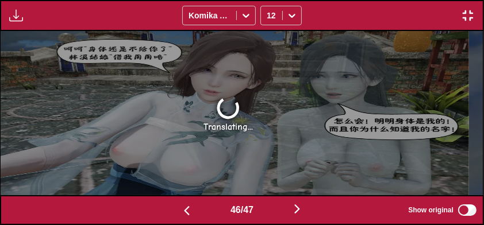
click at [175, 214] on button "button" at bounding box center [186, 210] width 69 height 17
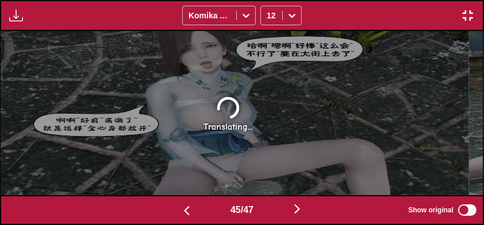
click at [181, 210] on img "button" at bounding box center [187, 211] width 14 height 14
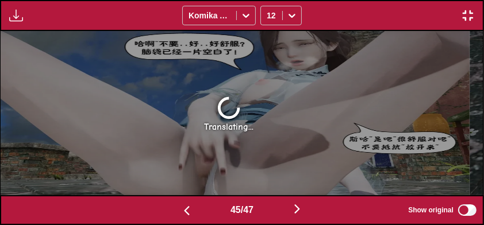
click at [176, 208] on button "button" at bounding box center [186, 210] width 69 height 17
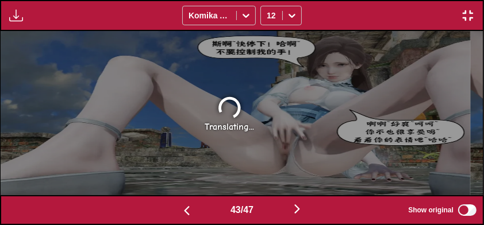
click at [176, 209] on button "button" at bounding box center [186, 210] width 69 height 17
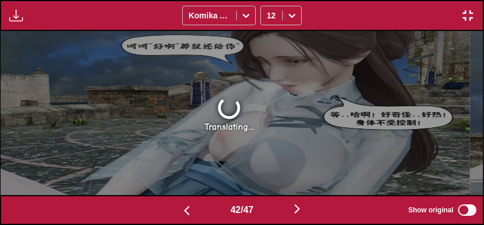
click at [176, 209] on button "button" at bounding box center [186, 210] width 69 height 17
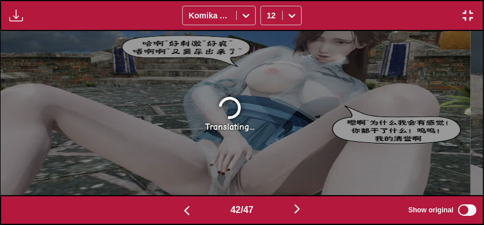
click at [180, 209] on img "button" at bounding box center [187, 211] width 14 height 14
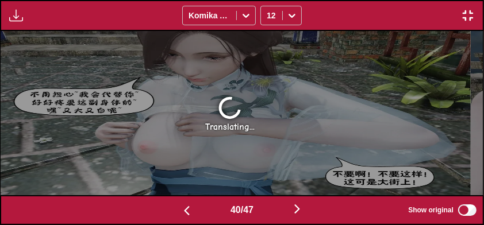
click at [180, 207] on img "button" at bounding box center [187, 211] width 14 height 14
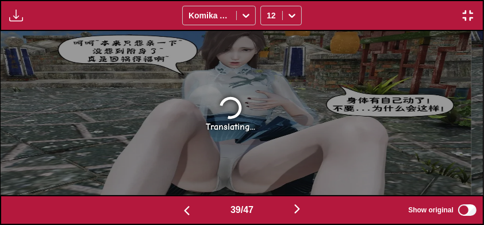
click at [180, 207] on img "button" at bounding box center [187, 211] width 14 height 14
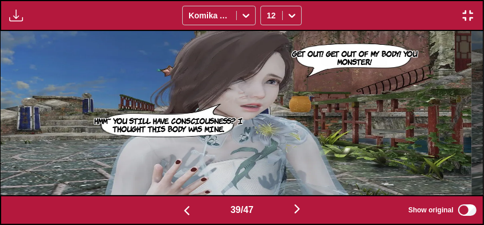
click at [176, 209] on button "button" at bounding box center [186, 210] width 69 height 17
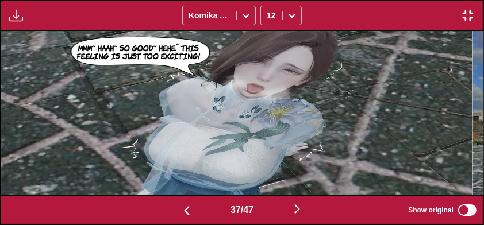
click at [175, 209] on button "button" at bounding box center [186, 210] width 69 height 17
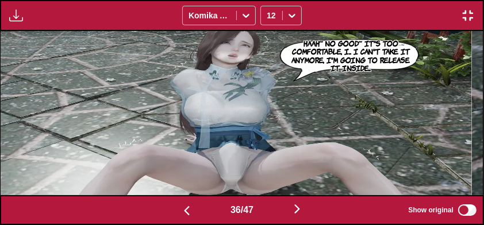
click at [175, 209] on button "button" at bounding box center [186, 210] width 69 height 17
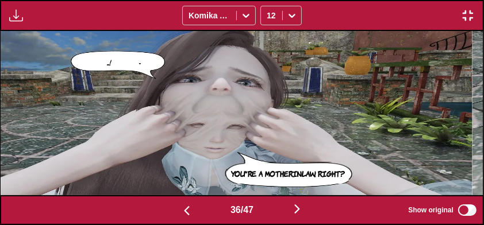
click at [174, 210] on button "button" at bounding box center [186, 210] width 69 height 17
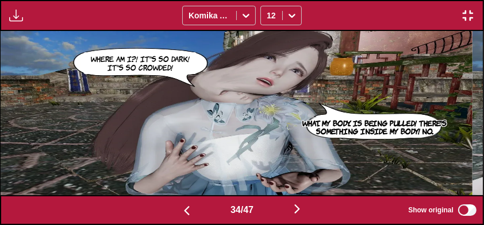
click at [175, 210] on button "button" at bounding box center [186, 210] width 69 height 17
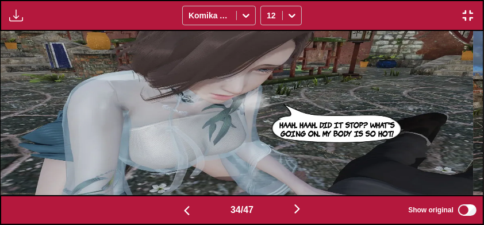
click at [175, 211] on button "button" at bounding box center [186, 210] width 69 height 17
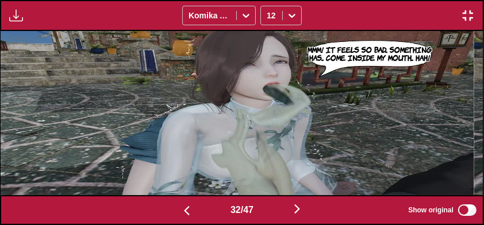
click at [176, 212] on button "button" at bounding box center [186, 210] width 69 height 17
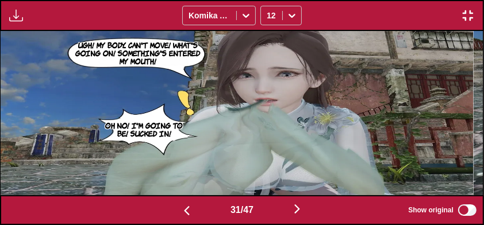
click at [175, 211] on button "button" at bounding box center [186, 210] width 69 height 17
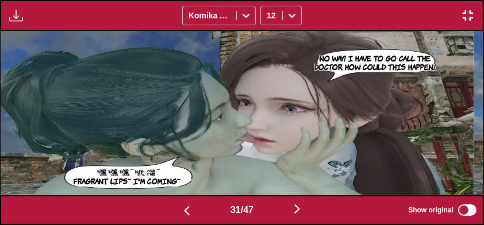
click at [173, 209] on button "button" at bounding box center [186, 210] width 69 height 17
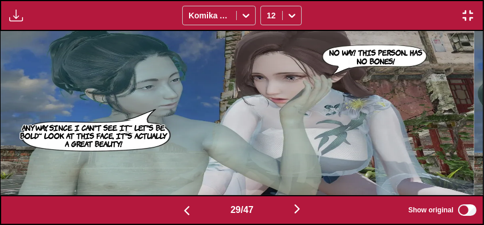
click at [173, 210] on button "button" at bounding box center [186, 210] width 69 height 17
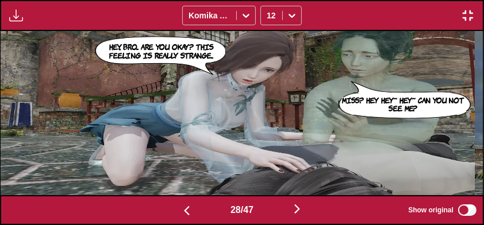
click at [173, 210] on button "button" at bounding box center [186, 210] width 69 height 17
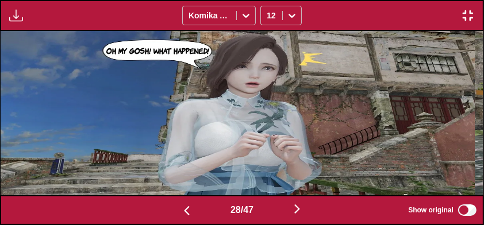
click at [172, 210] on button "button" at bounding box center [186, 210] width 69 height 17
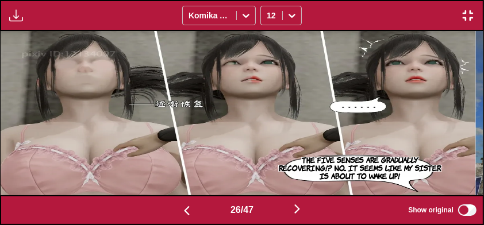
click at [171, 210] on button "button" at bounding box center [186, 210] width 69 height 17
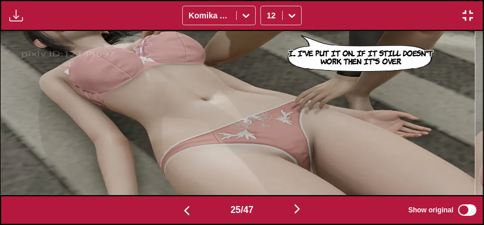
click at [171, 210] on button "button" at bounding box center [186, 210] width 69 height 17
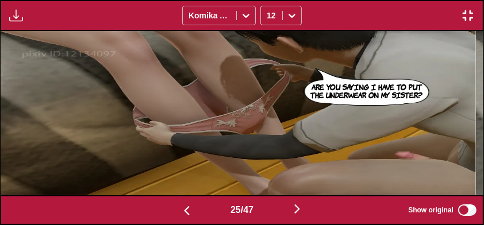
click at [170, 212] on button "button" at bounding box center [186, 210] width 69 height 17
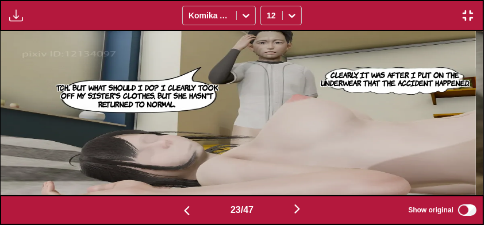
click at [169, 212] on button "button" at bounding box center [186, 210] width 69 height 17
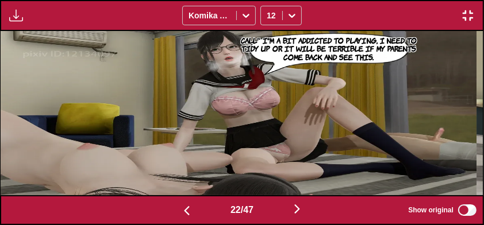
click at [169, 213] on button "button" at bounding box center [186, 210] width 69 height 17
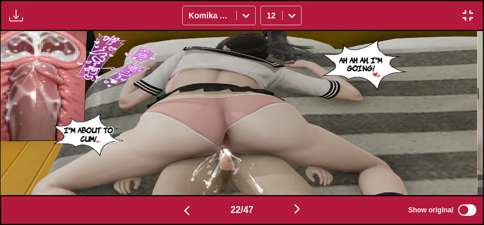
click at [169, 212] on button "button" at bounding box center [186, 210] width 69 height 17
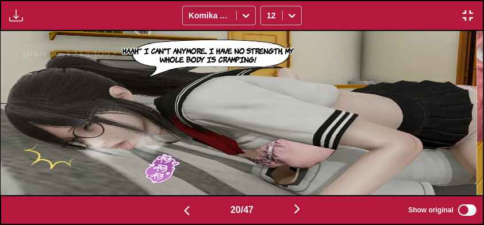
click at [170, 211] on button "button" at bounding box center [186, 210] width 69 height 17
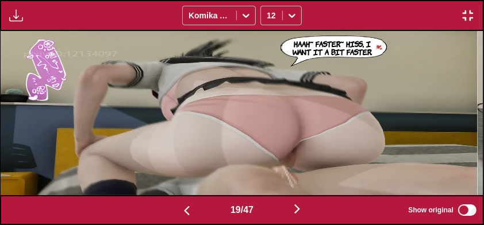
click at [171, 211] on button "button" at bounding box center [186, 210] width 69 height 17
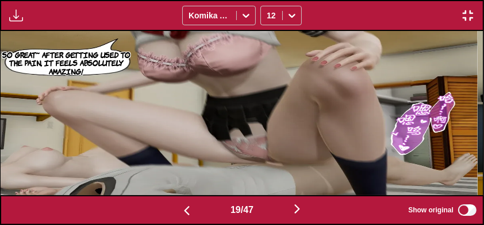
click at [171, 212] on button "button" at bounding box center [186, 210] width 69 height 17
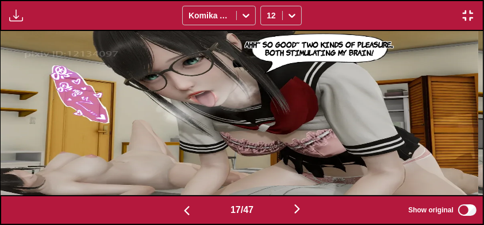
click at [172, 211] on button "button" at bounding box center [186, 210] width 69 height 17
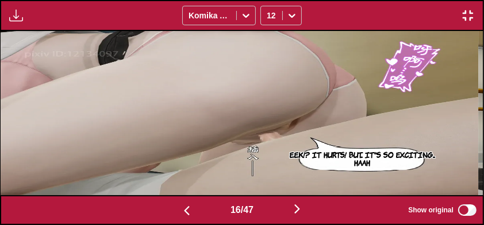
click at [171, 210] on button "button" at bounding box center [186, 210] width 69 height 17
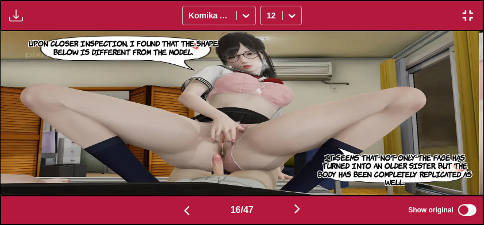
click at [171, 210] on button "button" at bounding box center [186, 210] width 69 height 17
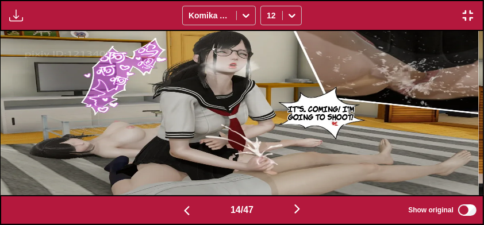
click at [172, 210] on button "button" at bounding box center [186, 210] width 69 height 17
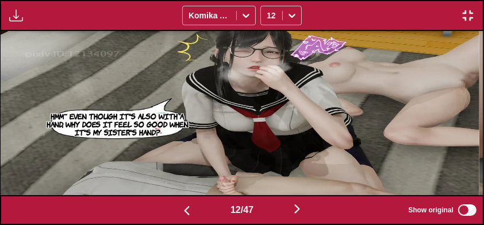
click at [176, 211] on button "button" at bounding box center [186, 210] width 69 height 17
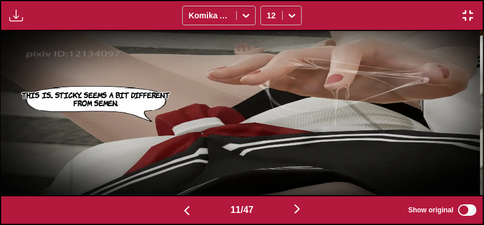
click at [180, 213] on img "button" at bounding box center [187, 211] width 14 height 14
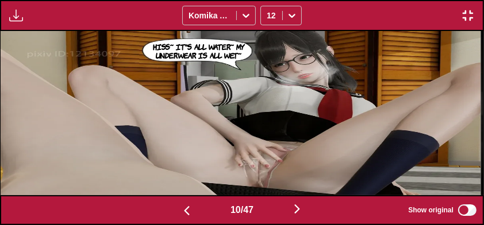
click at [175, 211] on button "button" at bounding box center [186, 210] width 69 height 17
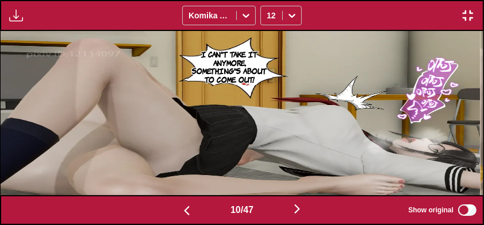
click at [175, 210] on button "button" at bounding box center [186, 210] width 69 height 17
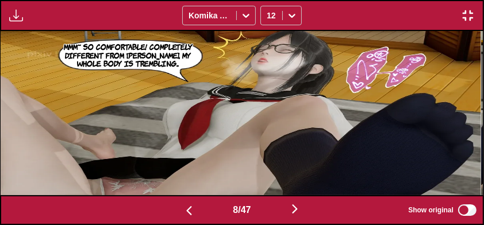
click at [173, 209] on button "button" at bounding box center [189, 210] width 69 height 17
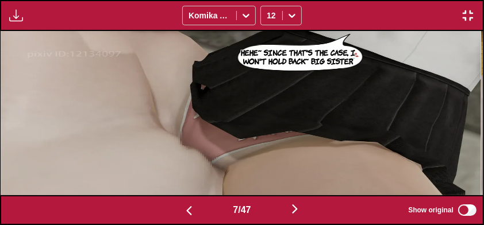
click at [173, 209] on button "button" at bounding box center [189, 210] width 69 height 17
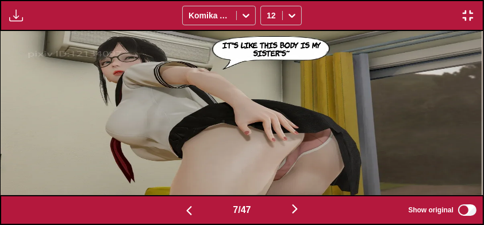
click at [172, 208] on button "button" at bounding box center [189, 210] width 69 height 17
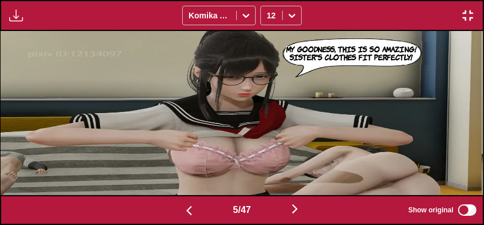
click at [173, 209] on button "button" at bounding box center [189, 210] width 69 height 17
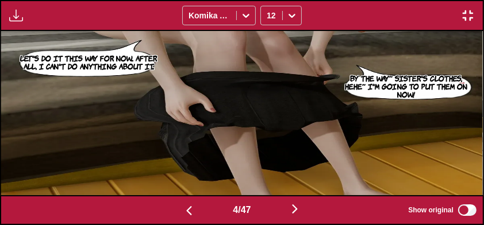
click at [172, 208] on button "button" at bounding box center [189, 210] width 69 height 17
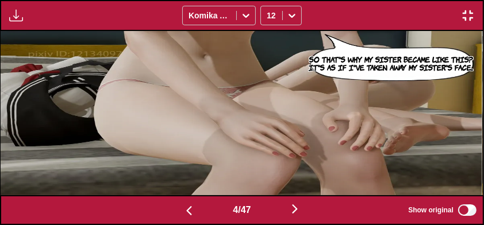
click at [172, 207] on button "button" at bounding box center [189, 210] width 69 height 17
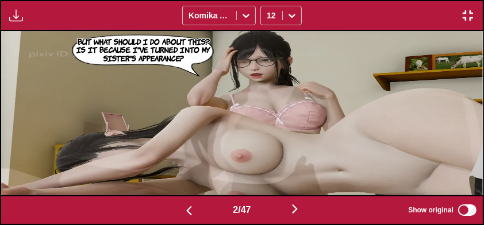
click at [171, 207] on button "button" at bounding box center [189, 210] width 69 height 17
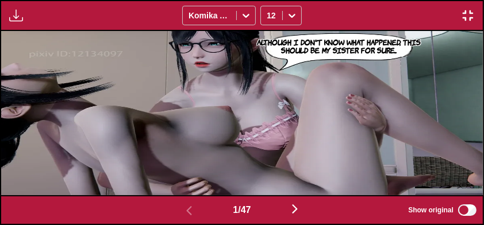
click at [304, 205] on button "button" at bounding box center [294, 210] width 69 height 17
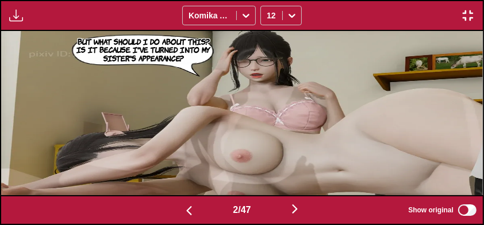
click at [286, 214] on button "button" at bounding box center [294, 210] width 69 height 17
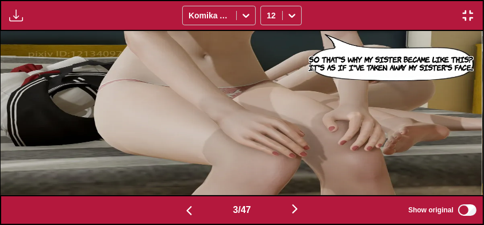
click at [285, 216] on button "button" at bounding box center [294, 210] width 69 height 17
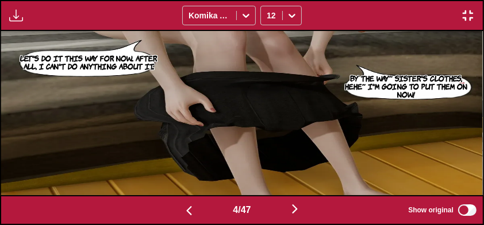
click at [284, 217] on button "button" at bounding box center [294, 210] width 69 height 17
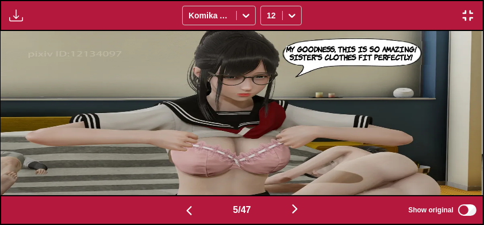
click at [286, 217] on button "button" at bounding box center [294, 210] width 69 height 17
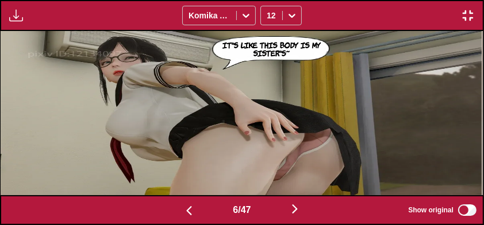
click at [286, 217] on button "button" at bounding box center [294, 210] width 69 height 17
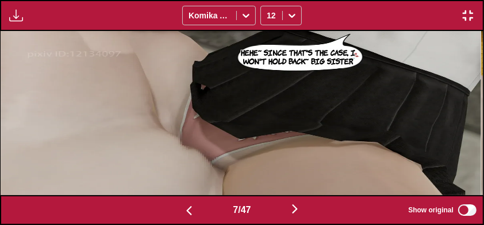
click at [286, 218] on button "button" at bounding box center [294, 210] width 69 height 17
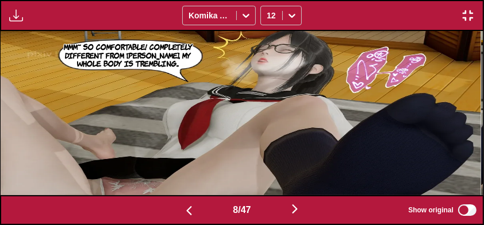
click at [286, 218] on button "button" at bounding box center [294, 210] width 69 height 17
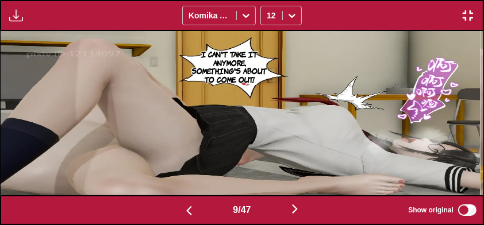
click at [286, 218] on button "button" at bounding box center [294, 210] width 69 height 17
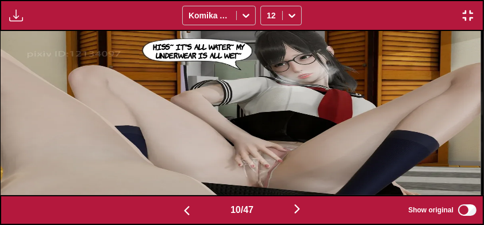
click at [286, 218] on button "button" at bounding box center [297, 210] width 69 height 17
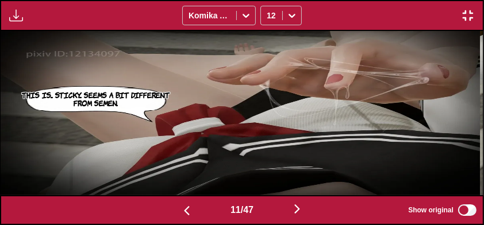
click at [286, 218] on button "button" at bounding box center [297, 210] width 69 height 17
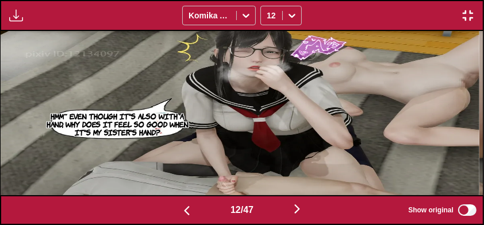
click at [287, 215] on button "button" at bounding box center [297, 210] width 69 height 17
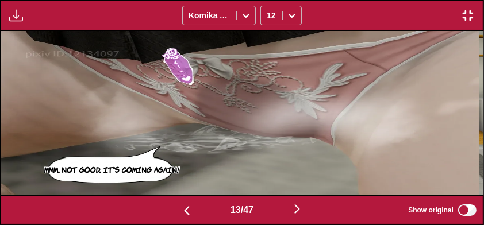
click at [287, 217] on button "button" at bounding box center [297, 210] width 69 height 17
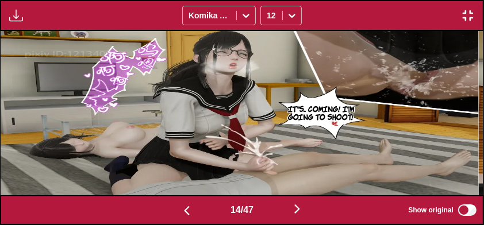
click at [290, 215] on button "button" at bounding box center [297, 210] width 69 height 17
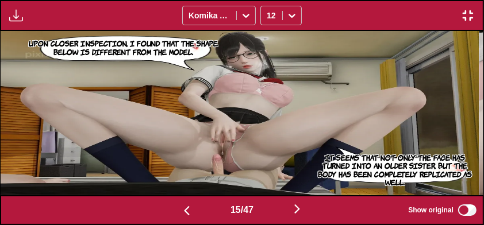
click at [296, 217] on button "button" at bounding box center [297, 210] width 69 height 17
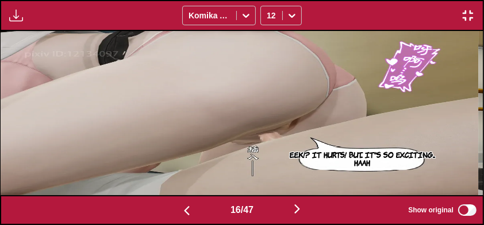
click at [297, 218] on button "button" at bounding box center [297, 210] width 69 height 17
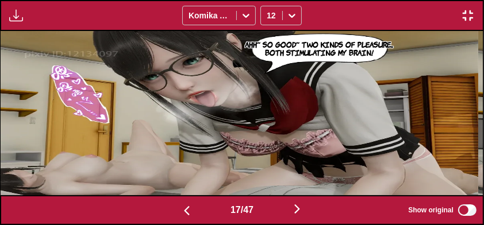
click at [298, 218] on button "button" at bounding box center [297, 210] width 69 height 17
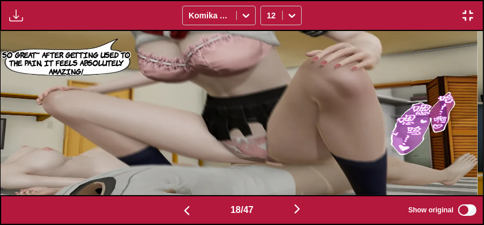
click at [297, 216] on img "button" at bounding box center [297, 209] width 14 height 14
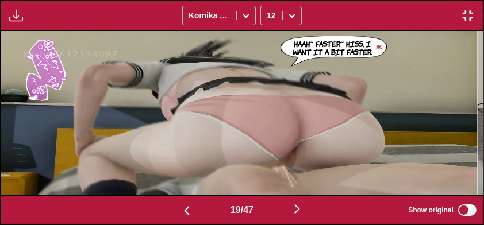
click at [298, 216] on img "button" at bounding box center [297, 209] width 14 height 14
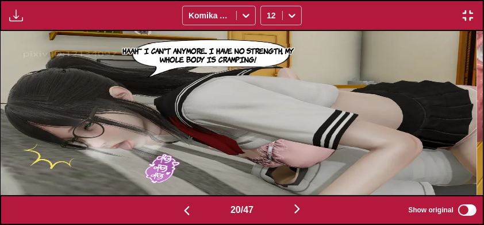
click at [299, 217] on button "button" at bounding box center [297, 210] width 69 height 17
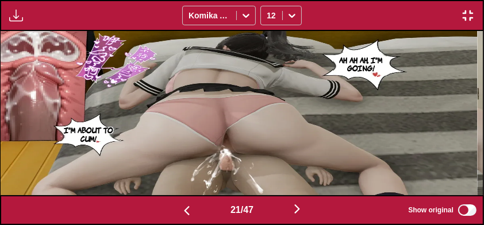
click at [299, 218] on button "button" at bounding box center [297, 210] width 69 height 17
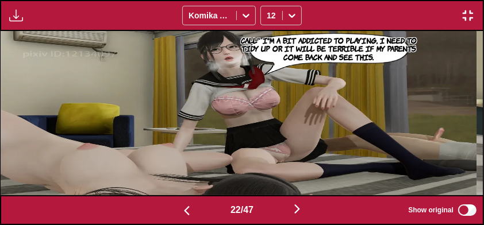
click at [297, 218] on button "button" at bounding box center [297, 210] width 69 height 17
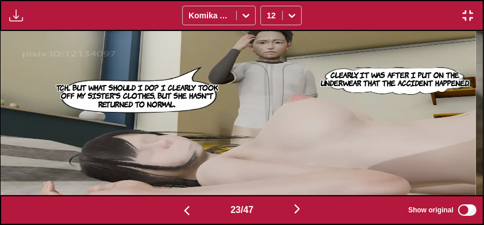
click at [299, 218] on button "button" at bounding box center [297, 210] width 69 height 17
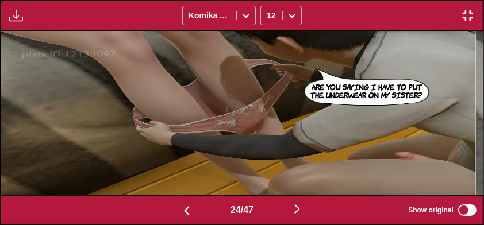
click at [299, 218] on button "button" at bounding box center [297, 210] width 69 height 17
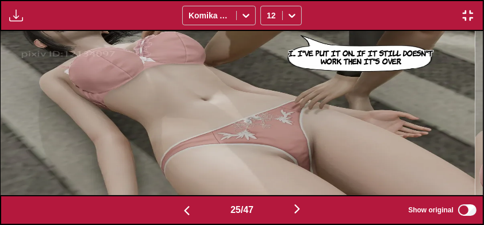
click at [298, 218] on button "button" at bounding box center [297, 210] width 69 height 17
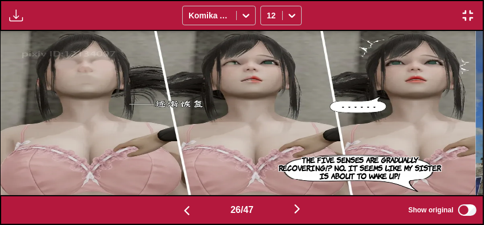
click at [295, 218] on button "button" at bounding box center [297, 210] width 69 height 17
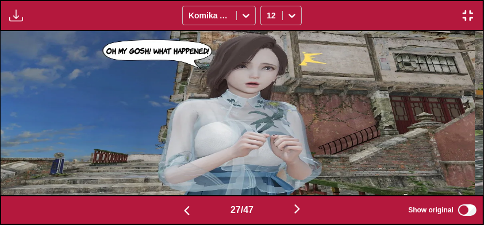
click at [295, 218] on button "button" at bounding box center [297, 210] width 69 height 17
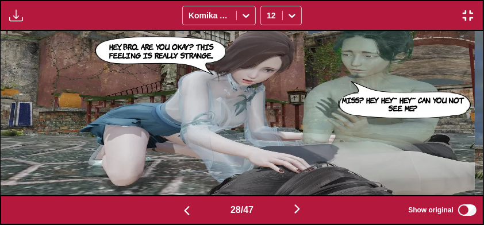
click at [296, 217] on button "button" at bounding box center [297, 210] width 69 height 17
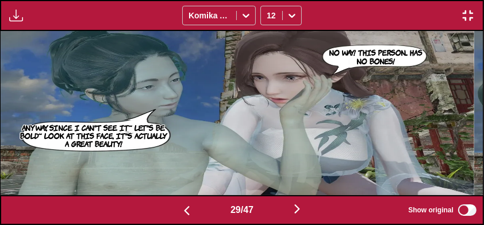
click at [297, 218] on button "button" at bounding box center [297, 210] width 69 height 17
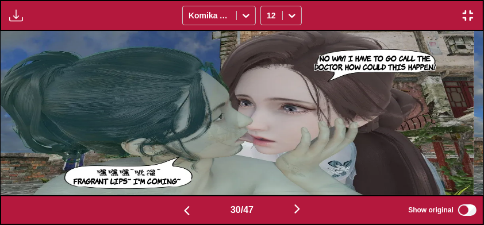
click at [298, 218] on button "button" at bounding box center [297, 210] width 69 height 17
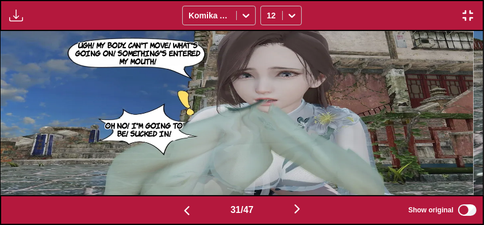
click at [295, 218] on button "button" at bounding box center [297, 210] width 69 height 17
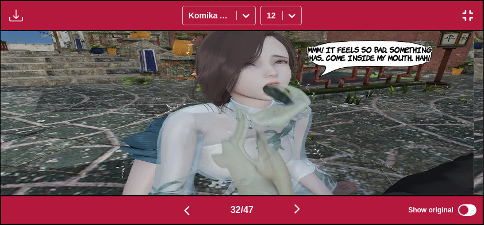
click at [292, 215] on button "button" at bounding box center [297, 210] width 69 height 17
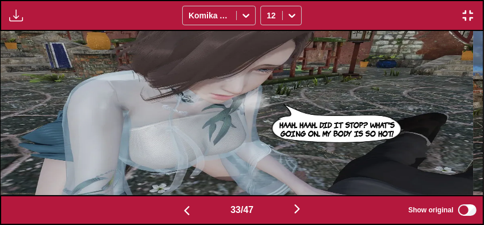
click at [288, 218] on button "button" at bounding box center [297, 210] width 69 height 17
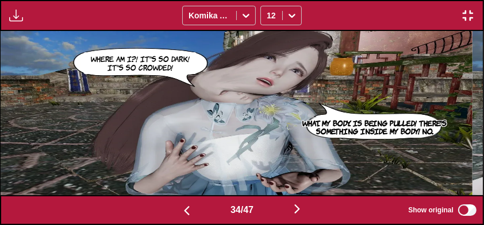
click at [292, 216] on button "button" at bounding box center [297, 210] width 69 height 17
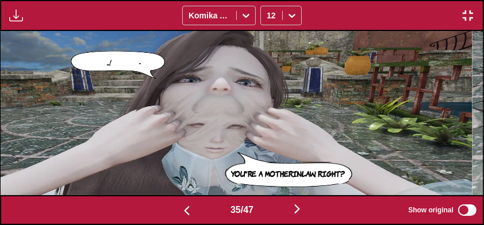
click at [291, 214] on button "button" at bounding box center [297, 210] width 69 height 17
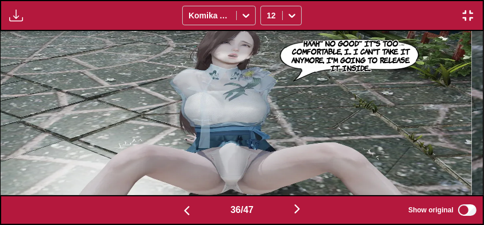
click at [292, 215] on button "button" at bounding box center [297, 210] width 69 height 17
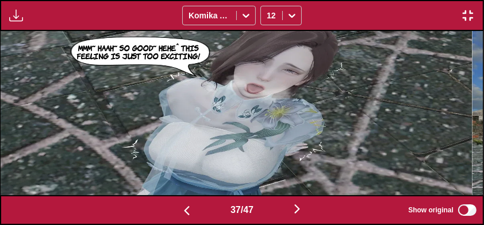
click at [294, 214] on img "button" at bounding box center [297, 209] width 14 height 14
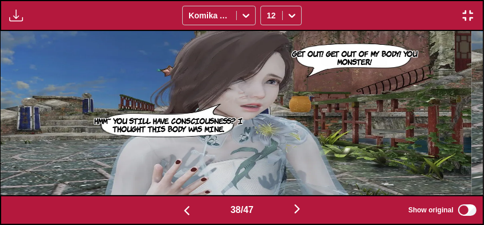
click at [296, 217] on button "button" at bounding box center [297, 210] width 69 height 17
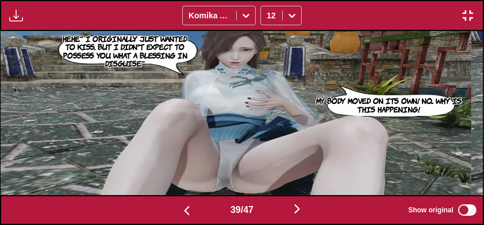
click at [295, 216] on img "button" at bounding box center [297, 209] width 14 height 14
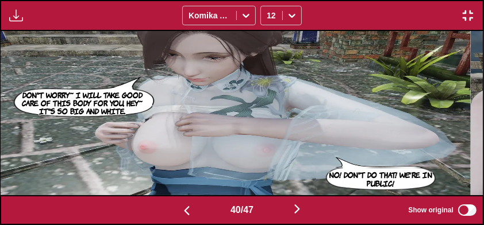
click at [297, 216] on img "button" at bounding box center [297, 209] width 14 height 14
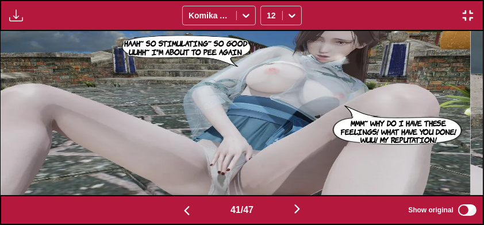
click at [298, 217] on button "button" at bounding box center [297, 210] width 69 height 17
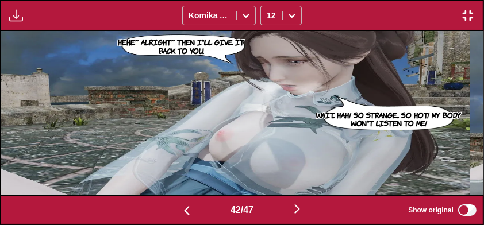
click at [298, 217] on button "button" at bounding box center [297, 210] width 69 height 17
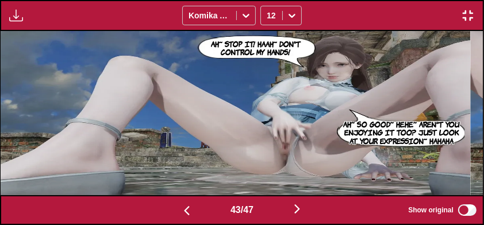
click at [298, 217] on button "button" at bounding box center [297, 210] width 69 height 17
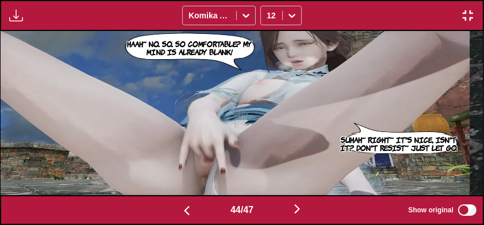
click at [298, 217] on button "button" at bounding box center [297, 210] width 69 height 17
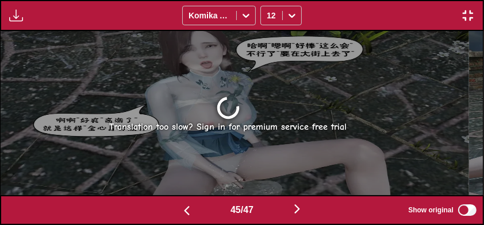
click at [300, 216] on img "button" at bounding box center [297, 209] width 14 height 14
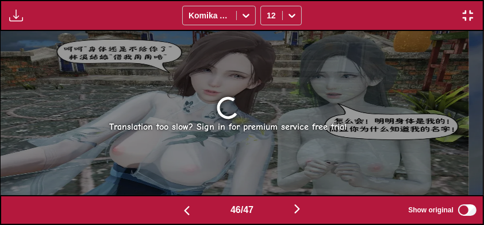
click at [299, 217] on button "button" at bounding box center [297, 210] width 69 height 17
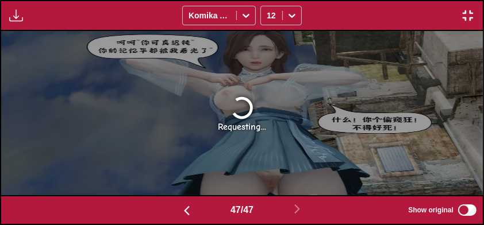
click at [161, 217] on button "button" at bounding box center [186, 210] width 69 height 17
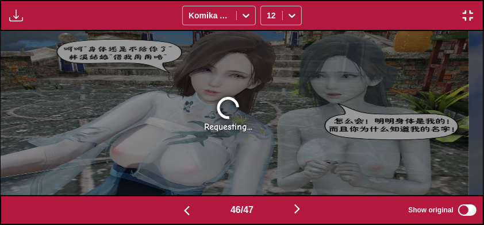
click at [169, 216] on button "button" at bounding box center [186, 210] width 69 height 17
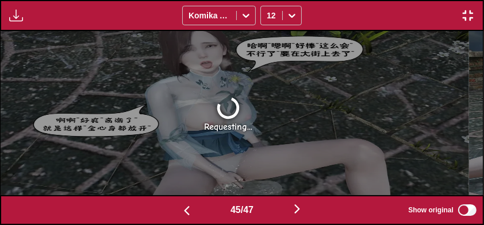
click at [296, 210] on img "button" at bounding box center [297, 209] width 14 height 14
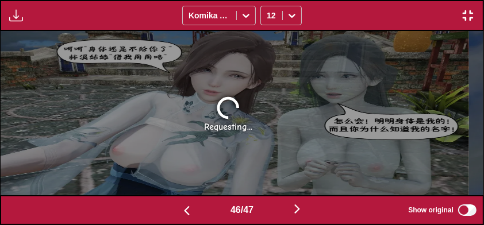
click at [462, 8] on button "button" at bounding box center [467, 15] width 21 height 15
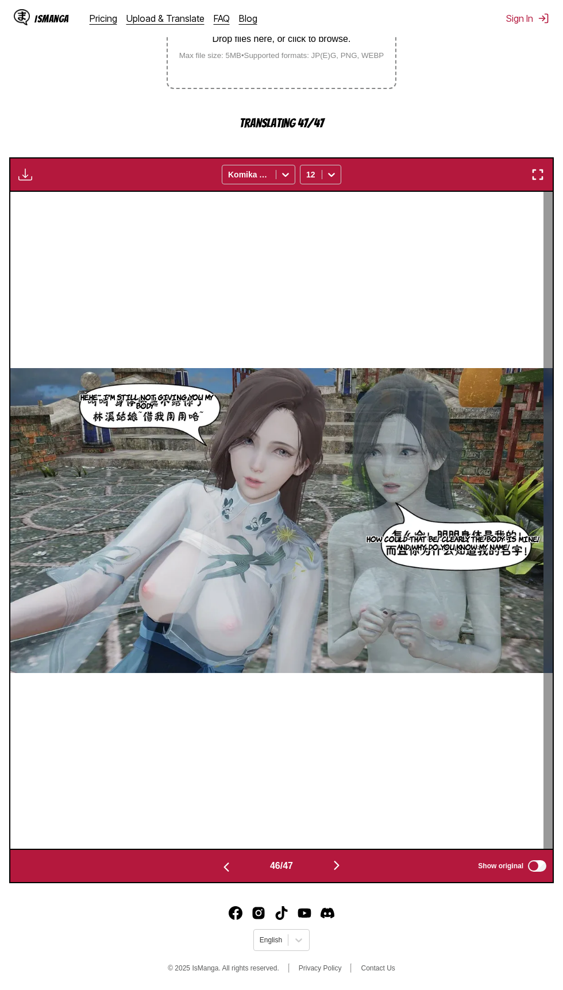
scroll to position [229, 0]
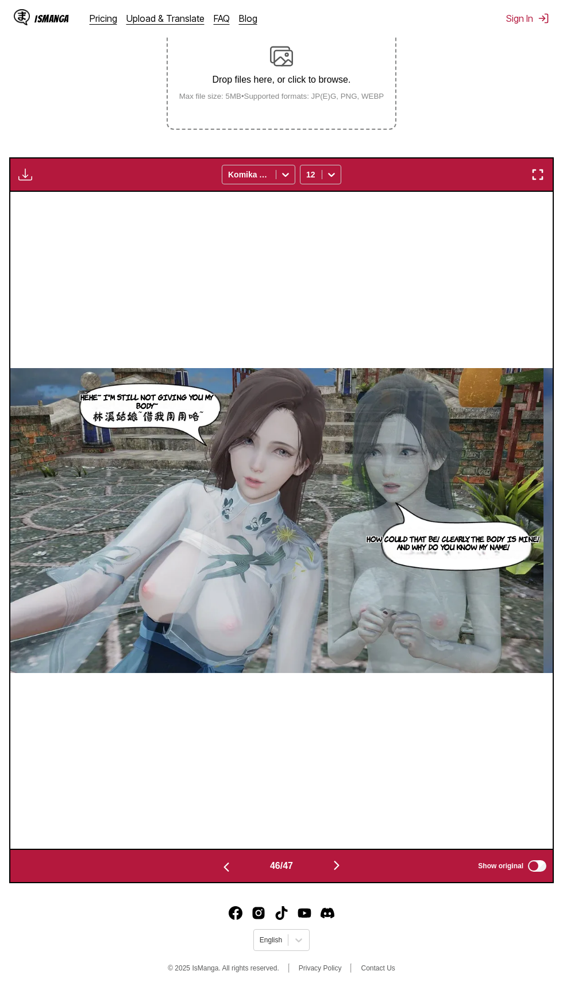
click at [318, 865] on button "button" at bounding box center [336, 866] width 69 height 17
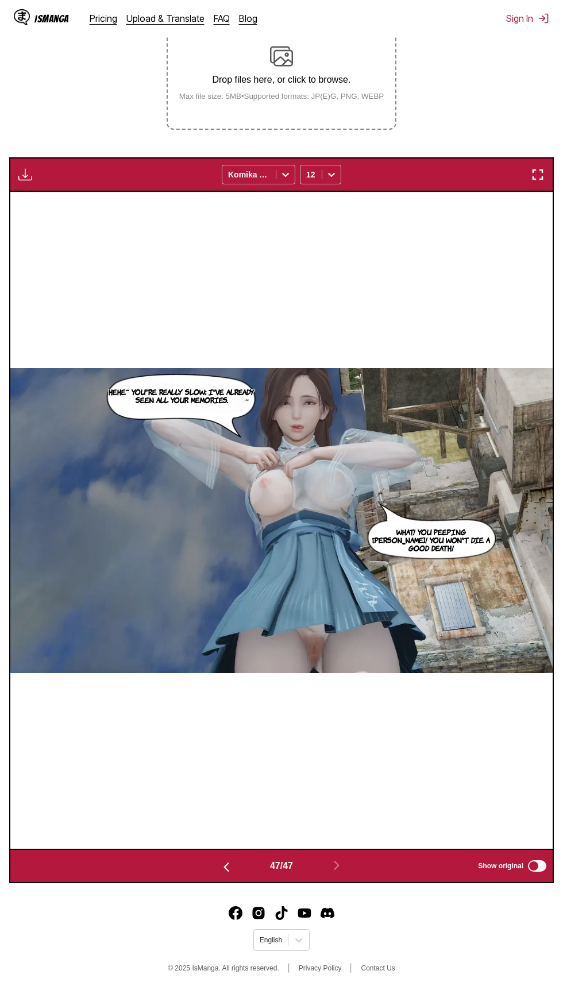
click at [216, 868] on button "button" at bounding box center [226, 866] width 69 height 17
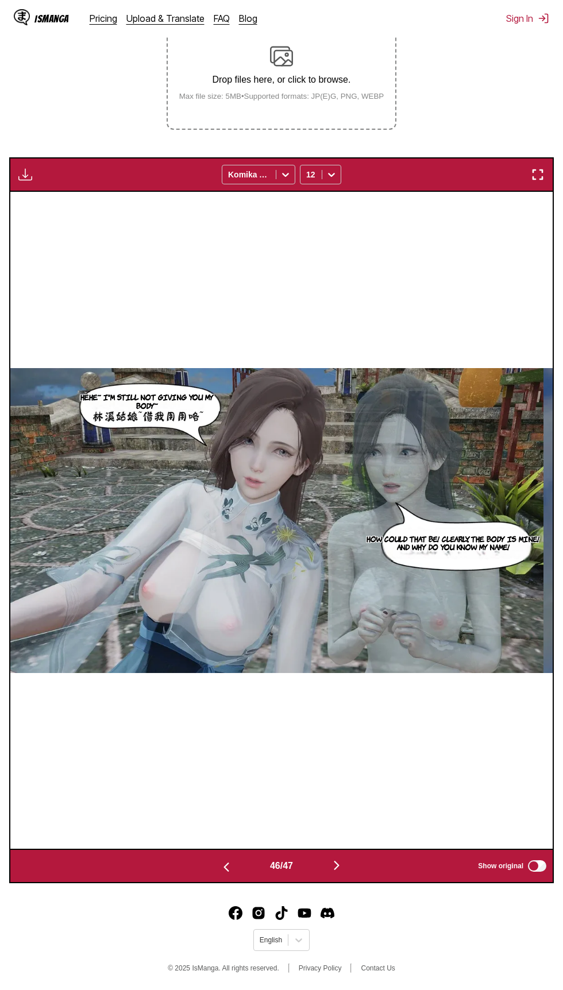
scroll to position [142, 0]
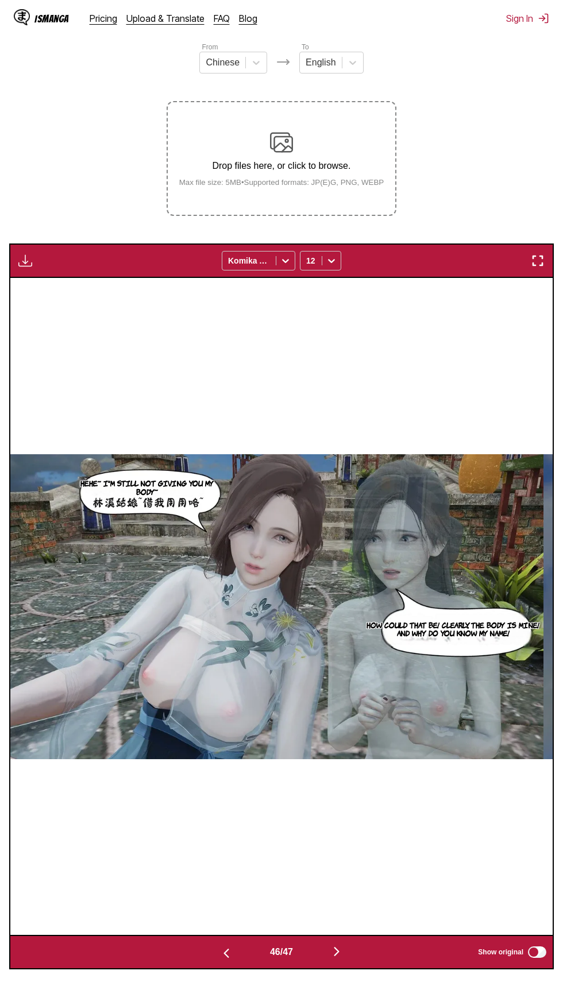
click at [240, 959] on button "button" at bounding box center [226, 952] width 69 height 17
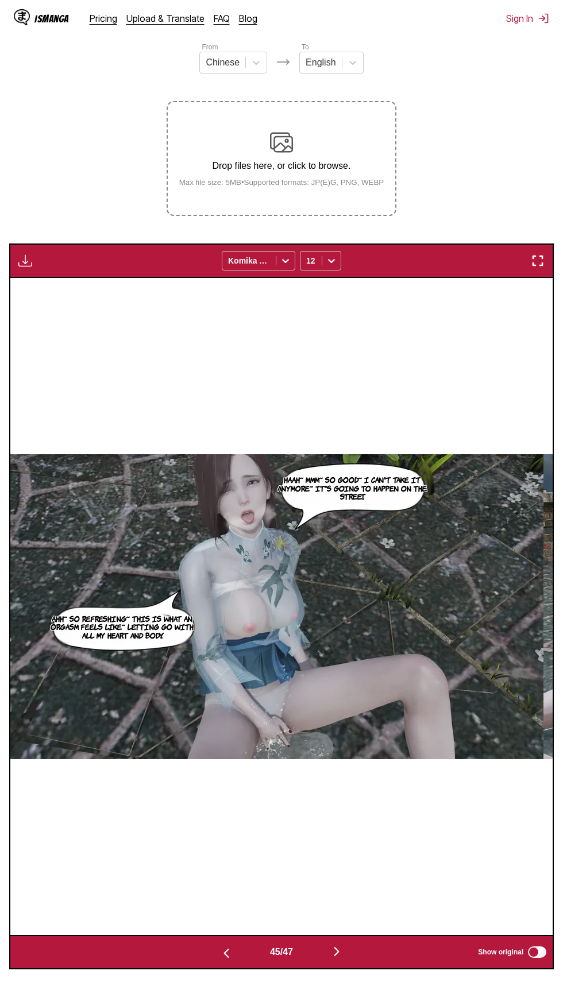
click at [352, 950] on button "button" at bounding box center [336, 952] width 69 height 17
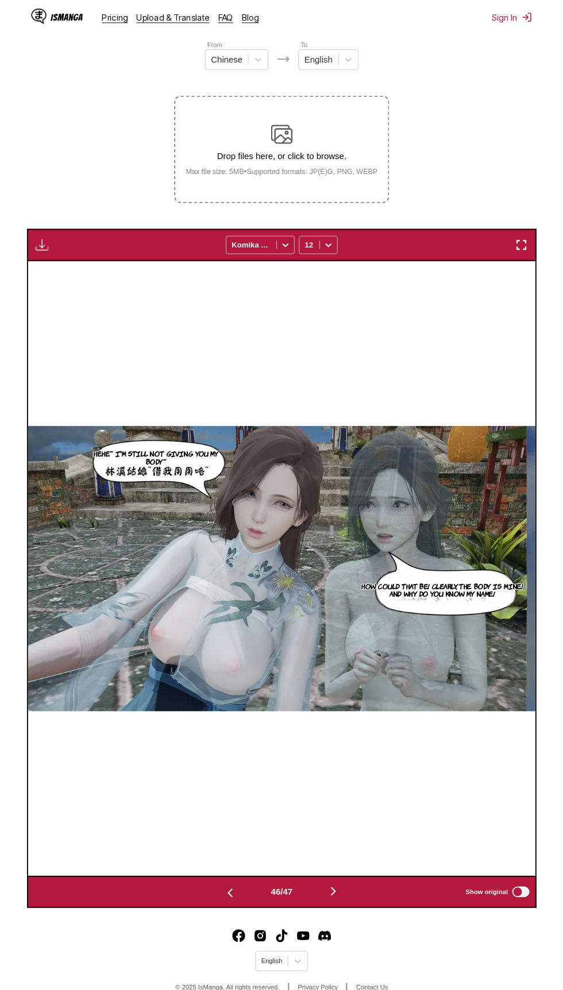
scroll to position [0, 6848]
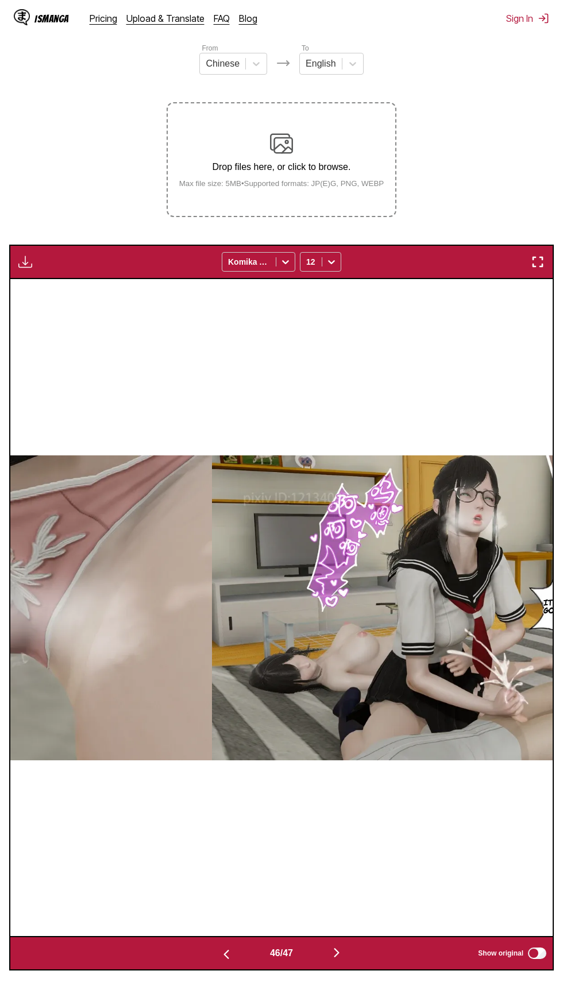
click at [223, 956] on img "button" at bounding box center [226, 955] width 14 height 14
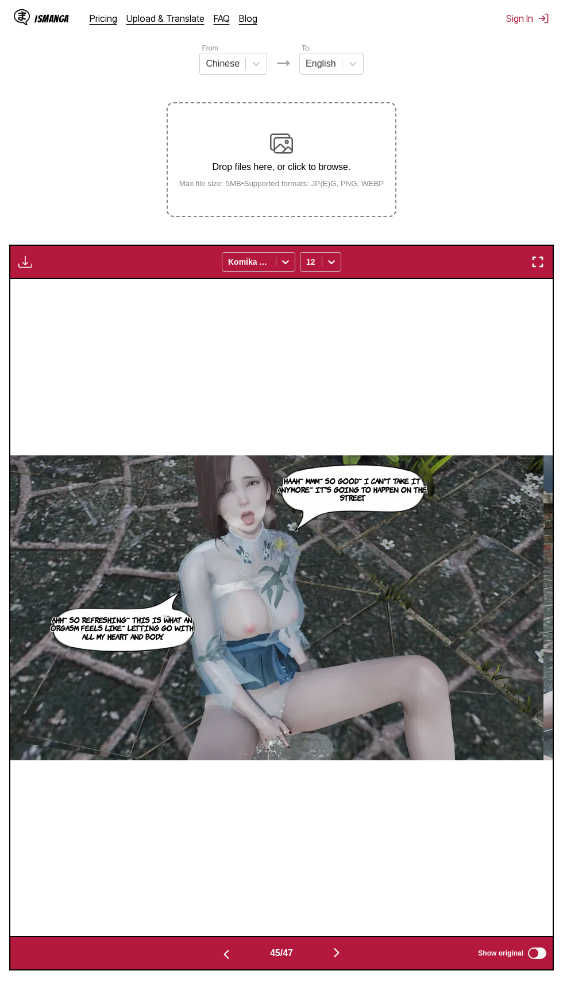
click at [223, 958] on img "button" at bounding box center [226, 955] width 14 height 14
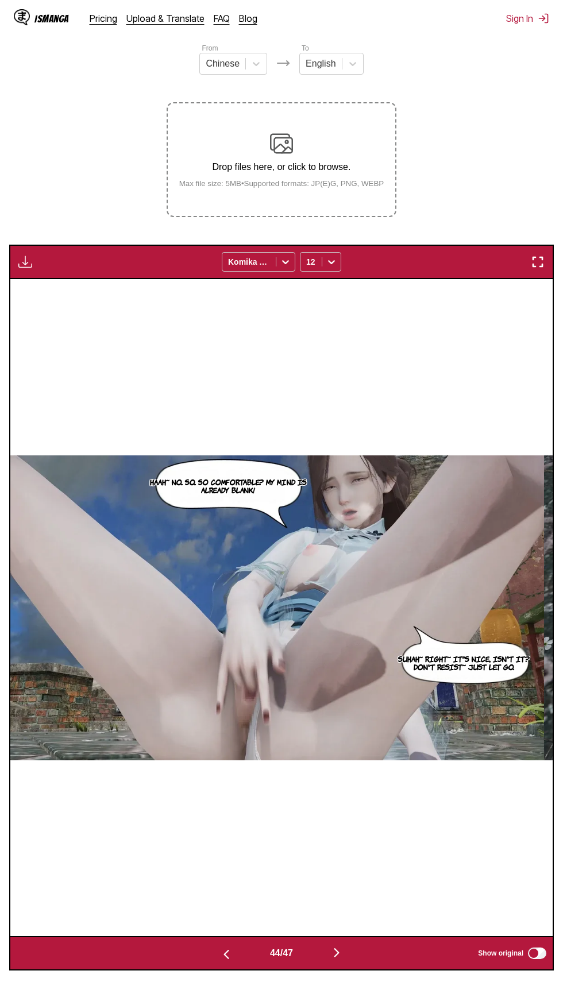
click at [344, 947] on img "button" at bounding box center [337, 953] width 14 height 14
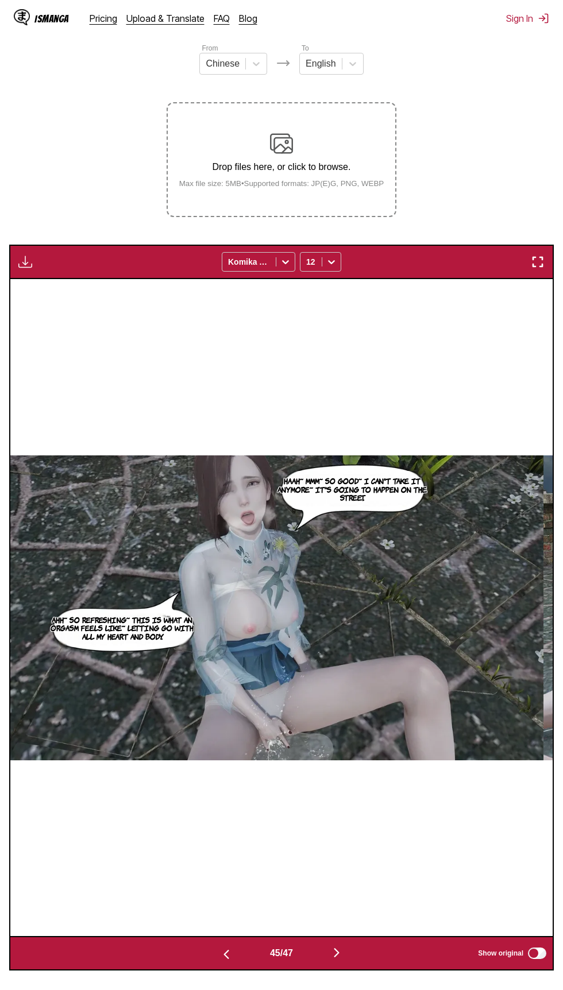
click at [340, 953] on img "button" at bounding box center [337, 953] width 14 height 14
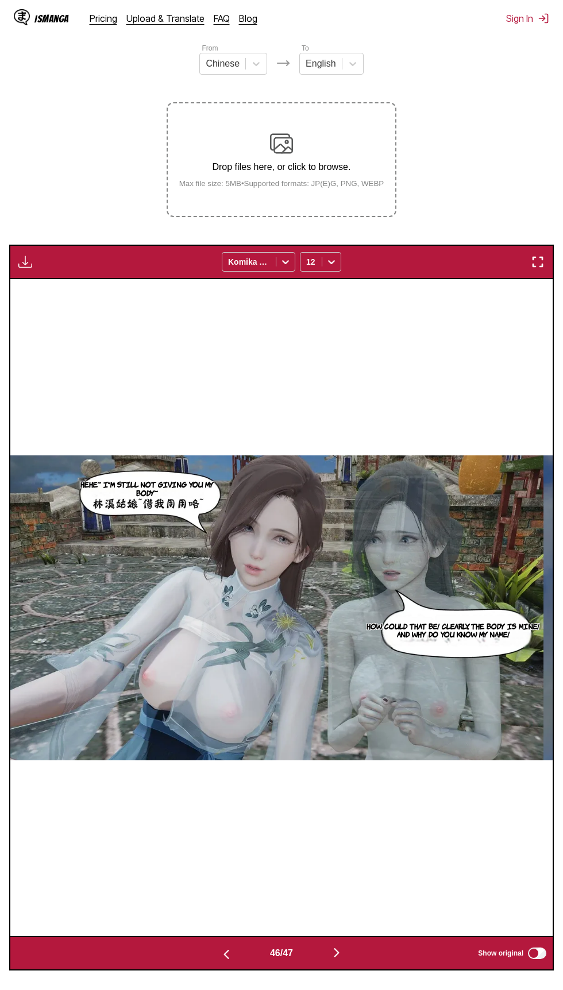
click at [343, 949] on img "button" at bounding box center [337, 953] width 14 height 14
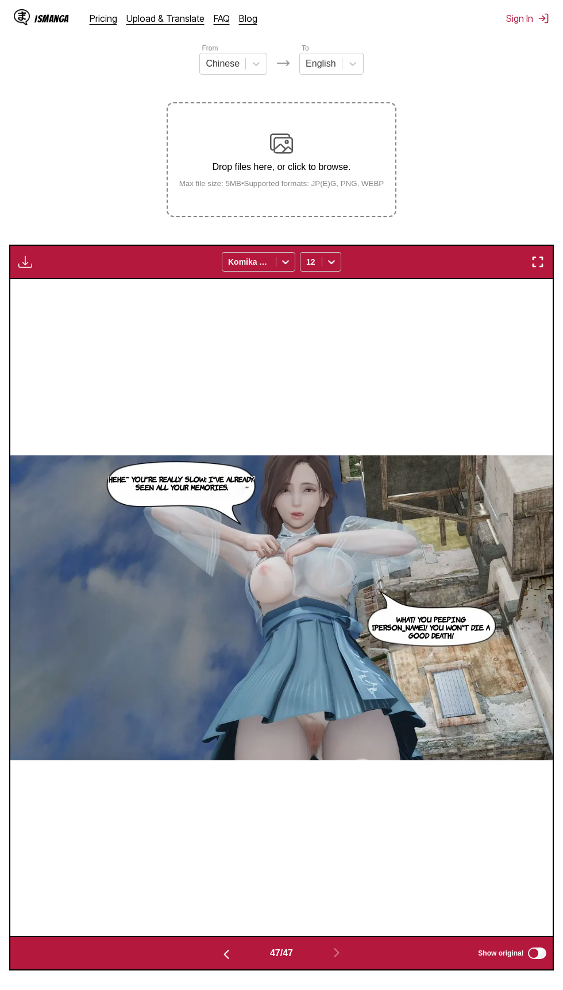
click at [222, 956] on img "button" at bounding box center [226, 955] width 14 height 14
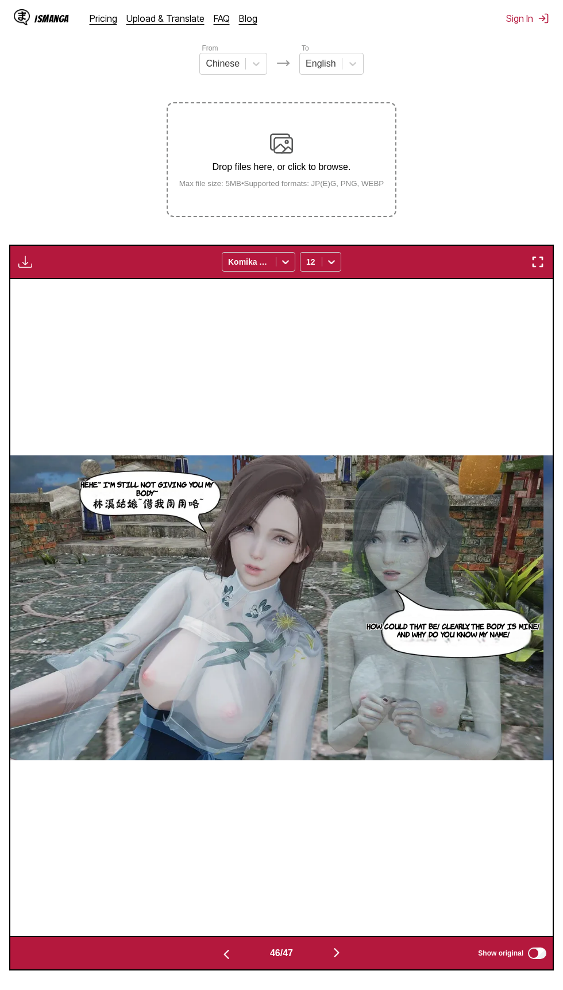
click at [340, 952] on img "button" at bounding box center [337, 953] width 14 height 14
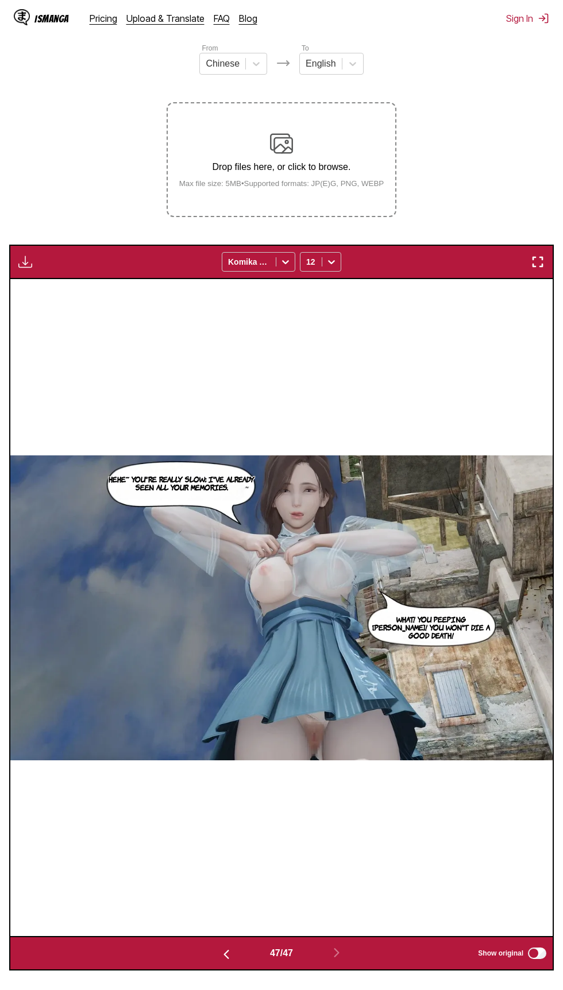
click at [223, 956] on img "button" at bounding box center [226, 955] width 14 height 14
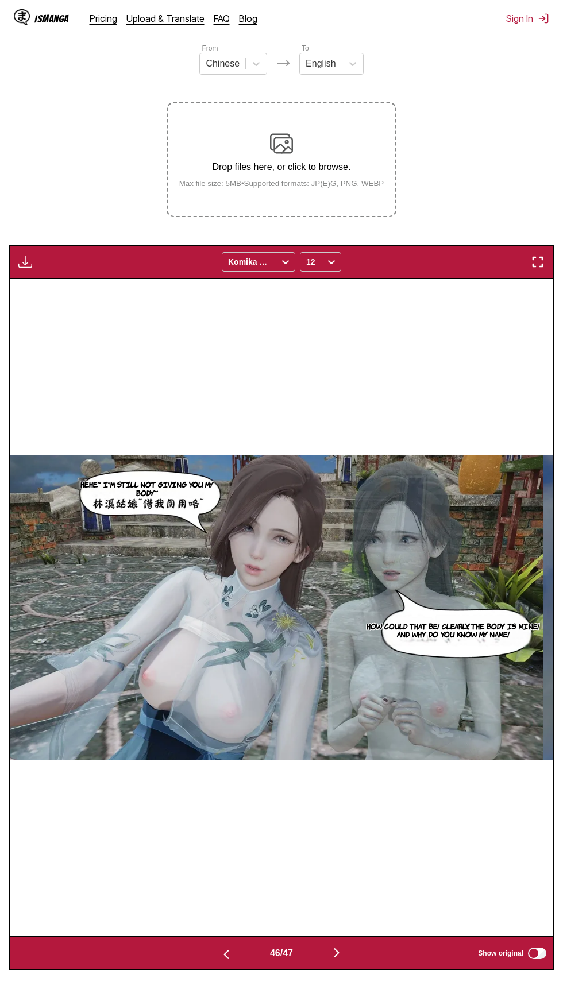
click at [225, 961] on img "button" at bounding box center [226, 955] width 14 height 14
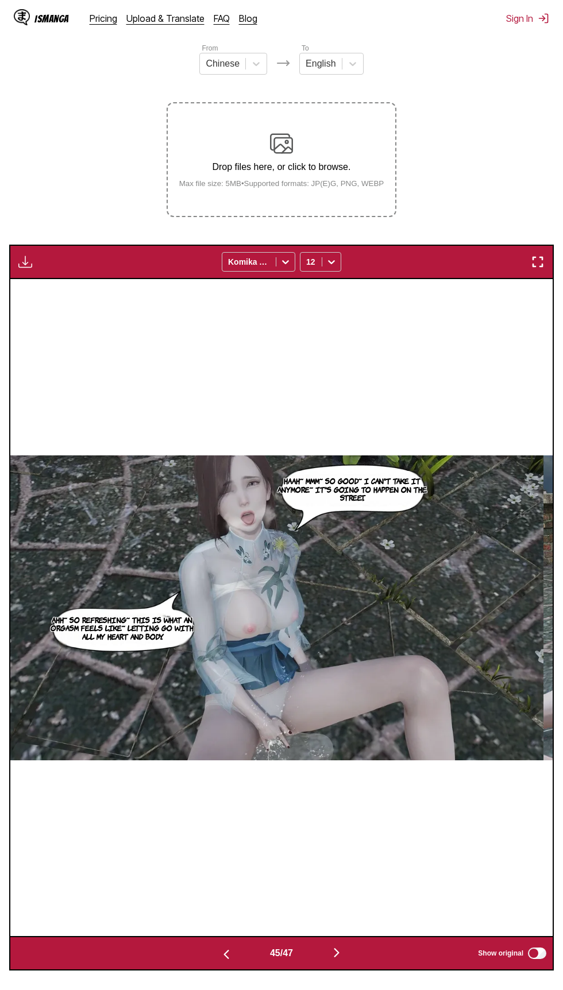
scroll to position [229, 0]
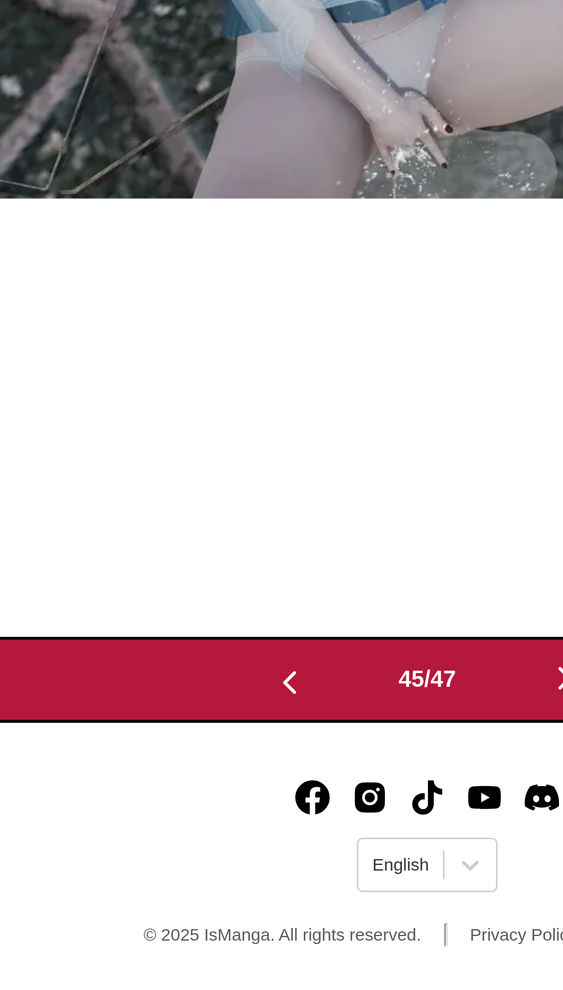
click at [199, 977] on footer "English © 2025 IsManga. All rights reserved. Privacy Policy Contact Us" at bounding box center [281, 942] width 563 height 98
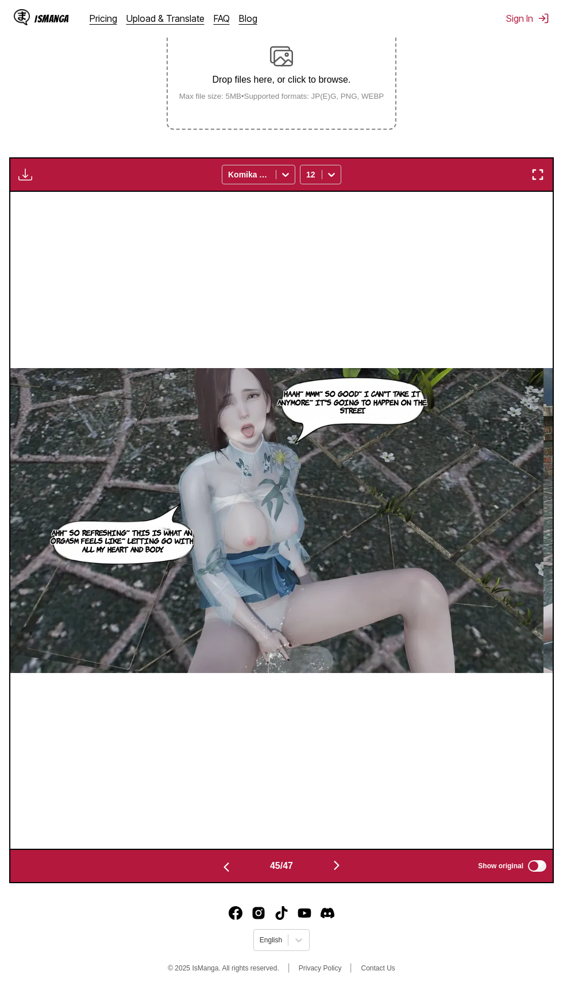
click at [214, 872] on button "button" at bounding box center [226, 866] width 69 height 17
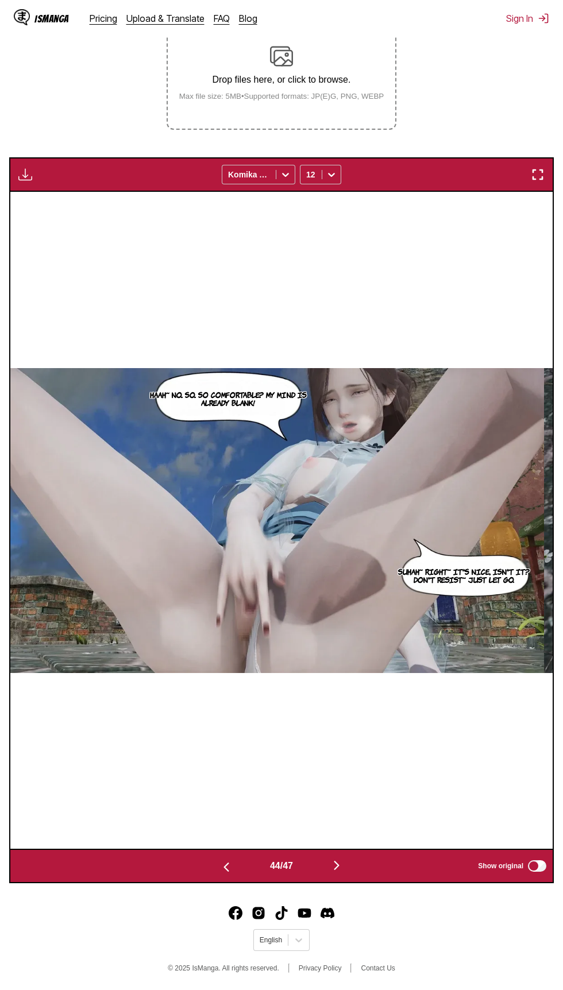
click at [223, 866] on img "button" at bounding box center [226, 868] width 14 height 14
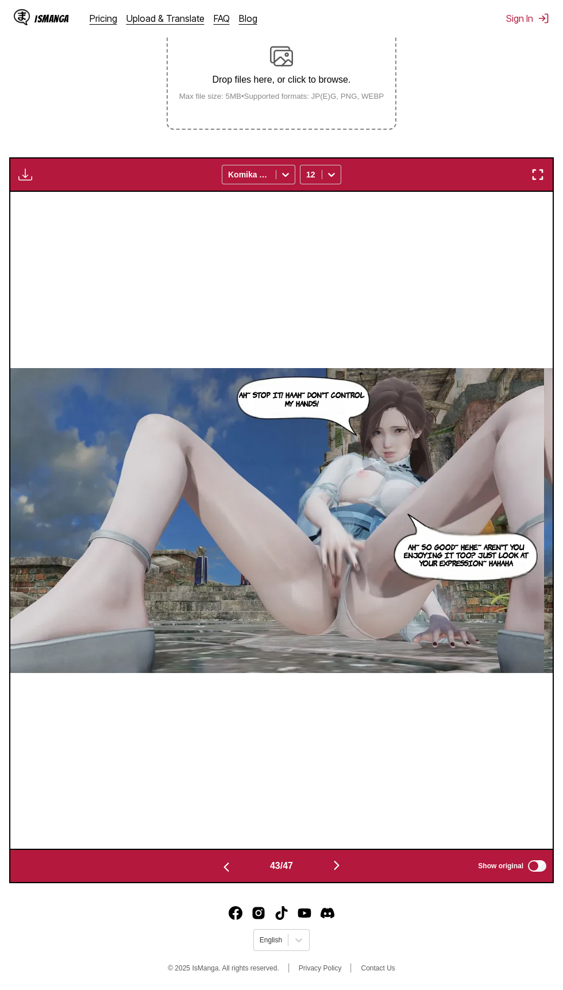
click at [223, 867] on img "button" at bounding box center [226, 868] width 14 height 14
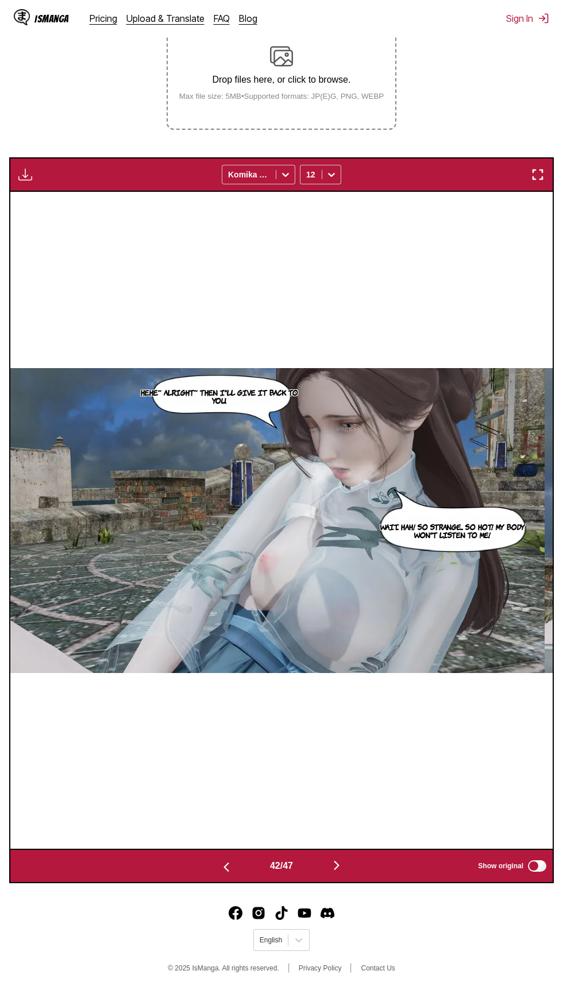
click at [223, 863] on img "button" at bounding box center [226, 868] width 14 height 14
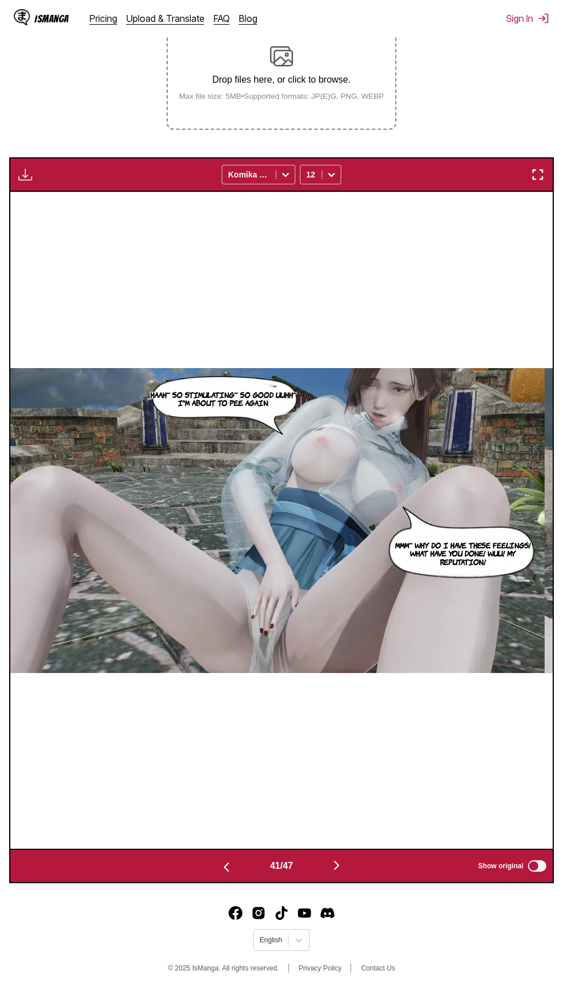
click at [226, 870] on img "button" at bounding box center [226, 868] width 14 height 14
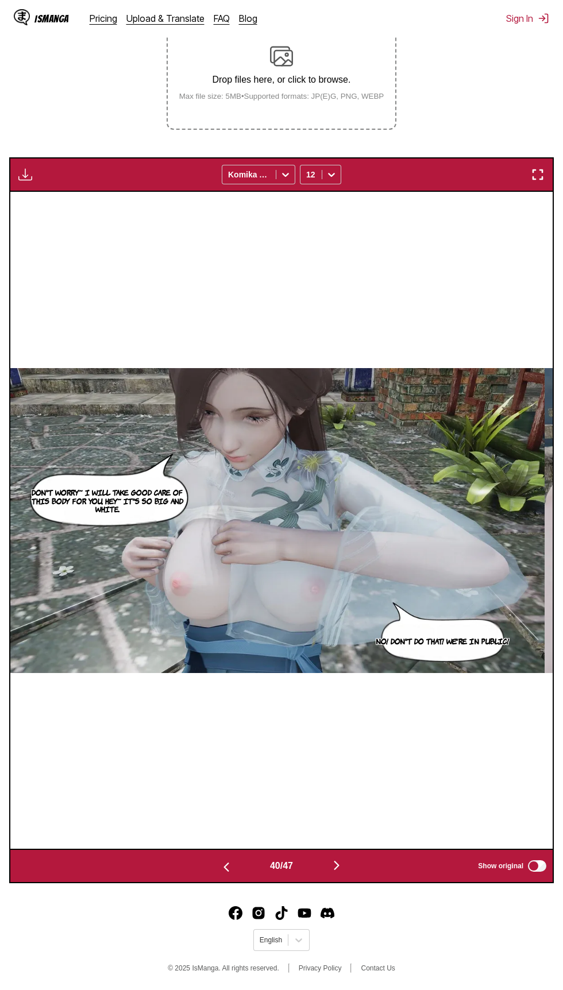
click at [226, 869] on img "button" at bounding box center [226, 868] width 14 height 14
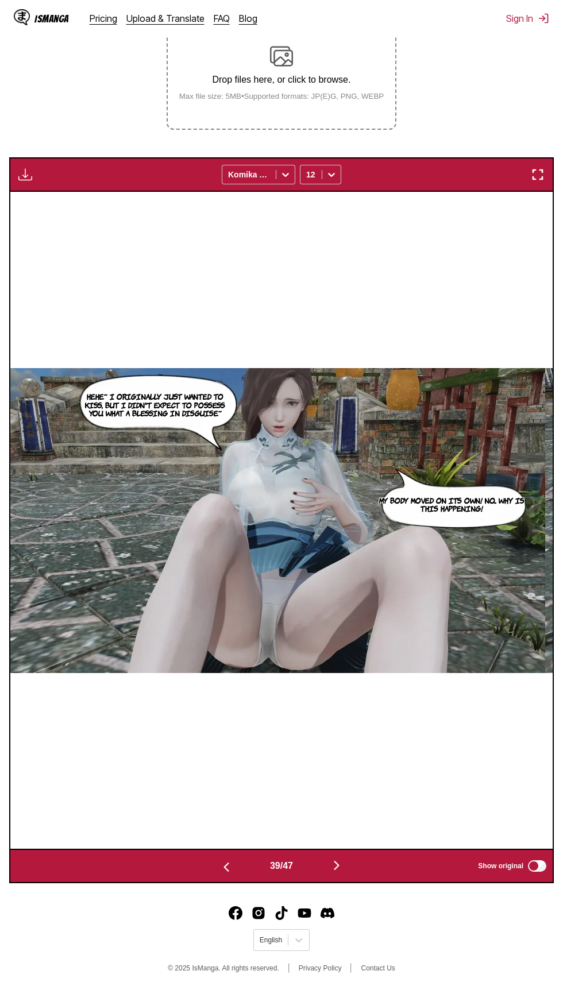
click at [223, 870] on img "button" at bounding box center [226, 868] width 14 height 14
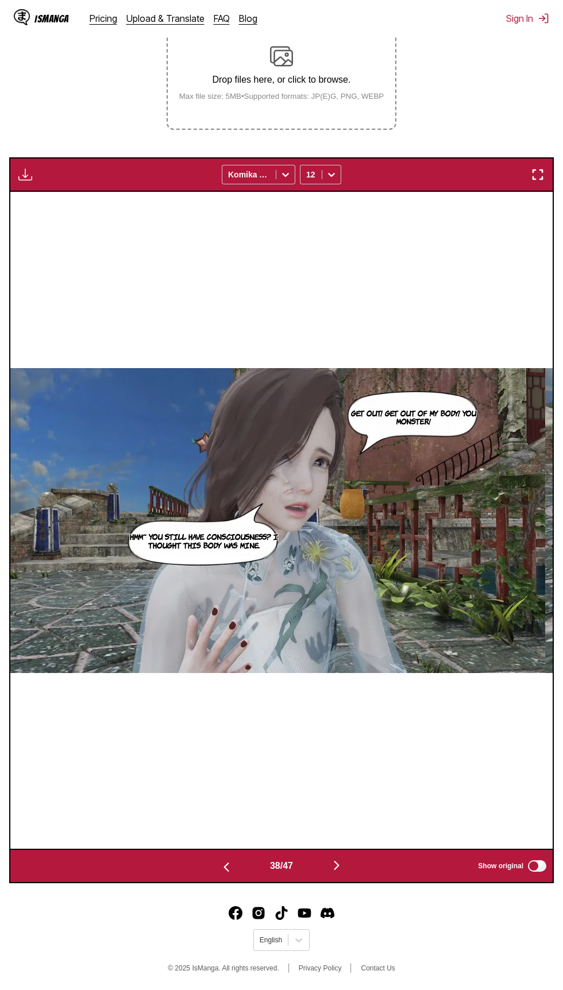
click at [224, 870] on img "button" at bounding box center [226, 868] width 14 height 14
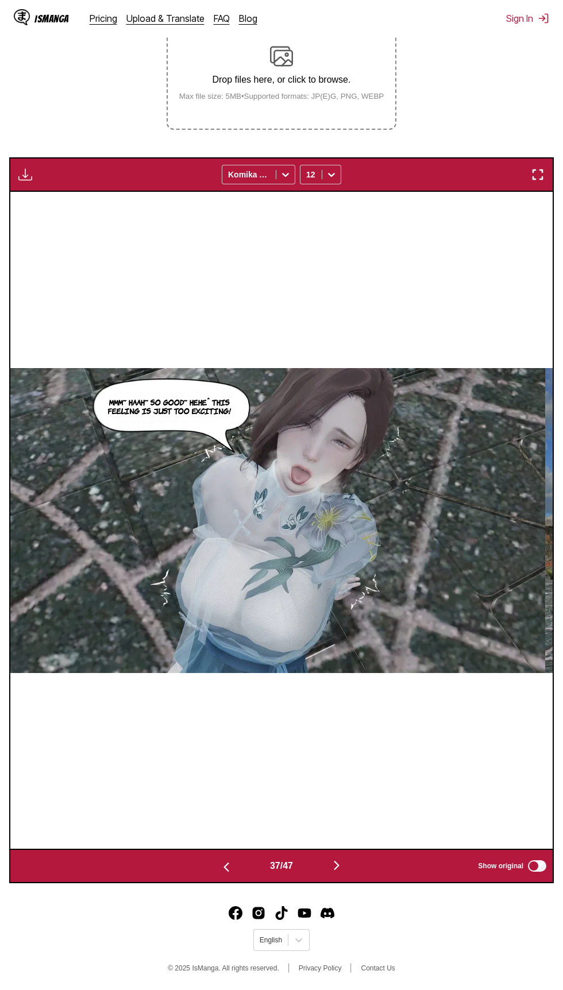
click at [227, 873] on img "button" at bounding box center [226, 868] width 14 height 14
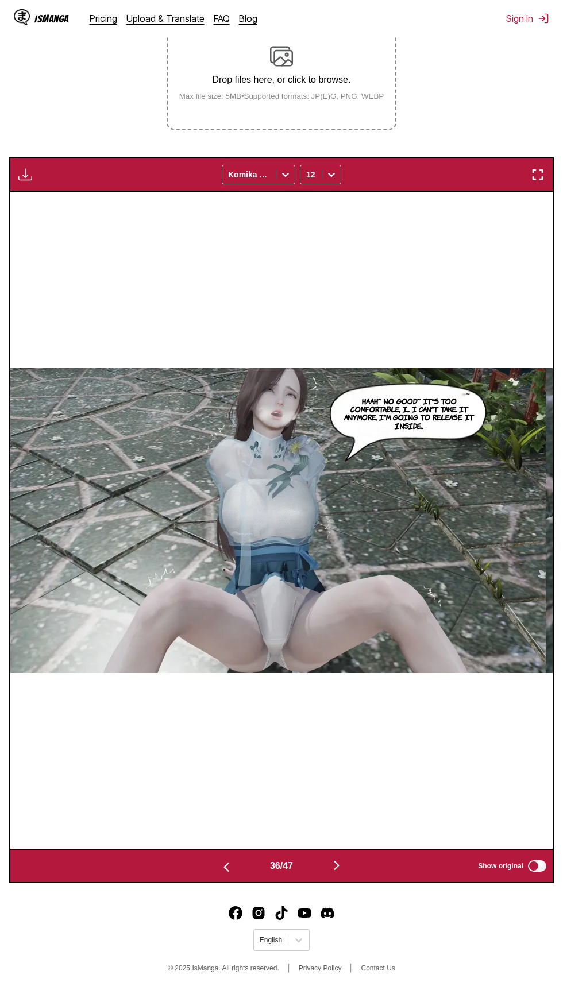
click at [223, 870] on img "button" at bounding box center [226, 868] width 14 height 14
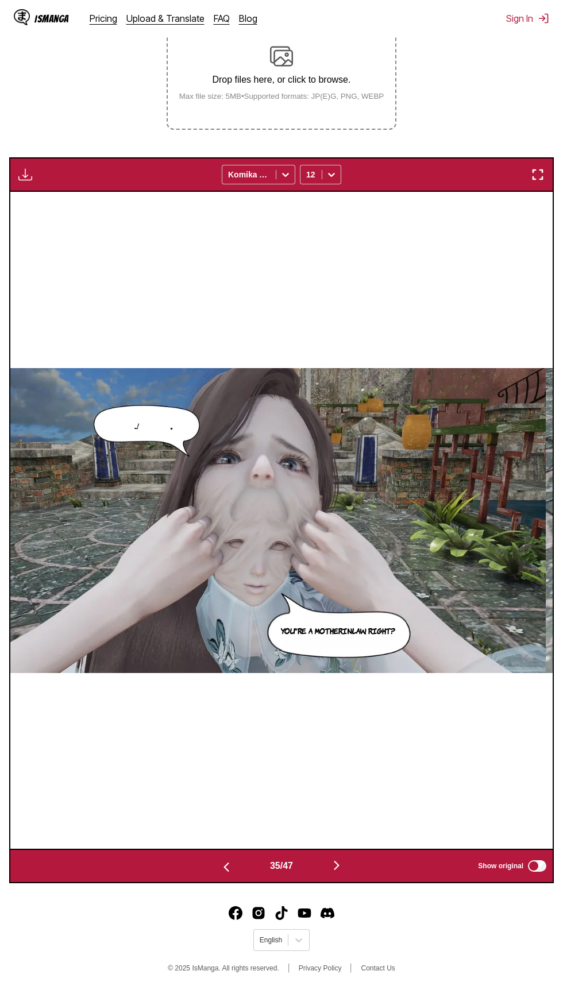
click at [223, 871] on img "button" at bounding box center [226, 868] width 14 height 14
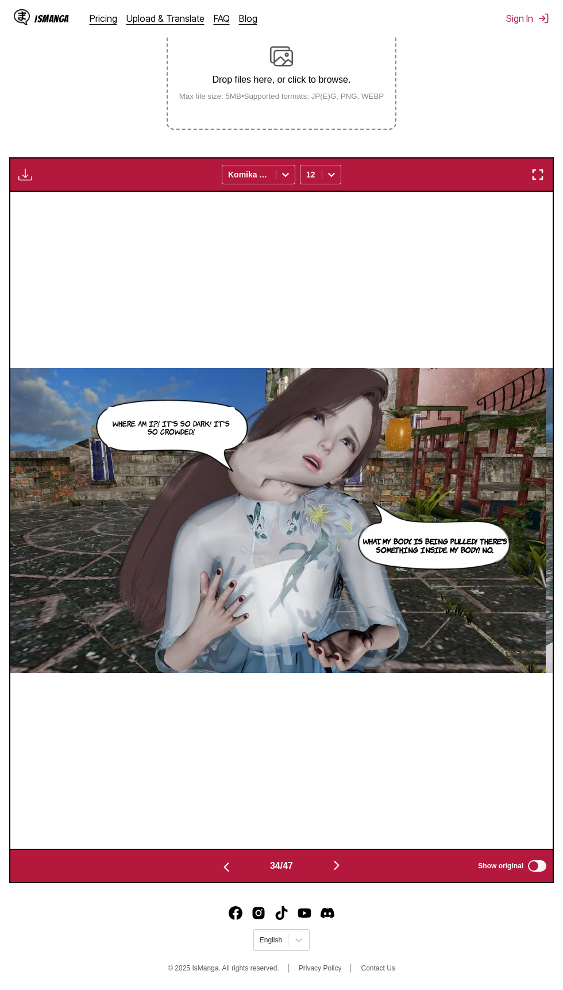
click at [223, 870] on img "button" at bounding box center [226, 868] width 14 height 14
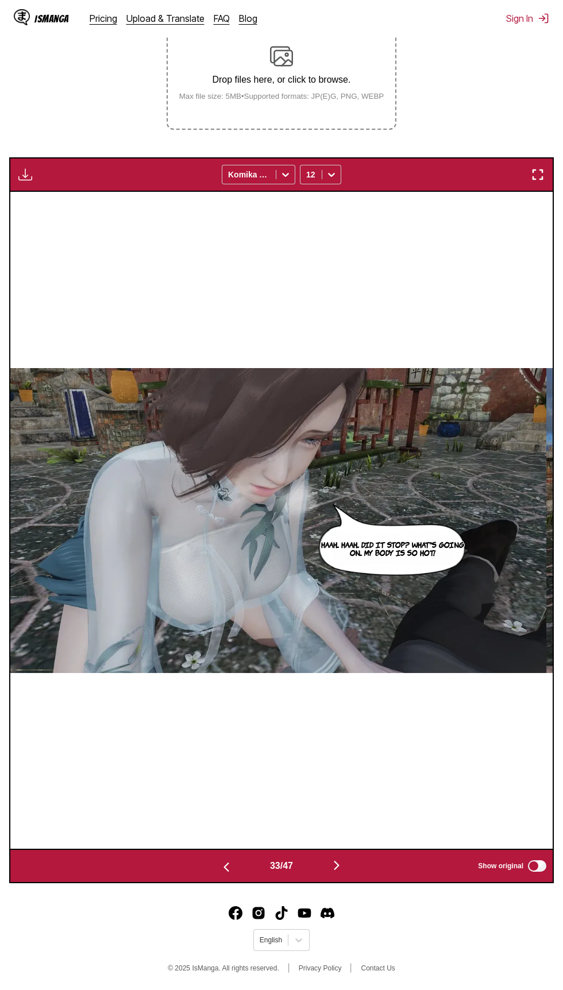
click at [223, 870] on img "button" at bounding box center [226, 868] width 14 height 14
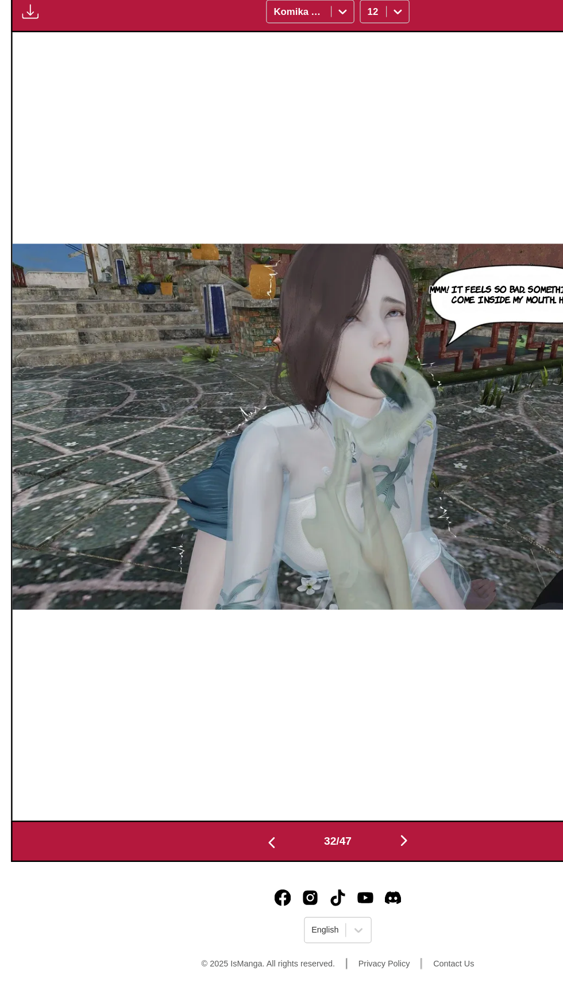
click at [178, 898] on footer "English © 2025 IsManga. All rights reserved. Privacy Policy Contact Us" at bounding box center [281, 942] width 563 height 98
click at [236, 858] on div "32 / 47" at bounding box center [281, 866] width 179 height 17
click at [236, 871] on button "button" at bounding box center [226, 866] width 69 height 17
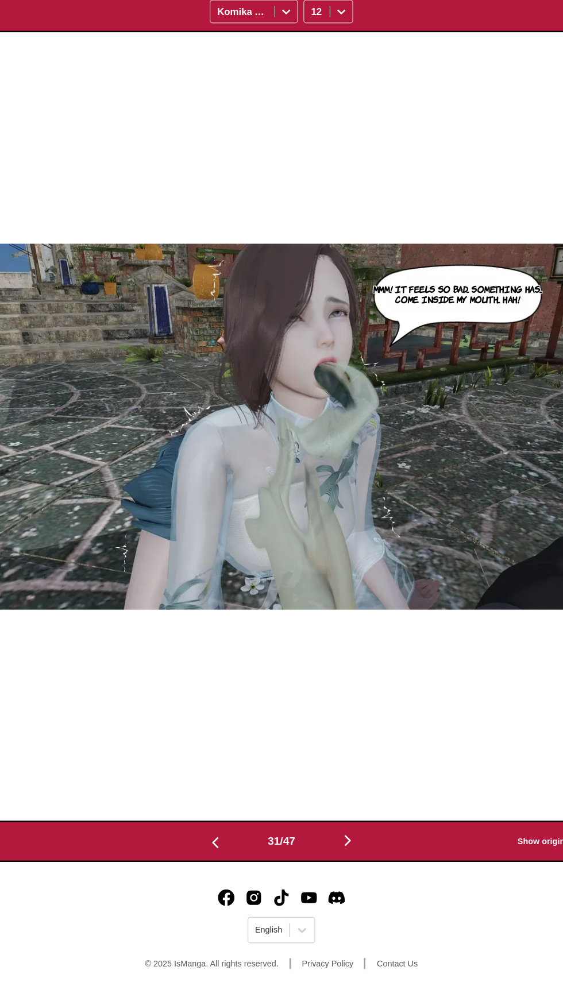
scroll to position [0, 16275]
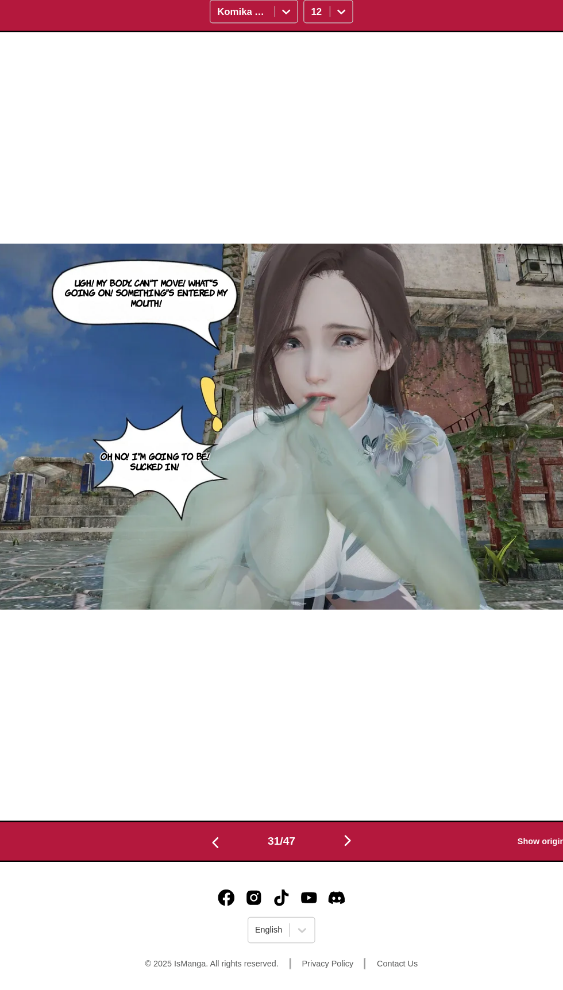
click at [287, 873] on div "31 / 47" at bounding box center [281, 866] width 179 height 17
click at [239, 872] on button "button" at bounding box center [226, 866] width 69 height 17
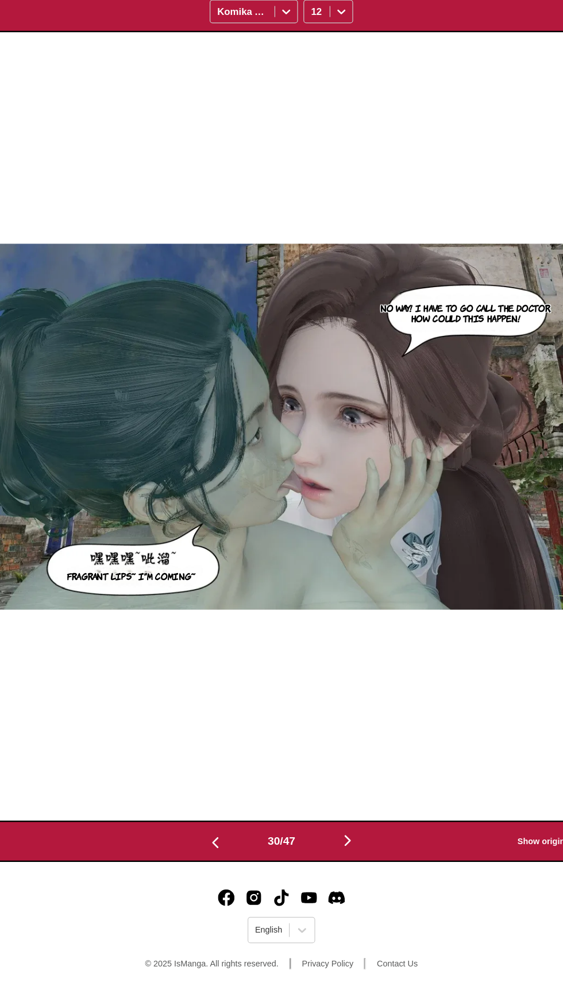
click at [225, 869] on img "button" at bounding box center [226, 868] width 14 height 14
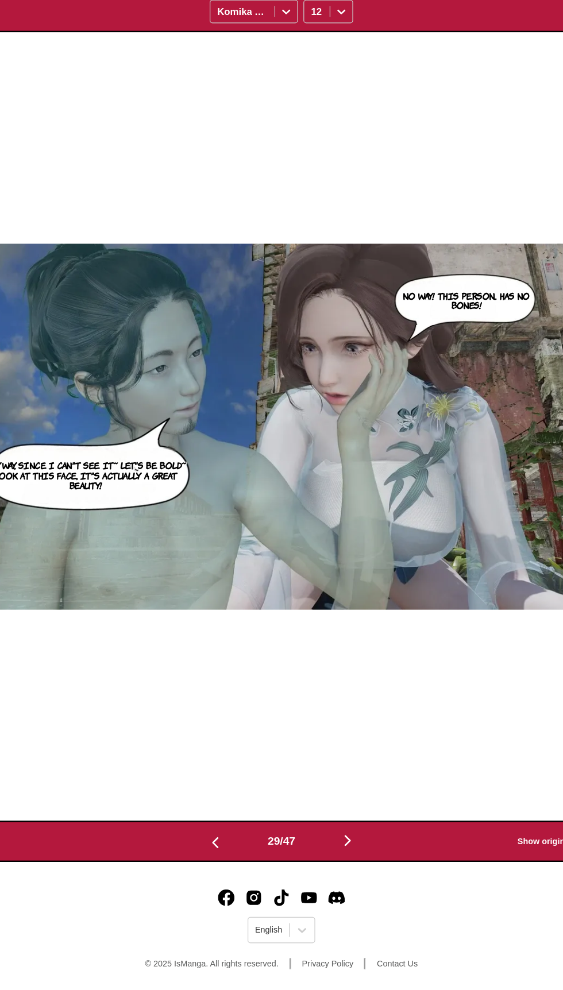
click at [221, 874] on img "button" at bounding box center [226, 868] width 14 height 14
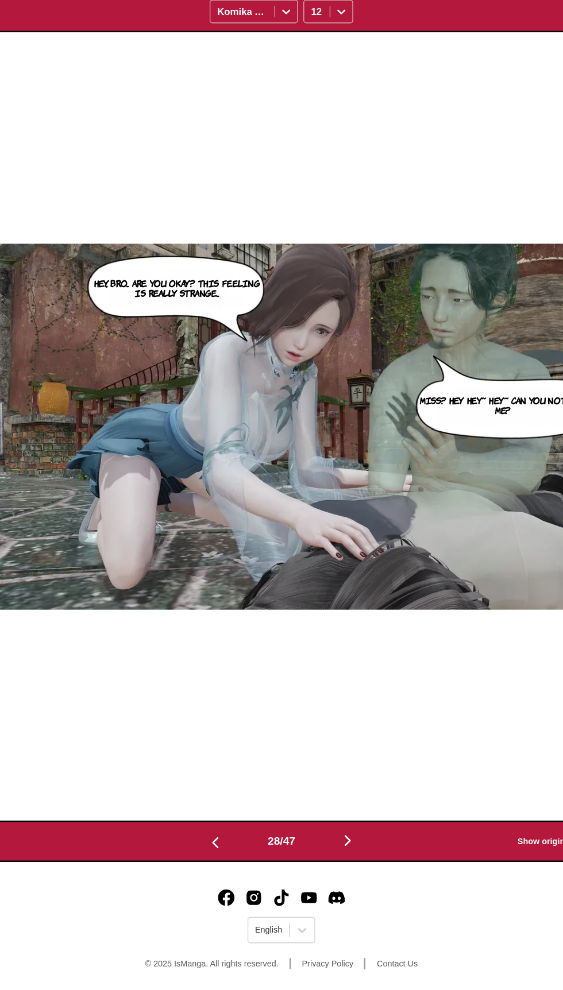
click at [225, 874] on img "button" at bounding box center [226, 868] width 14 height 14
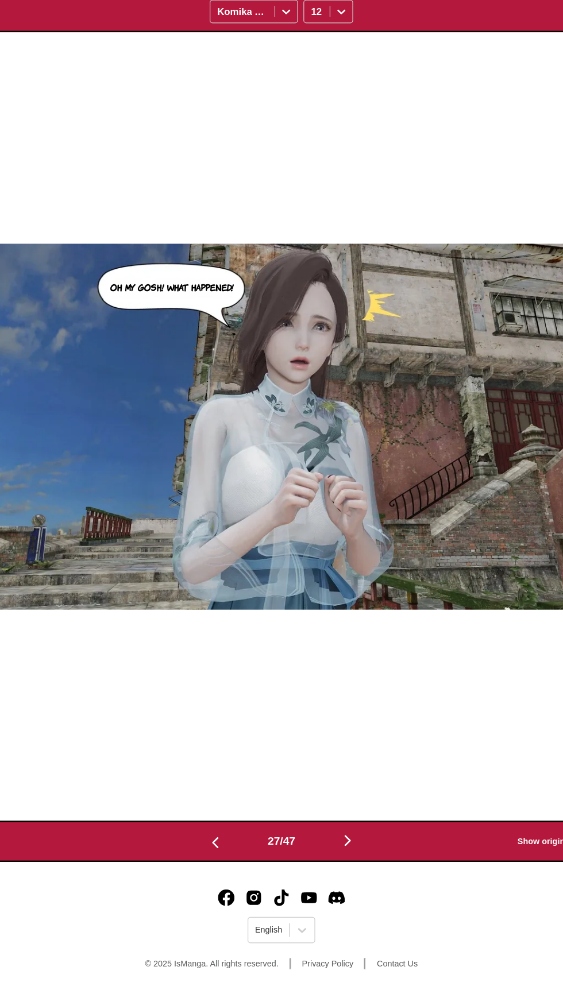
click at [222, 873] on img "button" at bounding box center [226, 868] width 14 height 14
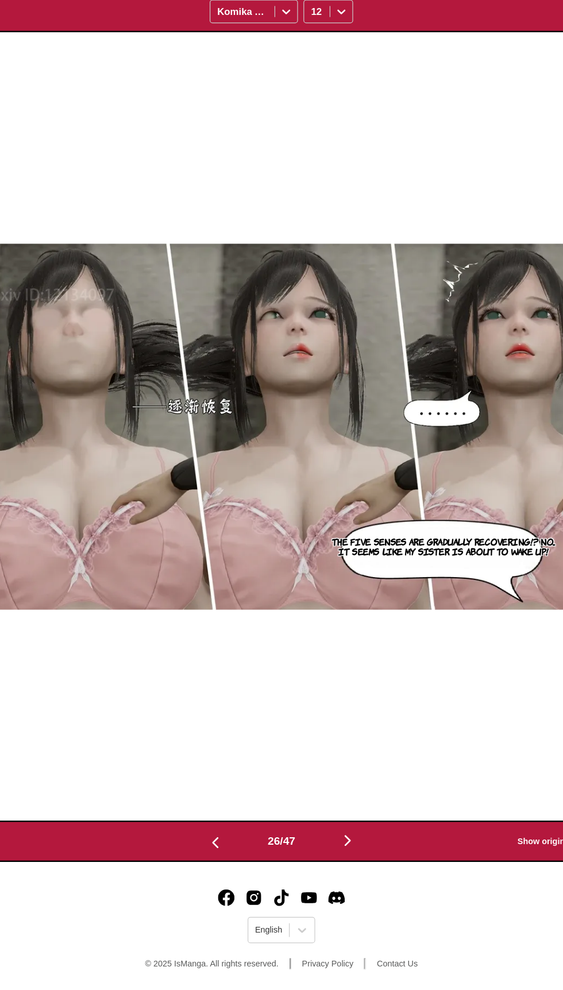
click at [219, 870] on img "button" at bounding box center [226, 868] width 14 height 14
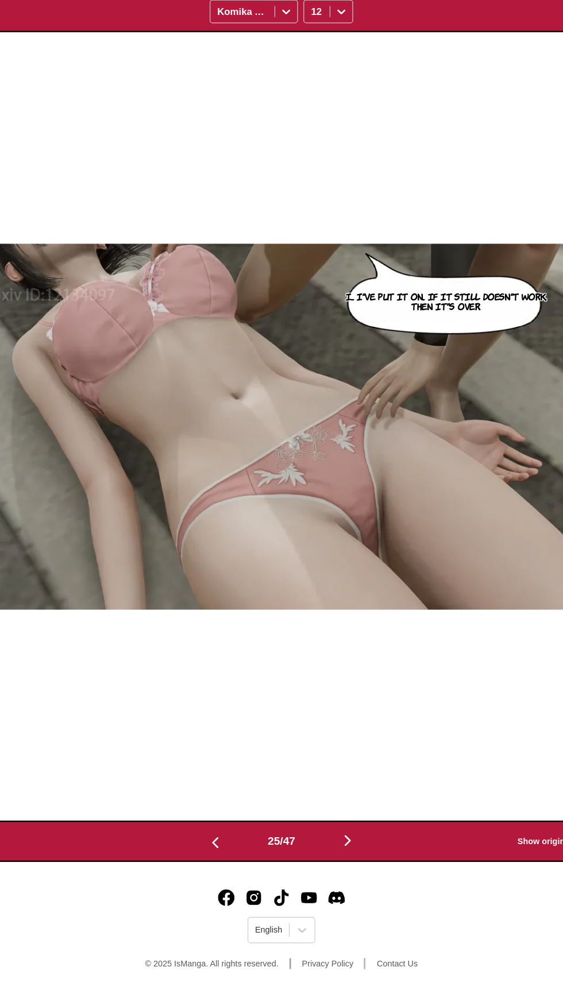
click at [223, 870] on img "button" at bounding box center [226, 868] width 14 height 14
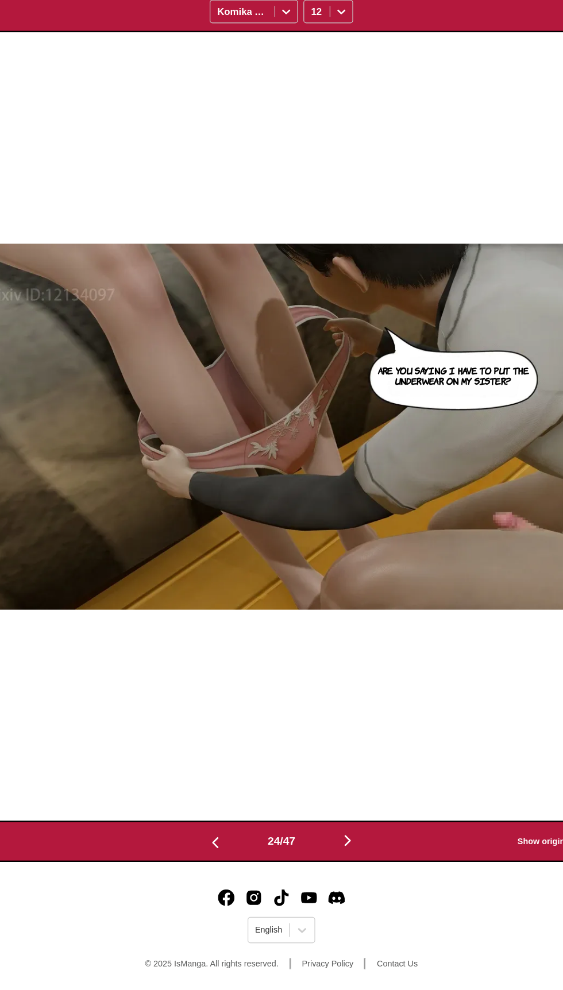
click at [223, 871] on img "button" at bounding box center [226, 868] width 14 height 14
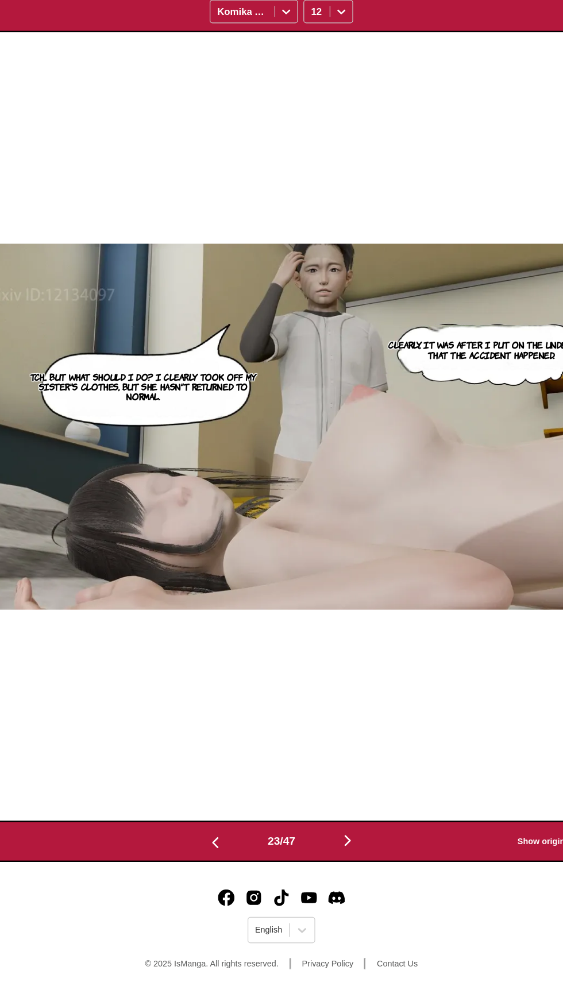
click at [228, 874] on button "button" at bounding box center [226, 866] width 69 height 17
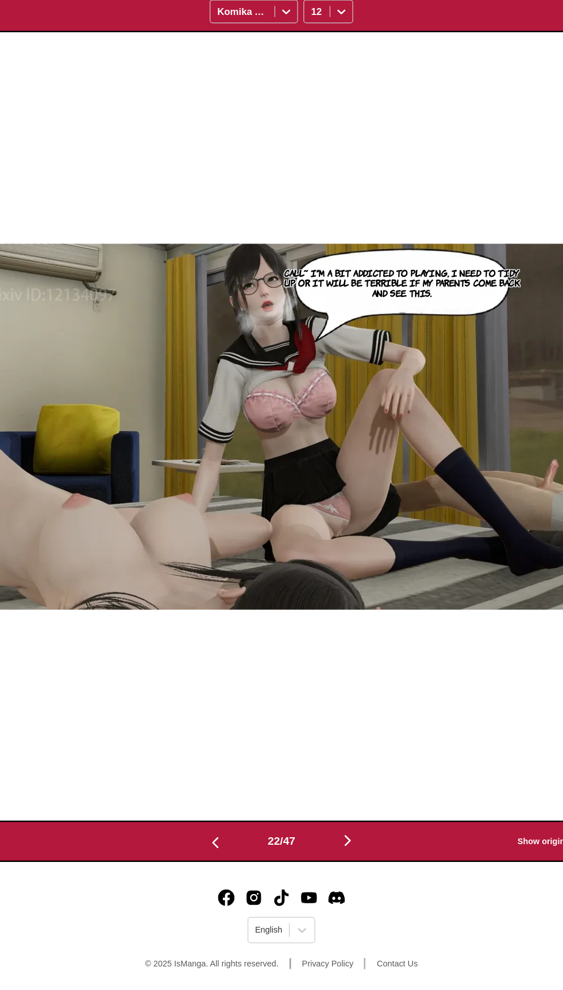
click at [230, 865] on button "button" at bounding box center [226, 866] width 69 height 17
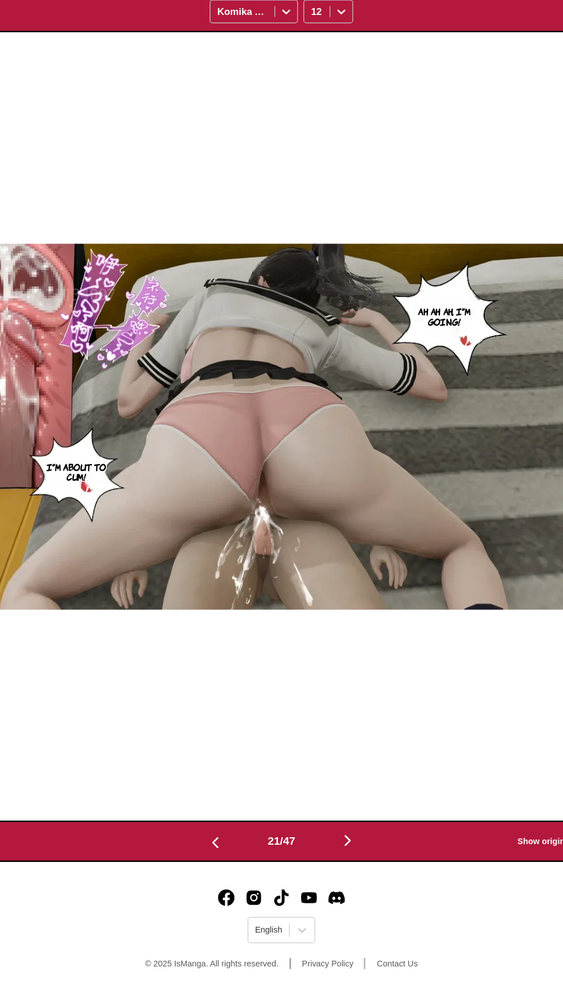
click at [230, 864] on button "button" at bounding box center [226, 866] width 69 height 17
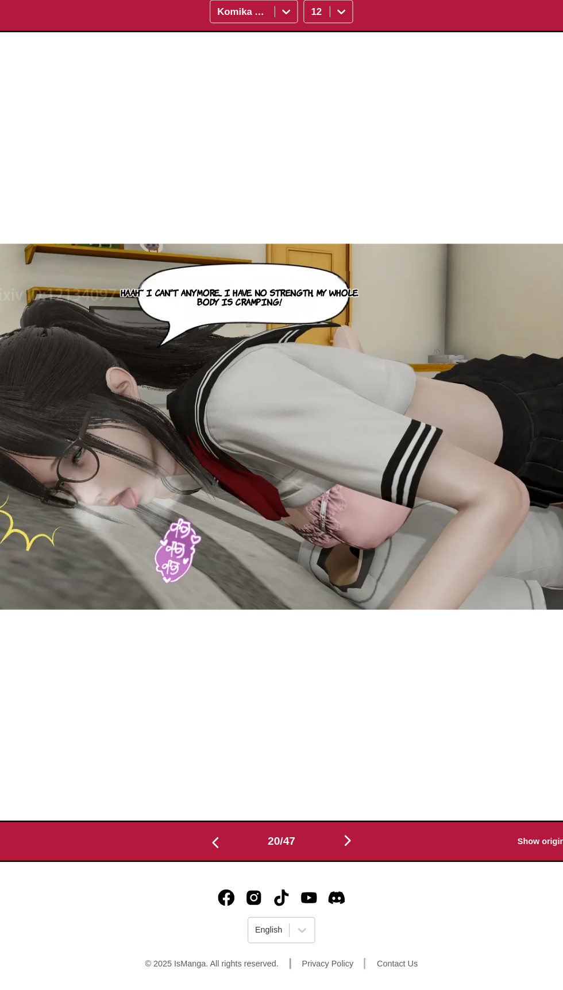
click at [229, 866] on img "button" at bounding box center [226, 868] width 14 height 14
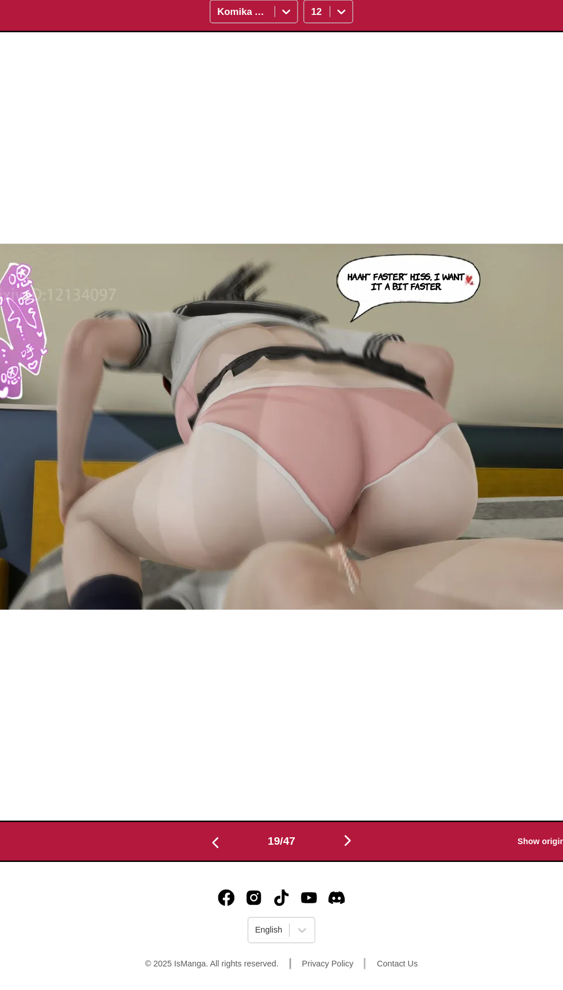
click at [229, 869] on img "button" at bounding box center [226, 868] width 14 height 14
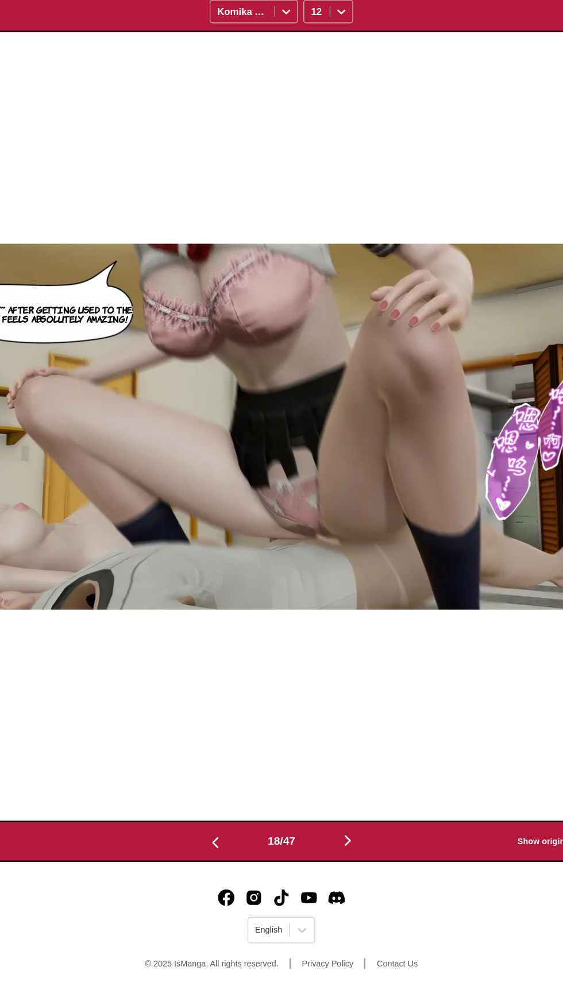
click at [229, 867] on img "button" at bounding box center [226, 868] width 14 height 14
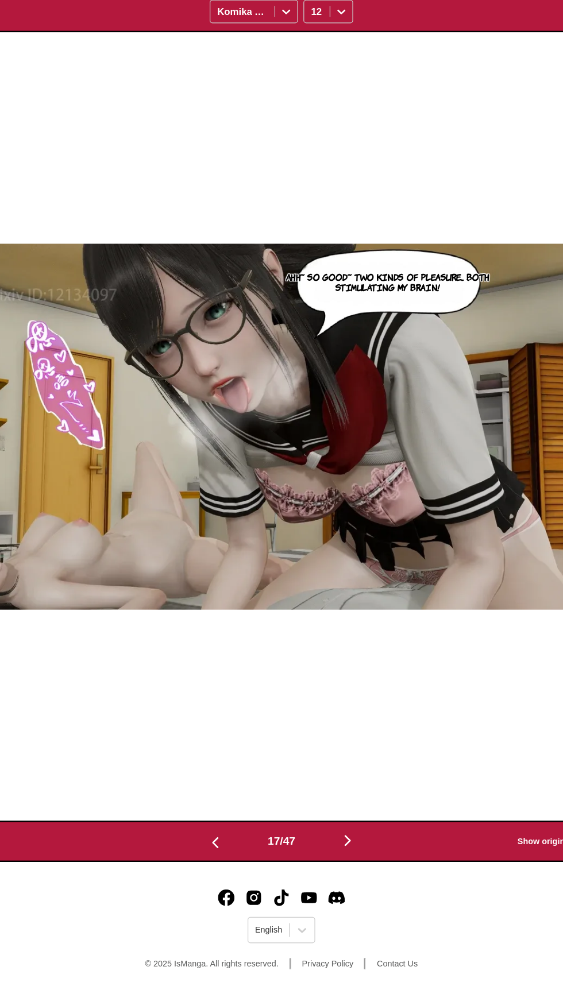
click at [227, 866] on img "button" at bounding box center [226, 868] width 14 height 14
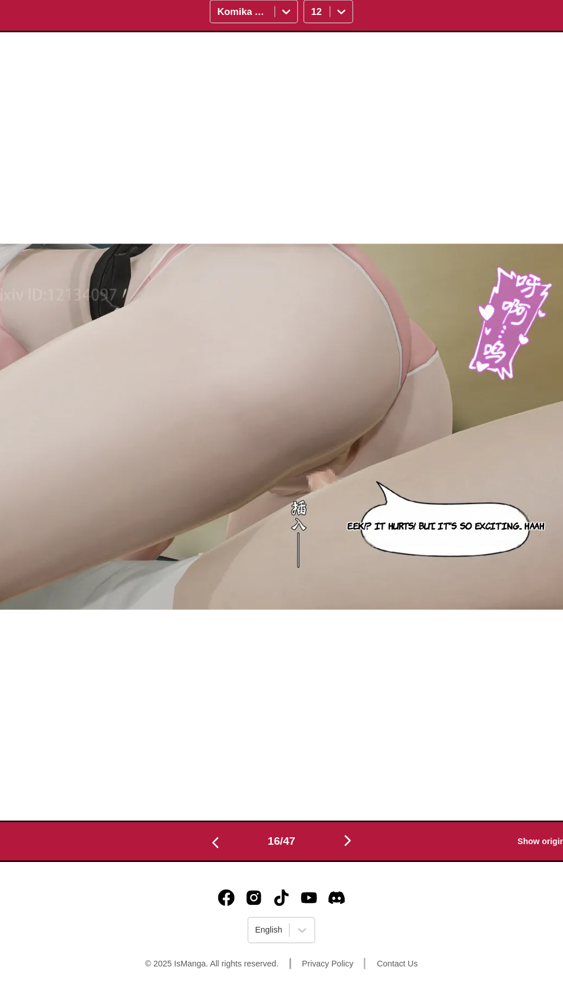
click at [230, 868] on button "button" at bounding box center [226, 866] width 69 height 17
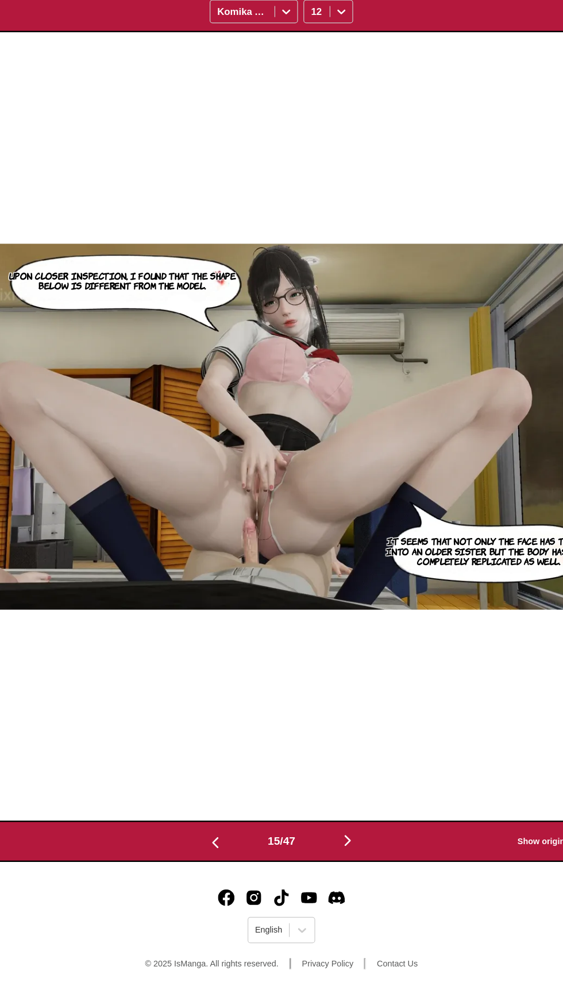
click at [344, 867] on img "button" at bounding box center [337, 866] width 14 height 14
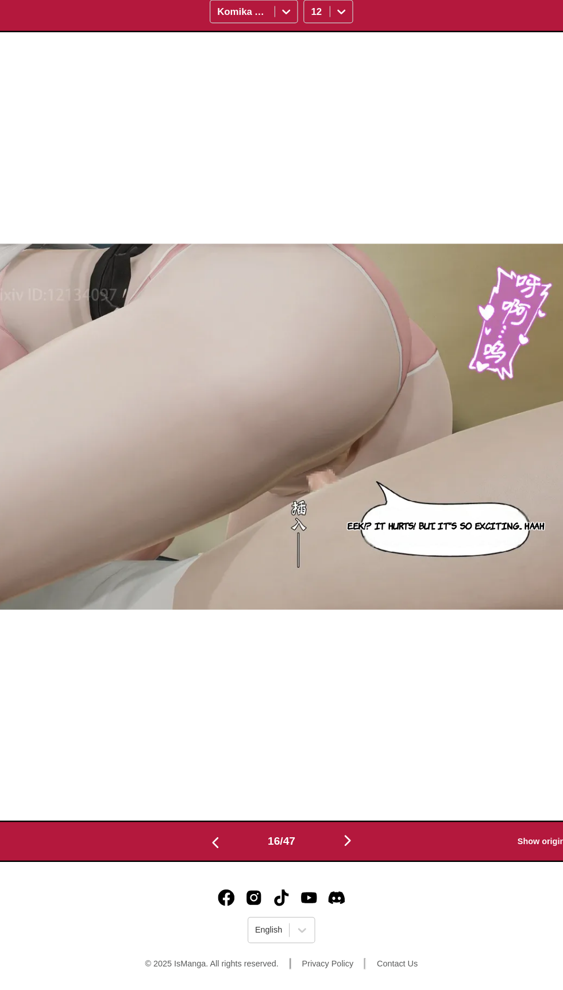
click at [340, 863] on img "button" at bounding box center [337, 866] width 14 height 14
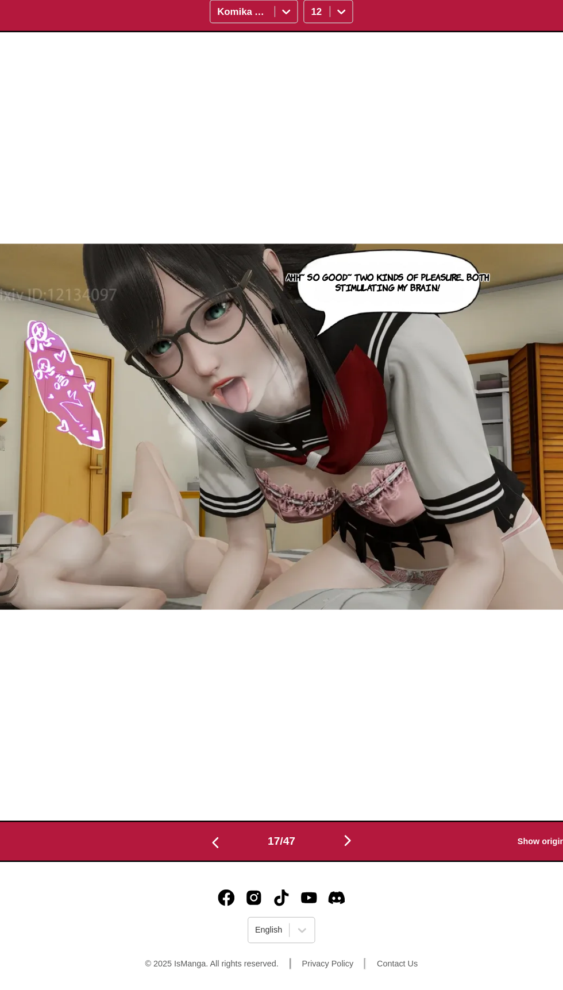
click at [219, 869] on img "button" at bounding box center [226, 868] width 14 height 14
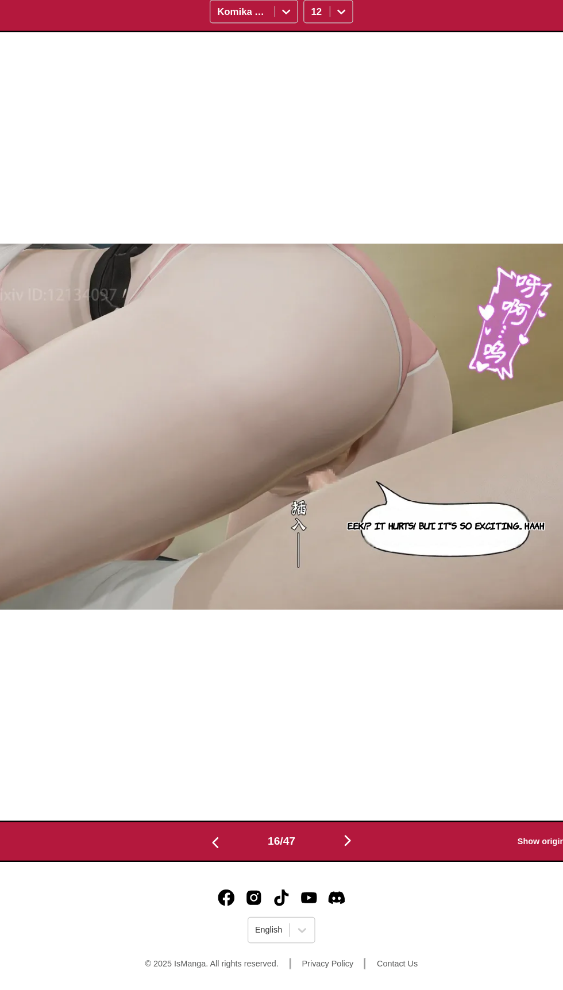
click at [223, 872] on img "button" at bounding box center [226, 868] width 14 height 14
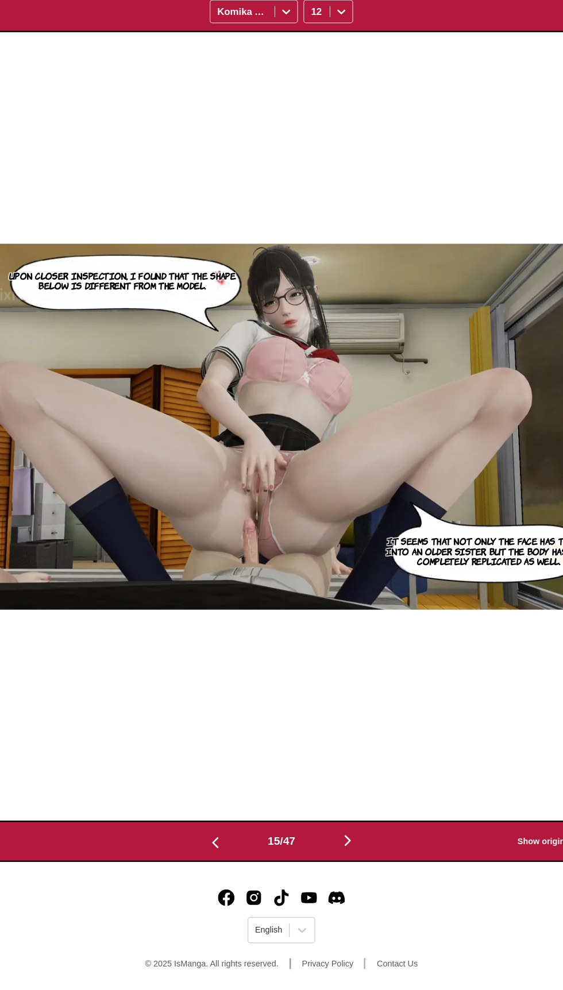
click at [225, 872] on img "button" at bounding box center [226, 868] width 14 height 14
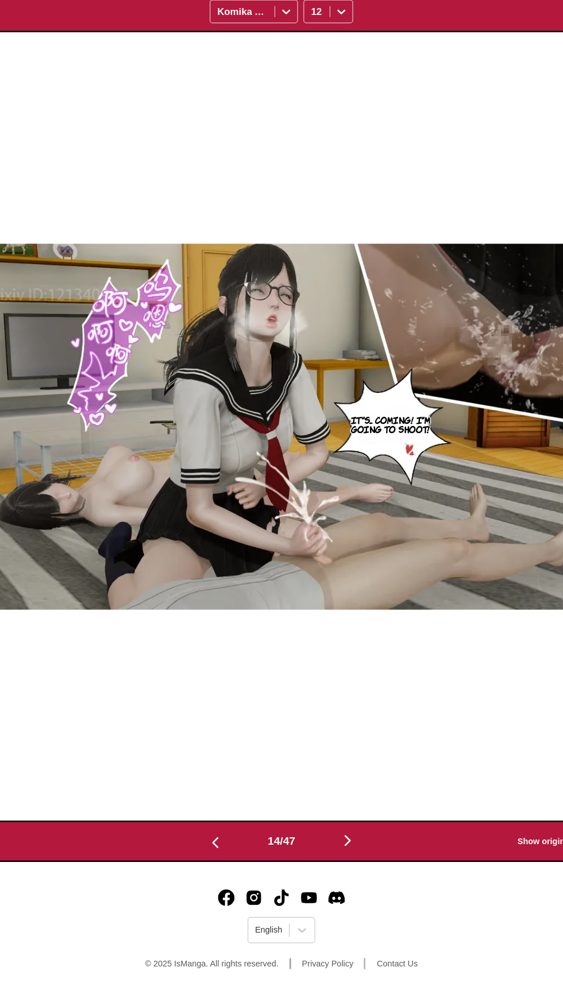
click at [222, 871] on img "button" at bounding box center [226, 868] width 14 height 14
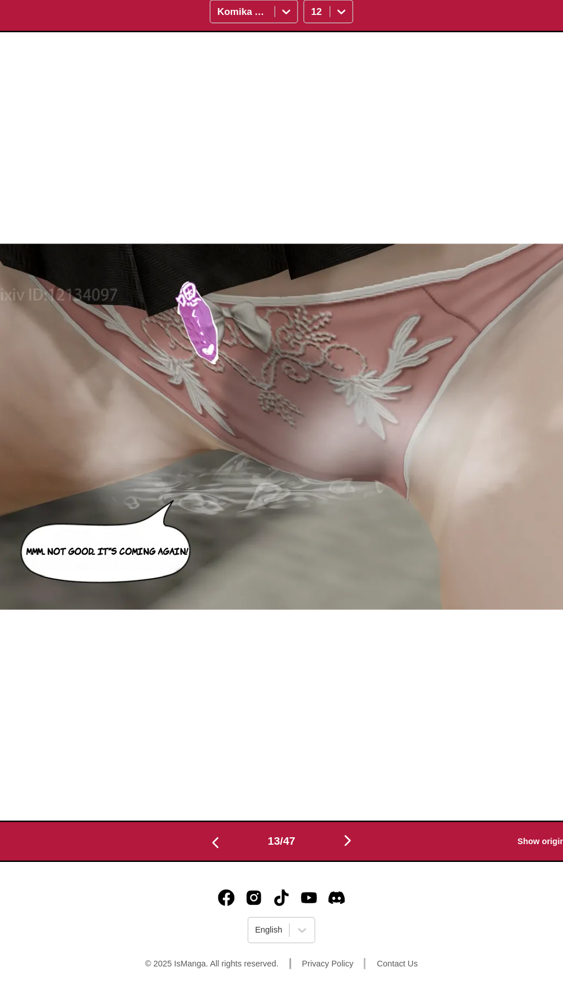
click at [222, 872] on img "button" at bounding box center [226, 868] width 14 height 14
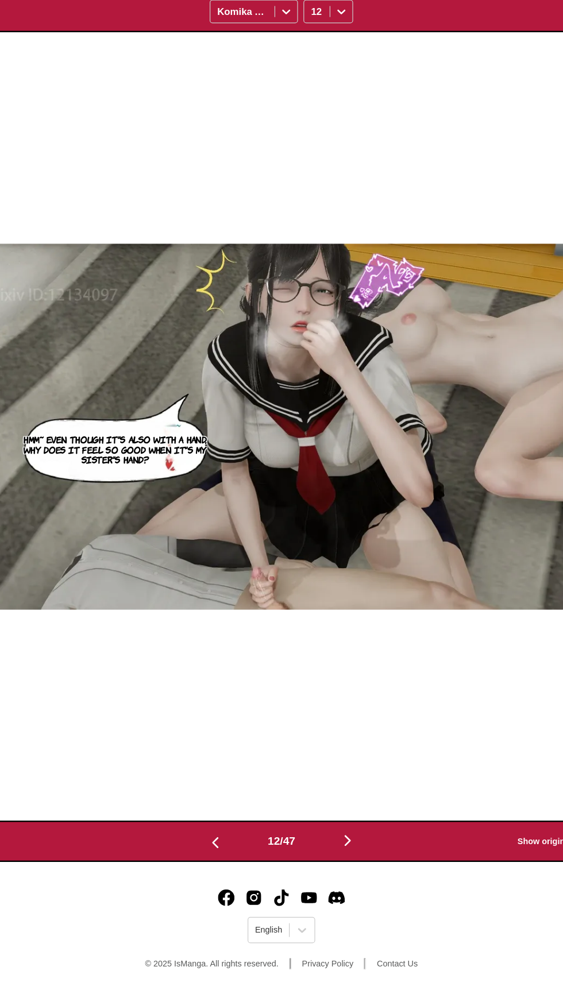
click at [219, 869] on img "button" at bounding box center [226, 868] width 14 height 14
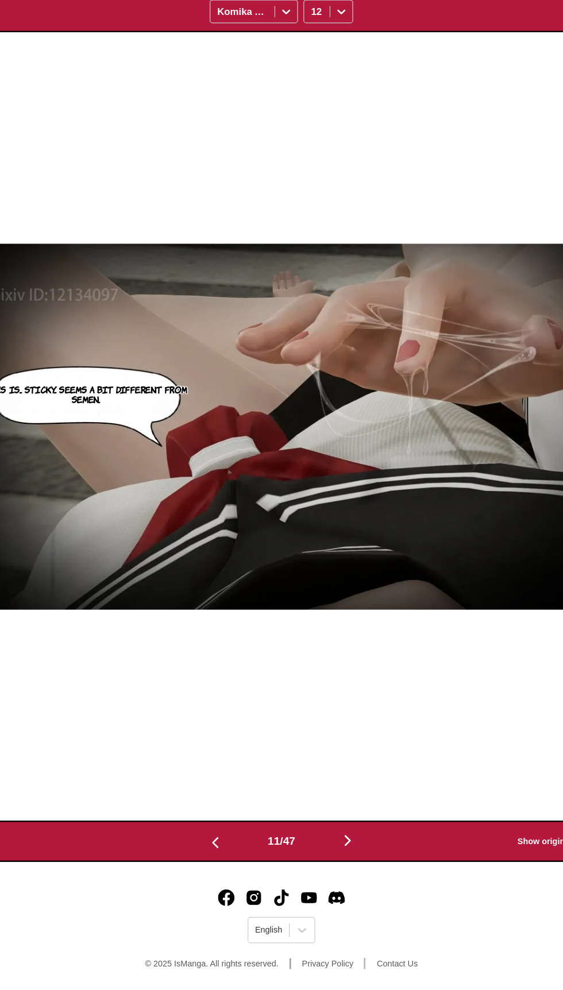
click at [220, 869] on img "button" at bounding box center [226, 868] width 14 height 14
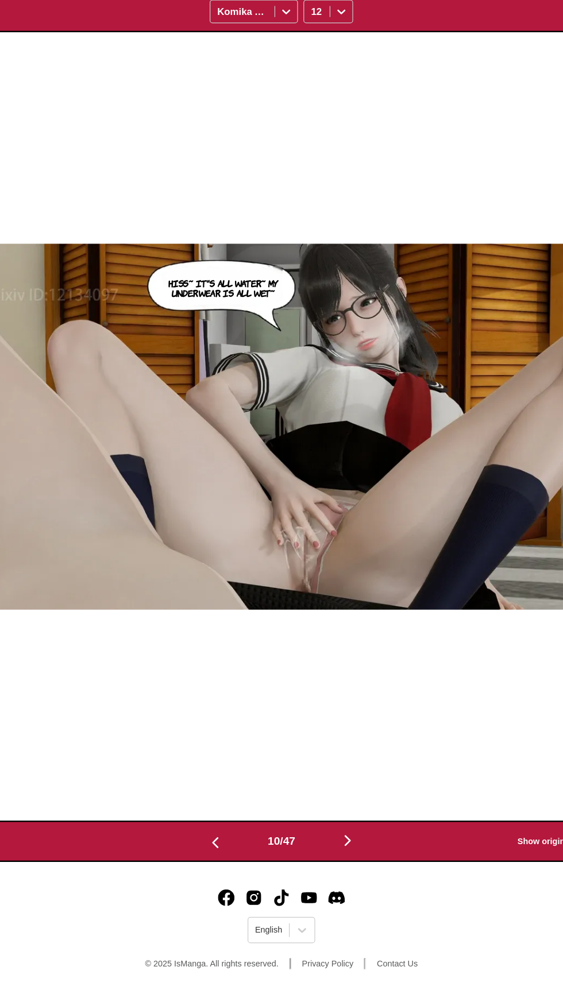
click at [221, 871] on img "button" at bounding box center [226, 868] width 14 height 14
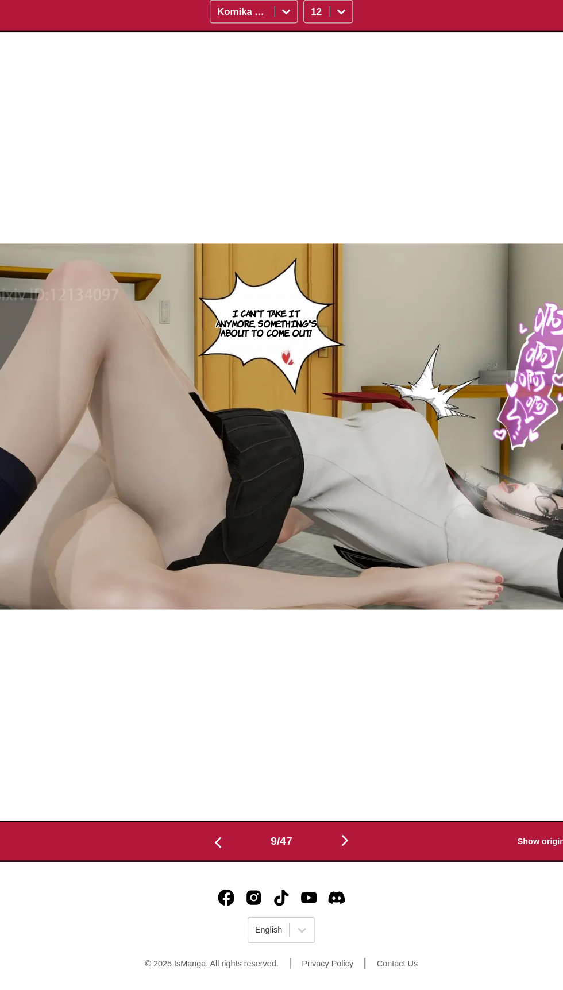
scroll to position [229, 0]
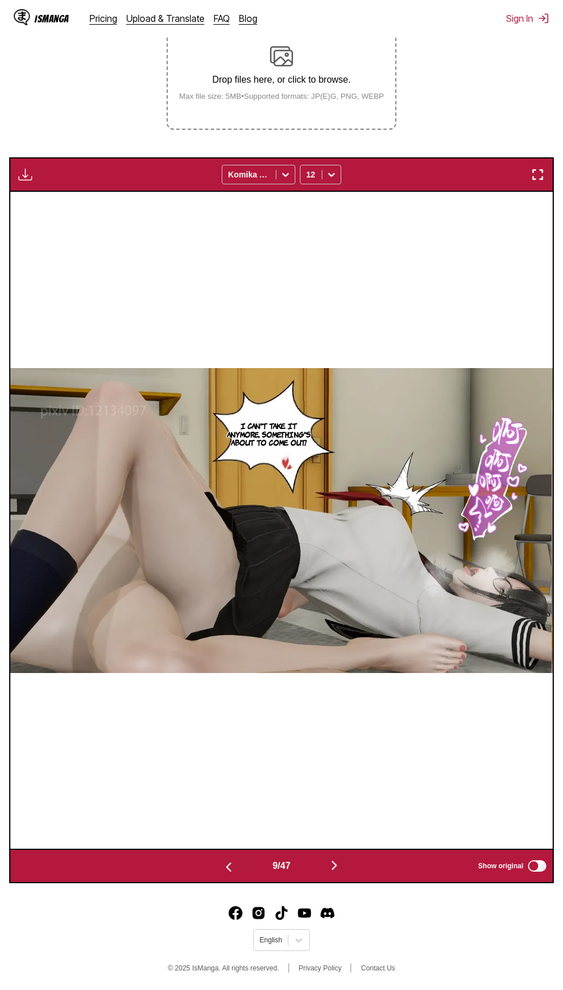
click at [206, 859] on button "button" at bounding box center [228, 866] width 69 height 17
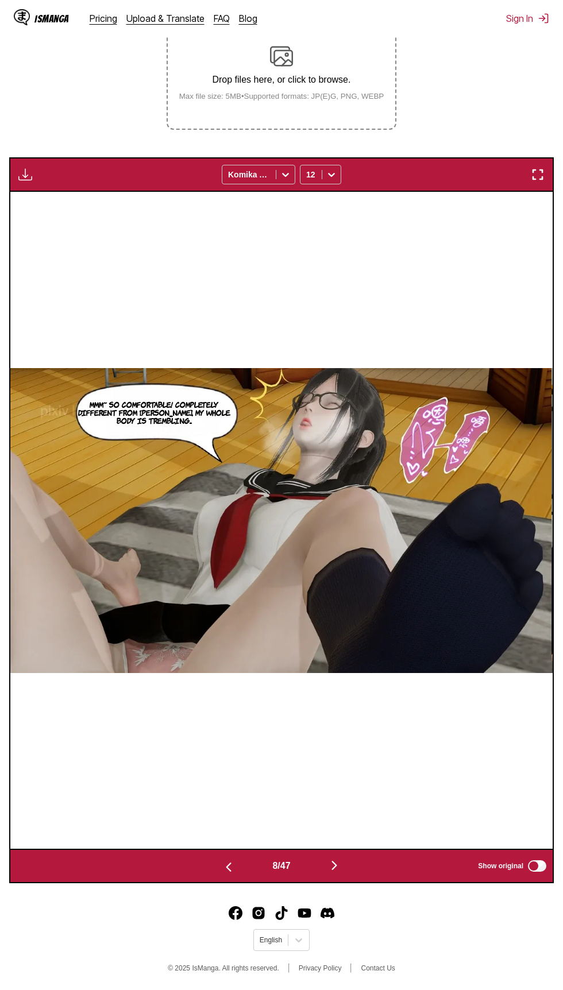
click at [226, 868] on img "button" at bounding box center [229, 868] width 14 height 14
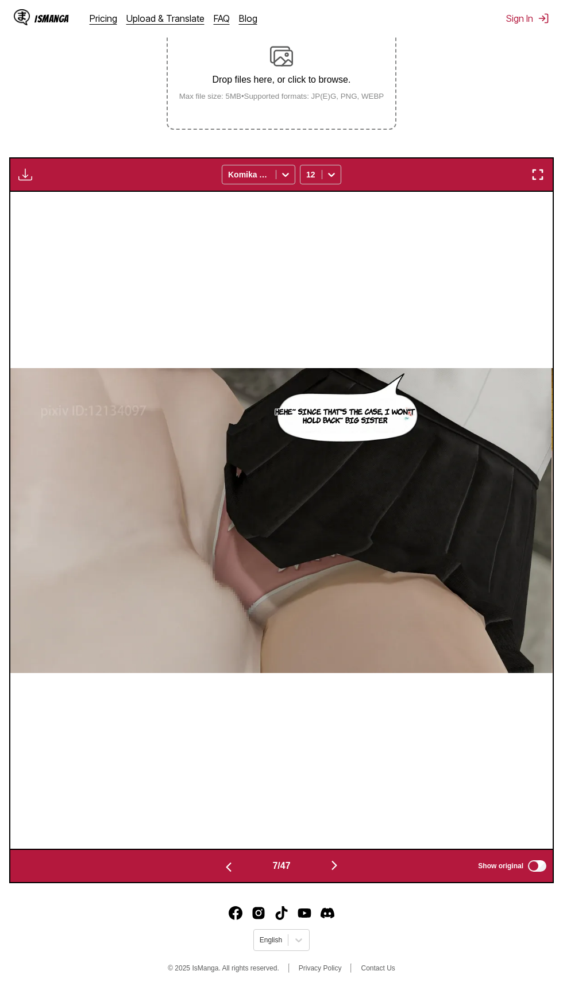
click at [222, 871] on img "button" at bounding box center [229, 868] width 14 height 14
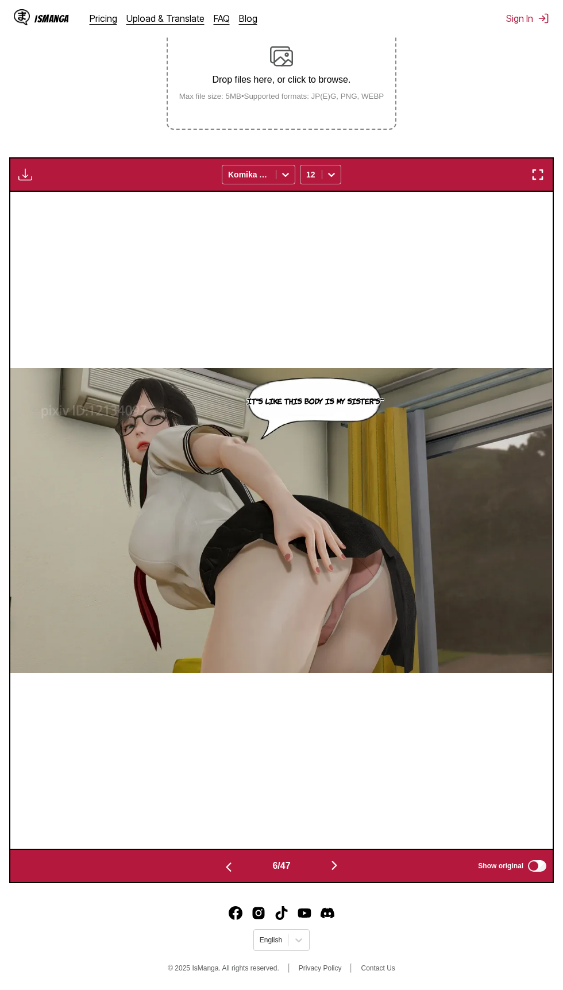
click at [217, 869] on button "button" at bounding box center [228, 866] width 69 height 17
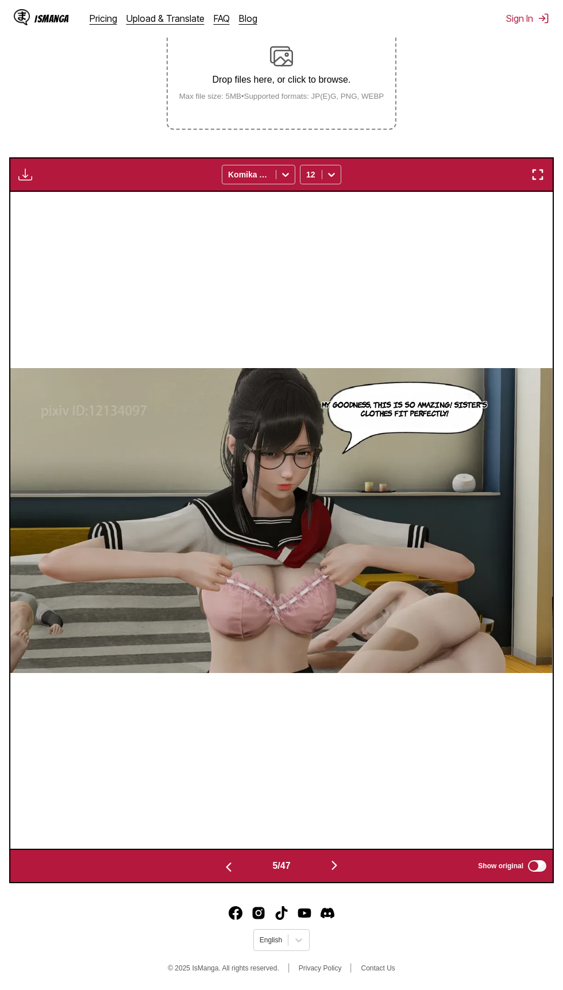
click at [217, 859] on button "button" at bounding box center [228, 866] width 69 height 17
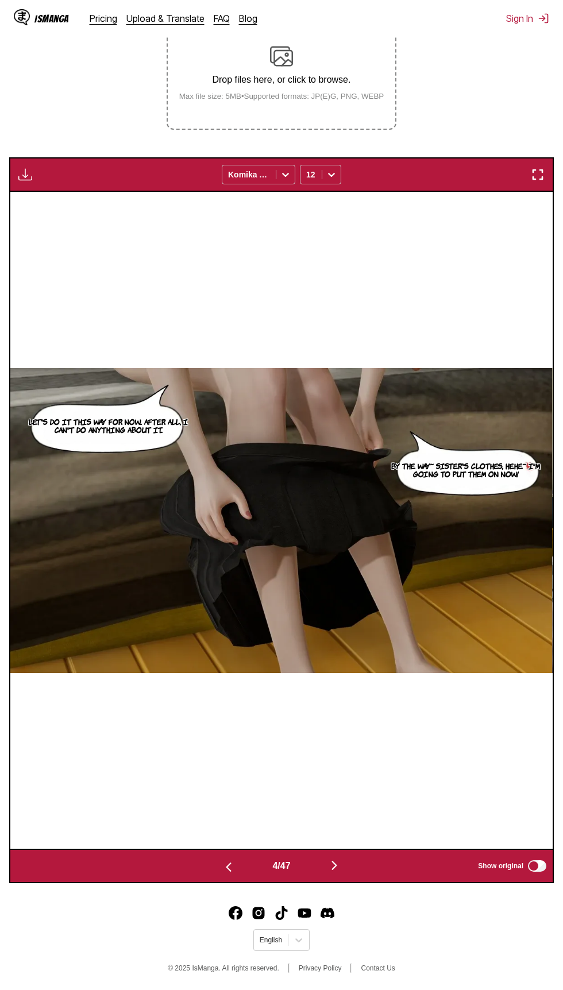
click at [215, 863] on button "button" at bounding box center [228, 866] width 69 height 17
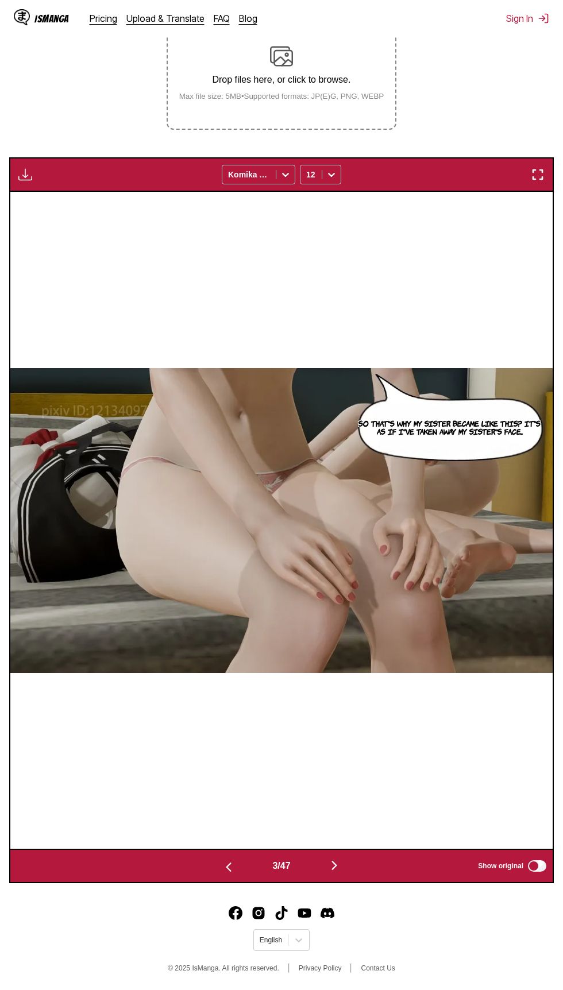
click at [213, 862] on button "button" at bounding box center [228, 866] width 69 height 17
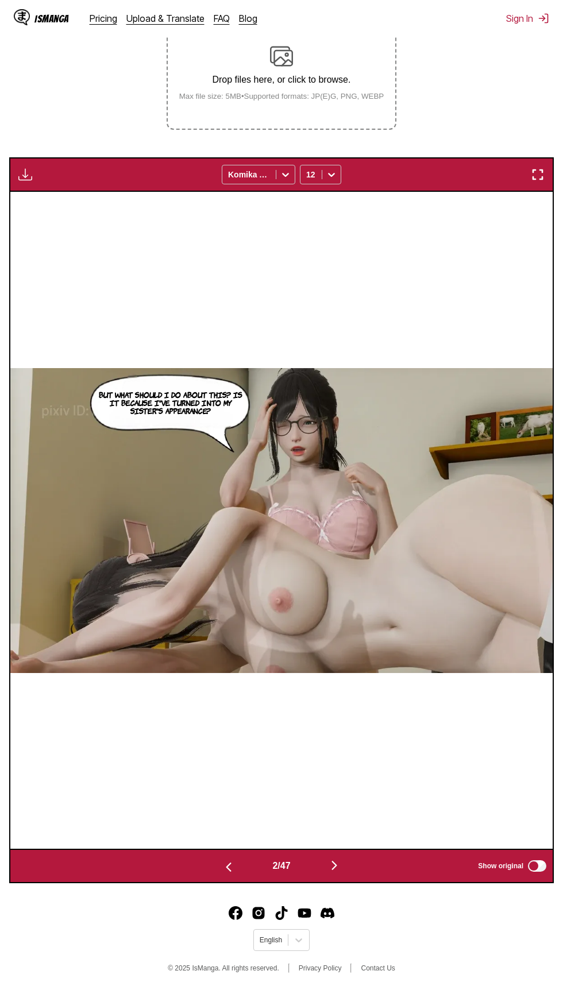
click at [213, 870] on button "button" at bounding box center [228, 866] width 69 height 17
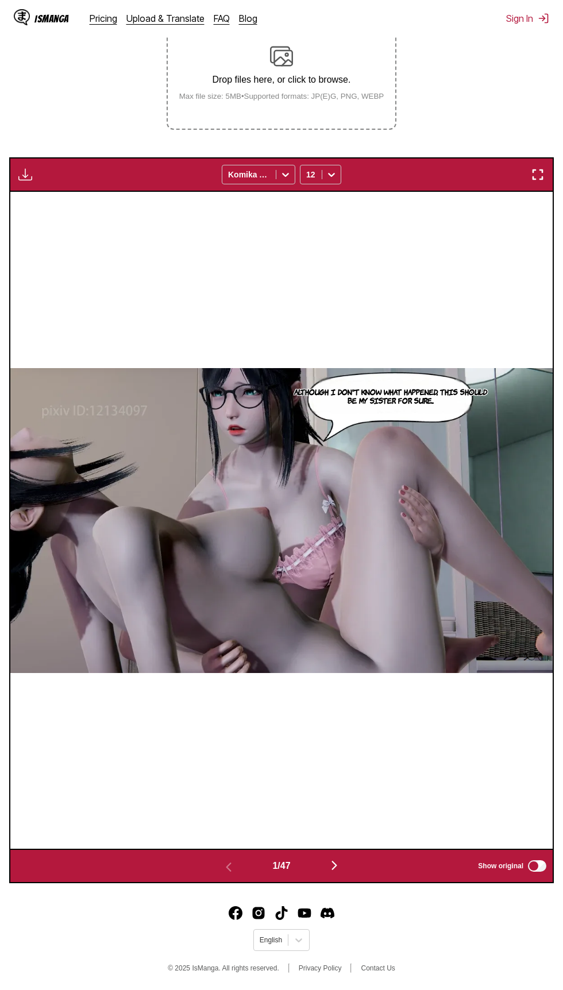
click at [334, 872] on img "button" at bounding box center [334, 866] width 14 height 14
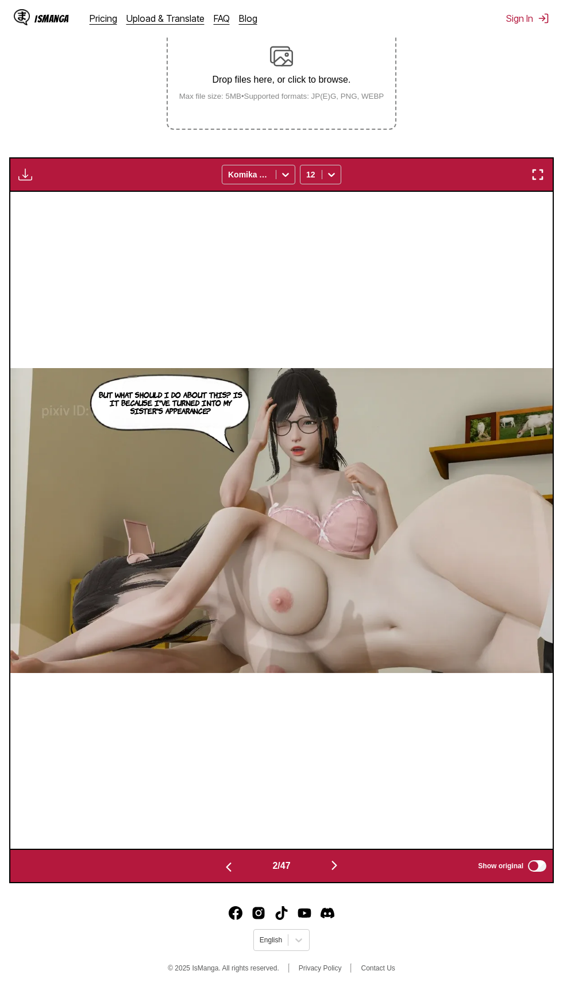
click at [546, 175] on button "button" at bounding box center [537, 174] width 21 height 15
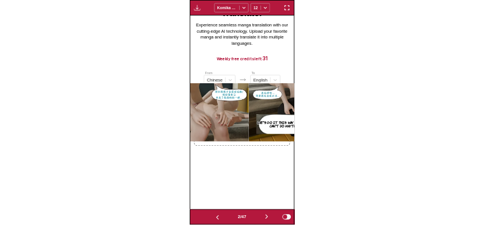
scroll to position [0, 223]
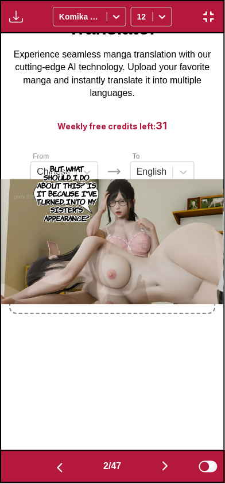
click at [225, 234] on div "Although I don't know what happened, this should be my sister for sure... But w…" at bounding box center [112, 241] width 225 height 417
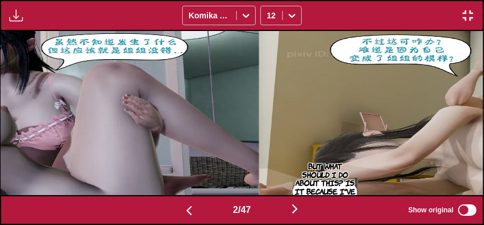
scroll to position [0, 481]
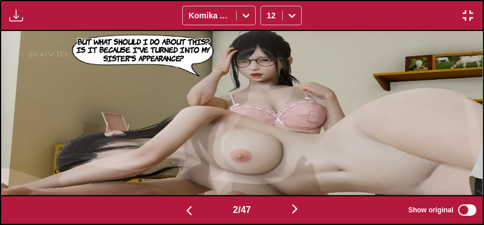
click at [380, 112] on img at bounding box center [241, 113] width 481 height 164
click at [311, 205] on button "button" at bounding box center [294, 210] width 69 height 17
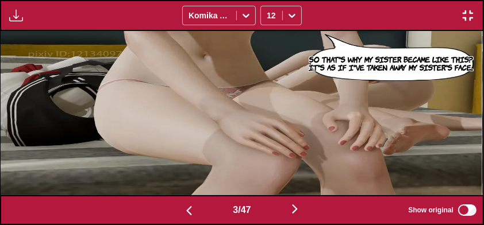
click at [307, 202] on button "button" at bounding box center [294, 210] width 69 height 17
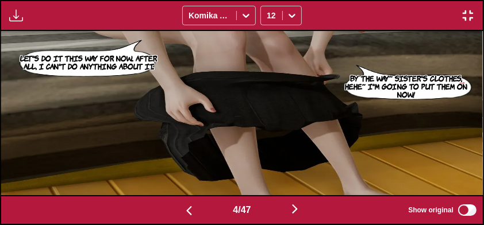
click at [310, 202] on button "button" at bounding box center [294, 210] width 69 height 17
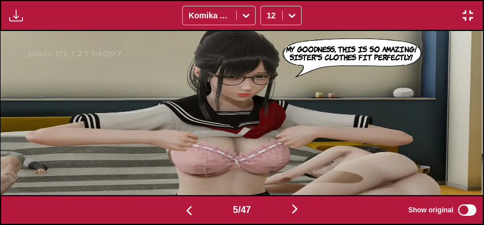
click at [311, 205] on button "button" at bounding box center [294, 210] width 69 height 17
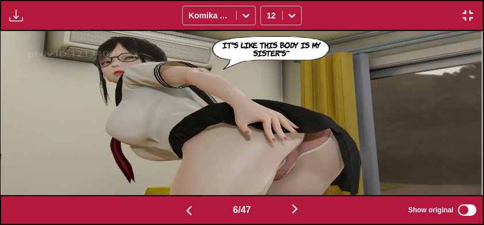
click at [311, 203] on button "button" at bounding box center [294, 210] width 69 height 17
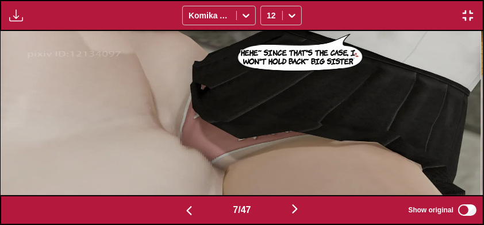
click at [311, 203] on button "button" at bounding box center [294, 210] width 69 height 17
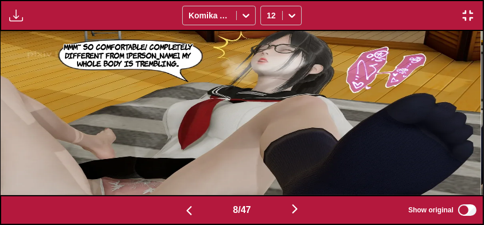
click at [312, 203] on button "button" at bounding box center [294, 210] width 69 height 17
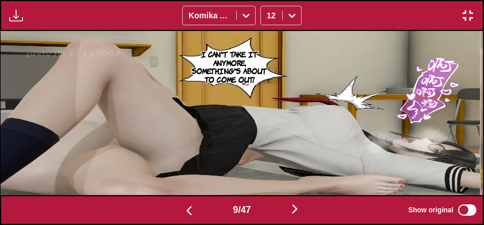
click at [286, 214] on button "button" at bounding box center [294, 210] width 69 height 17
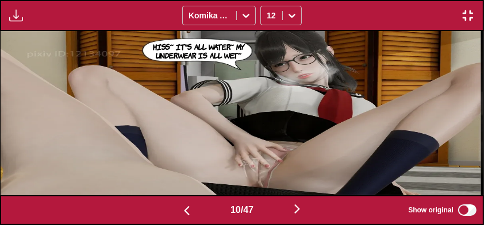
click at [303, 214] on img "button" at bounding box center [297, 209] width 14 height 14
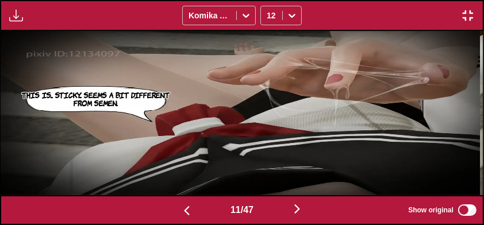
click at [296, 215] on img "button" at bounding box center [297, 209] width 14 height 14
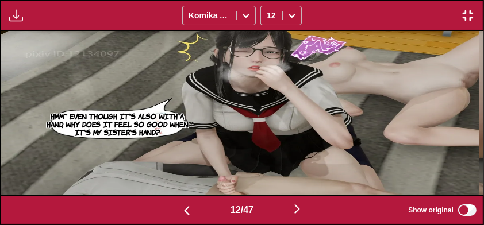
click at [299, 211] on img "button" at bounding box center [297, 209] width 14 height 14
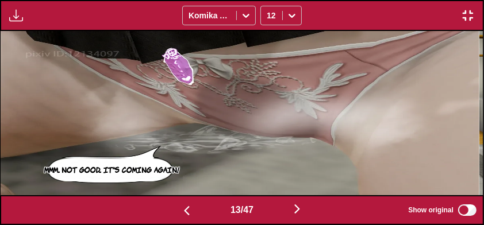
click at [298, 214] on img "button" at bounding box center [297, 209] width 14 height 14
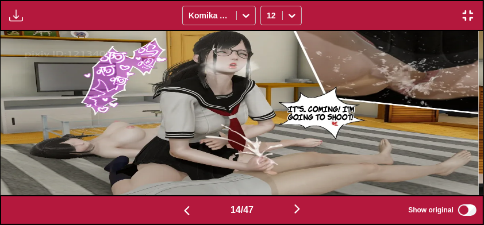
click at [300, 211] on img "button" at bounding box center [297, 209] width 14 height 14
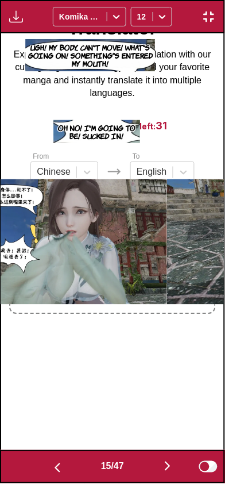
scroll to position [0, 3129]
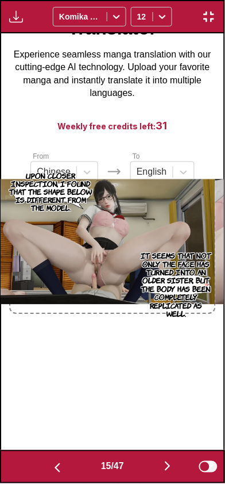
click at [211, 24] on button "button" at bounding box center [209, 16] width 21 height 15
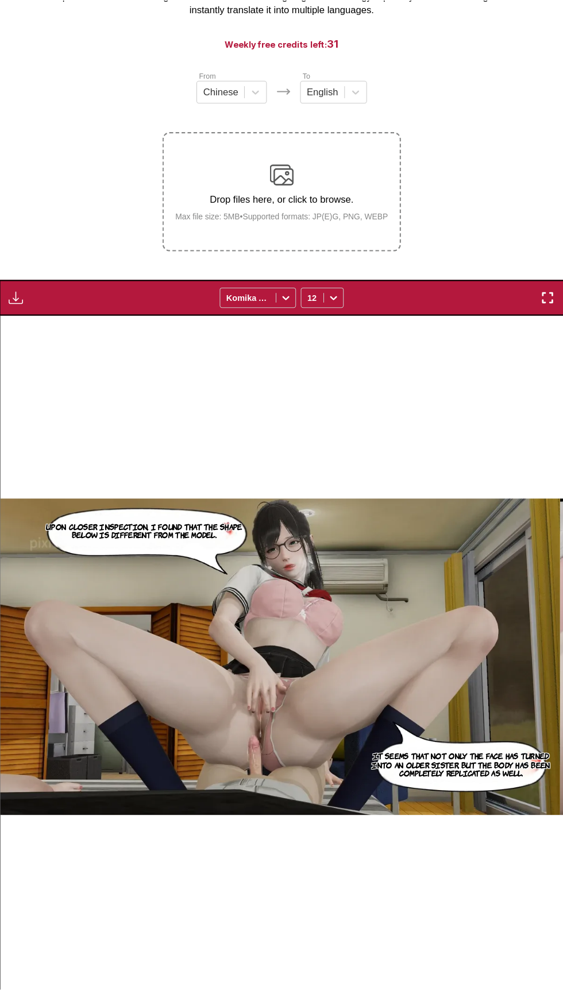
scroll to position [80, 0]
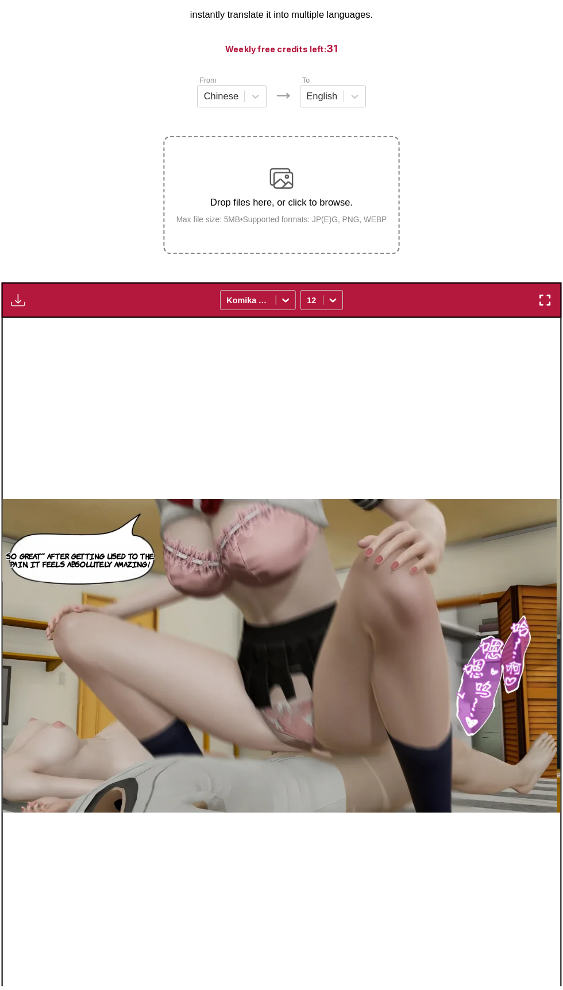
click at [533, 325] on img "button" at bounding box center [538, 323] width 14 height 14
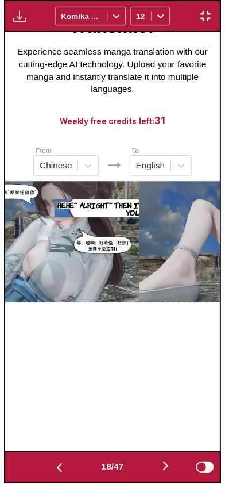
scroll to position [0, 3800]
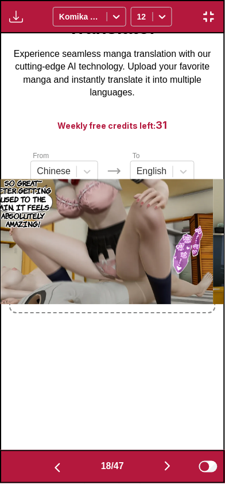
click at [156, 473] on button "button" at bounding box center [167, 467] width 69 height 17
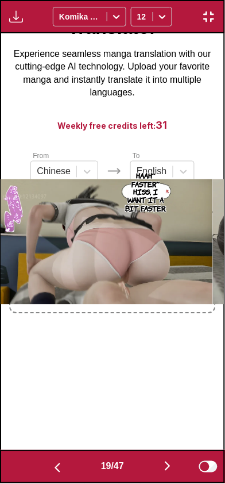
click at [166, 470] on img "button" at bounding box center [168, 467] width 14 height 14
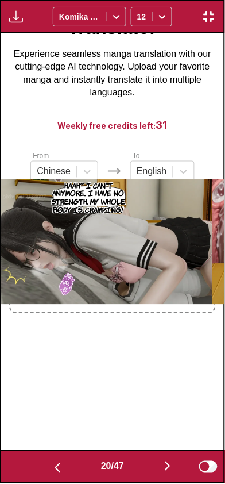
click at [159, 471] on button "button" at bounding box center [167, 467] width 69 height 17
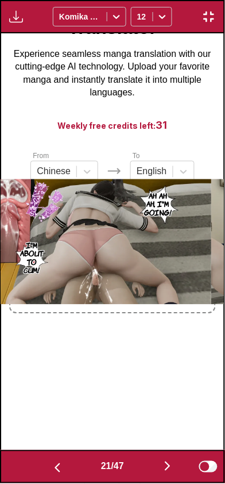
click at [157, 469] on button "button" at bounding box center [167, 467] width 69 height 17
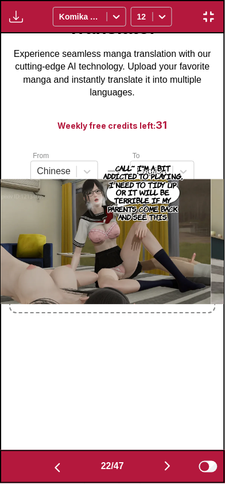
click at [56, 465] on img "button" at bounding box center [58, 468] width 14 height 14
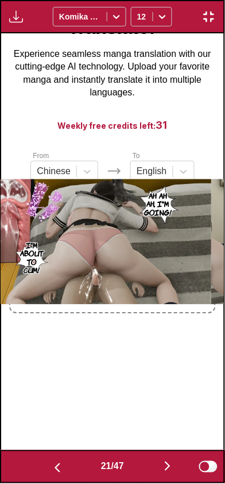
click at [166, 464] on img "button" at bounding box center [168, 467] width 14 height 14
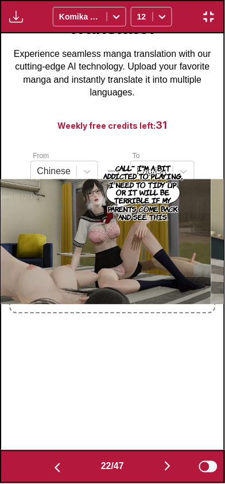
click at [162, 465] on button "button" at bounding box center [167, 467] width 69 height 17
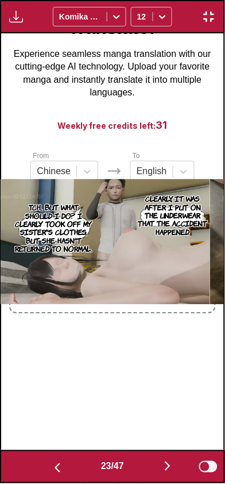
click at [162, 467] on button "button" at bounding box center [167, 467] width 69 height 17
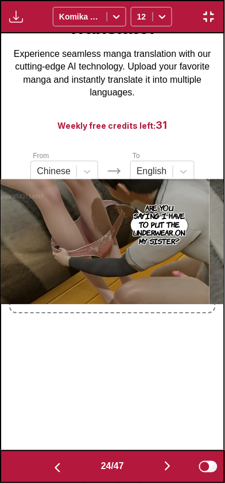
click at [168, 462] on img "button" at bounding box center [168, 467] width 14 height 14
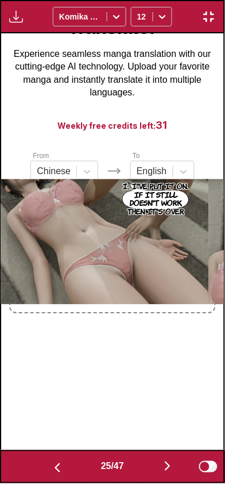
click at [167, 471] on img "button" at bounding box center [168, 467] width 14 height 14
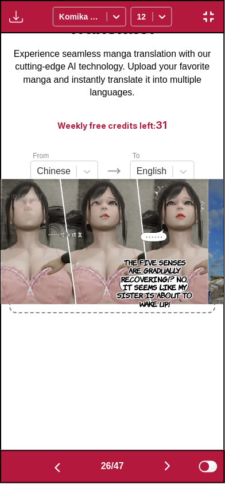
click at [43, 472] on button "button" at bounding box center [57, 467] width 69 height 17
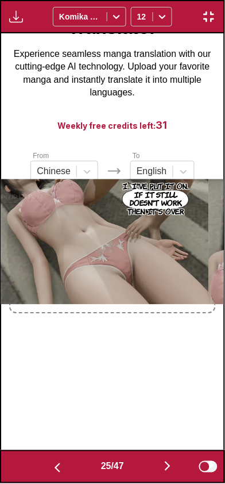
click at [37, 465] on button "button" at bounding box center [57, 467] width 69 height 17
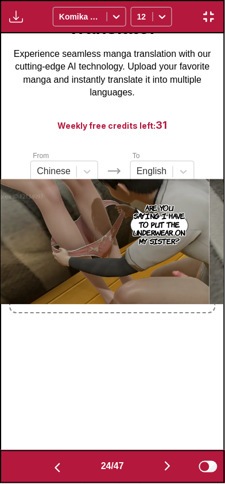
click at [38, 465] on button "button" at bounding box center [57, 467] width 69 height 17
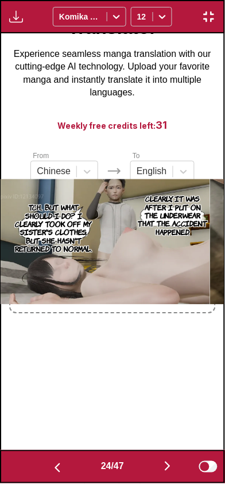
click at [39, 466] on button "button" at bounding box center [57, 467] width 69 height 17
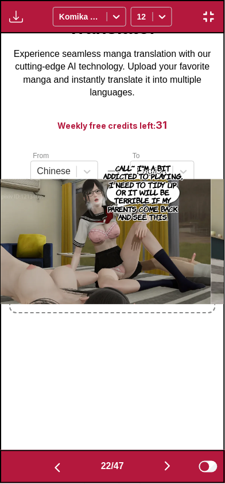
click at [41, 467] on button "button" at bounding box center [57, 467] width 69 height 17
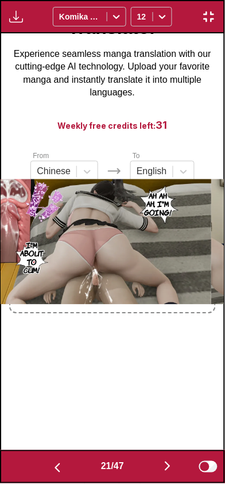
click at [42, 469] on button "button" at bounding box center [57, 467] width 69 height 17
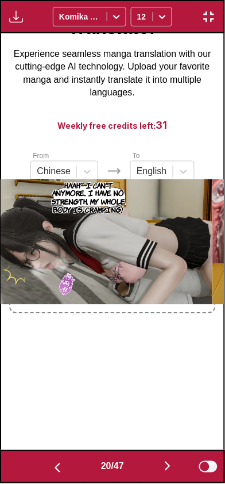
click at [51, 468] on img "button" at bounding box center [58, 468] width 14 height 14
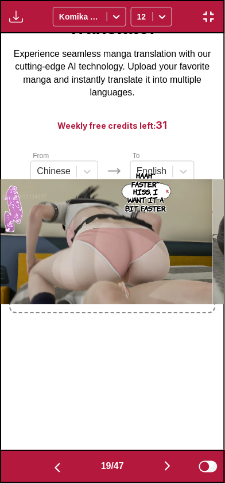
click at [47, 469] on button "button" at bounding box center [57, 467] width 69 height 17
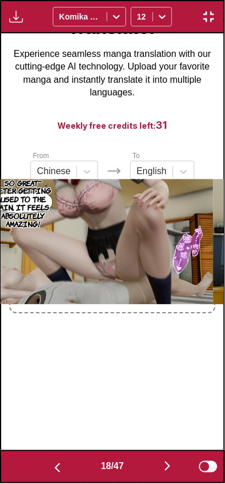
click at [51, 470] on img "button" at bounding box center [58, 468] width 14 height 14
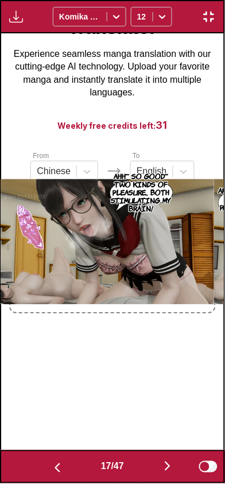
click at [51, 469] on img "button" at bounding box center [58, 468] width 14 height 14
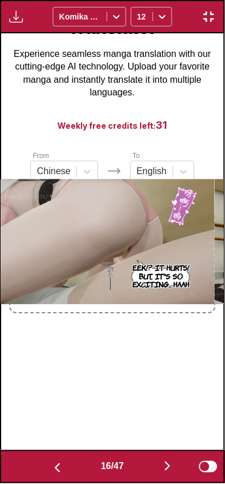
click at [51, 469] on img "button" at bounding box center [58, 468] width 14 height 14
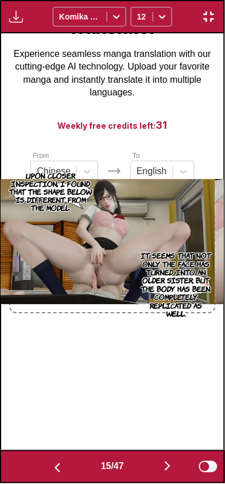
click at [51, 470] on img "button" at bounding box center [58, 468] width 14 height 14
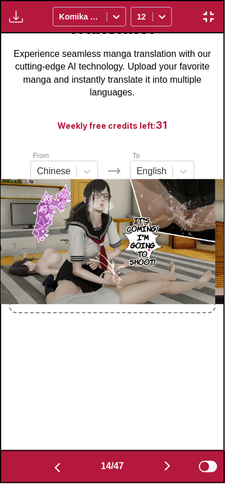
click at [46, 469] on button "button" at bounding box center [57, 467] width 69 height 17
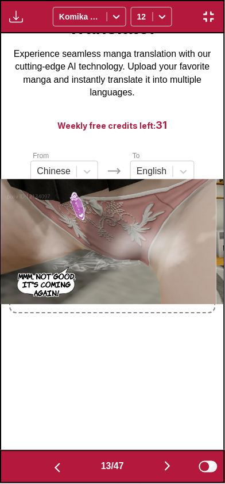
click at [167, 465] on img "button" at bounding box center [168, 467] width 14 height 14
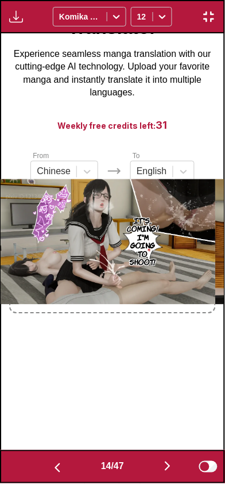
click at [165, 463] on img "button" at bounding box center [168, 467] width 14 height 14
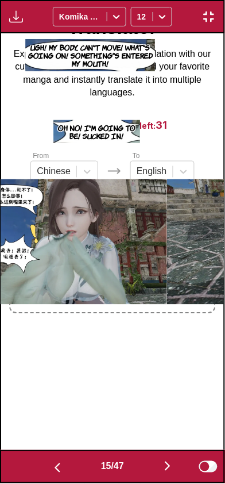
scroll to position [0, 3129]
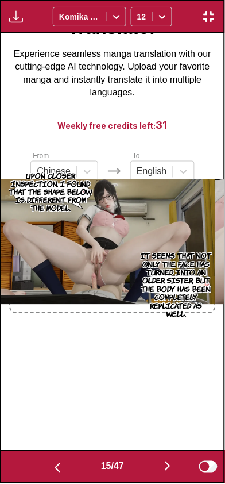
click at [209, 14] on img "button" at bounding box center [209, 17] width 14 height 14
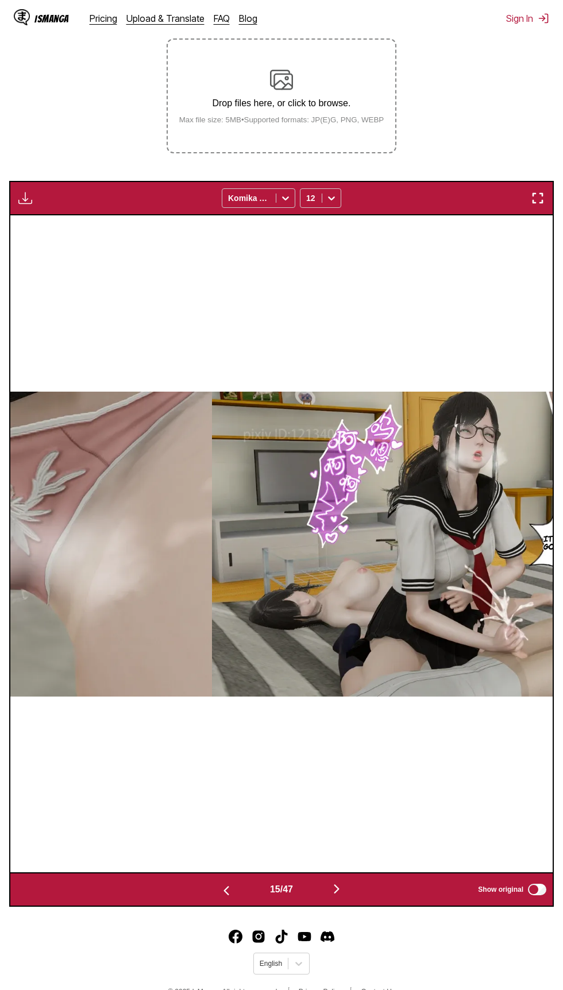
scroll to position [210, 0]
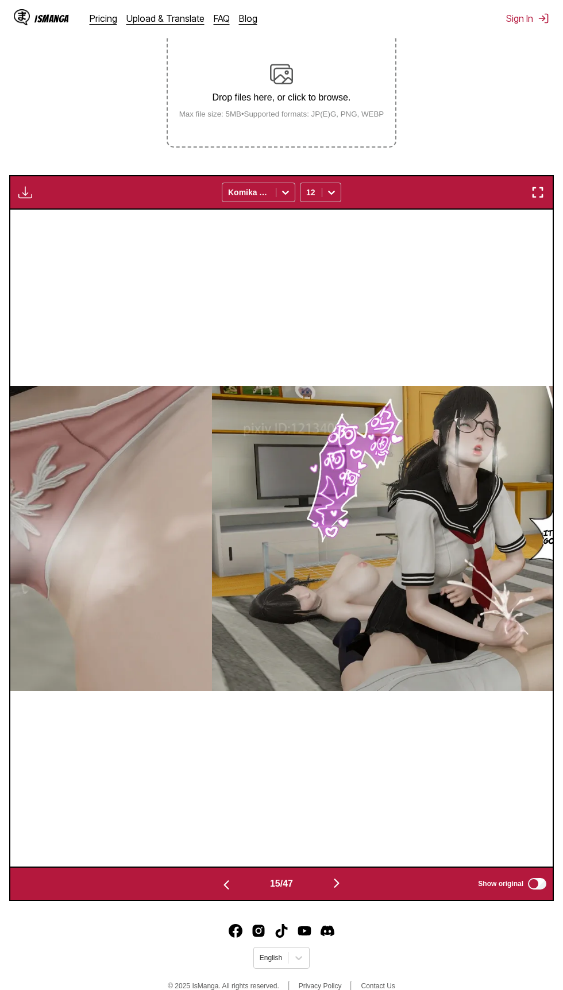
click at [333, 884] on img "button" at bounding box center [337, 884] width 14 height 14
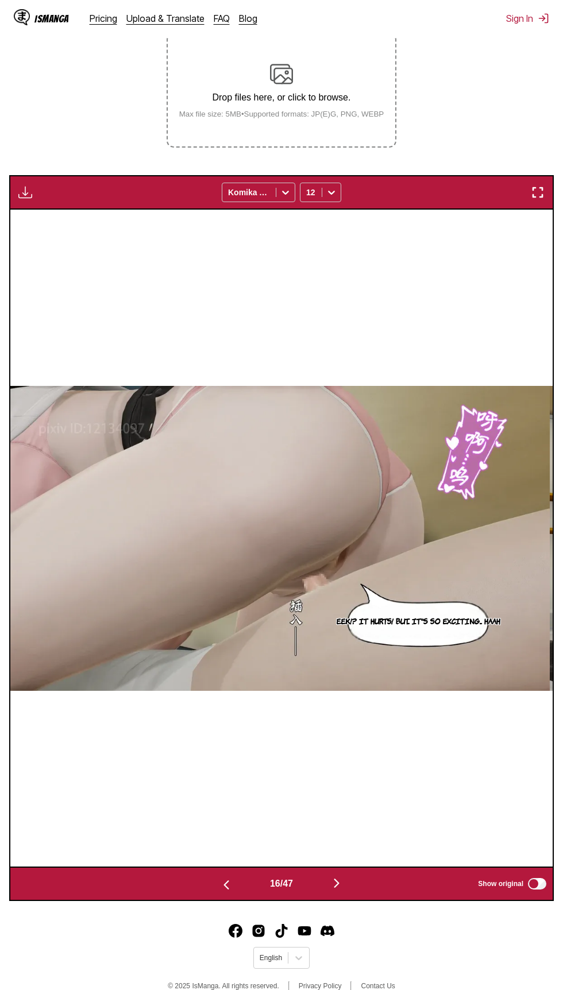
click at [340, 883] on img "button" at bounding box center [337, 884] width 14 height 14
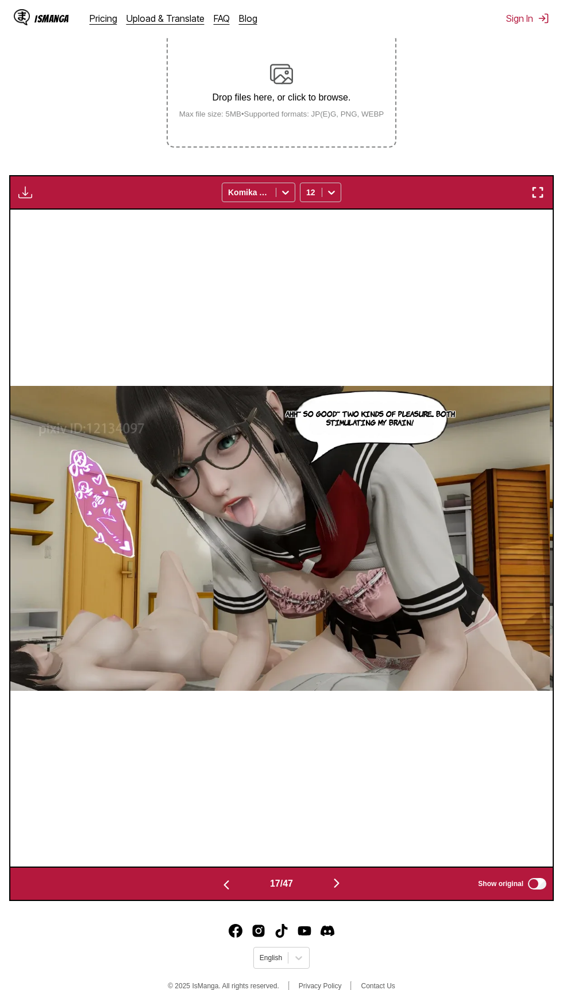
click at [328, 882] on button "button" at bounding box center [336, 884] width 69 height 17
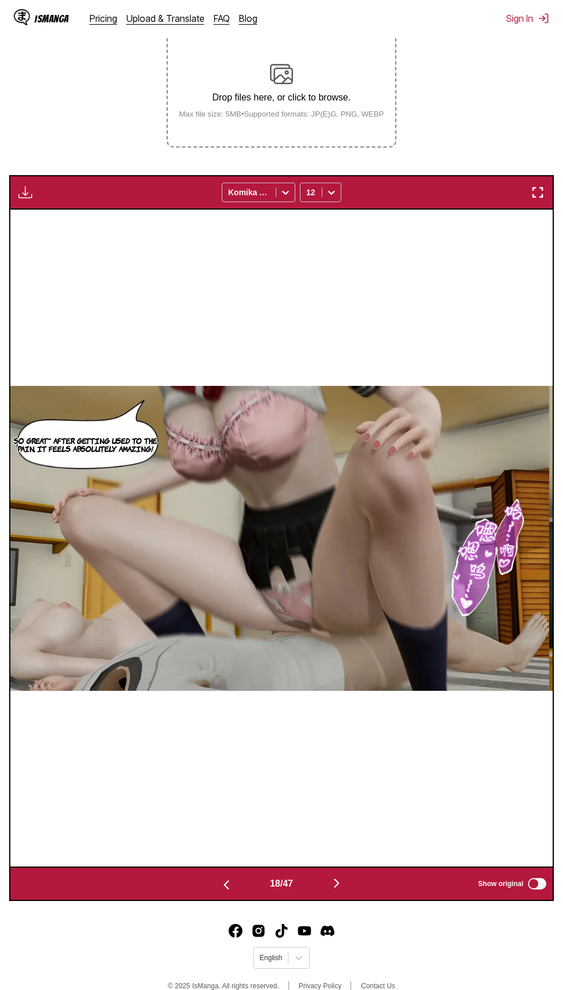
click at [321, 881] on button "button" at bounding box center [336, 884] width 69 height 17
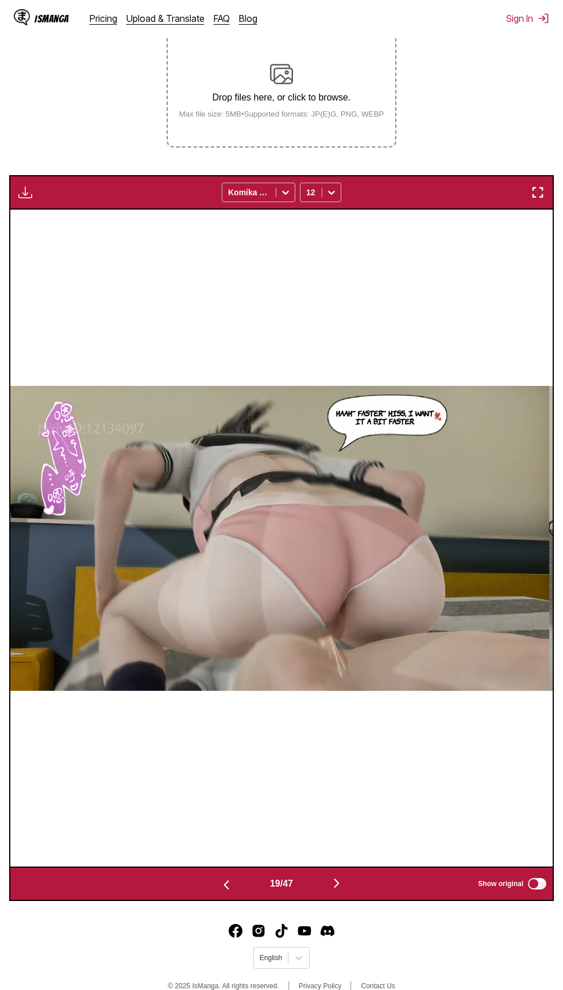
click at [321, 883] on button "button" at bounding box center [336, 884] width 69 height 17
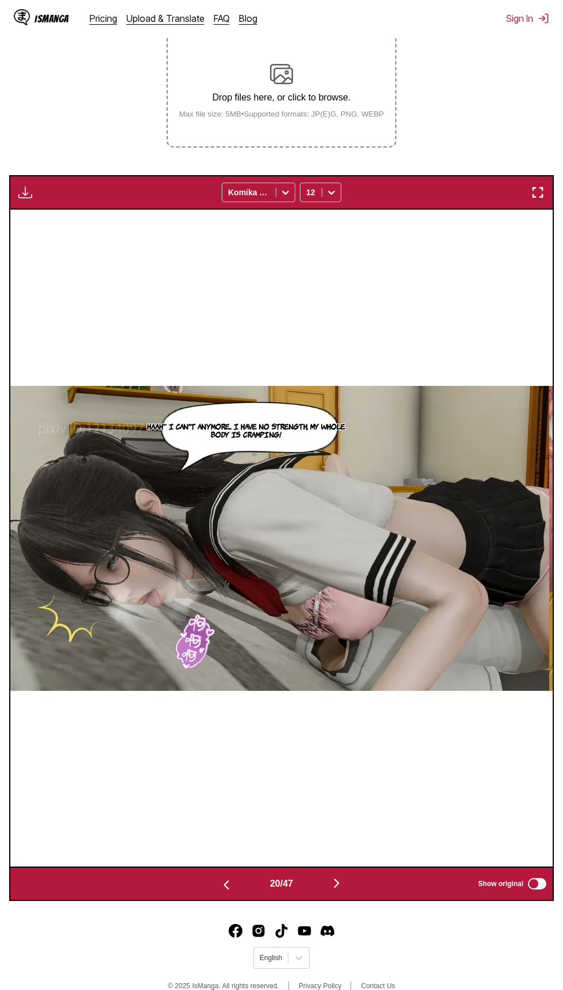
click at [329, 887] on button "button" at bounding box center [336, 884] width 69 height 17
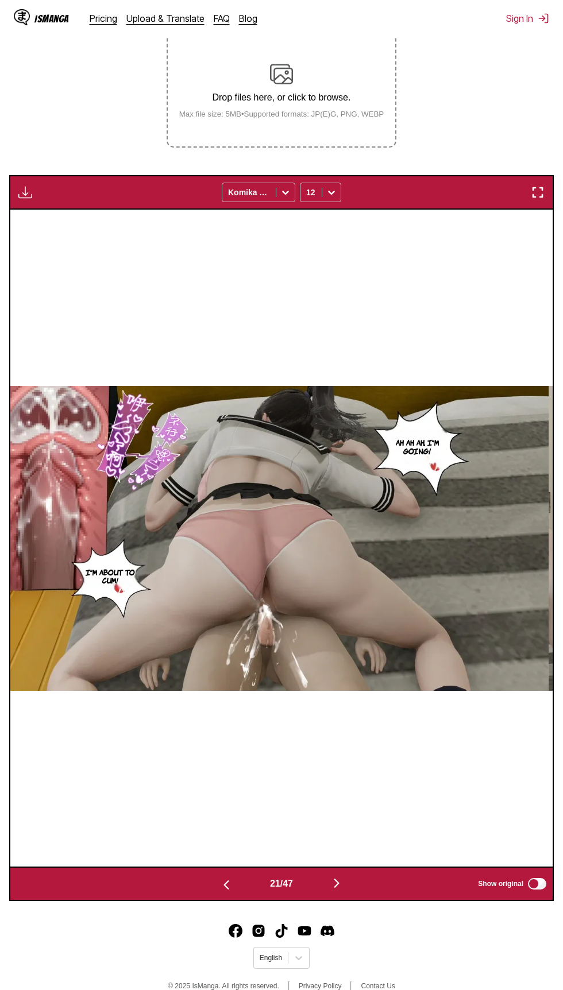
click at [322, 877] on button "button" at bounding box center [336, 884] width 69 height 17
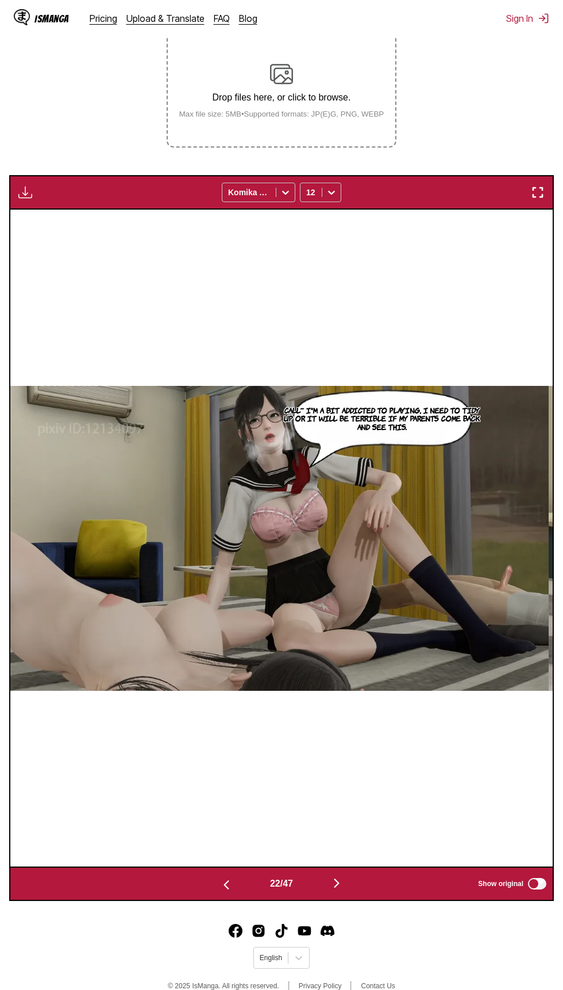
click at [226, 882] on img "button" at bounding box center [226, 885] width 14 height 14
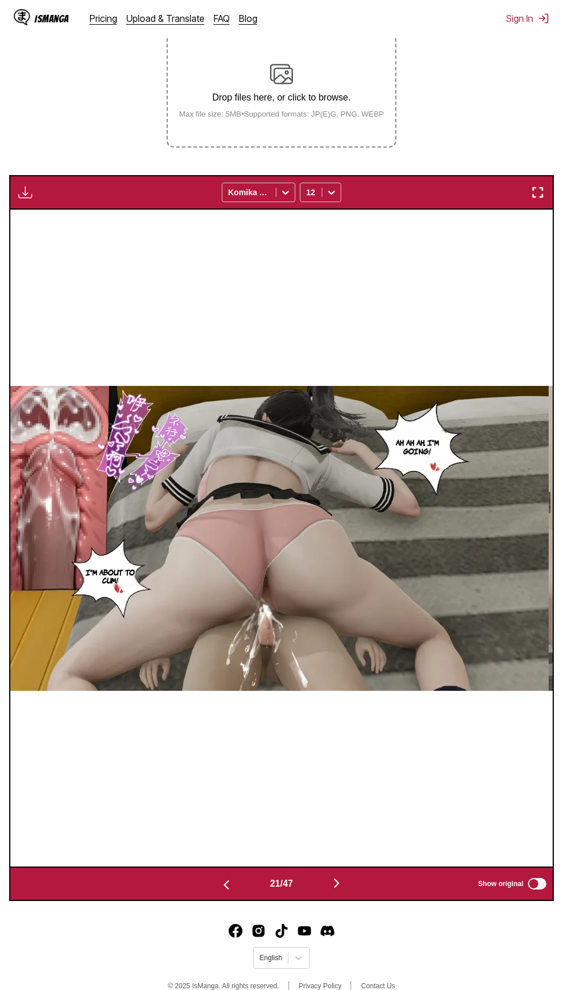
click at [230, 881] on button "button" at bounding box center [226, 884] width 69 height 17
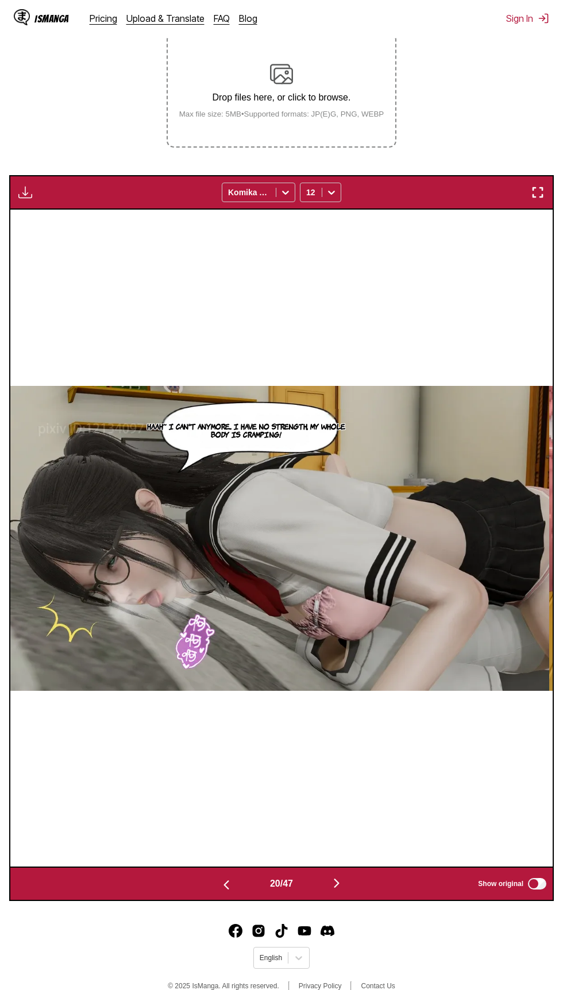
click at [224, 880] on img "button" at bounding box center [226, 885] width 14 height 14
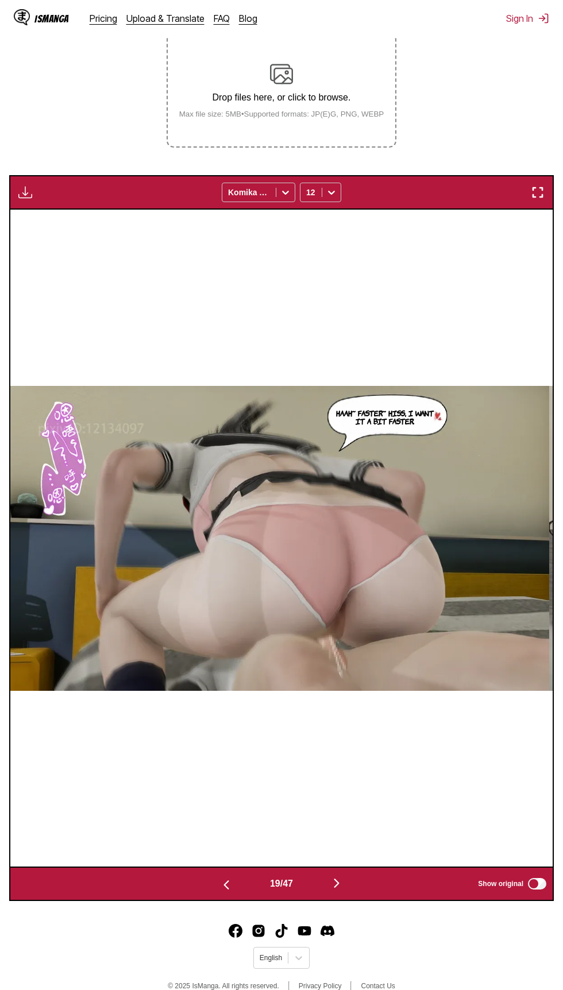
click at [219, 880] on img "button" at bounding box center [226, 885] width 14 height 14
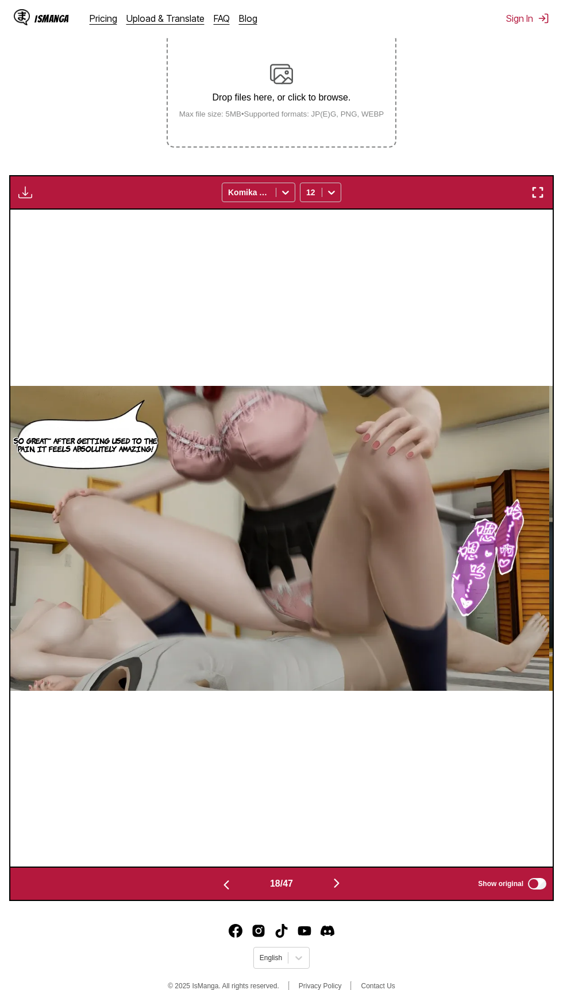
click at [219, 880] on img "button" at bounding box center [226, 885] width 14 height 14
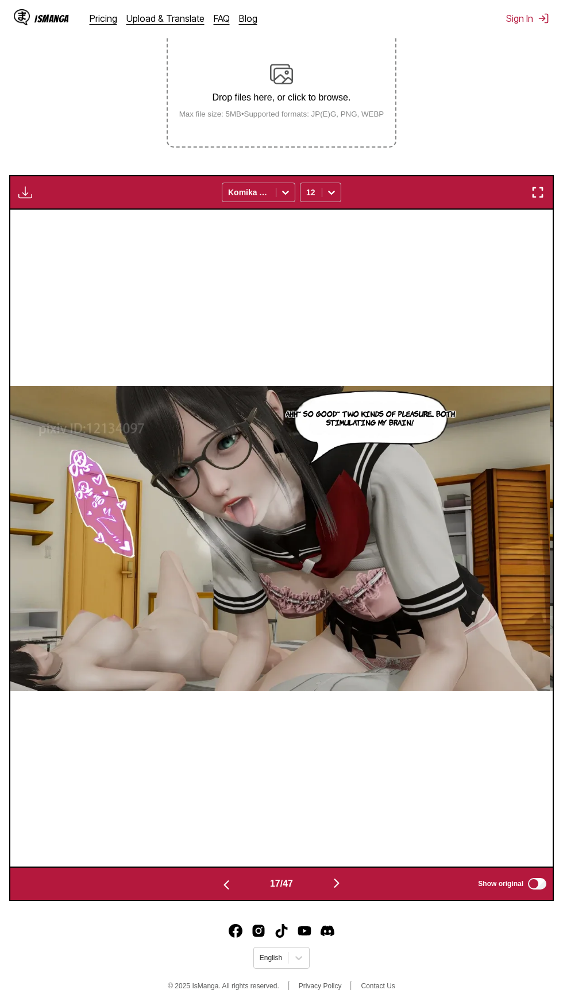
click at [215, 879] on button "button" at bounding box center [226, 884] width 69 height 17
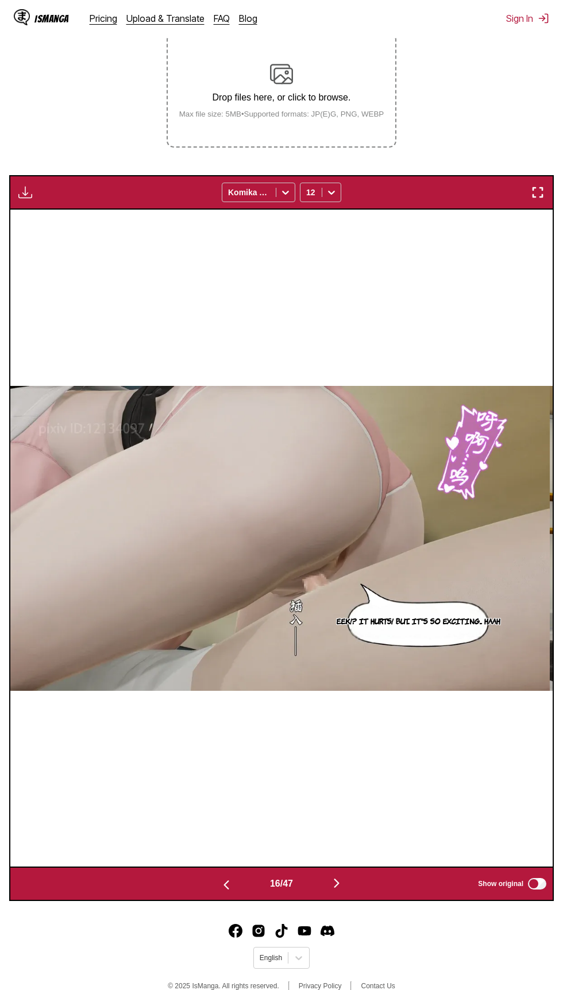
click at [219, 879] on img "button" at bounding box center [226, 885] width 14 height 14
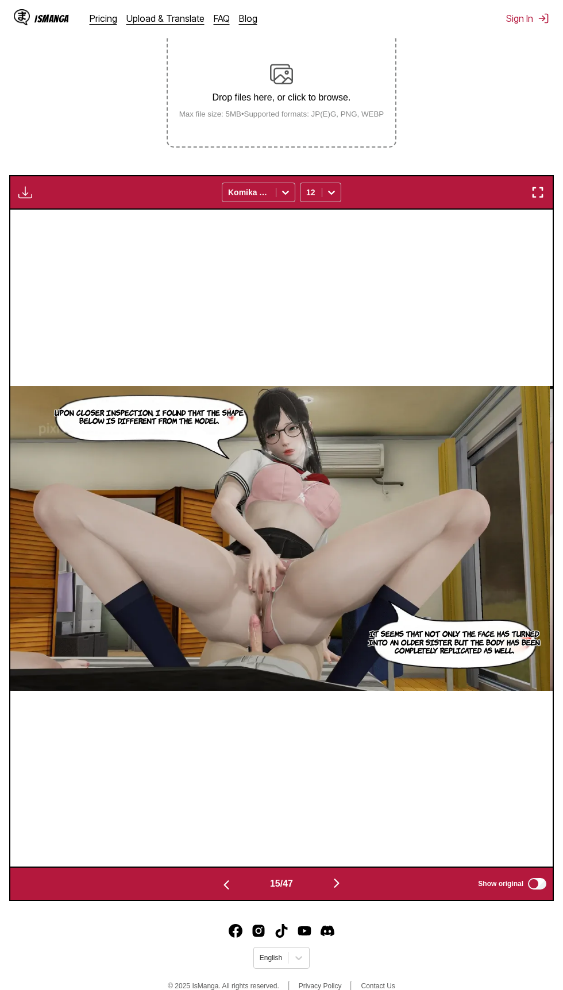
click at [216, 878] on button "button" at bounding box center [226, 884] width 69 height 17
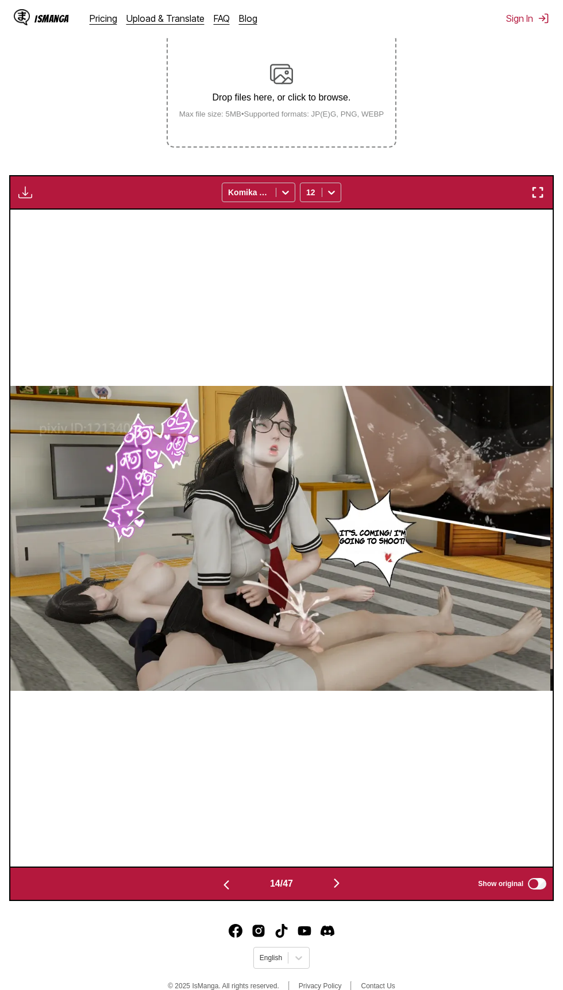
click at [214, 877] on button "button" at bounding box center [226, 884] width 69 height 17
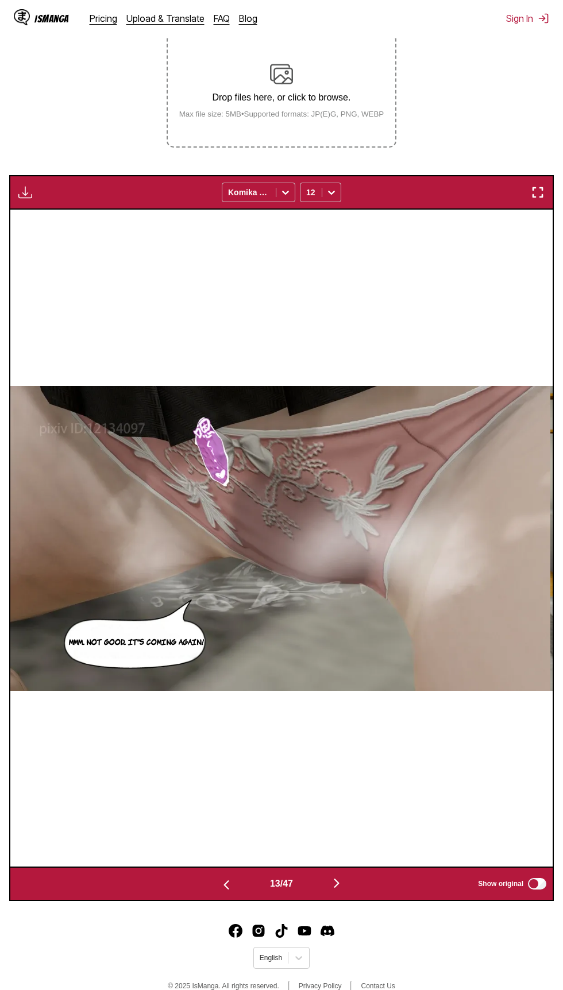
click at [339, 881] on img "button" at bounding box center [337, 884] width 14 height 14
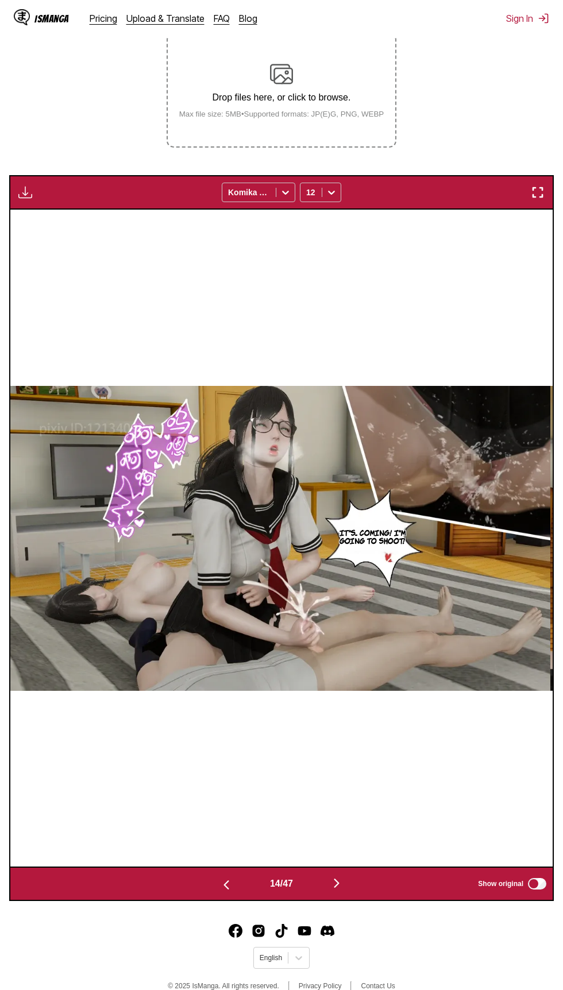
click at [329, 878] on button "button" at bounding box center [336, 884] width 69 height 17
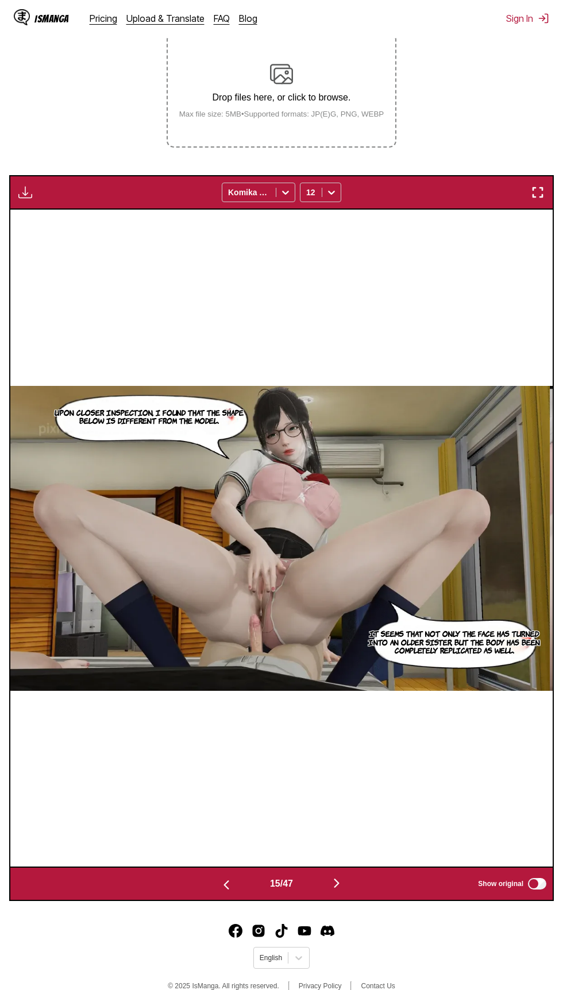
click at [171, 886] on div "15 / 47 Show original" at bounding box center [281, 884] width 545 height 34
click at [167, 881] on div "15 / 47 Show original" at bounding box center [281, 884] width 545 height 34
click at [209, 881] on button "button" at bounding box center [226, 884] width 69 height 17
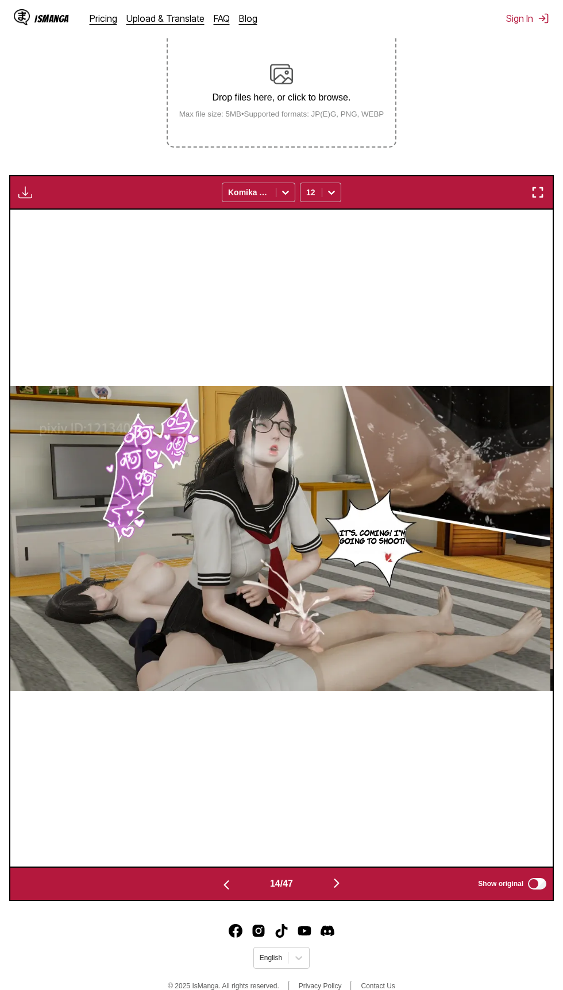
click at [340, 883] on img "button" at bounding box center [337, 884] width 14 height 14
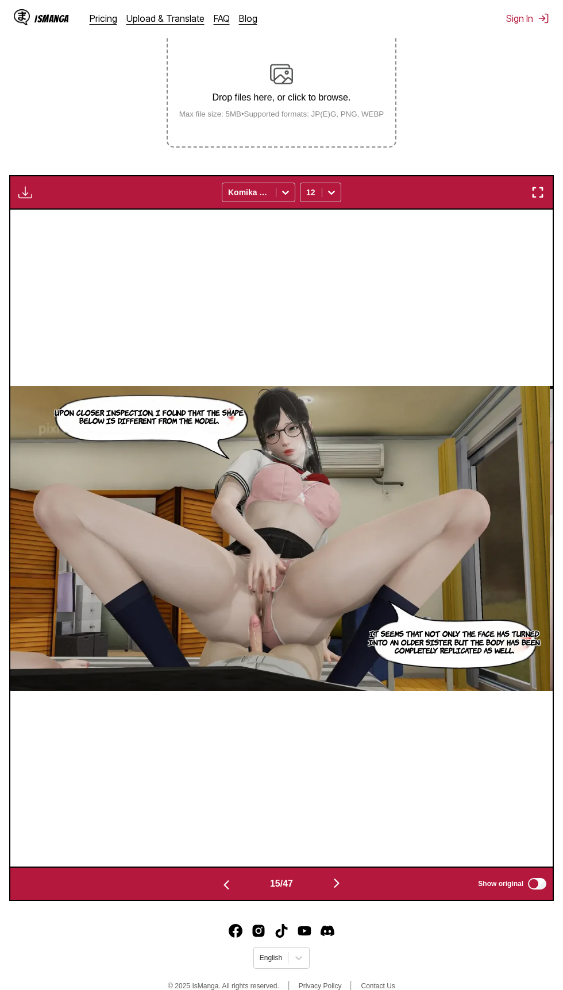
click at [204, 881] on button "button" at bounding box center [226, 884] width 69 height 17
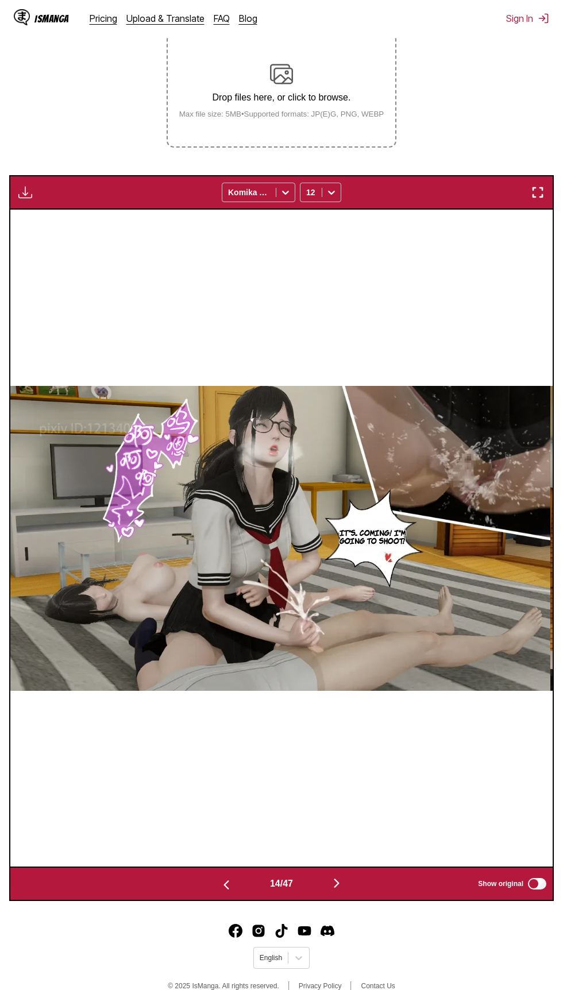
click at [219, 889] on img "button" at bounding box center [226, 885] width 14 height 14
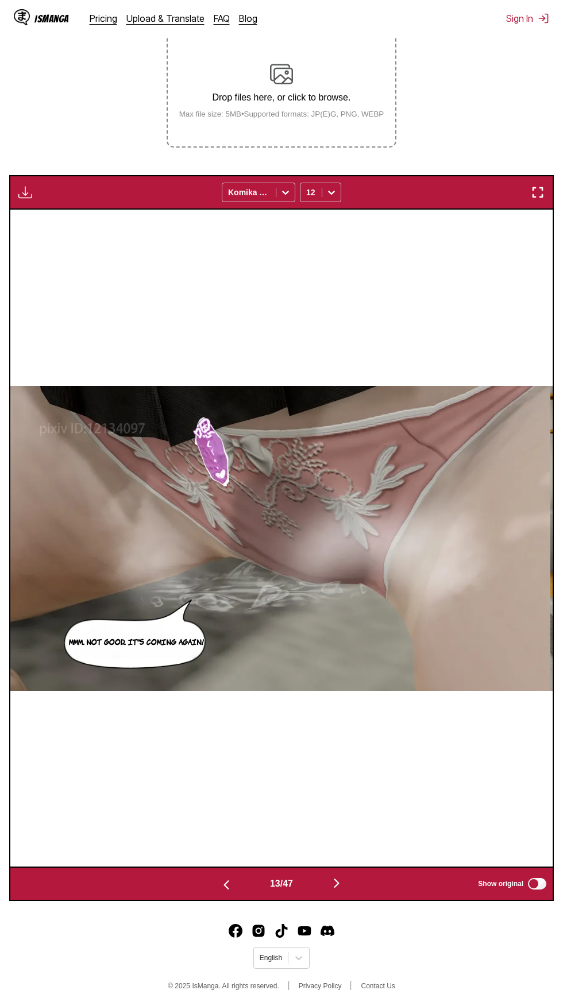
click at [194, 881] on button "button" at bounding box center [226, 884] width 69 height 17
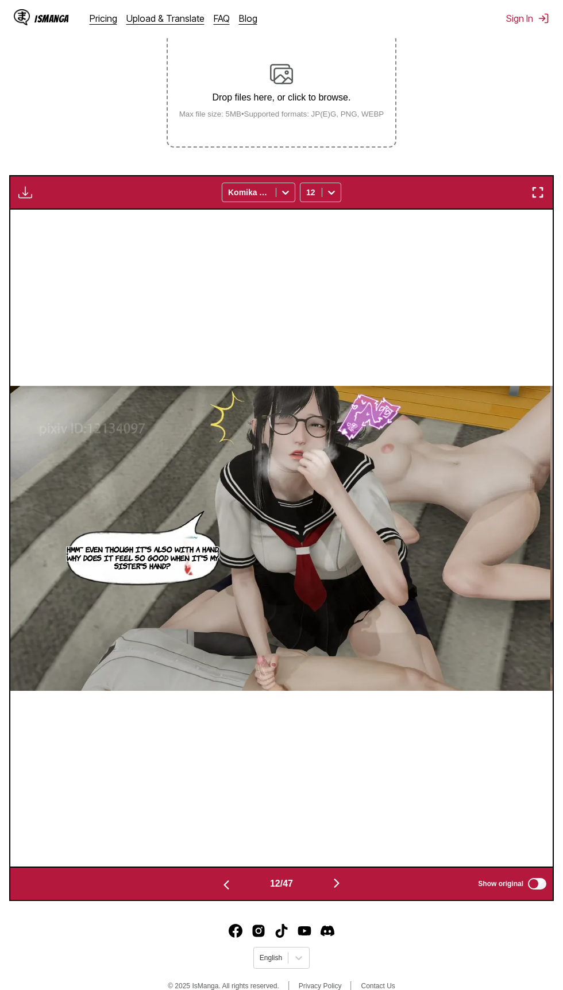
click at [194, 880] on button "button" at bounding box center [226, 884] width 69 height 17
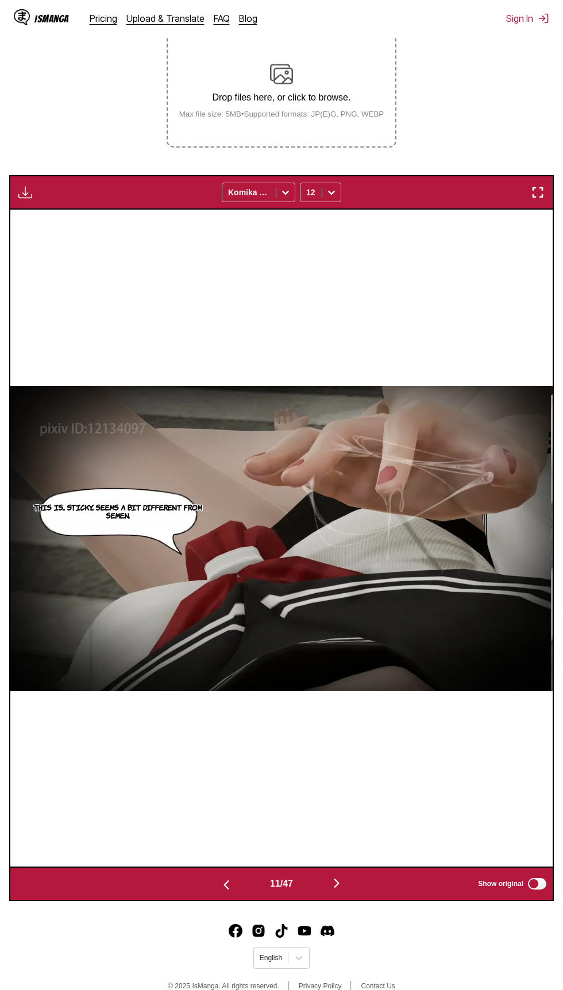
click at [192, 877] on button "button" at bounding box center [226, 884] width 69 height 17
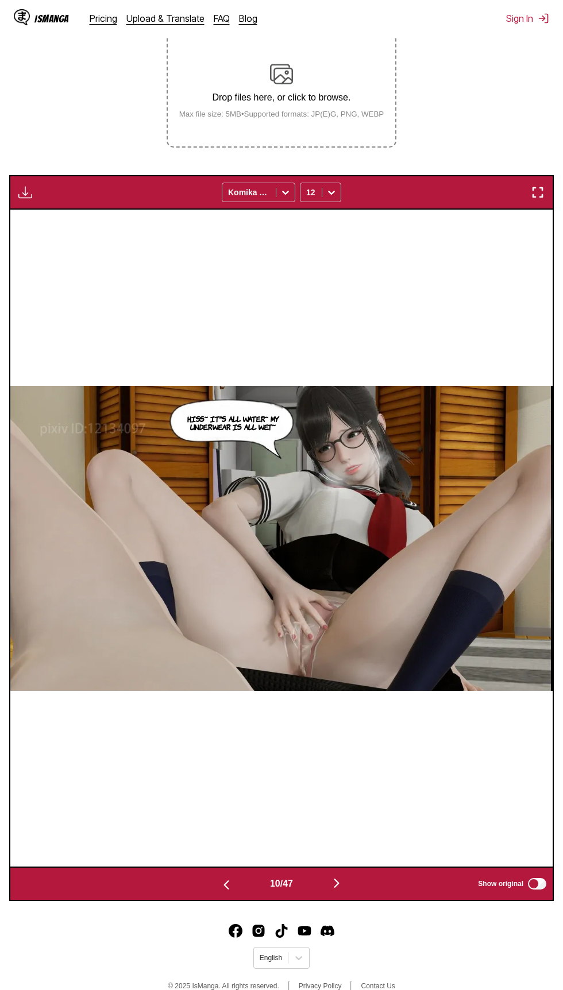
click at [192, 878] on button "button" at bounding box center [226, 884] width 69 height 17
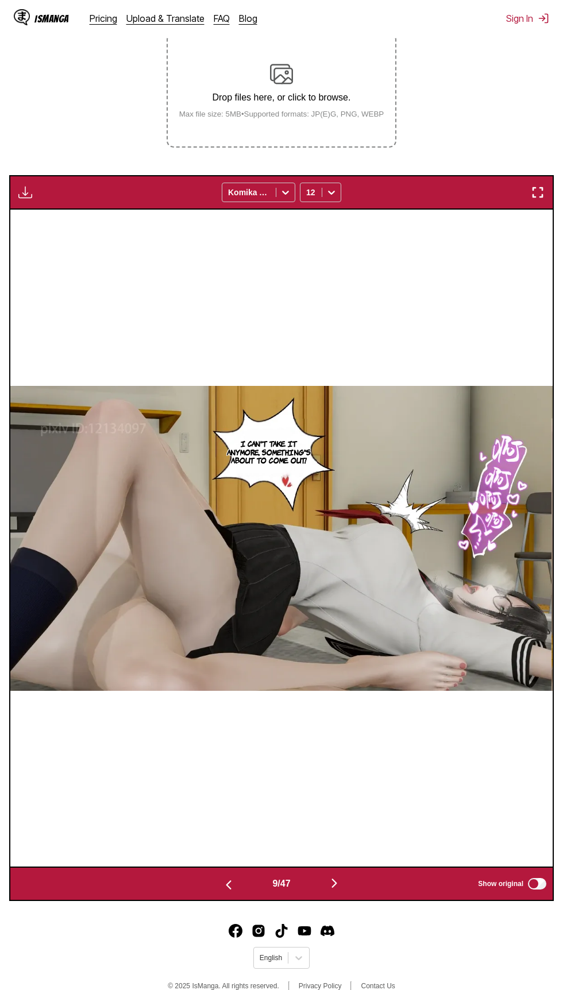
click at [194, 876] on button "button" at bounding box center [228, 884] width 69 height 17
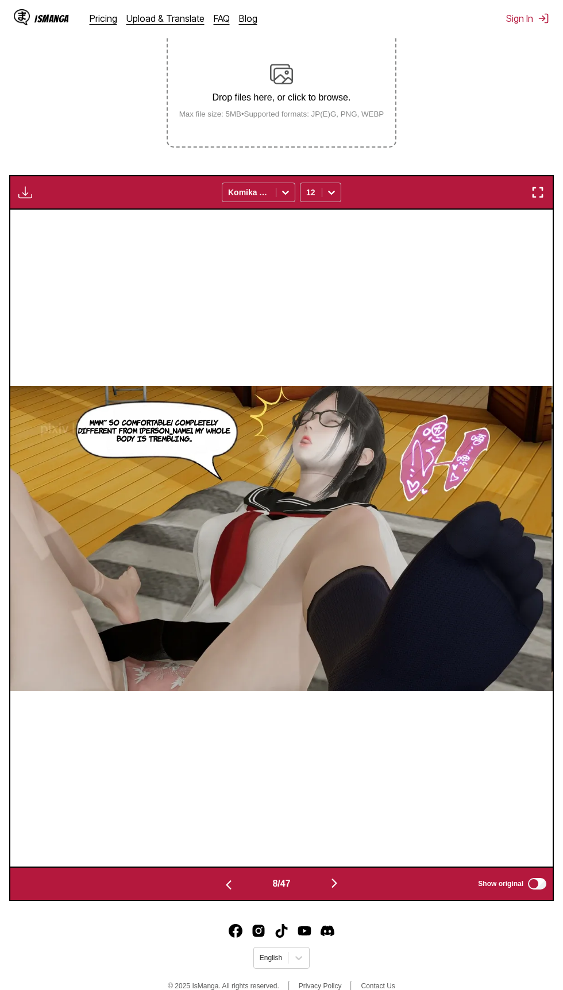
click at [198, 883] on button "button" at bounding box center [228, 884] width 69 height 17
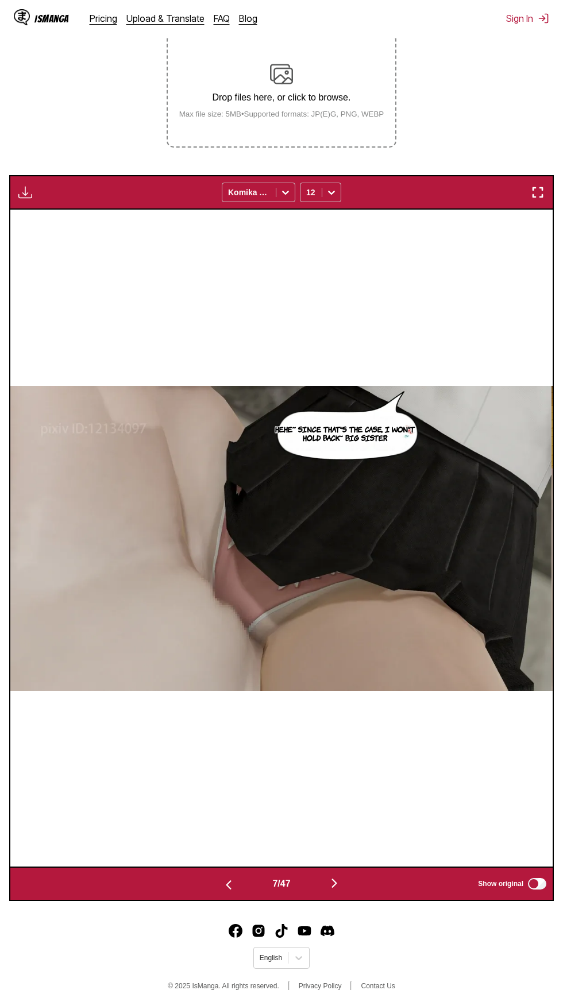
click at [199, 883] on button "button" at bounding box center [228, 884] width 69 height 17
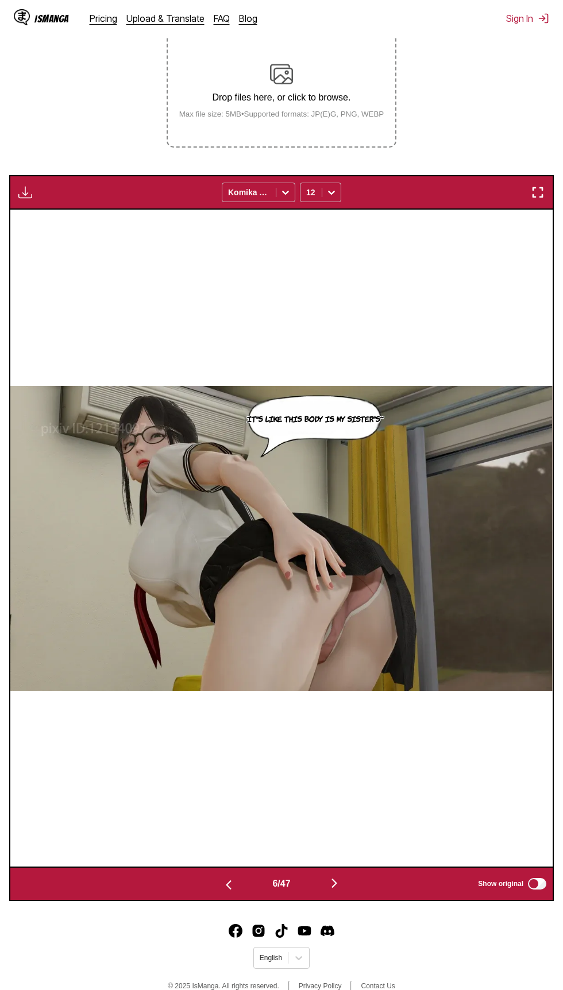
click at [198, 882] on button "button" at bounding box center [228, 884] width 69 height 17
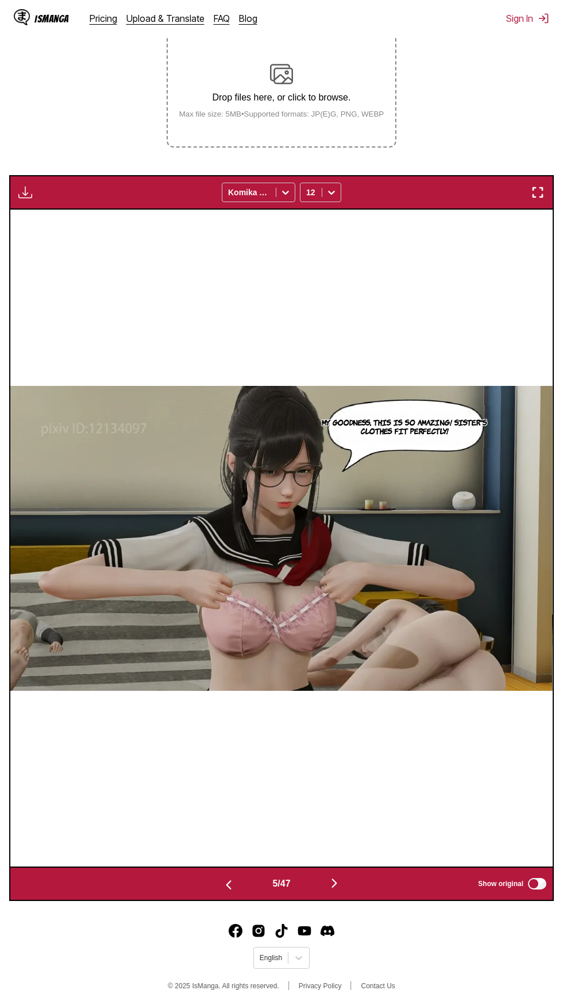
click at [198, 883] on button "button" at bounding box center [228, 884] width 69 height 17
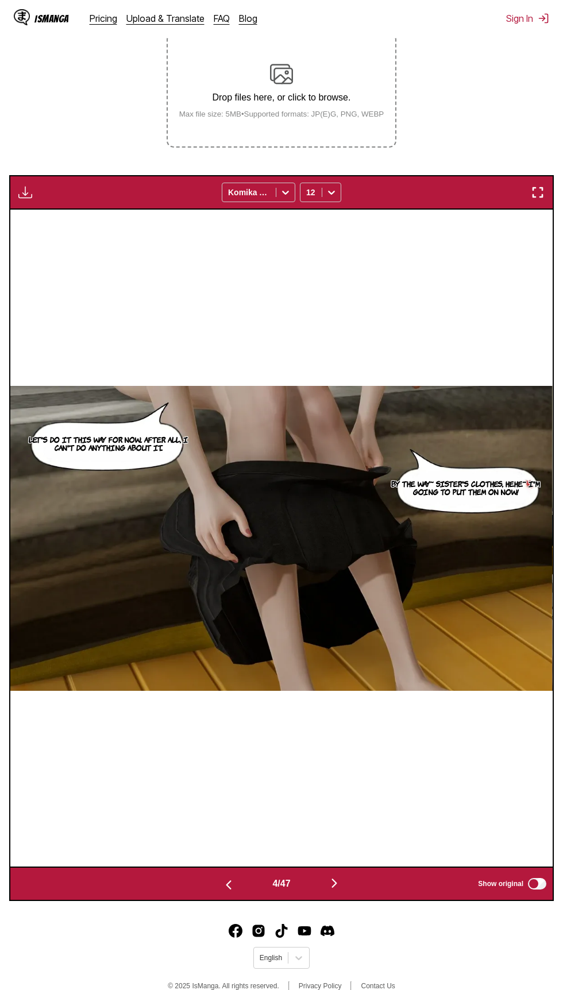
click at [327, 886] on button "button" at bounding box center [334, 884] width 69 height 17
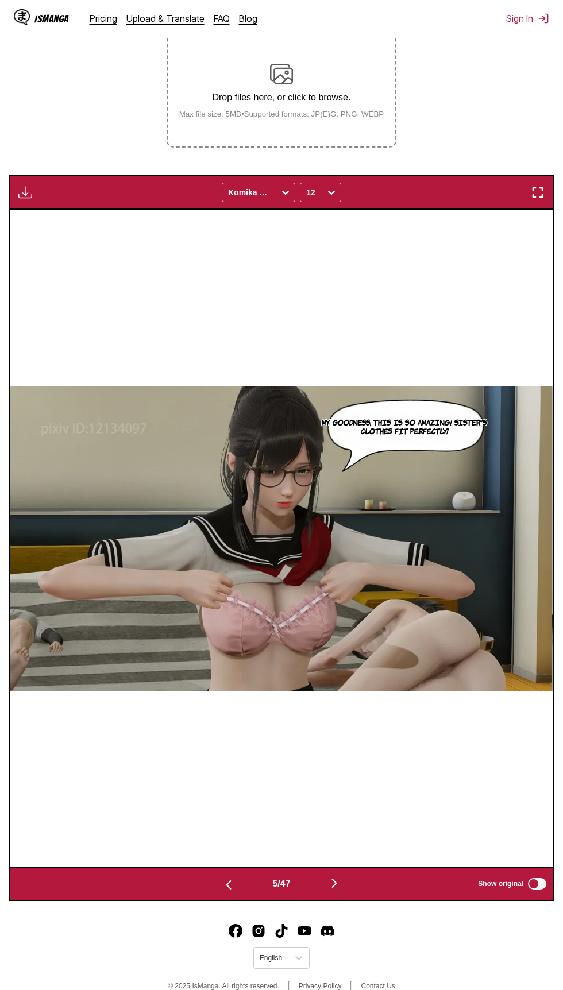
click at [194, 887] on button "button" at bounding box center [228, 884] width 69 height 17
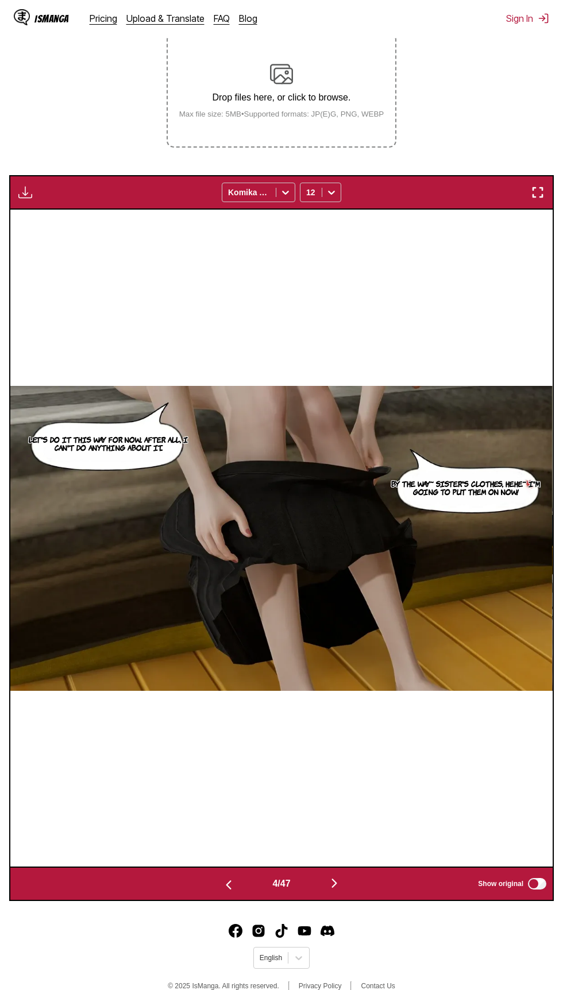
click at [171, 884] on div "4 / 47 Show original" at bounding box center [281, 884] width 545 height 34
click at [170, 874] on div "4 / 47 Show original" at bounding box center [281, 884] width 545 height 34
click at [209, 886] on button "button" at bounding box center [228, 884] width 69 height 17
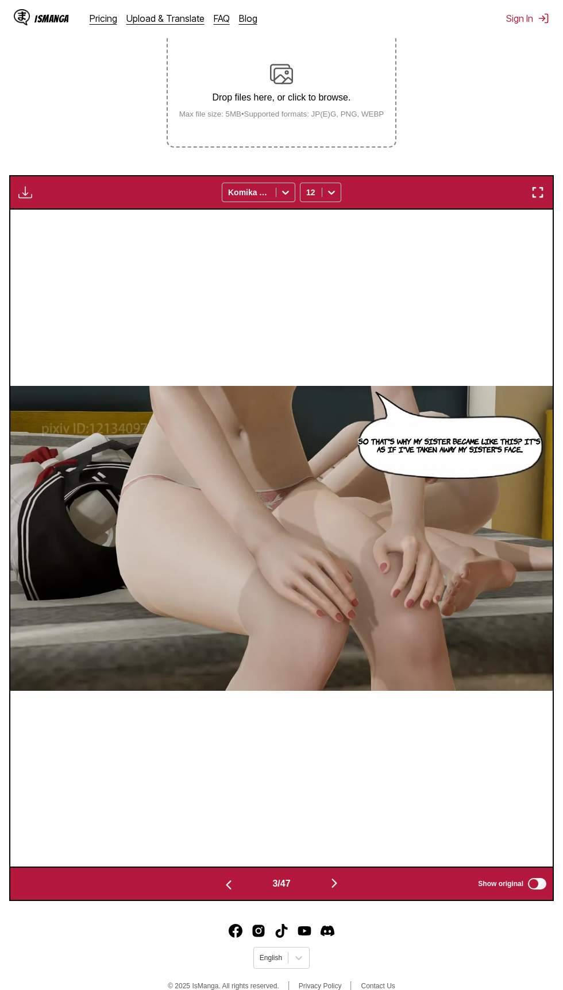
click at [226, 886] on img "button" at bounding box center [229, 885] width 14 height 14
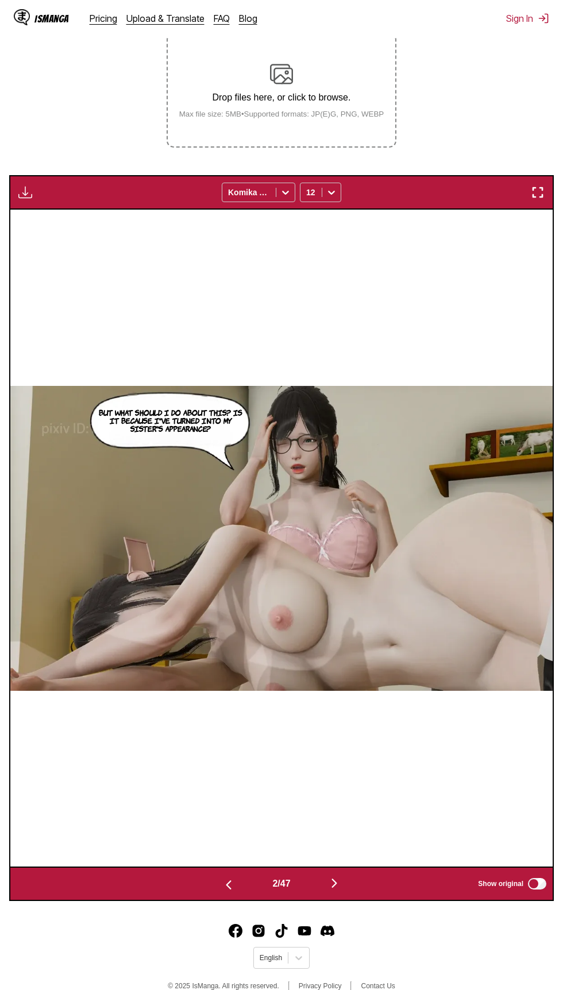
click at [226, 885] on img "button" at bounding box center [229, 885] width 14 height 14
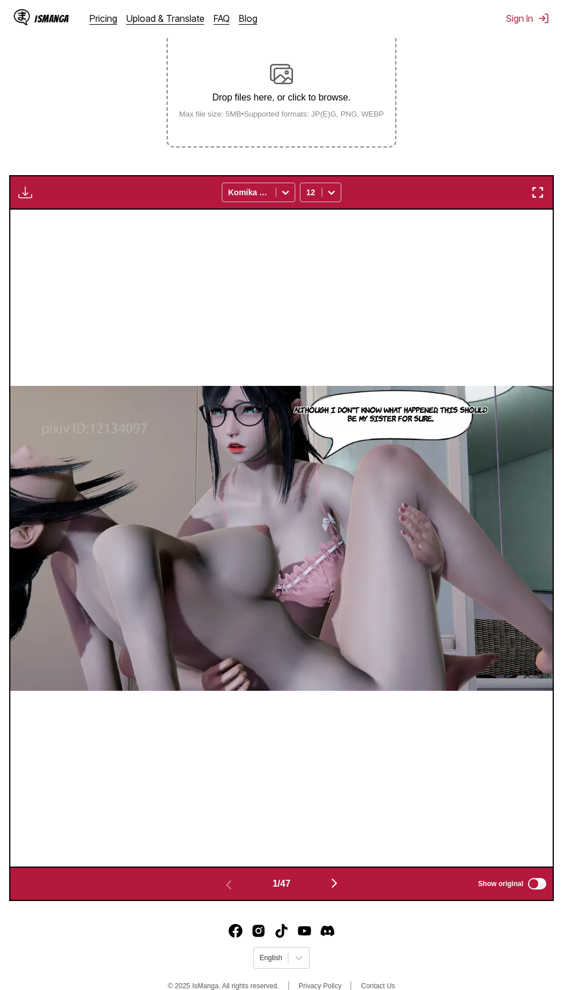
click at [337, 883] on img "button" at bounding box center [334, 884] width 14 height 14
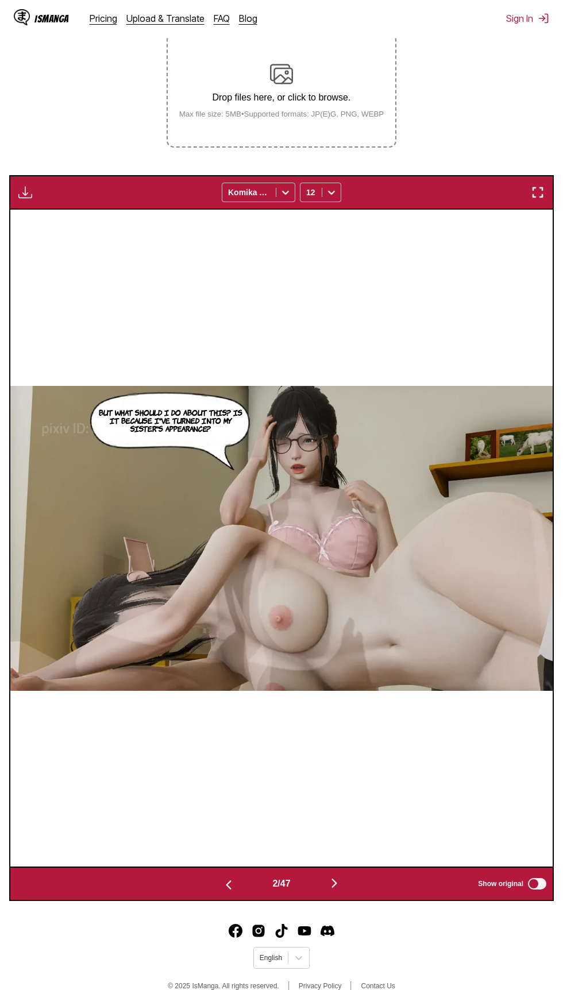
click at [196, 878] on button "button" at bounding box center [228, 884] width 69 height 17
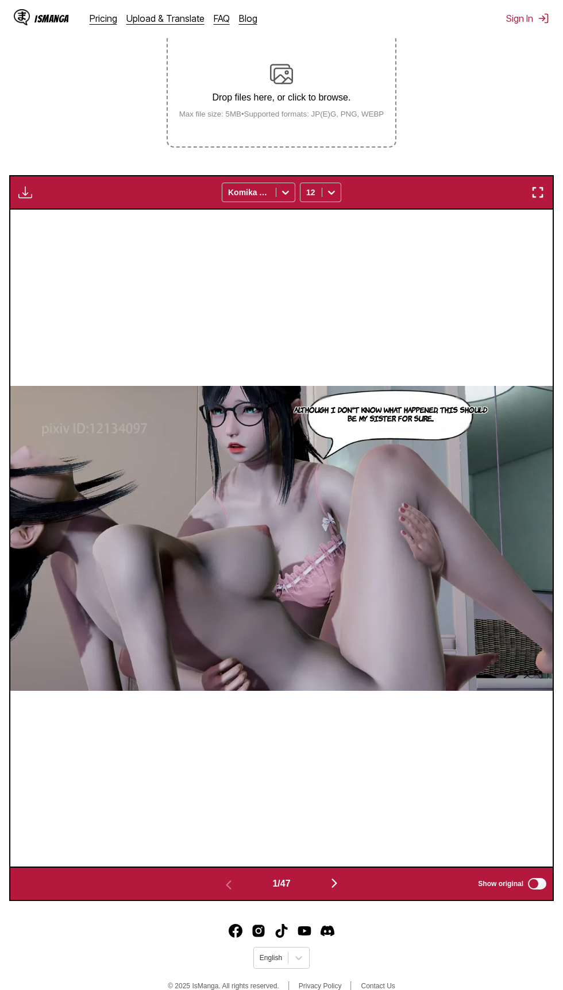
click at [335, 887] on img "button" at bounding box center [334, 884] width 14 height 14
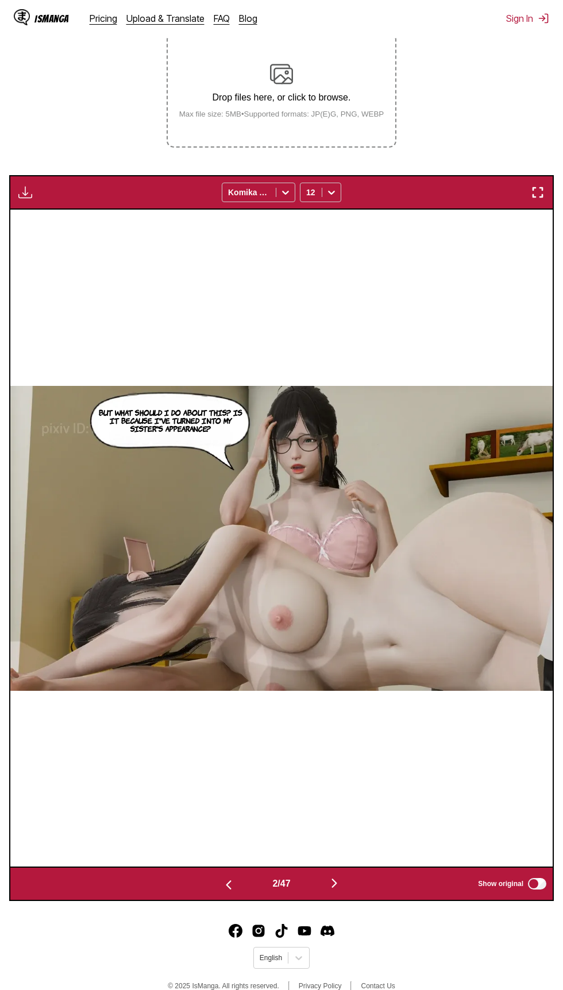
click at [329, 880] on button "button" at bounding box center [334, 884] width 69 height 17
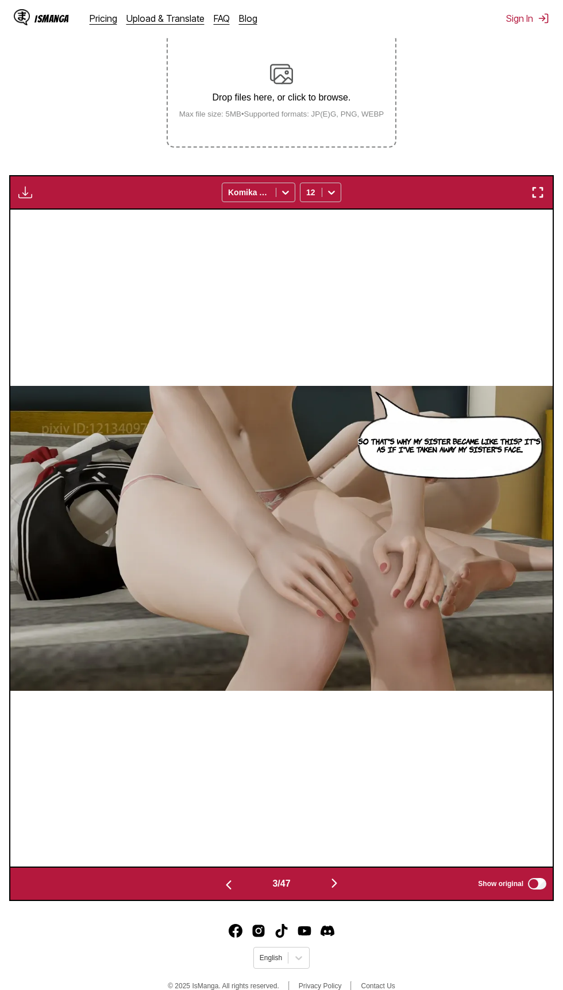
click at [334, 885] on img "button" at bounding box center [334, 884] width 14 height 14
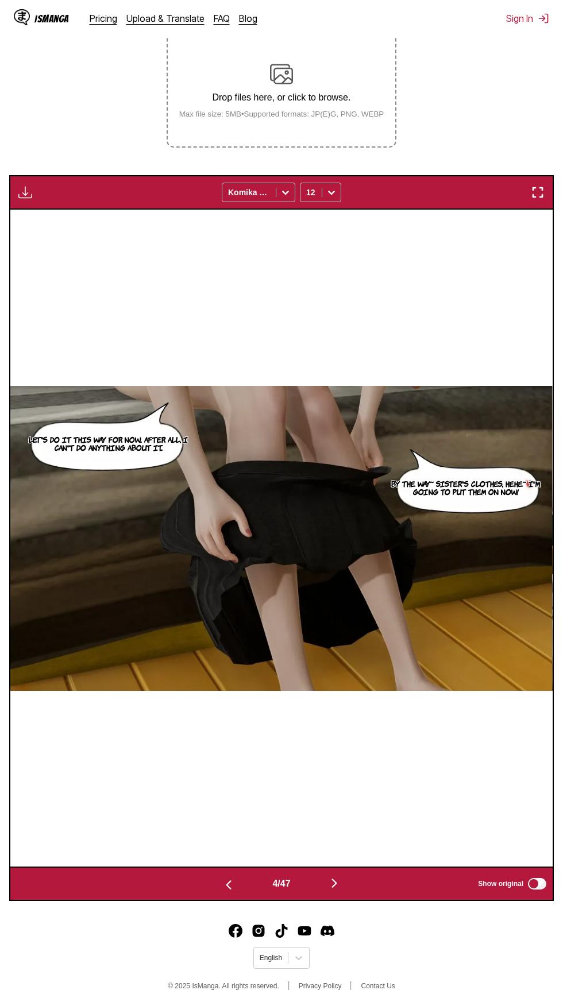
click at [321, 885] on button "button" at bounding box center [334, 884] width 69 height 17
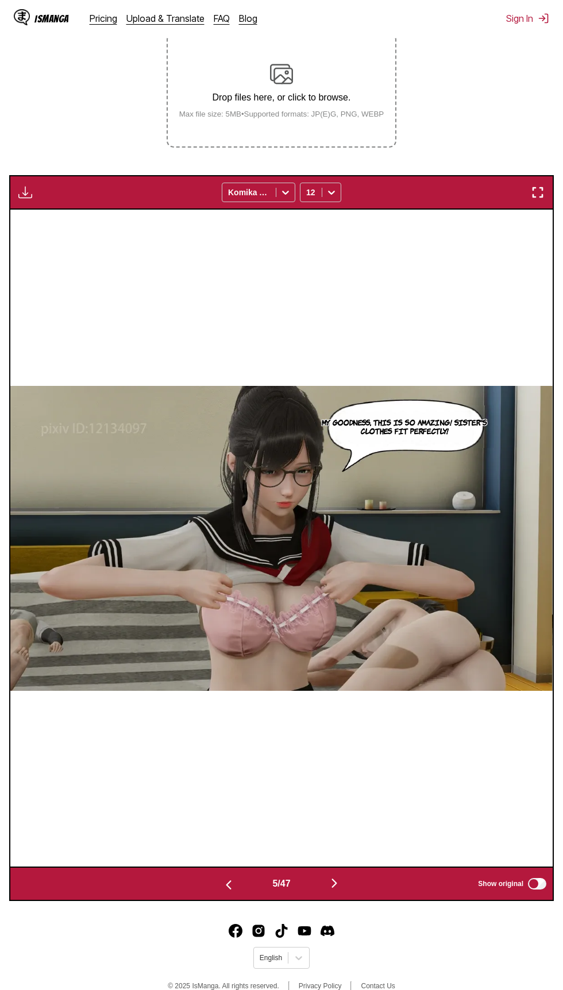
click at [317, 889] on button "button" at bounding box center [334, 884] width 69 height 17
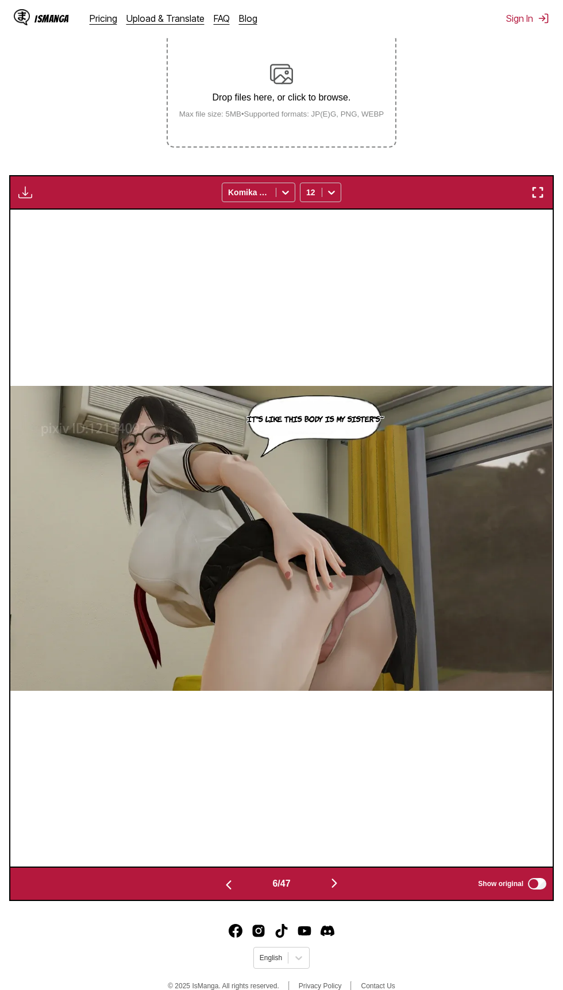
click at [313, 888] on button "button" at bounding box center [334, 884] width 69 height 17
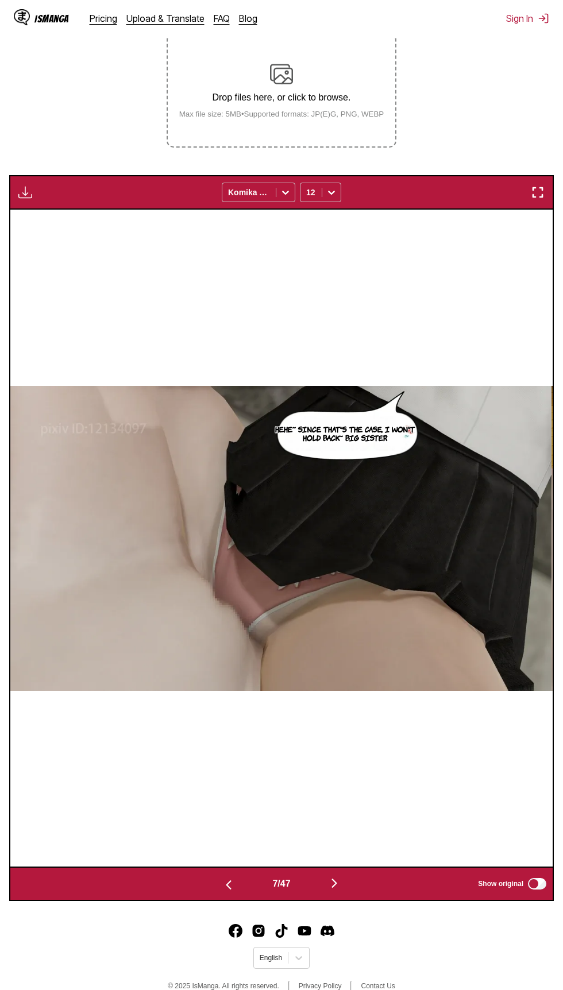
click at [308, 887] on button "button" at bounding box center [334, 884] width 69 height 17
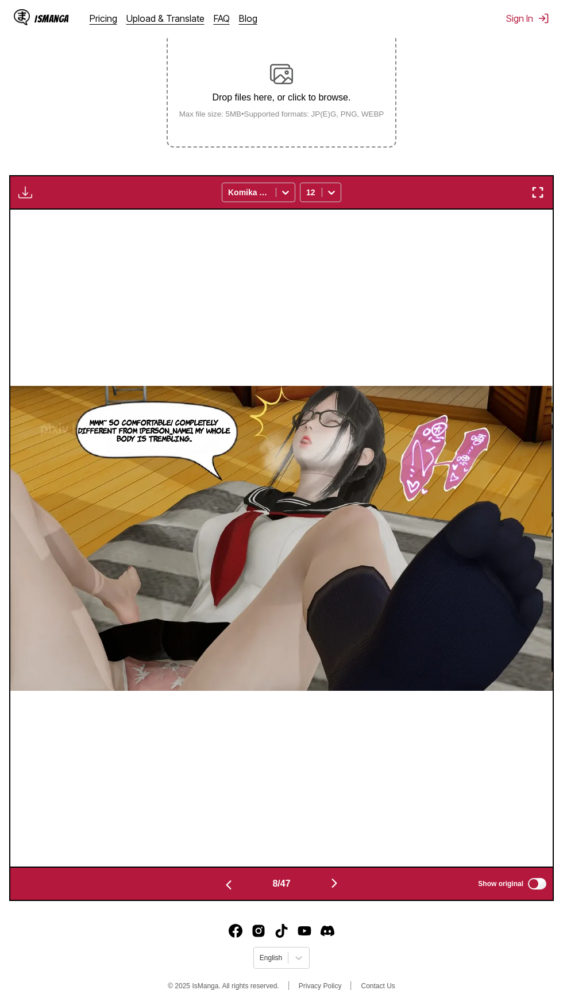
click at [322, 884] on button "button" at bounding box center [334, 884] width 69 height 17
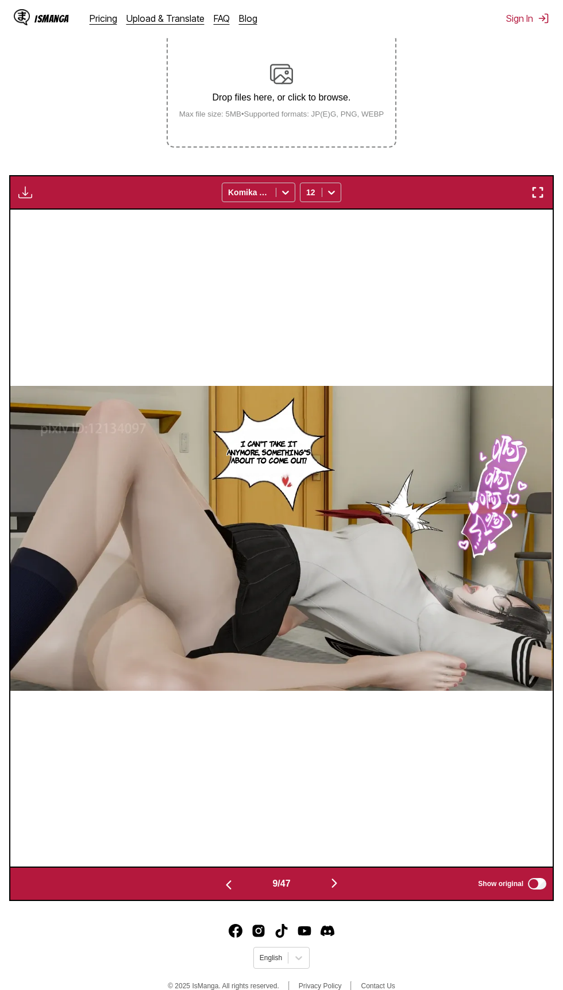
click at [350, 889] on button "button" at bounding box center [334, 884] width 69 height 17
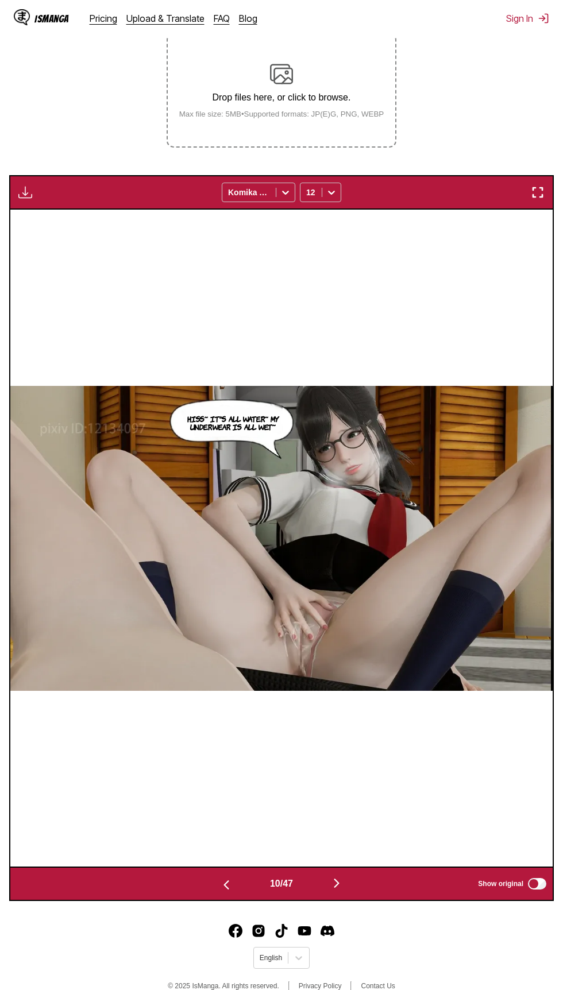
click at [344, 887] on img "button" at bounding box center [337, 884] width 14 height 14
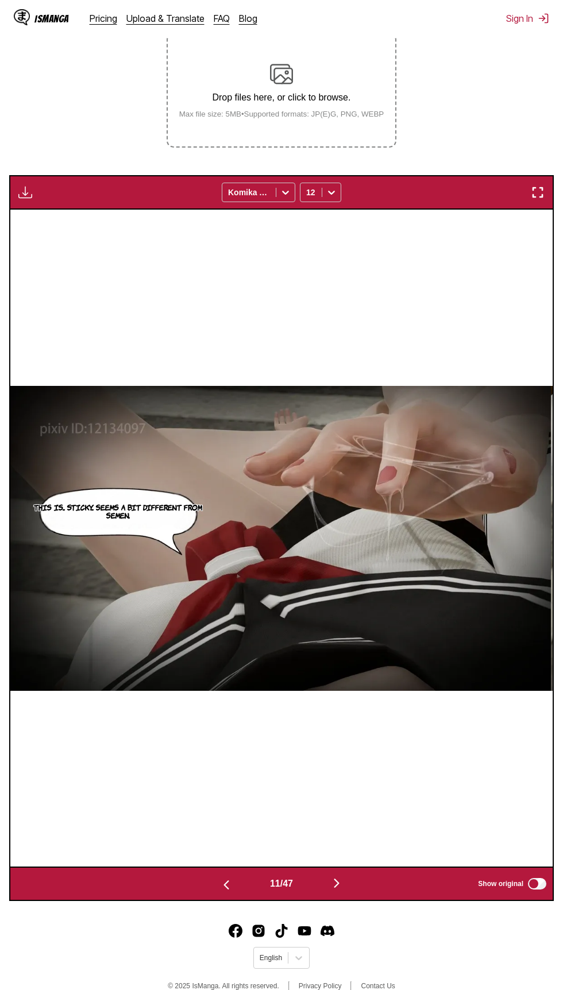
click at [341, 889] on img "button" at bounding box center [337, 884] width 14 height 14
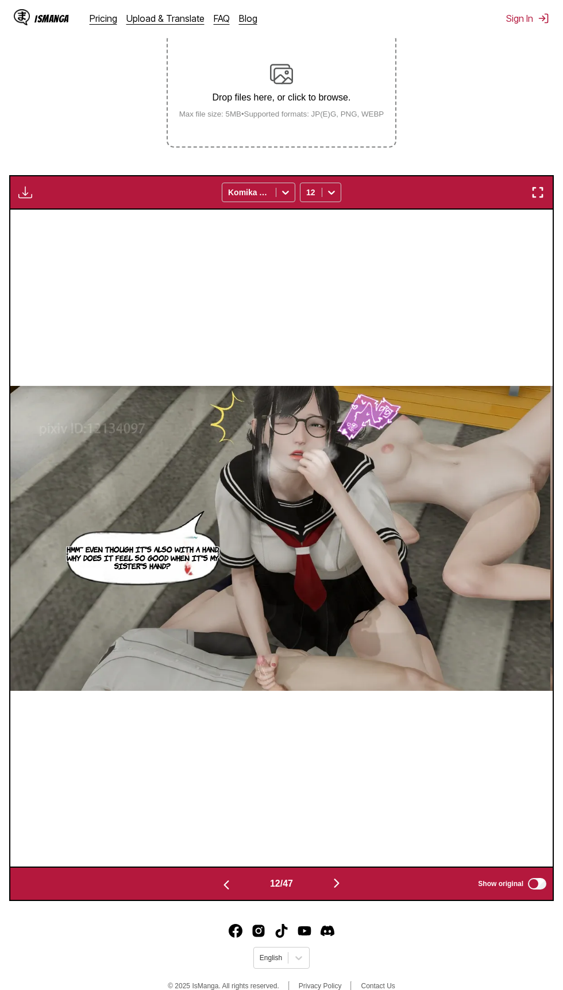
click at [340, 891] on button "button" at bounding box center [336, 884] width 69 height 17
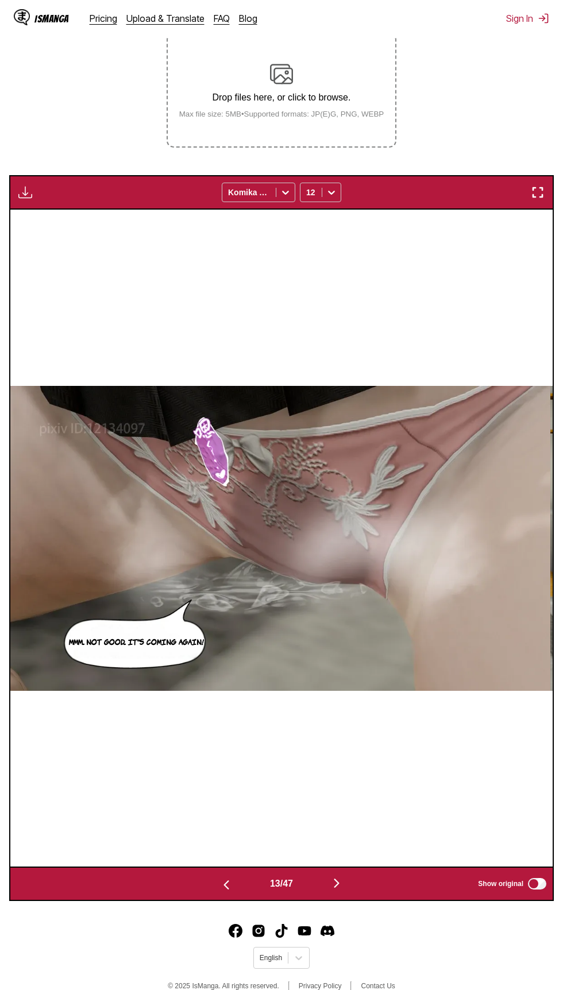
click at [340, 890] on button "button" at bounding box center [336, 884] width 69 height 17
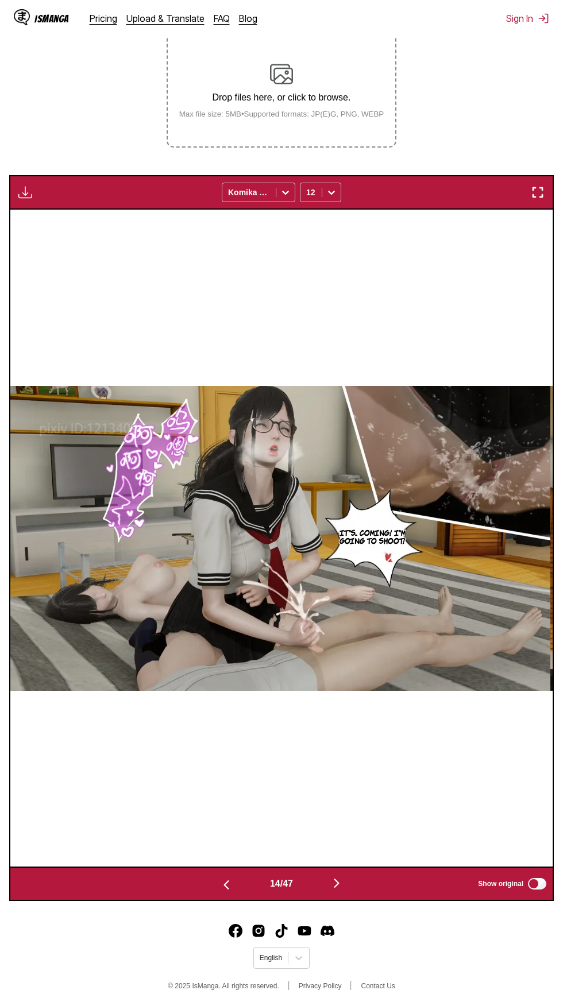
click at [342, 889] on img "button" at bounding box center [337, 884] width 14 height 14
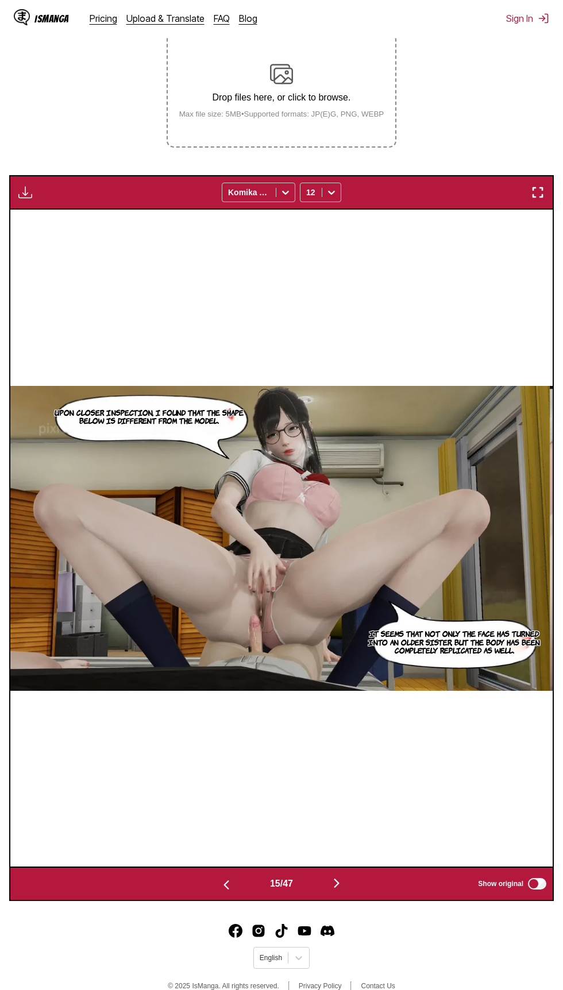
click at [223, 885] on img "button" at bounding box center [226, 885] width 14 height 14
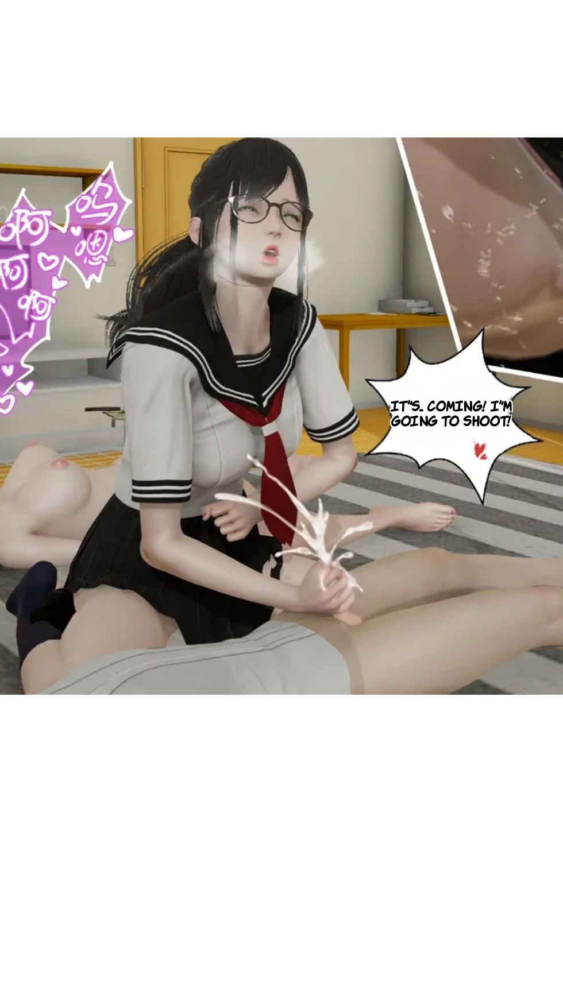
scroll to position [211, 0]
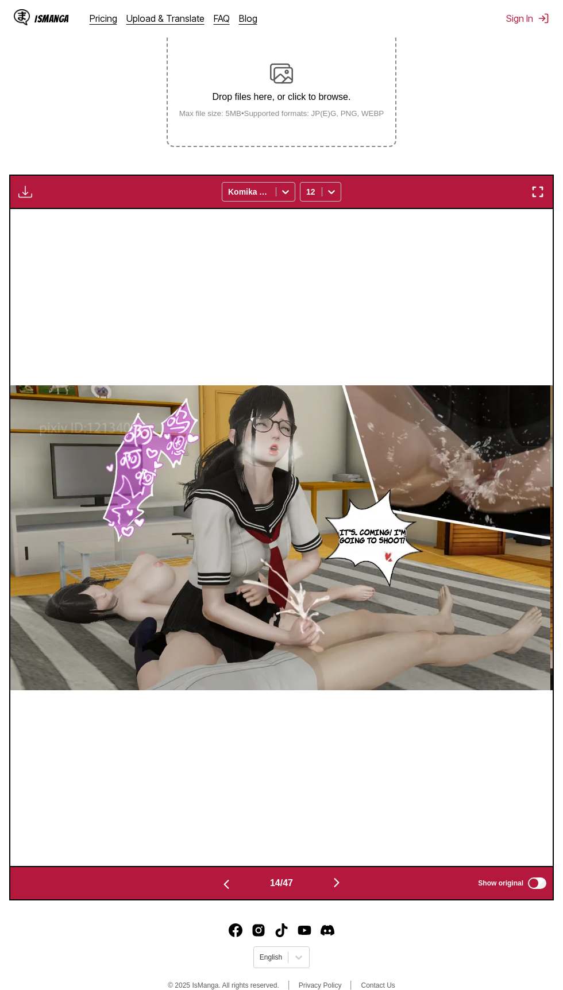
click at [334, 878] on img "button" at bounding box center [337, 883] width 14 height 14
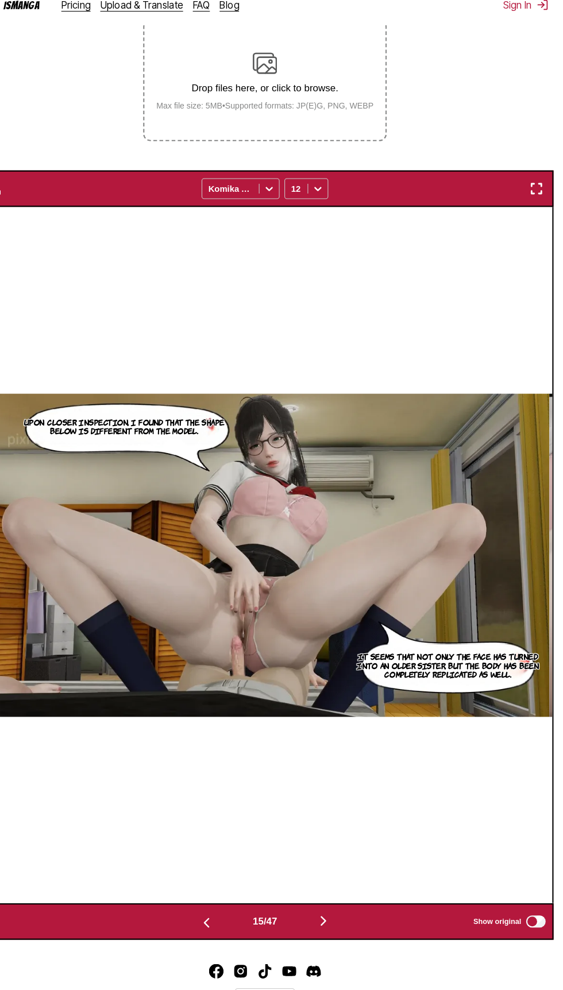
scroll to position [210, 0]
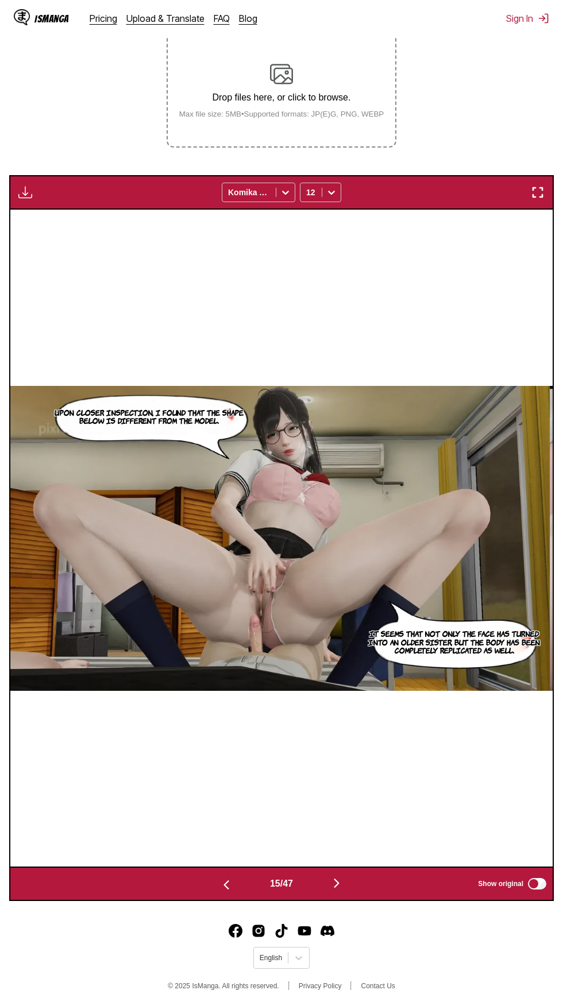
click at [344, 886] on img "button" at bounding box center [337, 884] width 14 height 14
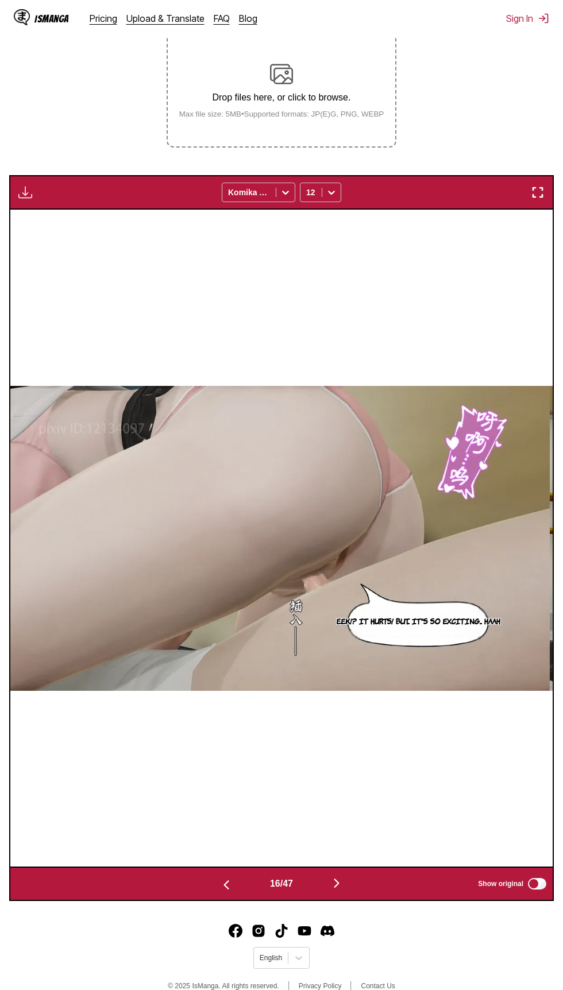
click at [340, 884] on img "button" at bounding box center [337, 884] width 14 height 14
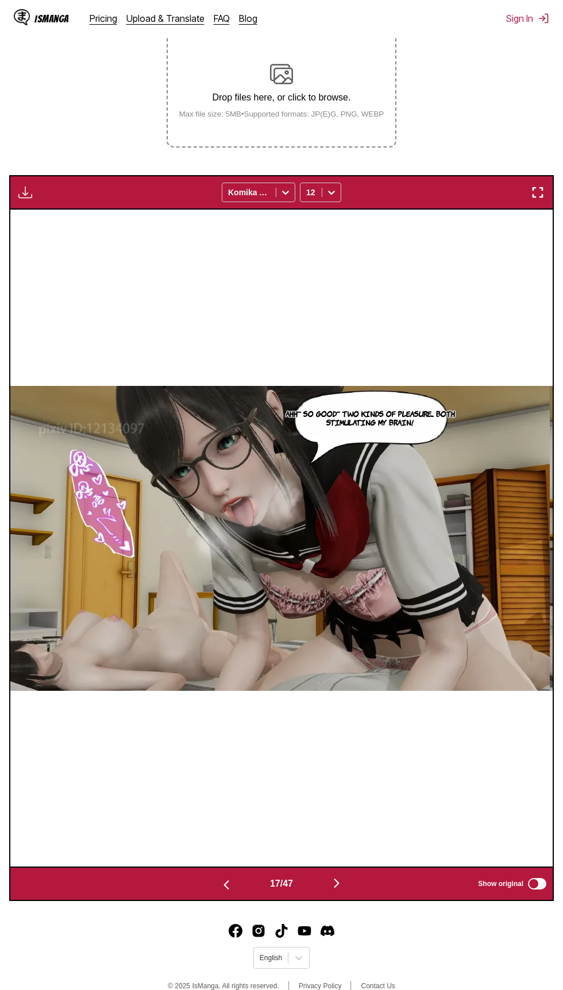
click at [342, 889] on img "button" at bounding box center [337, 884] width 14 height 14
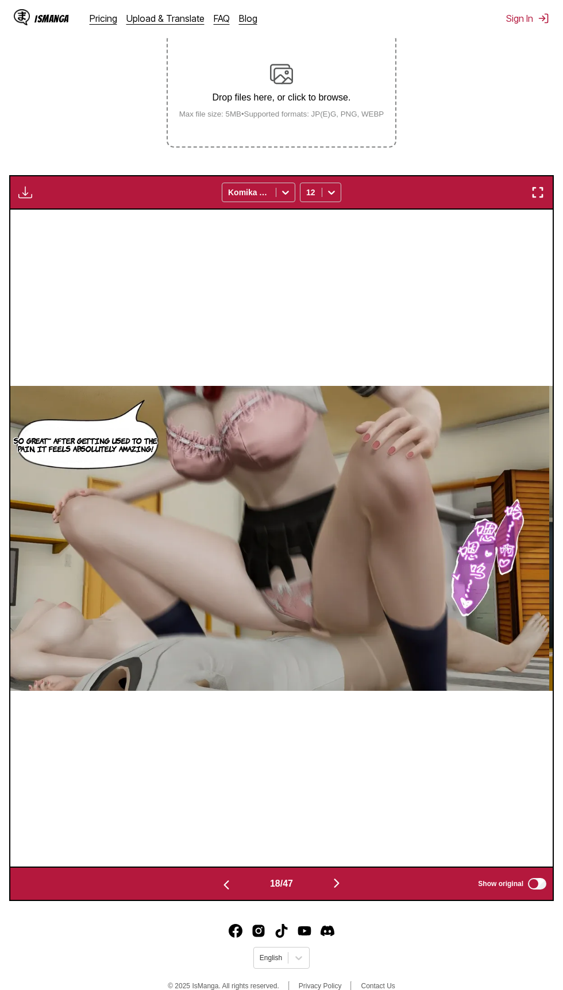
click at [340, 884] on img "button" at bounding box center [337, 884] width 14 height 14
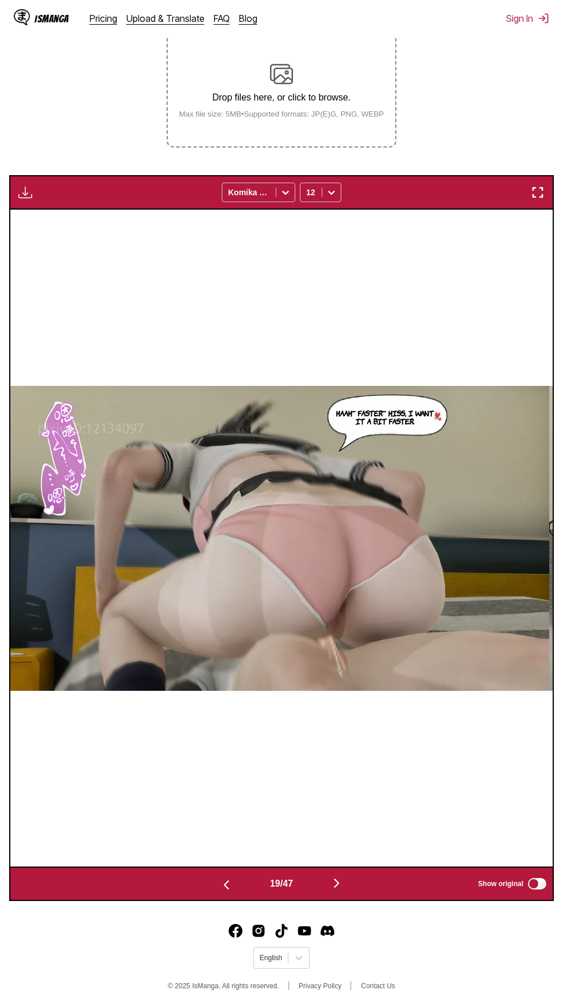
click at [340, 882] on img "button" at bounding box center [337, 884] width 14 height 14
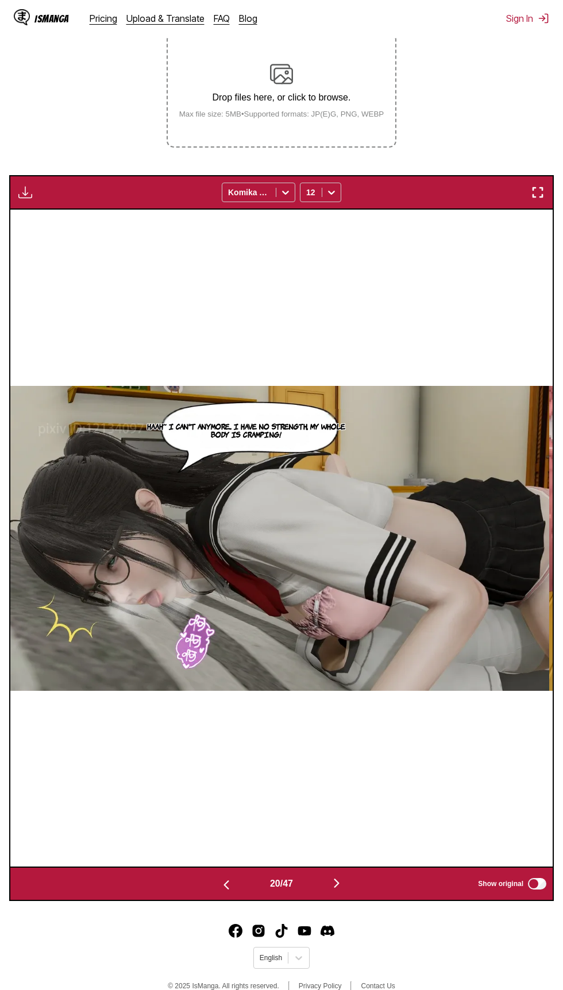
click at [342, 887] on img "button" at bounding box center [337, 884] width 14 height 14
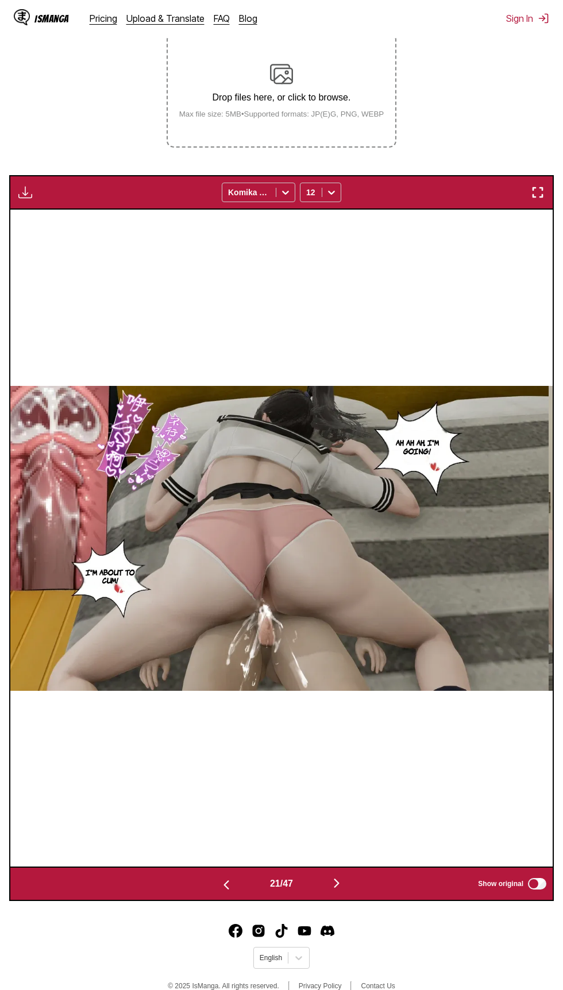
click at [340, 884] on img "button" at bounding box center [337, 884] width 14 height 14
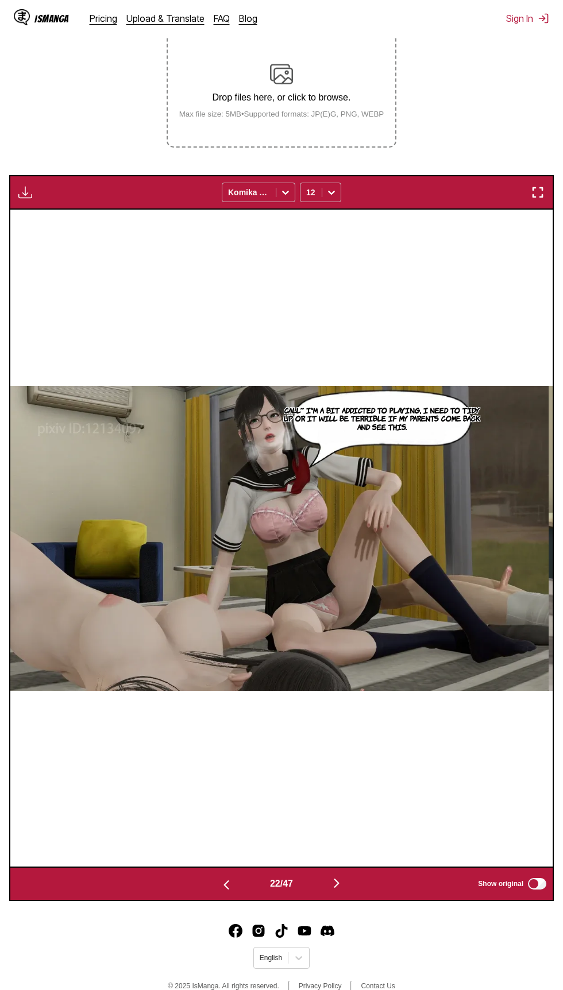
click at [342, 884] on img "button" at bounding box center [337, 884] width 14 height 14
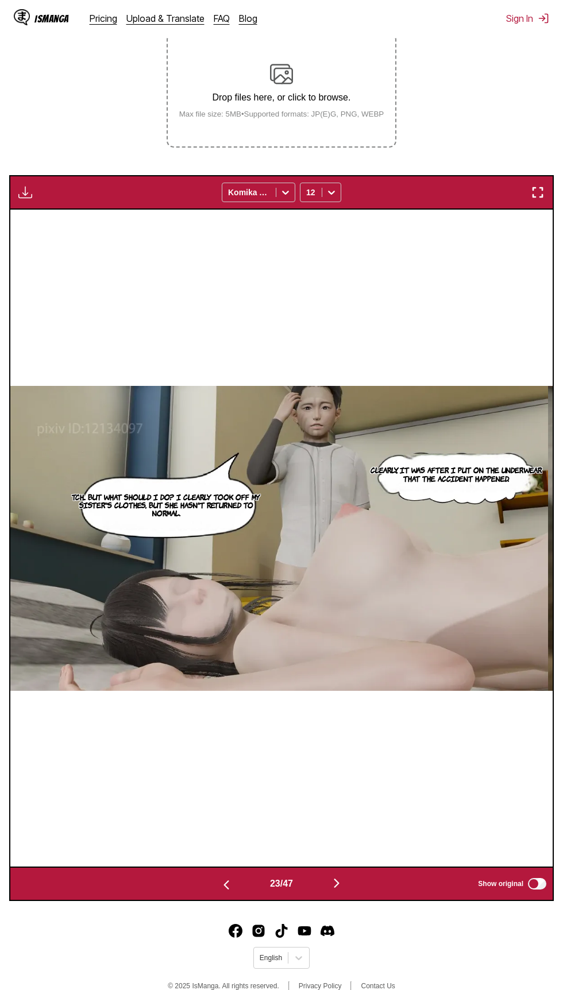
click at [341, 884] on img "button" at bounding box center [337, 884] width 14 height 14
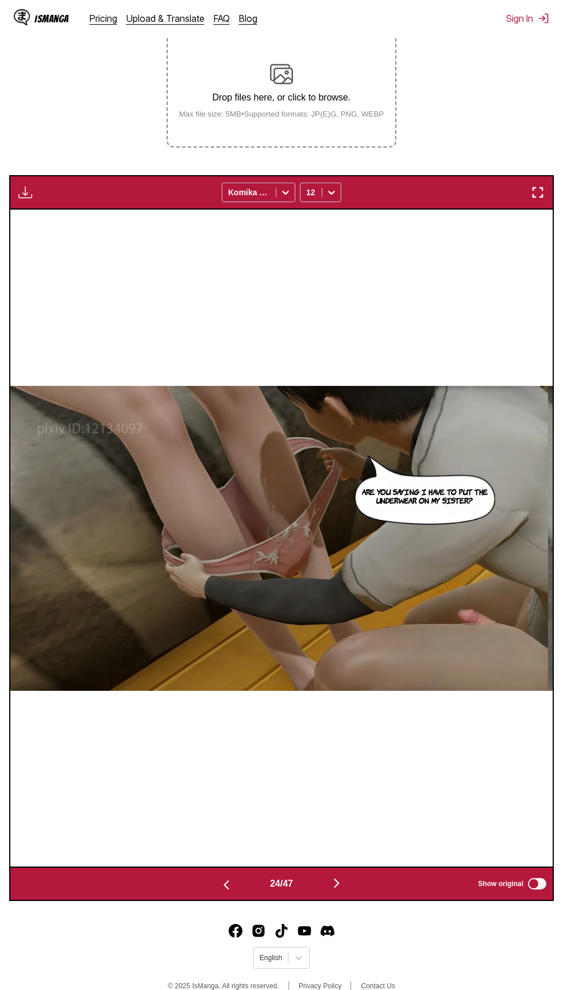
click at [328, 888] on button "button" at bounding box center [336, 884] width 69 height 17
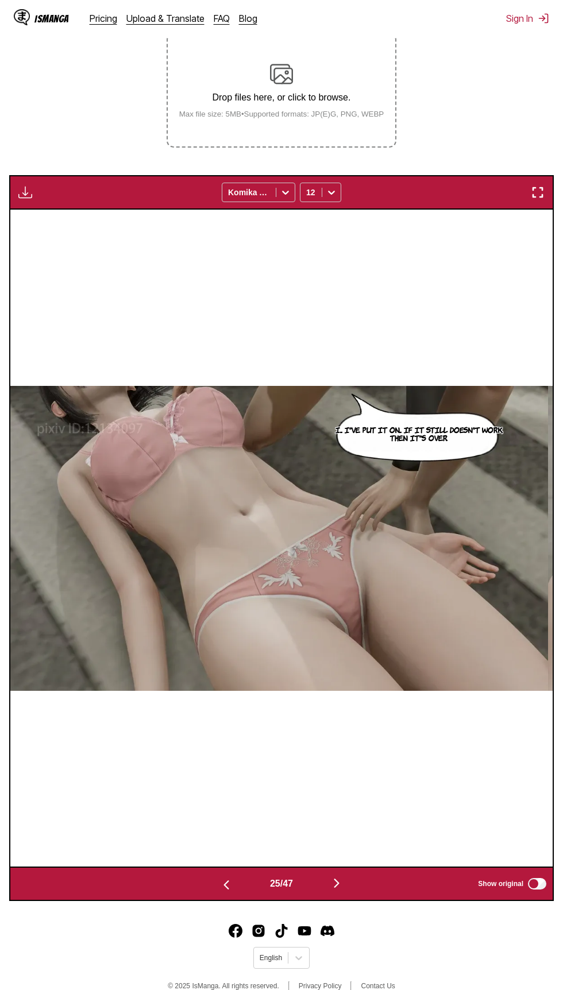
click at [333, 887] on img "button" at bounding box center [337, 884] width 14 height 14
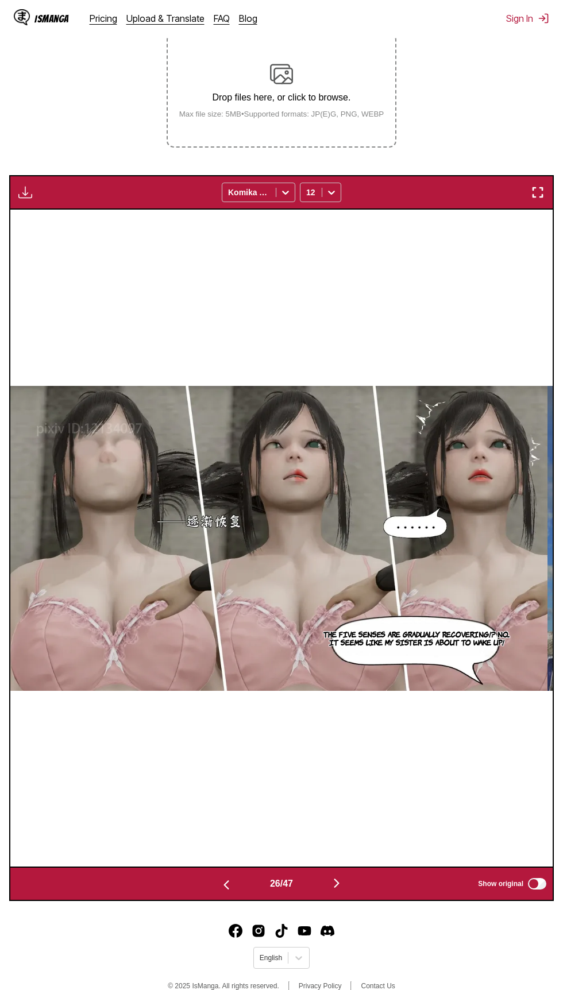
click at [335, 886] on img "button" at bounding box center [337, 884] width 14 height 14
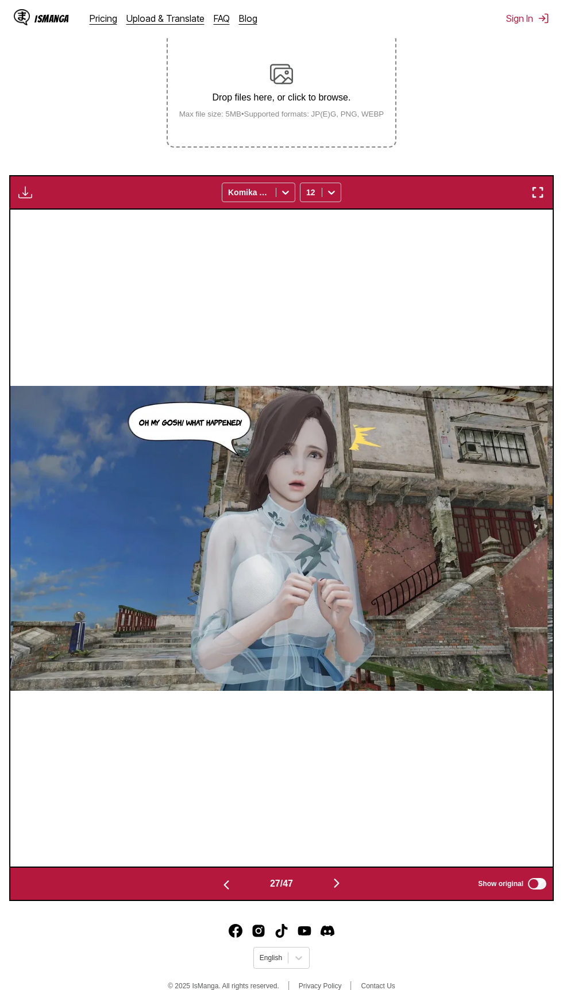
click at [335, 888] on img "button" at bounding box center [337, 884] width 14 height 14
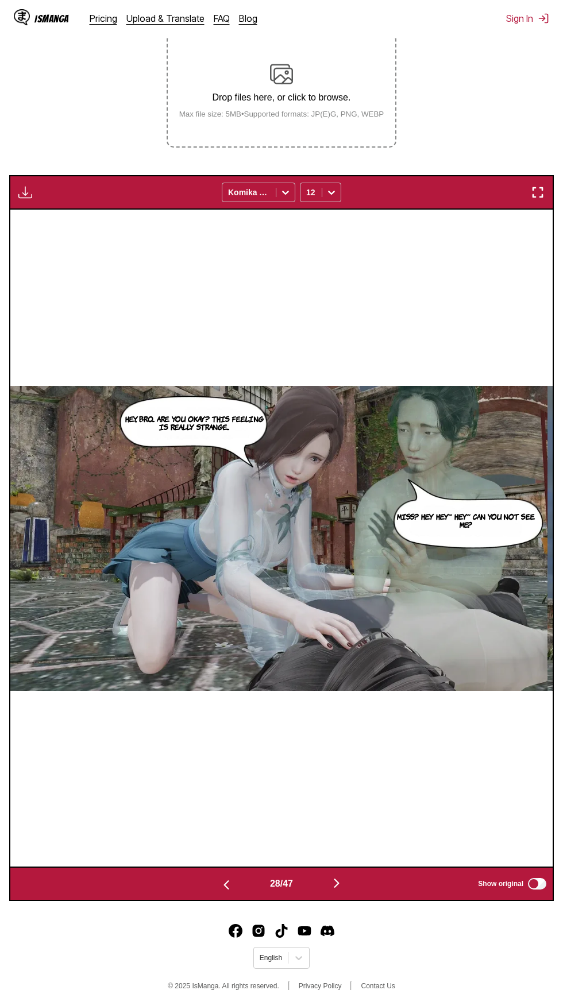
click at [336, 888] on img "button" at bounding box center [337, 884] width 14 height 14
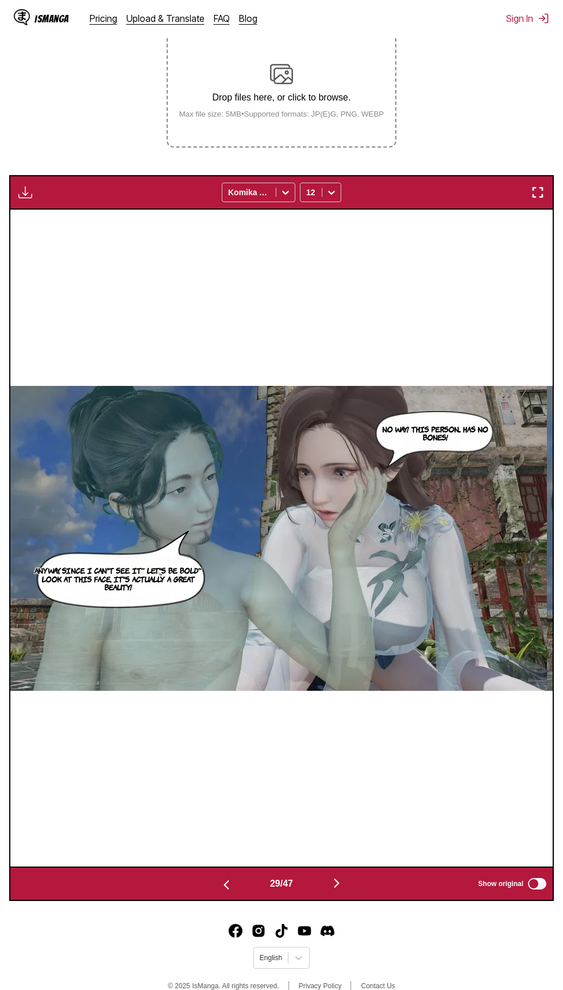
click at [336, 888] on img "button" at bounding box center [337, 884] width 14 height 14
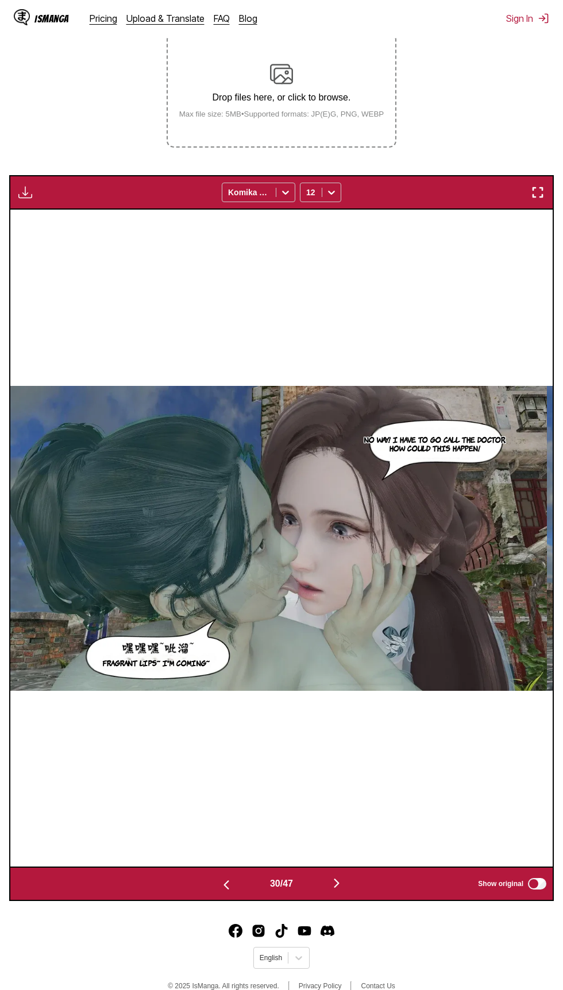
click at [342, 887] on img "button" at bounding box center [337, 884] width 14 height 14
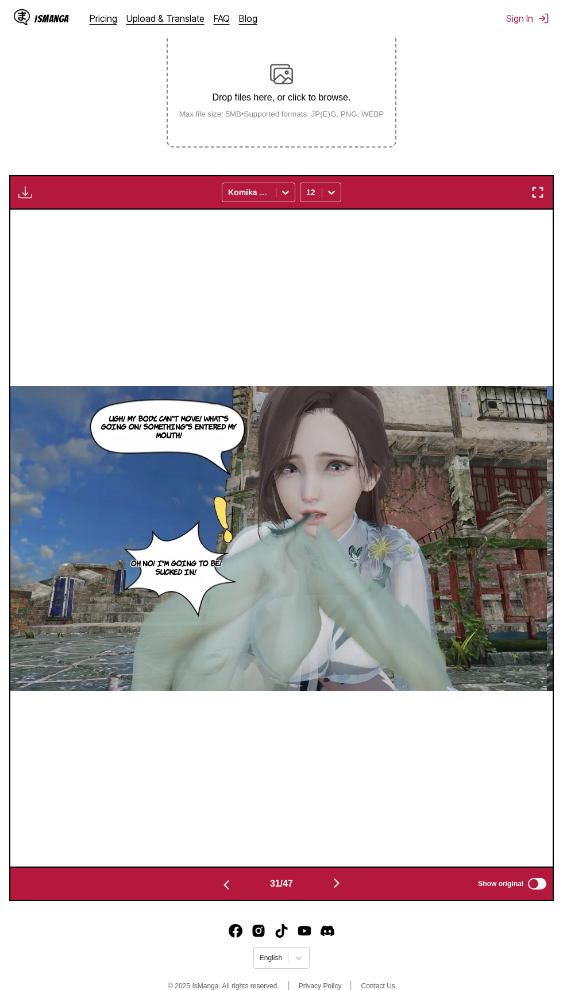
click at [342, 887] on img "button" at bounding box center [337, 884] width 14 height 14
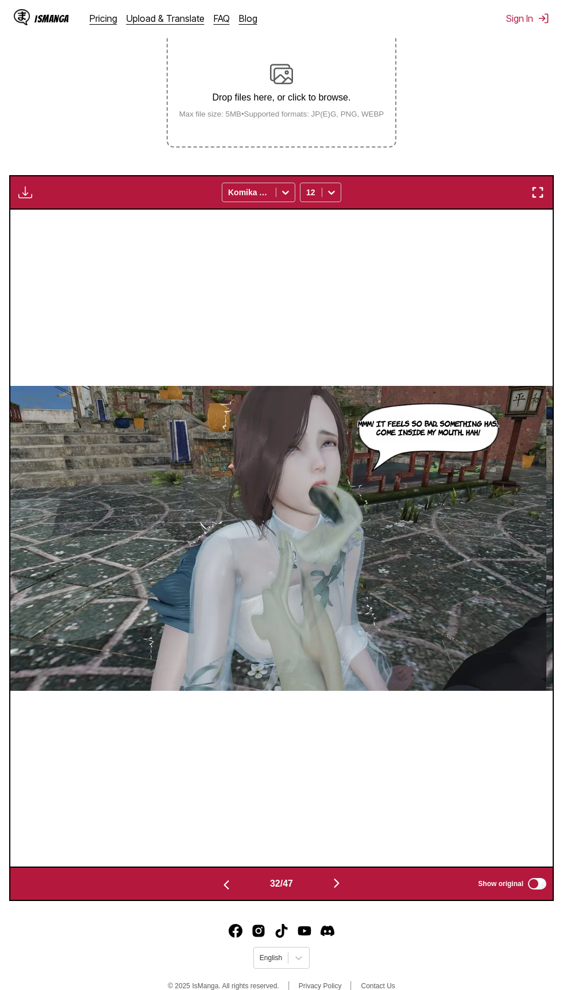
click at [351, 886] on button "button" at bounding box center [336, 884] width 69 height 17
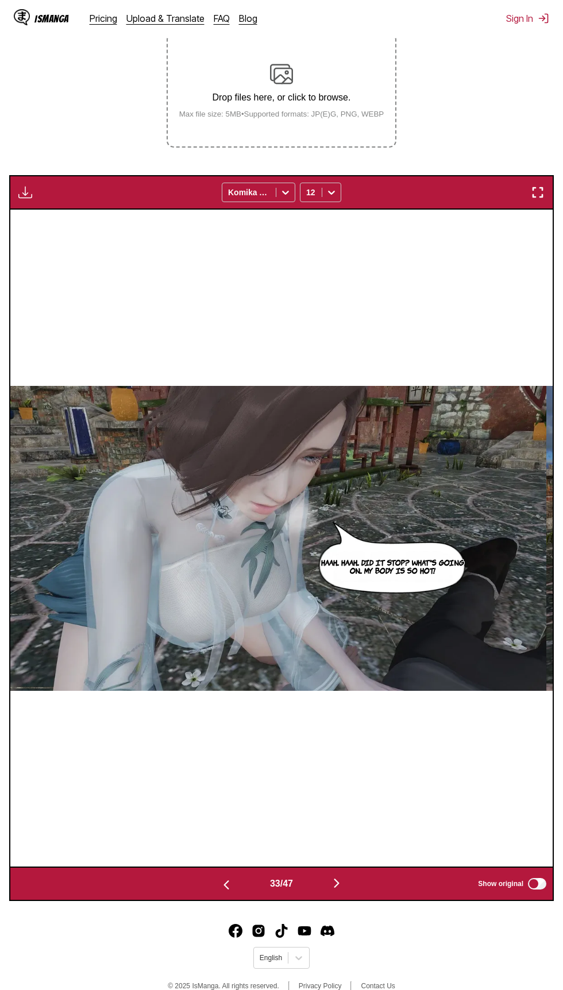
click at [344, 882] on img "button" at bounding box center [337, 884] width 14 height 14
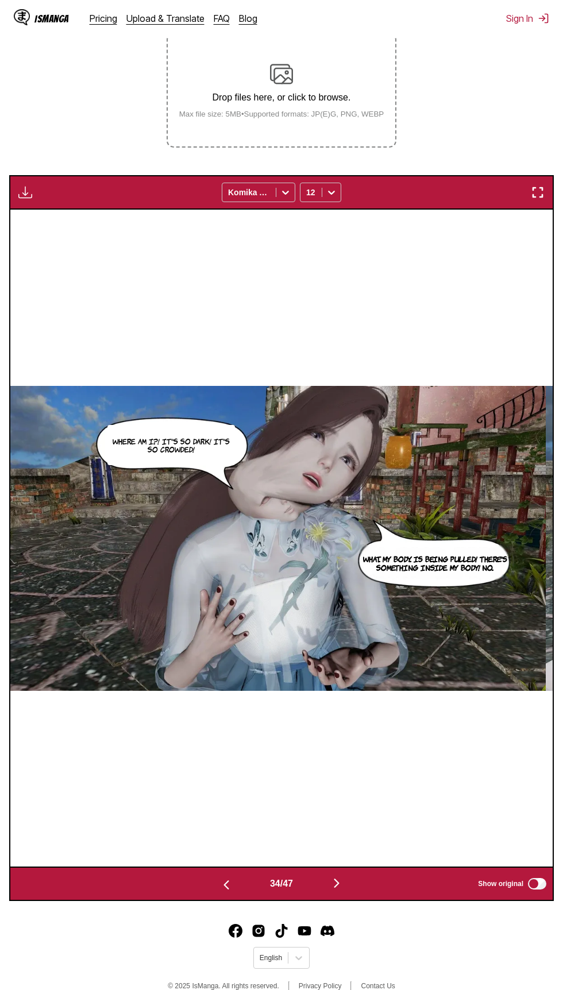
click at [343, 881] on img "button" at bounding box center [337, 884] width 14 height 14
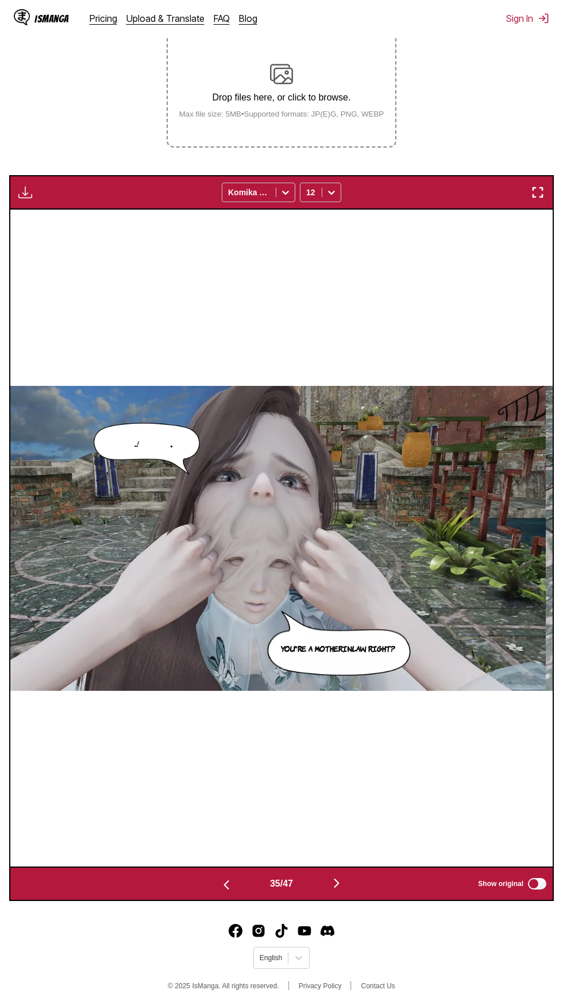
click at [342, 882] on img "button" at bounding box center [337, 884] width 14 height 14
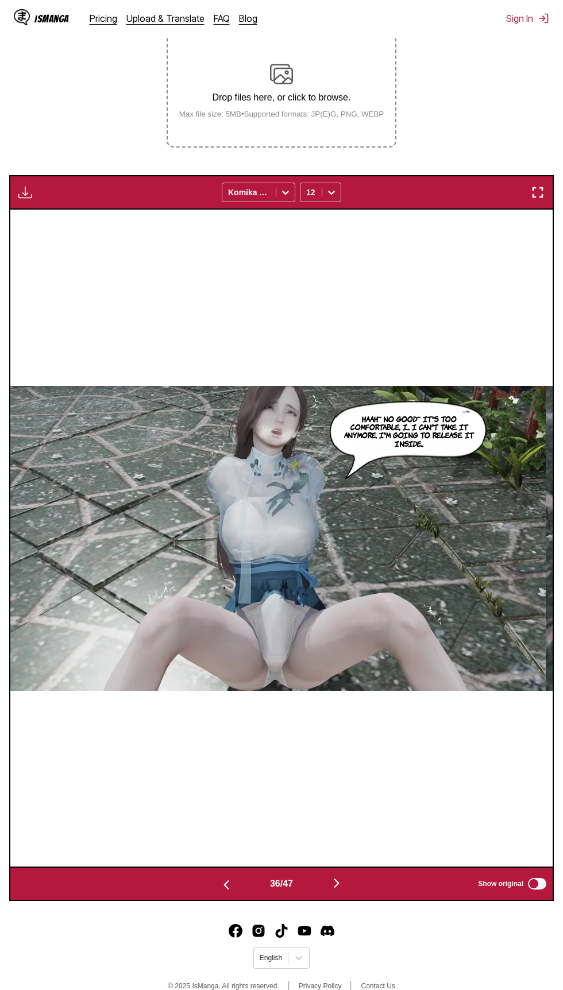
click at [341, 880] on img "button" at bounding box center [337, 884] width 14 height 14
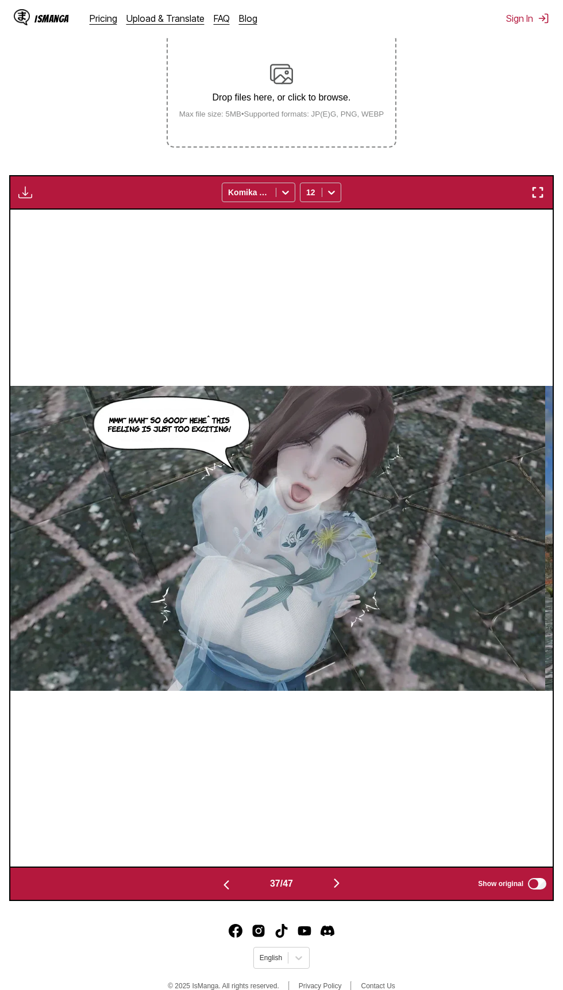
click at [341, 881] on img "button" at bounding box center [337, 884] width 14 height 14
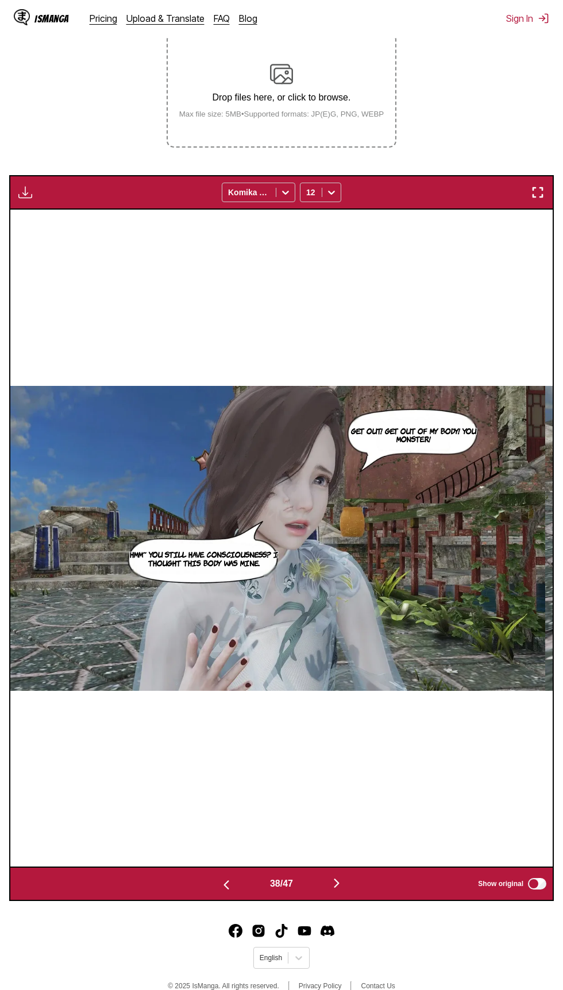
click at [341, 881] on img "button" at bounding box center [337, 884] width 14 height 14
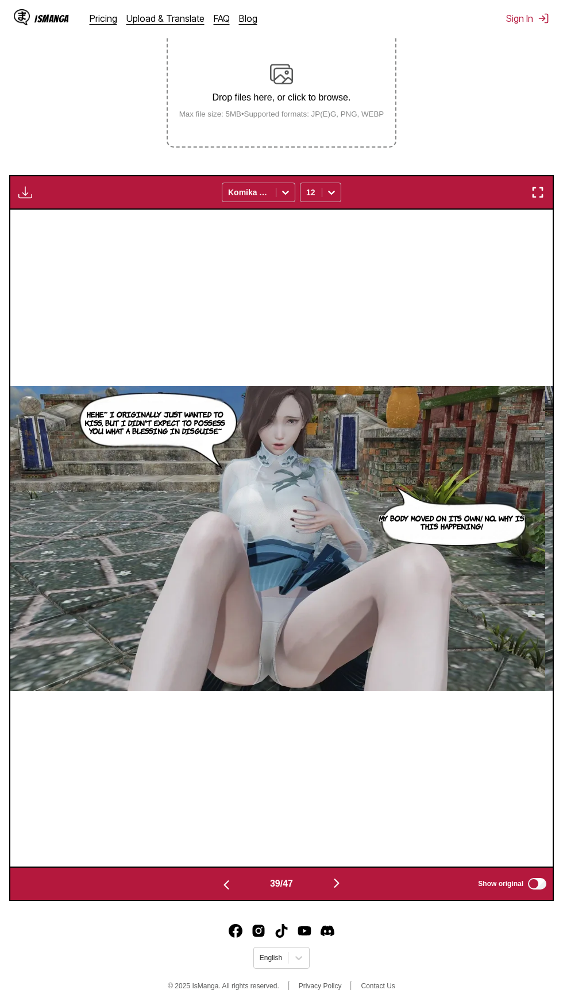
click at [341, 881] on img "button" at bounding box center [337, 884] width 14 height 14
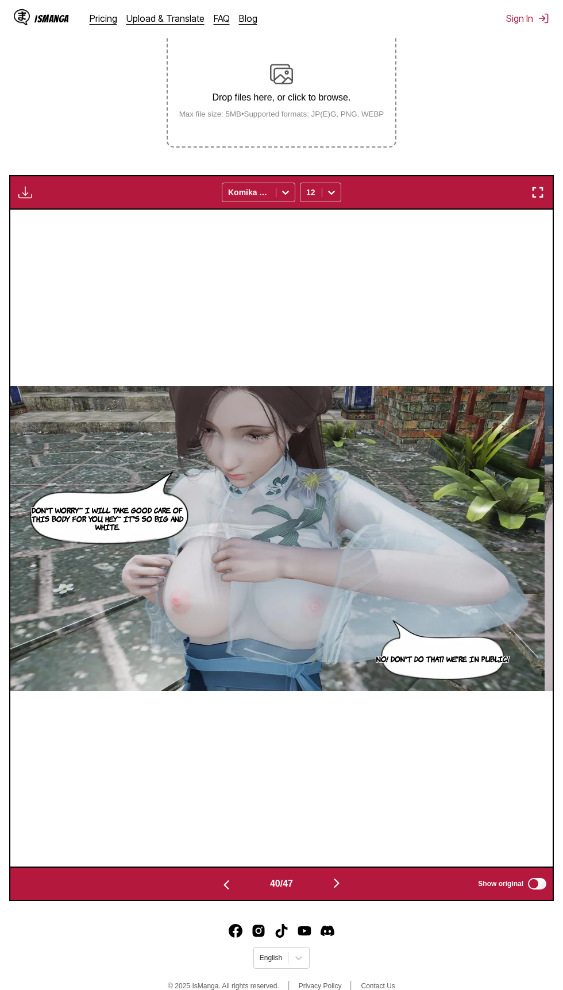
click at [338, 880] on img "button" at bounding box center [337, 884] width 14 height 14
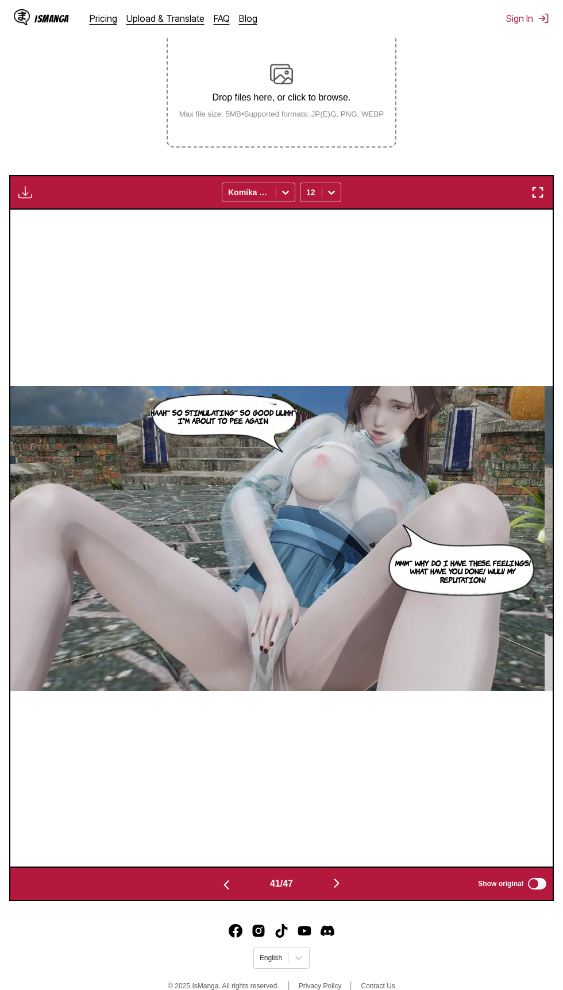
click at [340, 882] on img "button" at bounding box center [337, 884] width 14 height 14
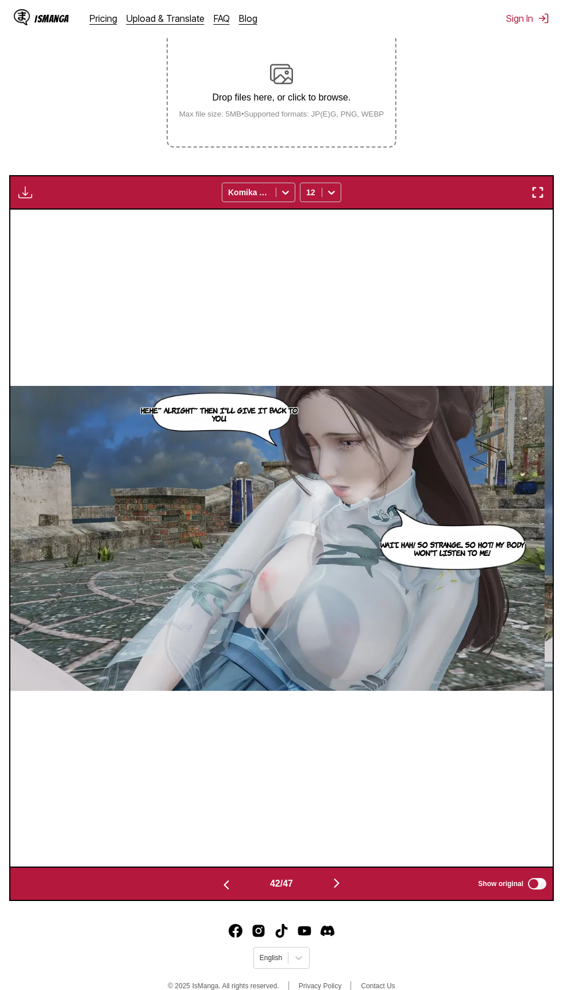
click at [338, 883] on img "button" at bounding box center [337, 884] width 14 height 14
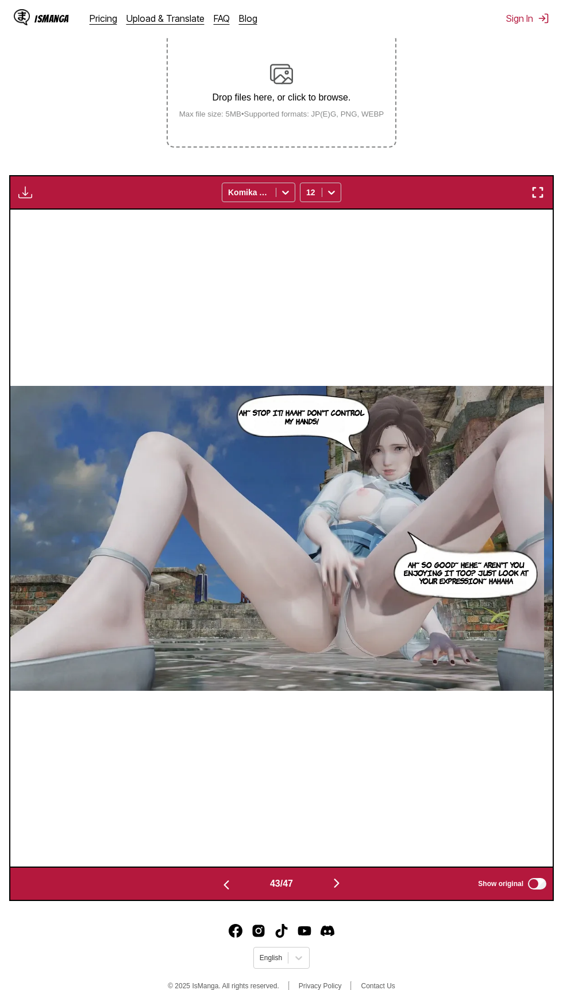
click at [338, 883] on img "button" at bounding box center [337, 884] width 14 height 14
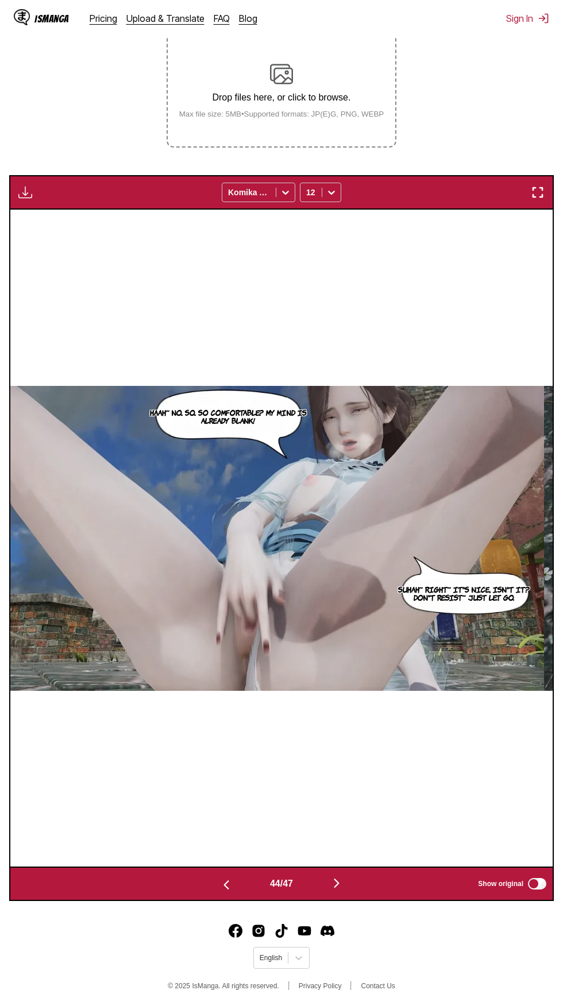
click at [340, 884] on img "button" at bounding box center [337, 884] width 14 height 14
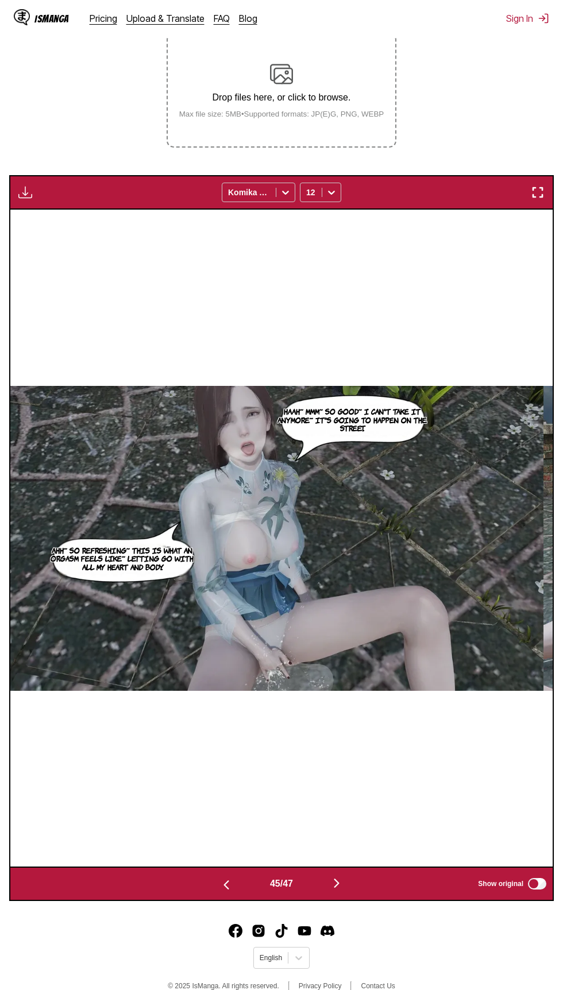
click at [337, 889] on img "button" at bounding box center [337, 884] width 14 height 14
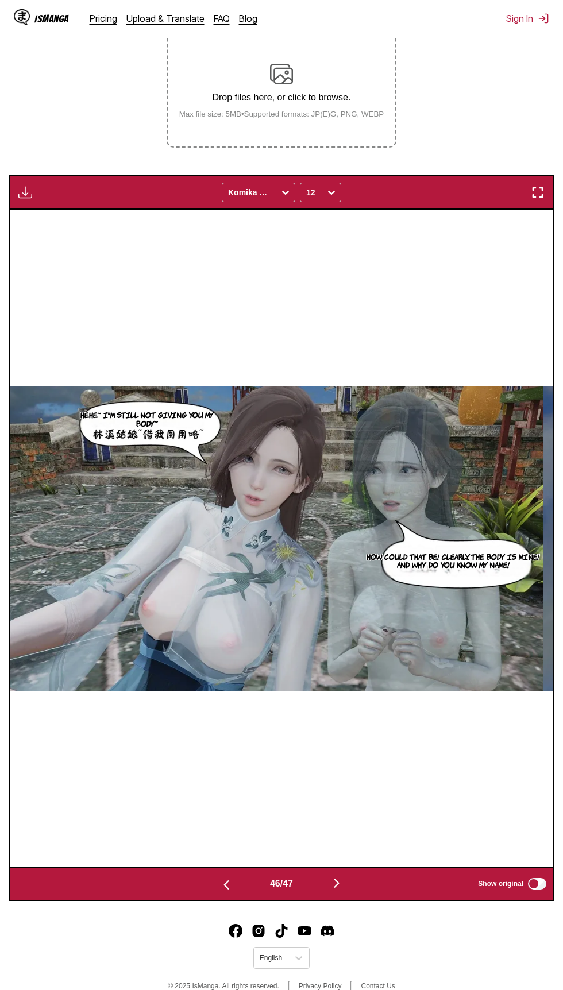
click at [338, 887] on img "button" at bounding box center [337, 884] width 14 height 14
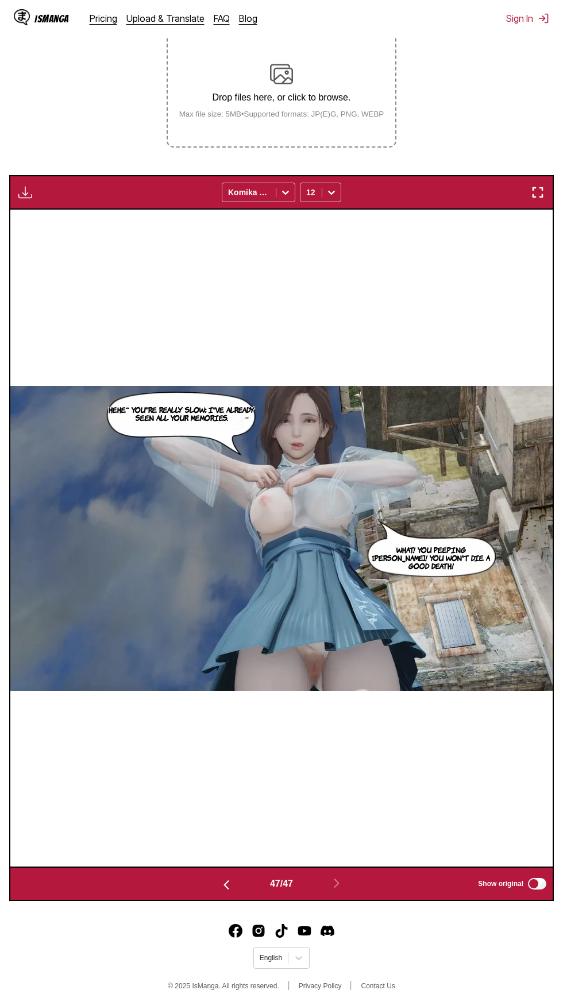
click at [238, 890] on button "button" at bounding box center [226, 884] width 69 height 17
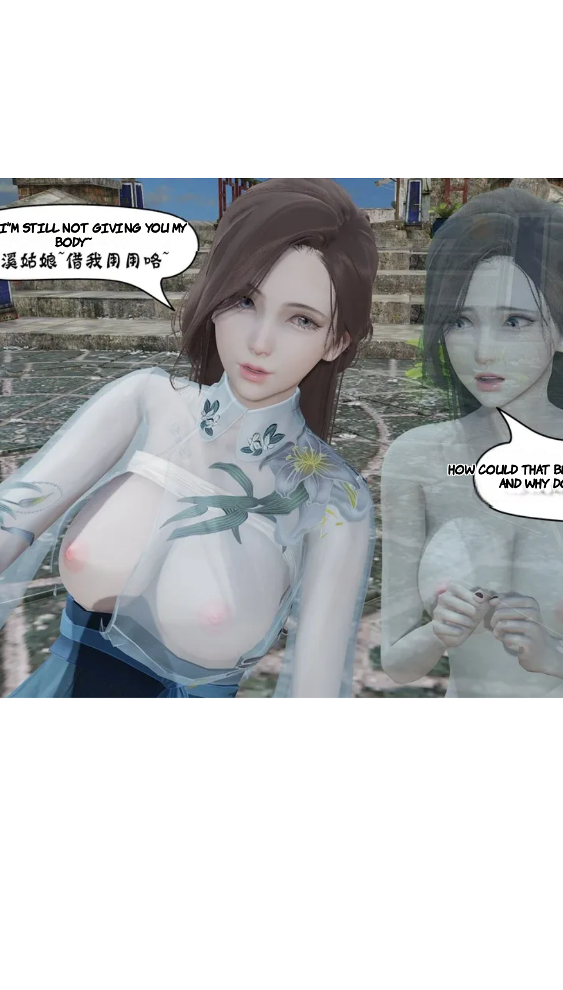
scroll to position [79, 0]
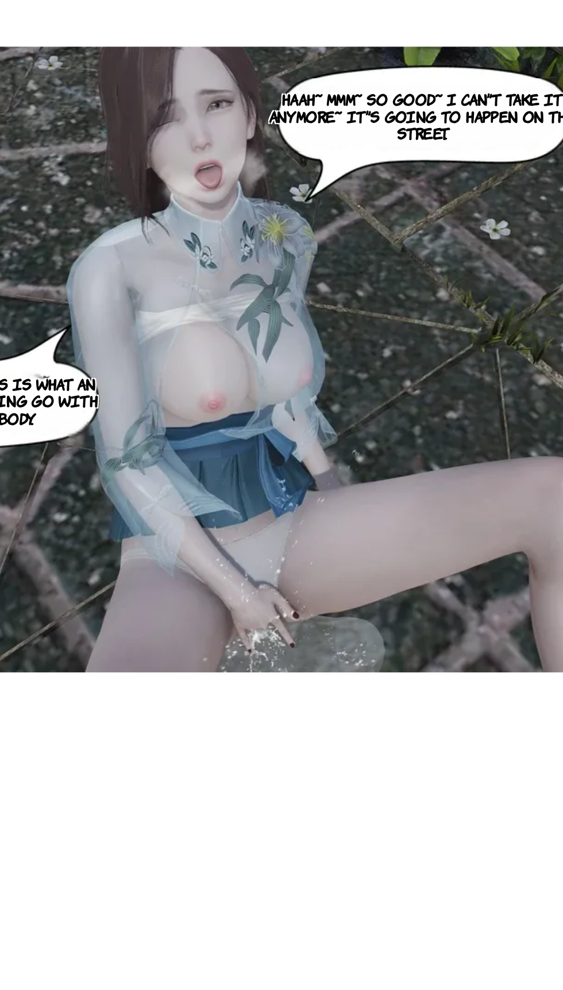
scroll to position [79, 0]
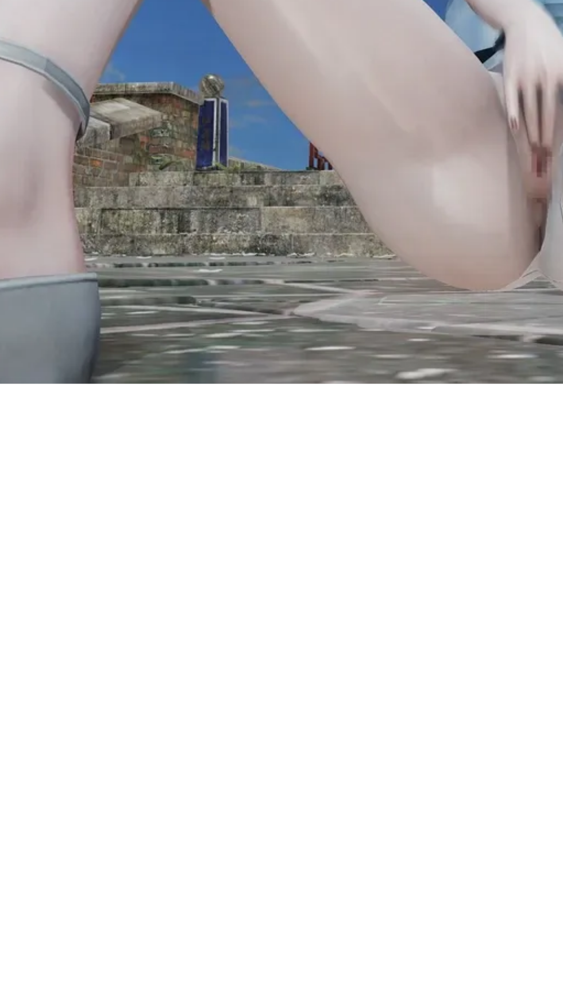
scroll to position [80, 0]
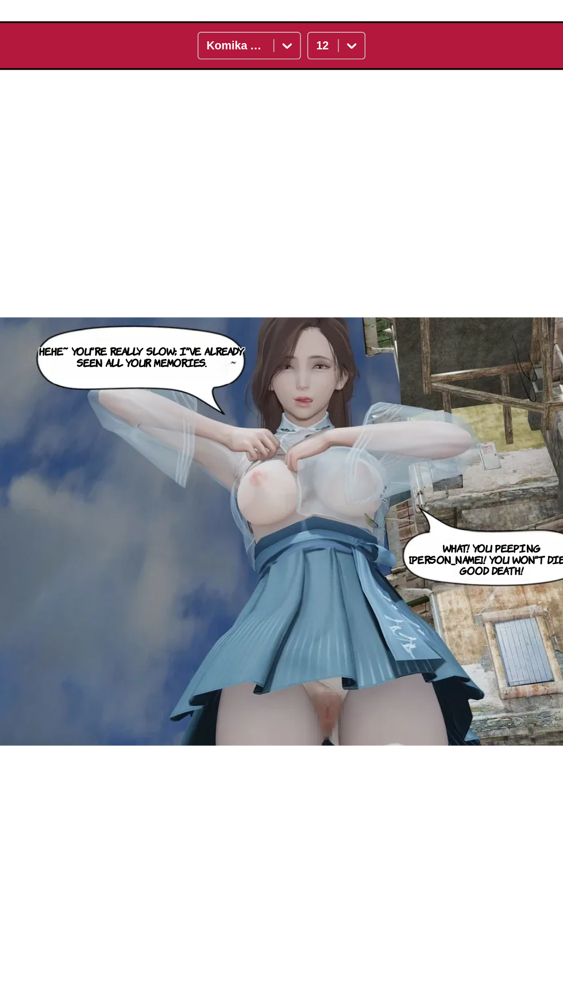
click at [222, 990] on div "IsManga Pricing Upload & Translate FAQ Blog Sign In Pricing Upload & Translate …" at bounding box center [281, 567] width 563 height 1143
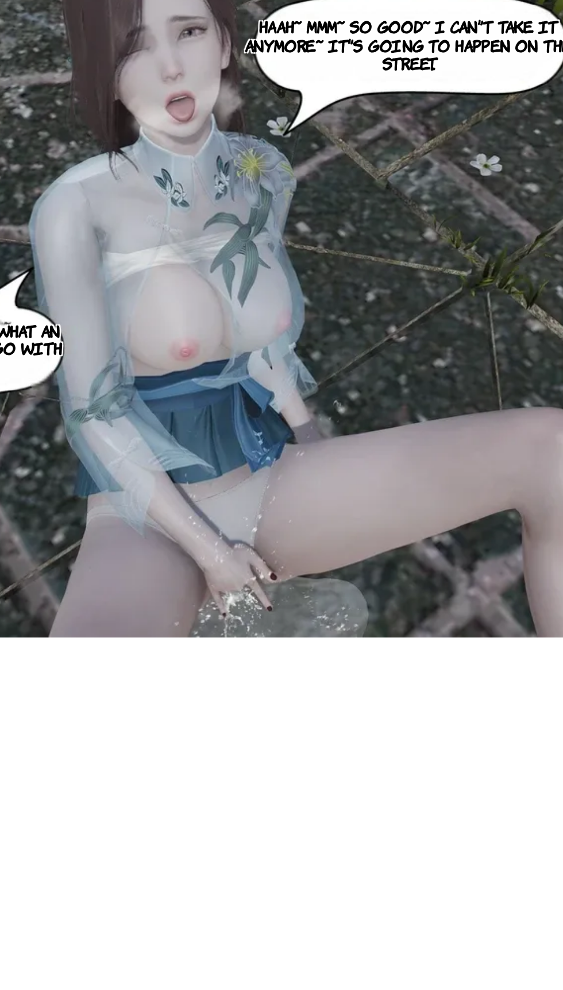
scroll to position [79, 0]
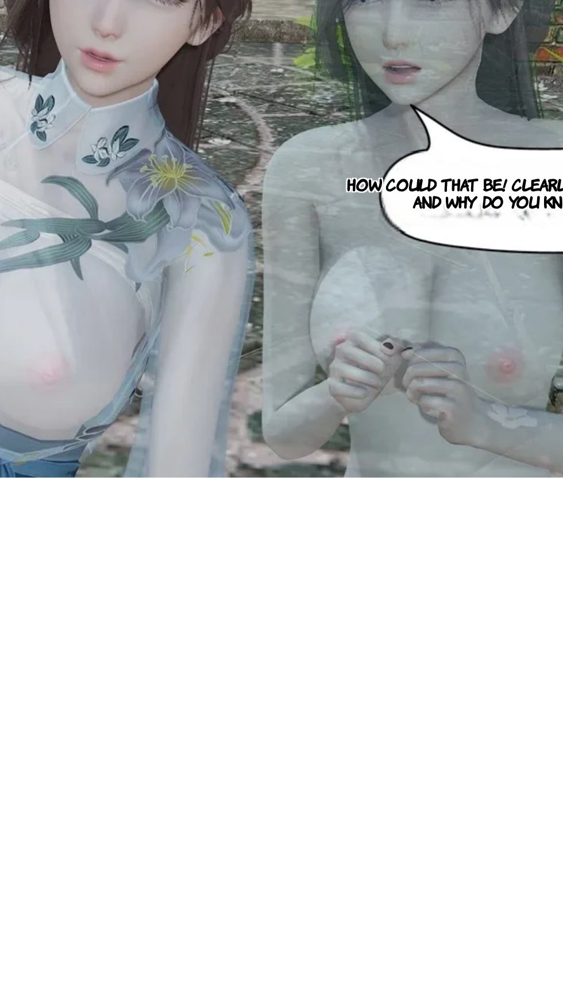
scroll to position [80, 0]
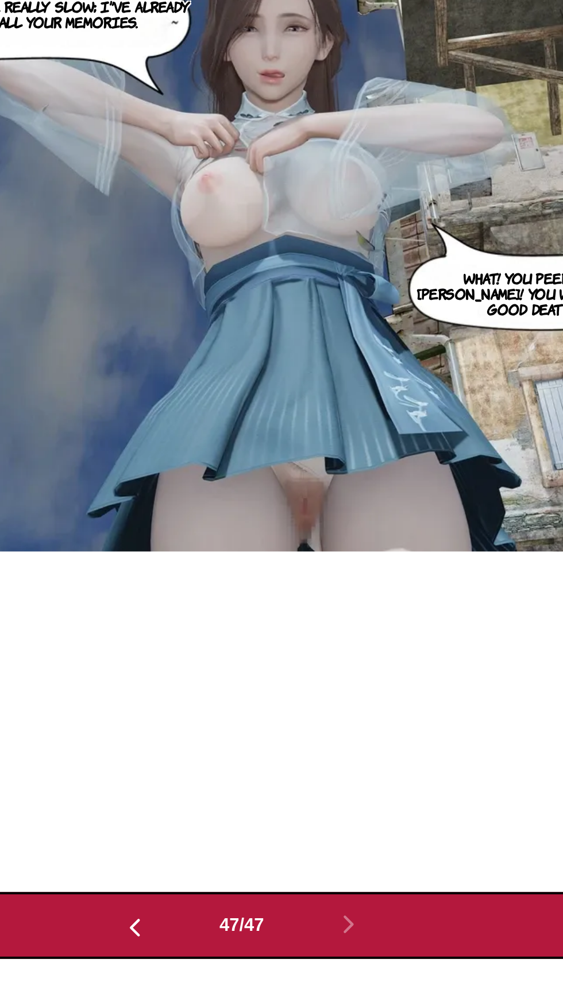
scroll to position [137, 0]
click at [228, 961] on img "button" at bounding box center [226, 958] width 14 height 14
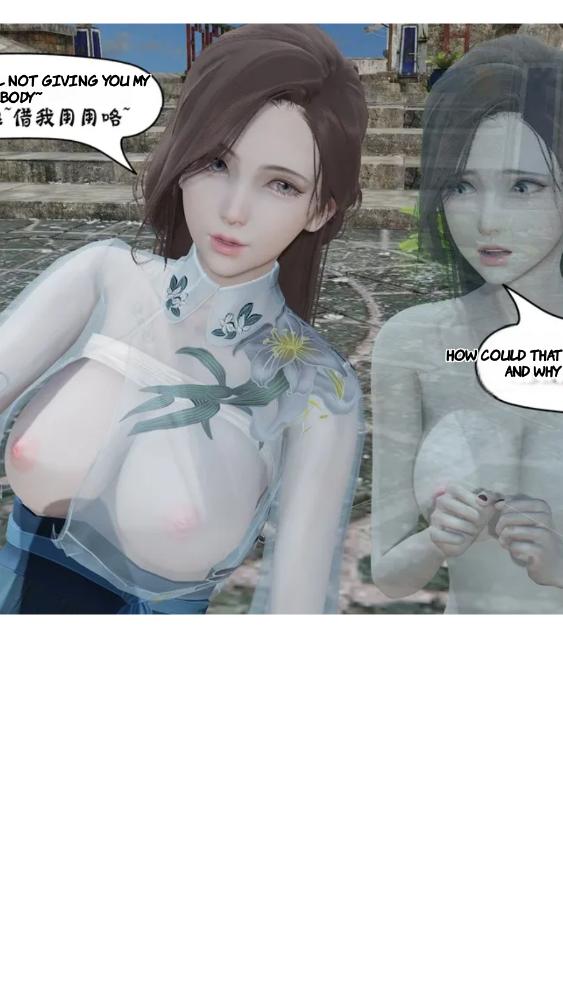
scroll to position [79, 0]
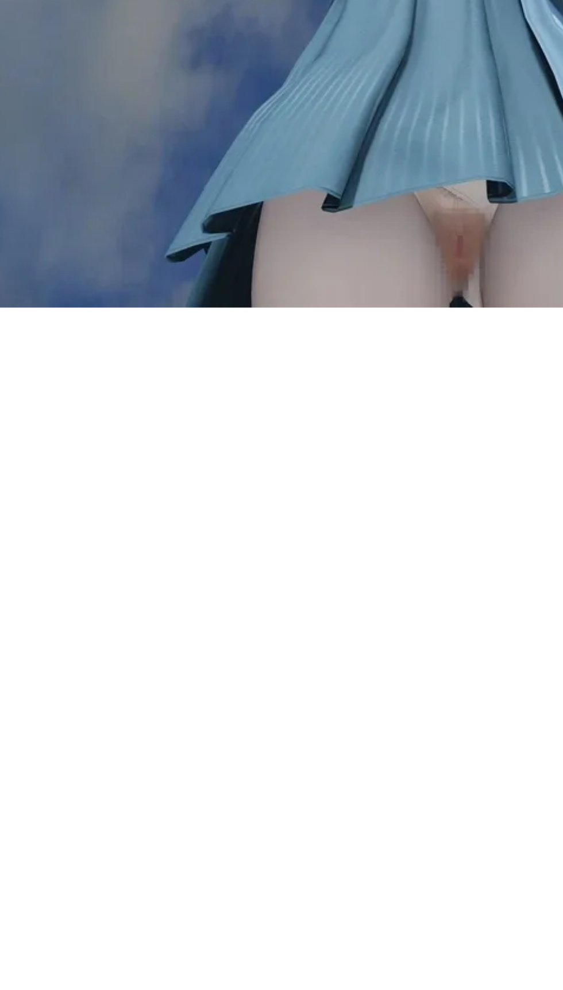
scroll to position [138, 0]
